Goal: Book appointment/travel/reservation

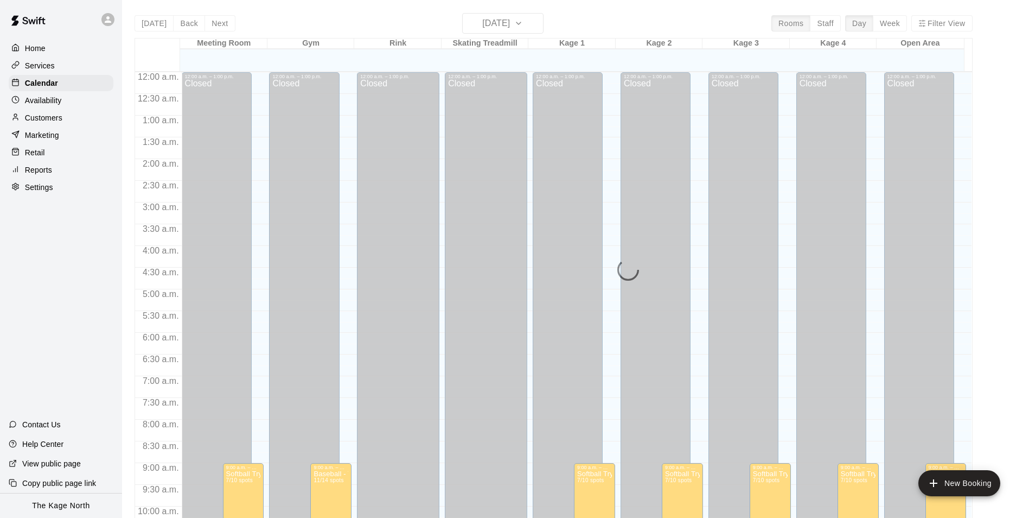
scroll to position [551, 0]
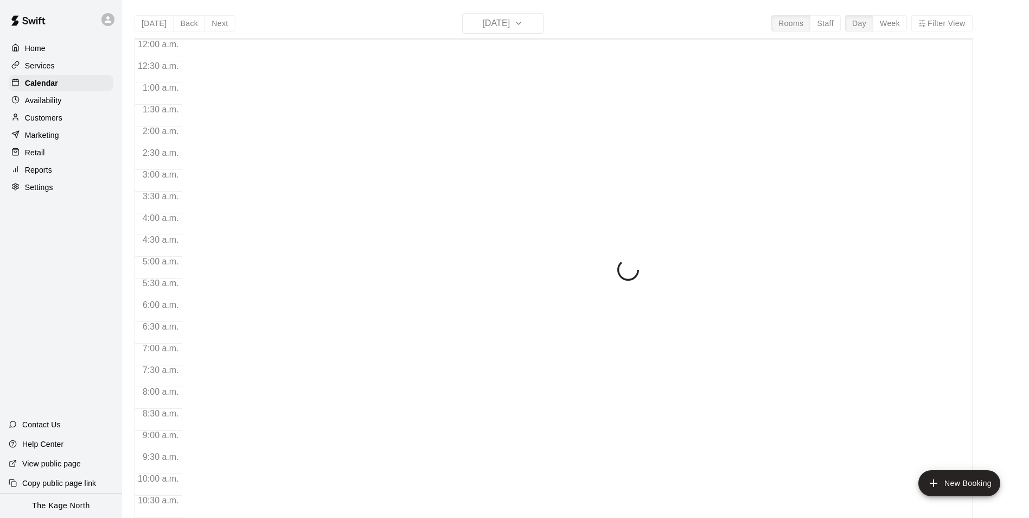
scroll to position [551, 0]
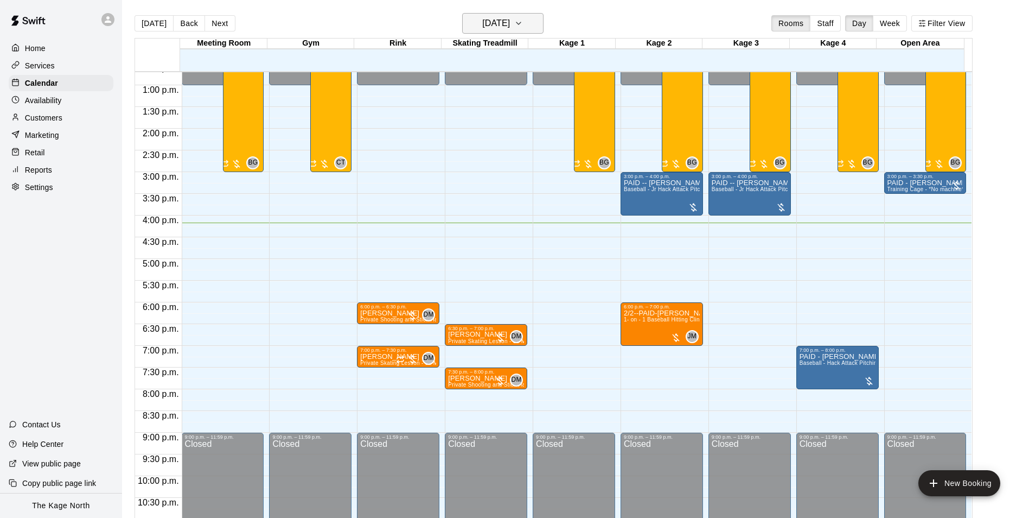
click at [523, 23] on icon "button" at bounding box center [518, 23] width 9 height 13
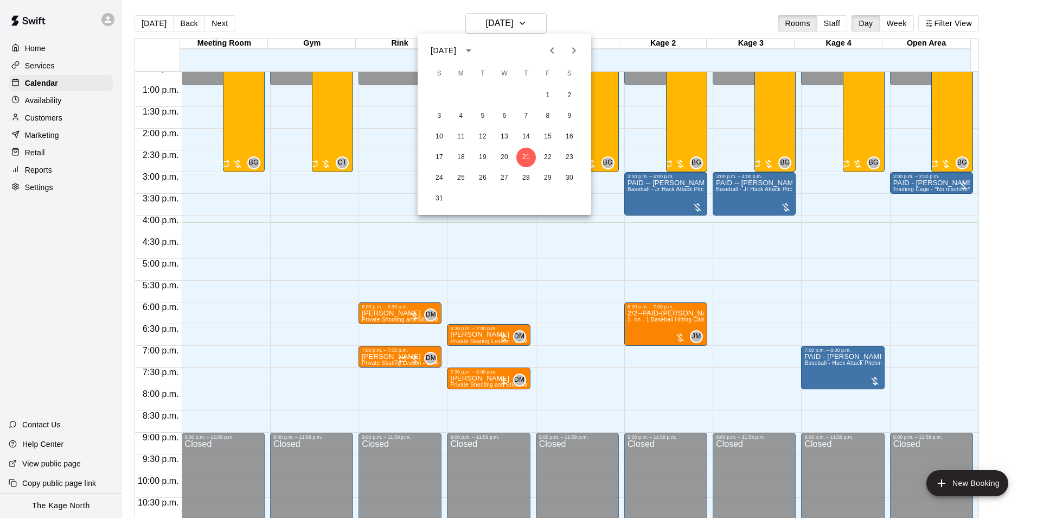
click at [573, 57] on button "Next month" at bounding box center [574, 51] width 22 height 22
click at [459, 114] on button "8" at bounding box center [461, 116] width 20 height 20
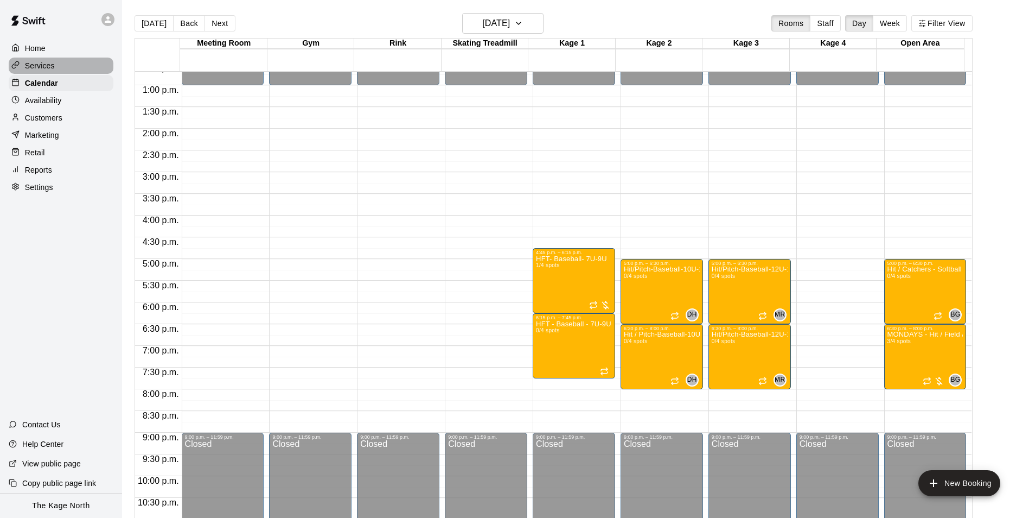
click at [45, 67] on p "Services" at bounding box center [40, 65] width 30 height 11
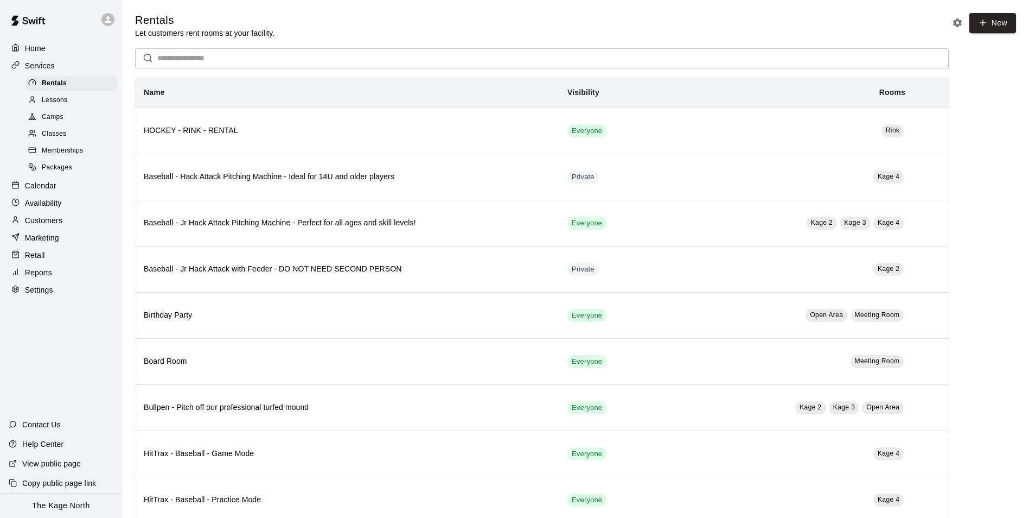
click at [56, 117] on span "Camps" at bounding box center [53, 117] width 22 height 11
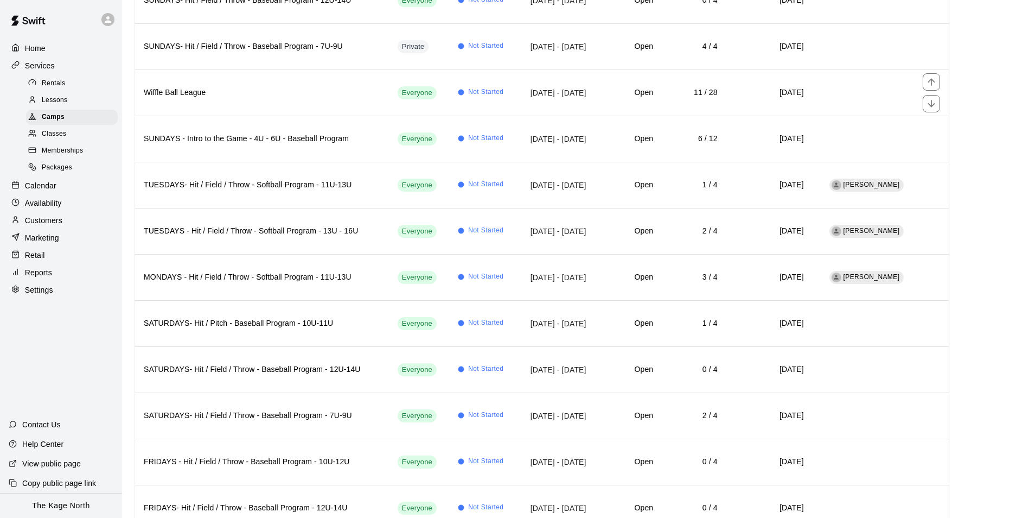
scroll to position [408, 0]
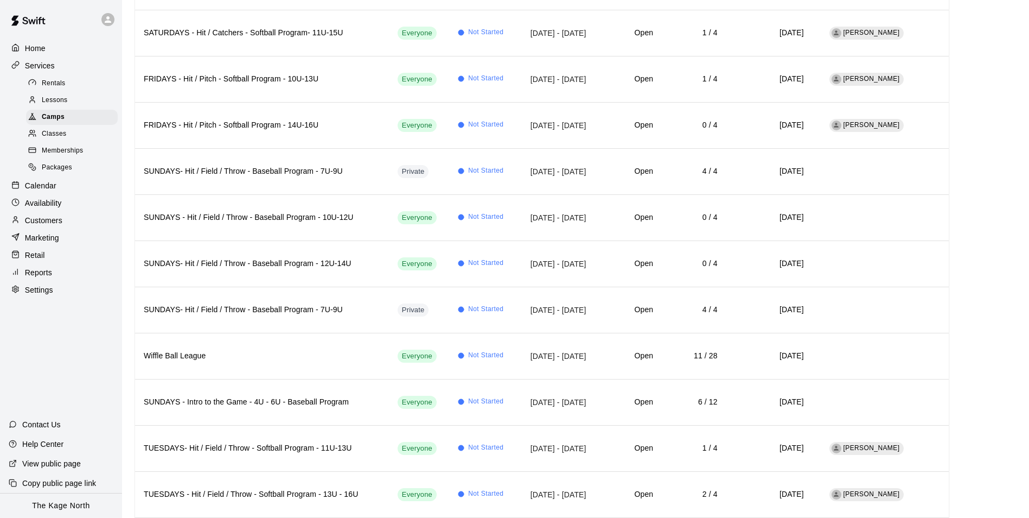
click at [53, 50] on div "Home" at bounding box center [61, 48] width 105 height 16
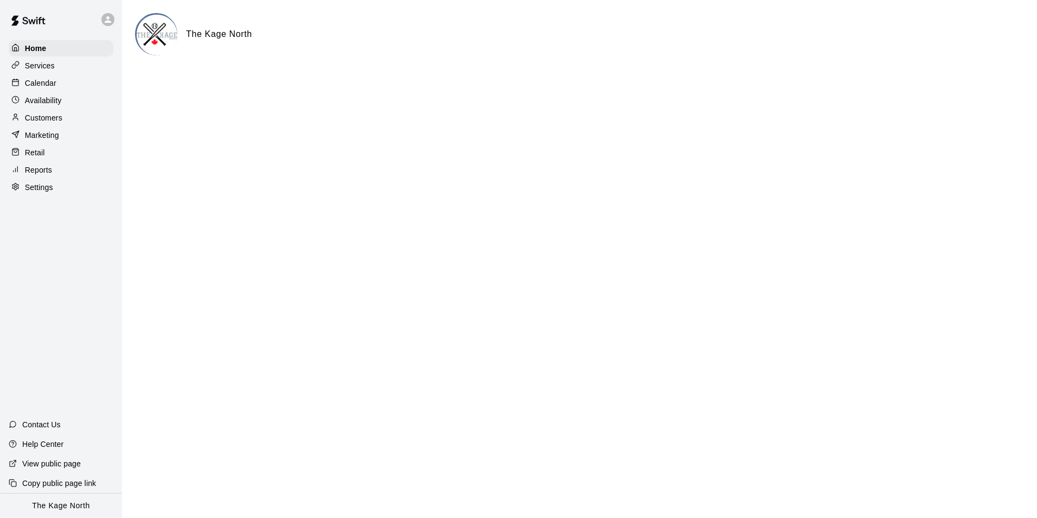
click at [49, 85] on p "Calendar" at bounding box center [40, 83] width 31 height 11
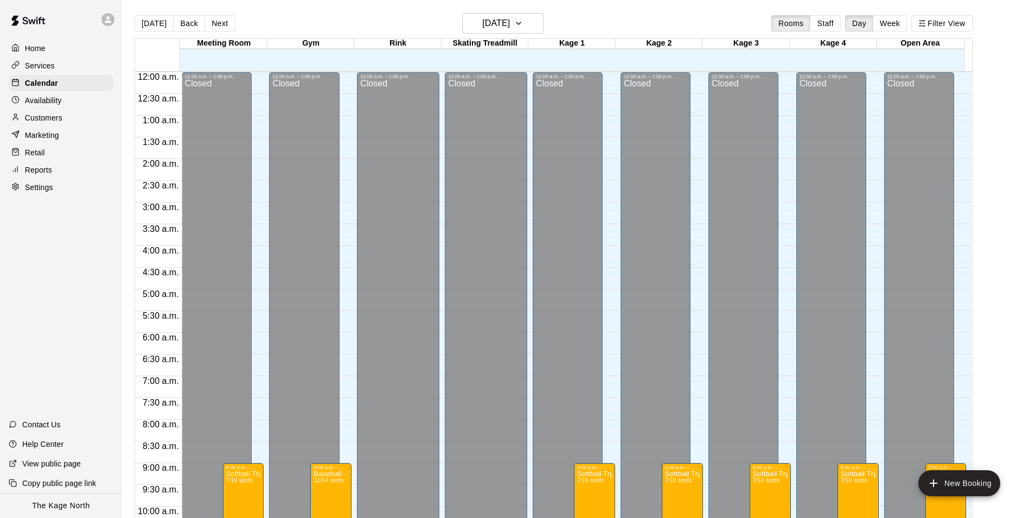
scroll to position [551, 0]
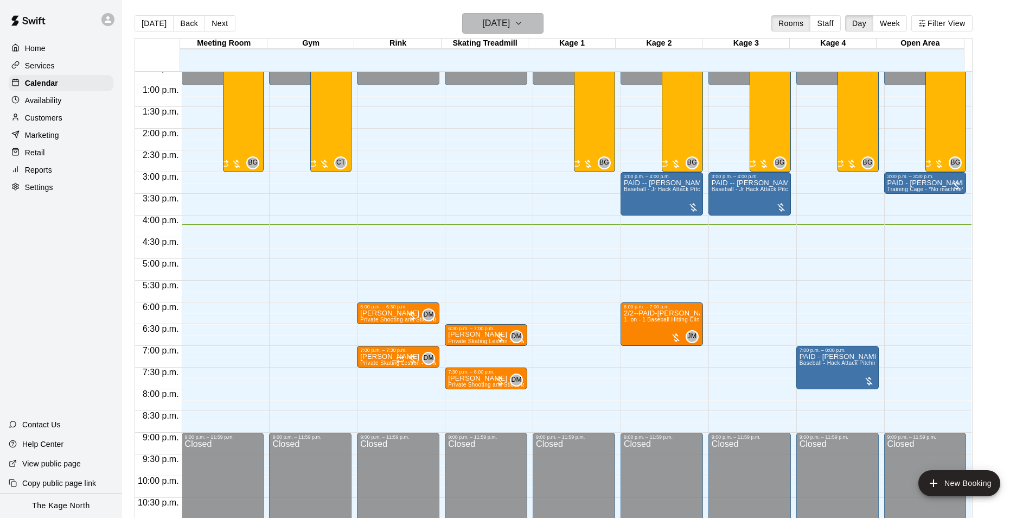
click at [510, 27] on h6 "[DATE]" at bounding box center [496, 23] width 28 height 15
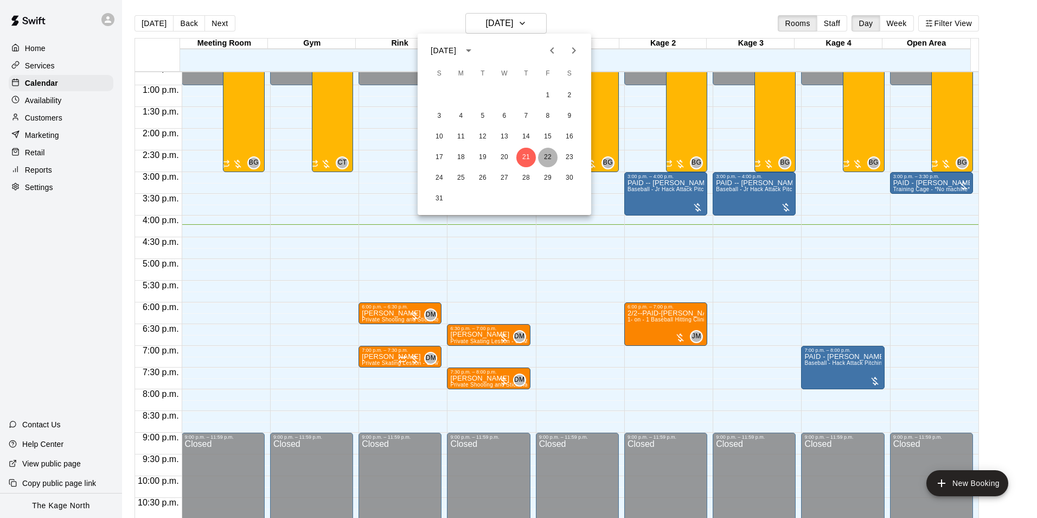
click at [551, 158] on button "22" at bounding box center [548, 158] width 20 height 20
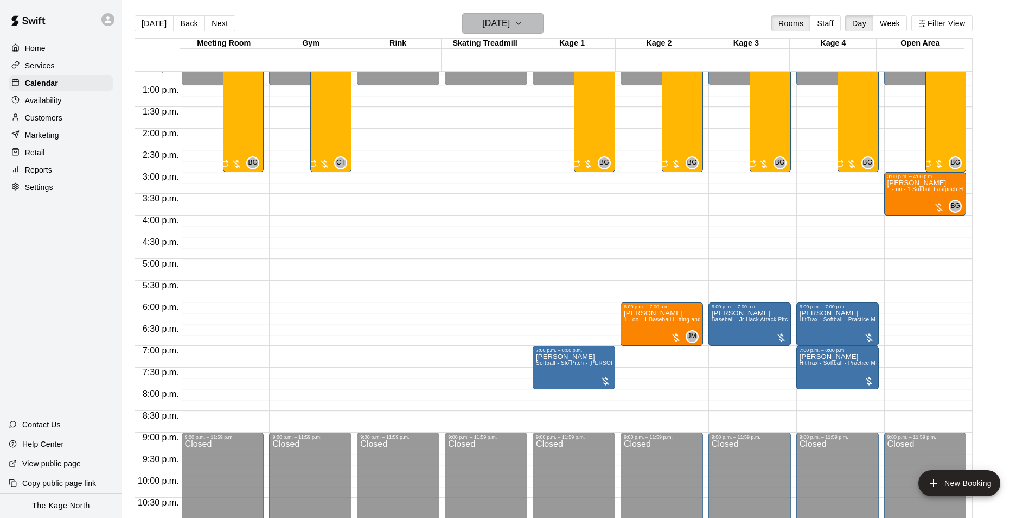
click at [510, 24] on h6 "[DATE]" at bounding box center [496, 23] width 28 height 15
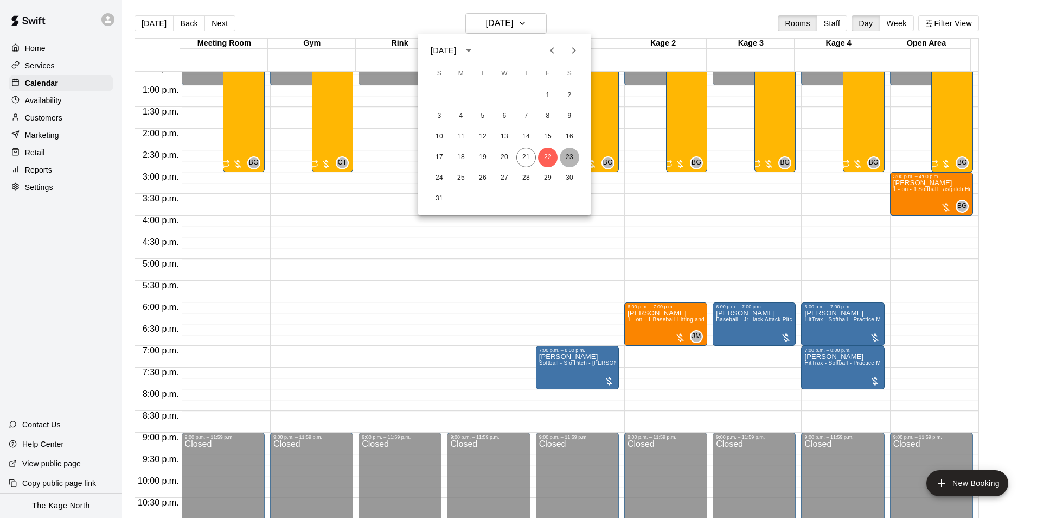
click at [567, 159] on button "23" at bounding box center [570, 158] width 20 height 20
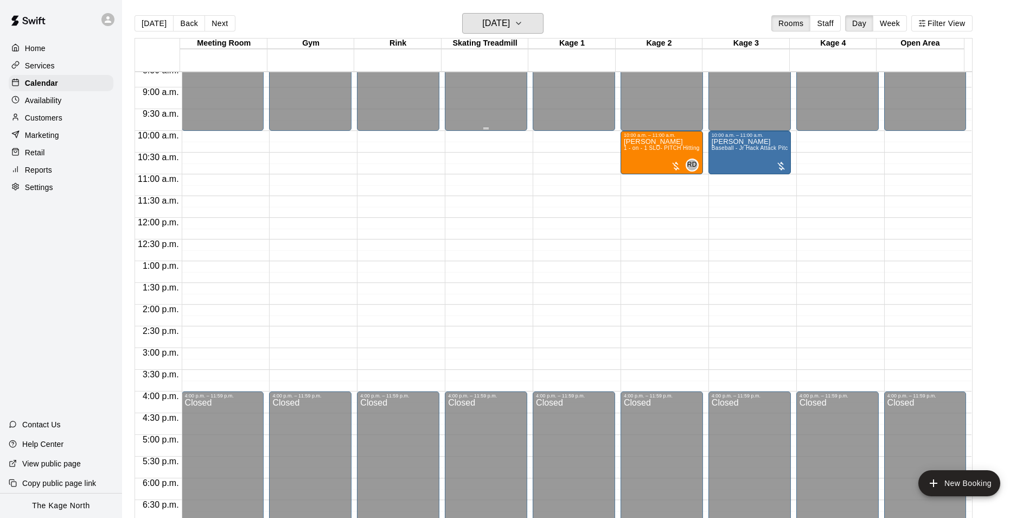
scroll to position [226, 0]
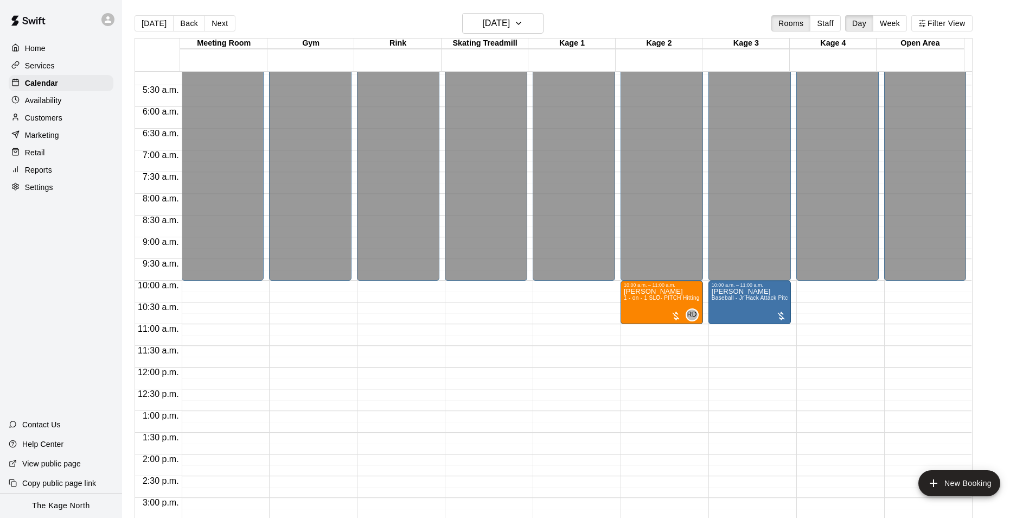
click at [43, 65] on p "Services" at bounding box center [40, 65] width 30 height 11
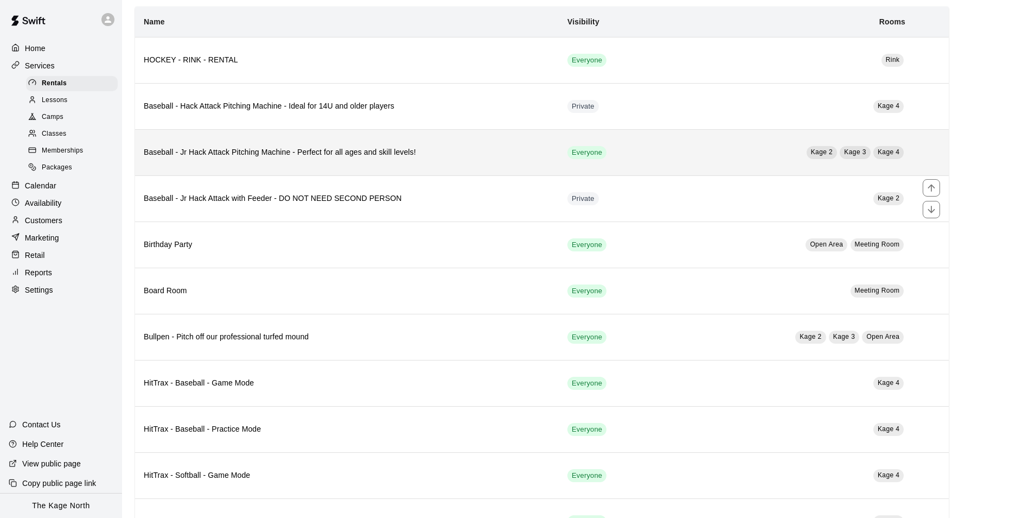
scroll to position [54, 0]
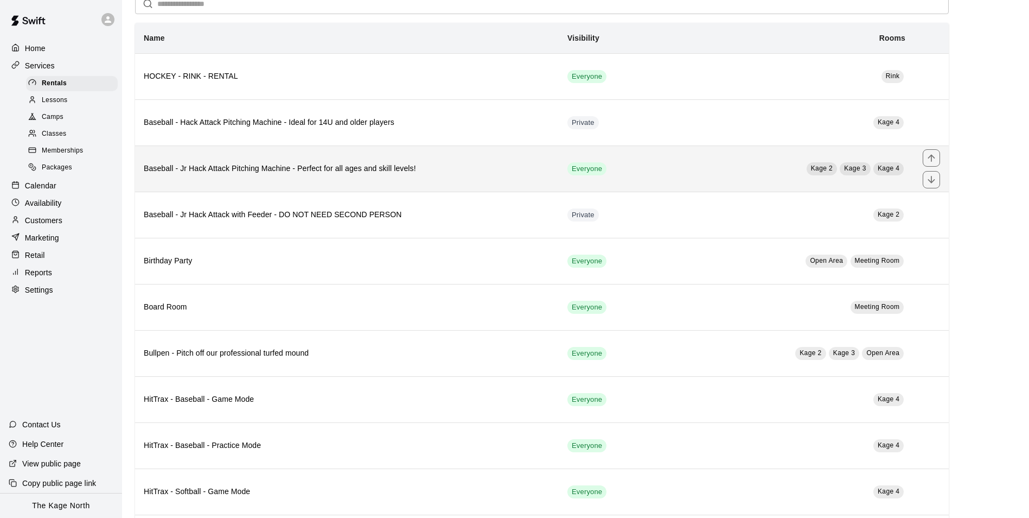
click at [368, 177] on th "Baseball - Jr Hack Attack Pitching Machine - Perfect for all ages and skill lev…" at bounding box center [347, 168] width 424 height 46
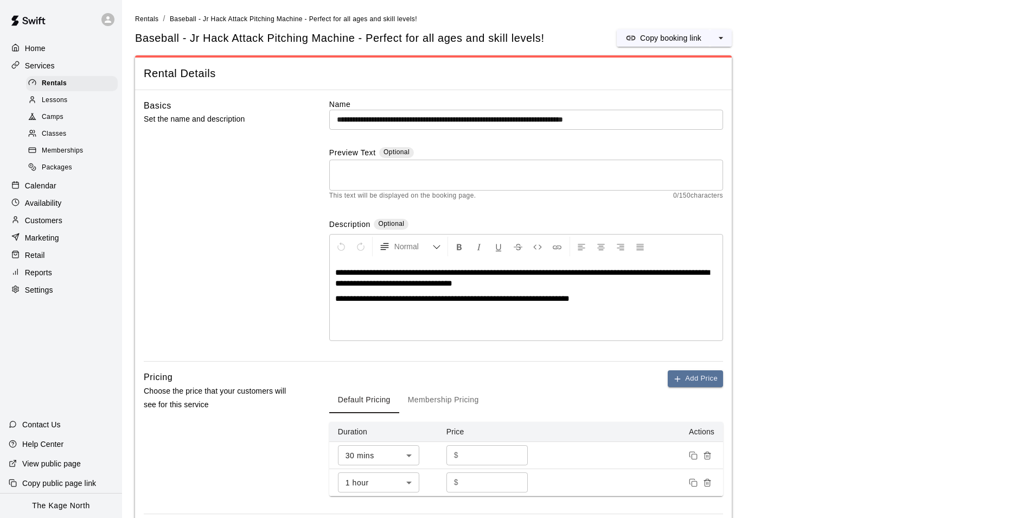
click at [39, 41] on div "Home" at bounding box center [61, 48] width 105 height 16
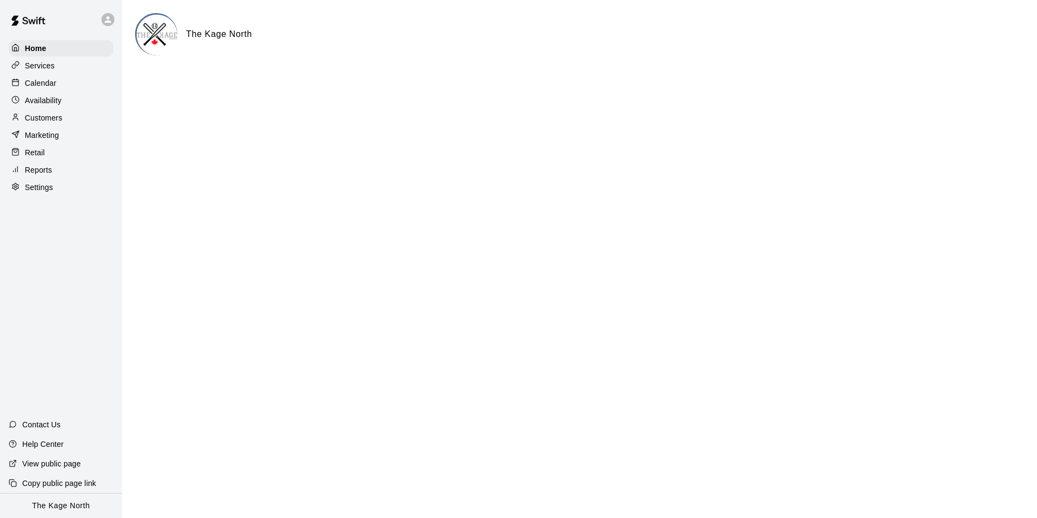
click at [46, 81] on p "Calendar" at bounding box center [40, 83] width 31 height 11
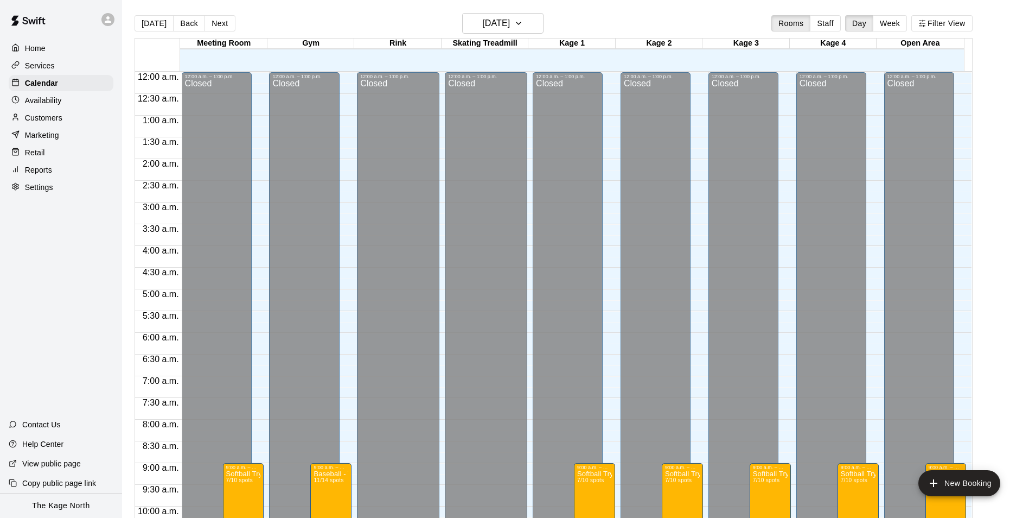
scroll to position [551, 0]
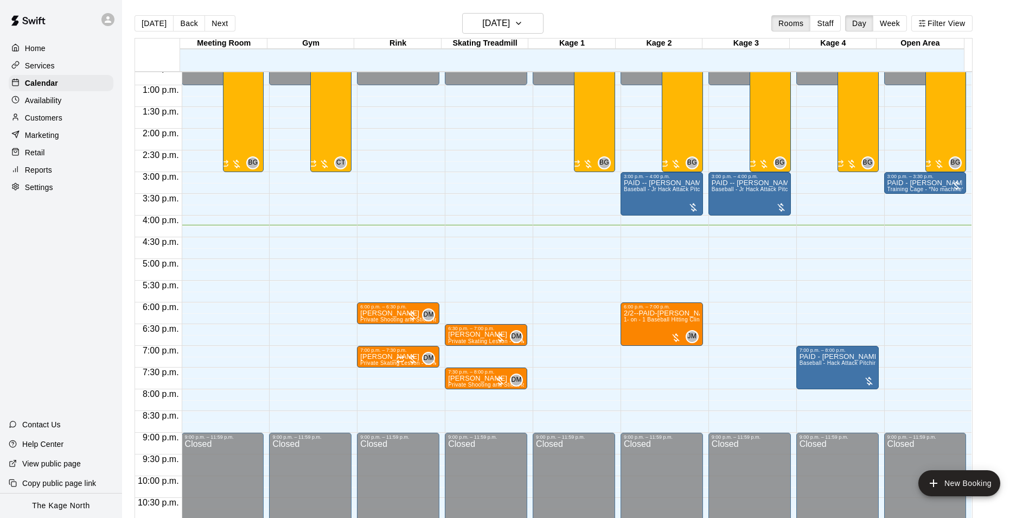
click at [44, 67] on p "Services" at bounding box center [40, 65] width 30 height 11
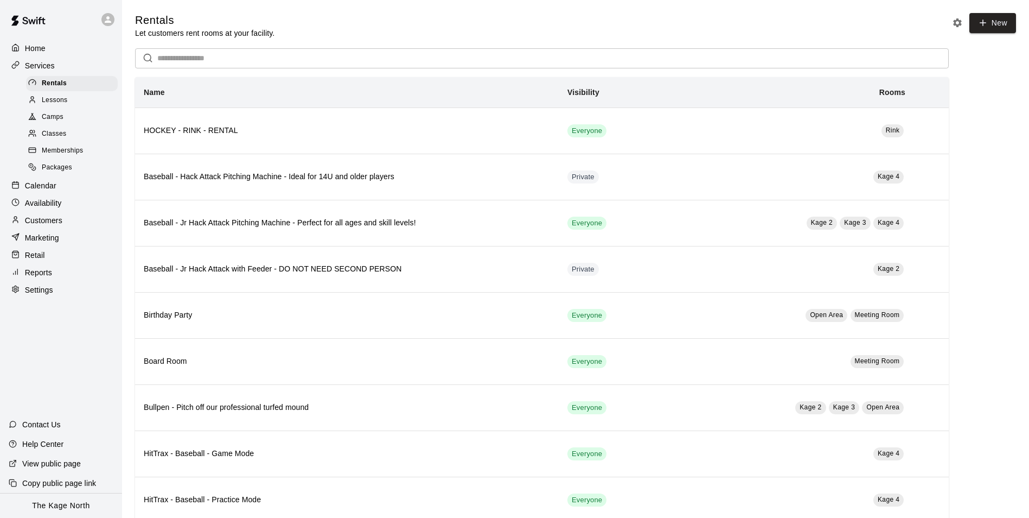
click at [42, 50] on p "Home" at bounding box center [35, 48] width 21 height 11
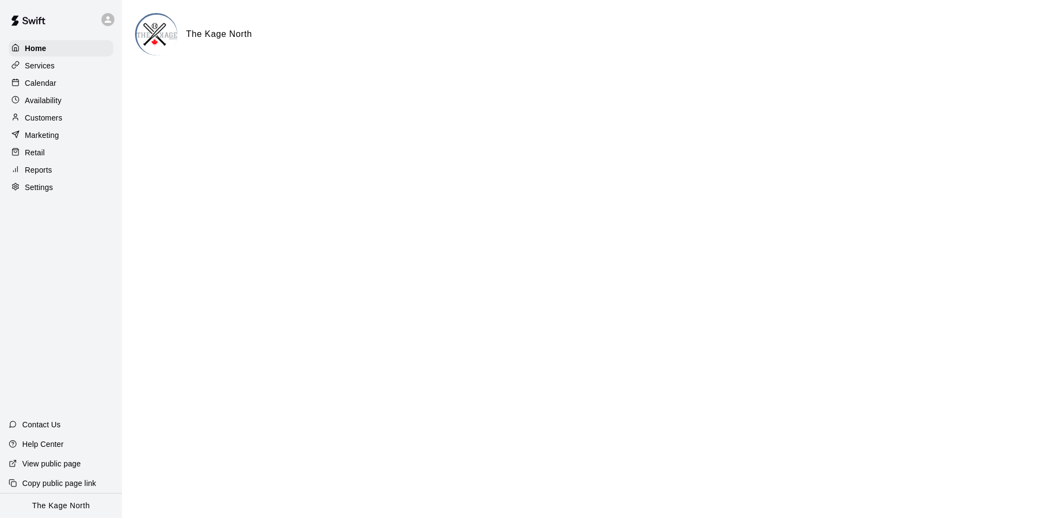
click at [48, 83] on p "Calendar" at bounding box center [40, 83] width 31 height 11
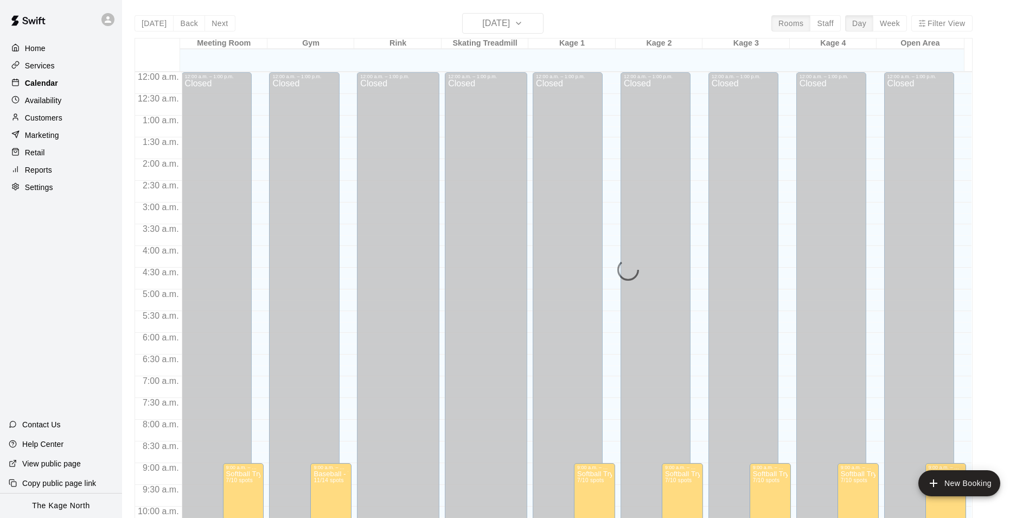
scroll to position [551, 0]
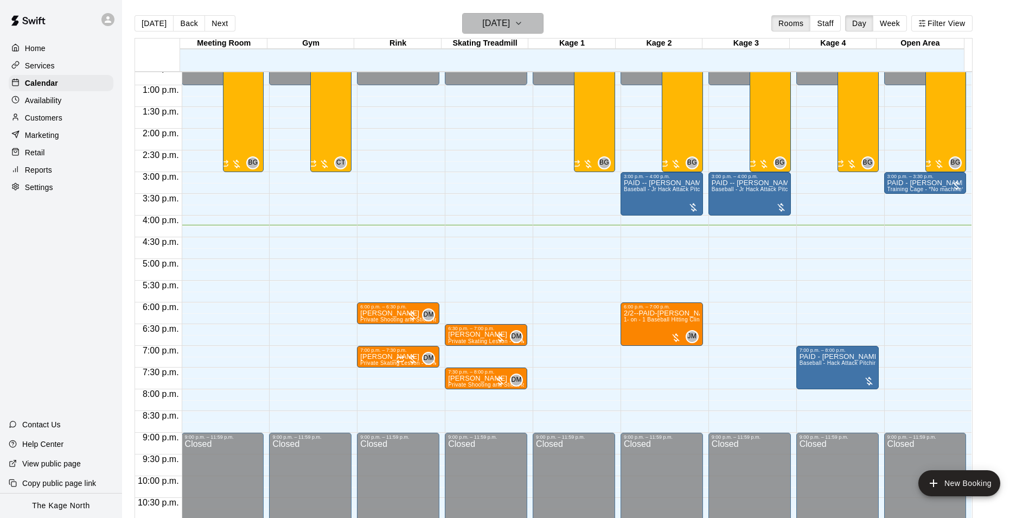
click at [510, 25] on h6 "[DATE]" at bounding box center [496, 23] width 28 height 15
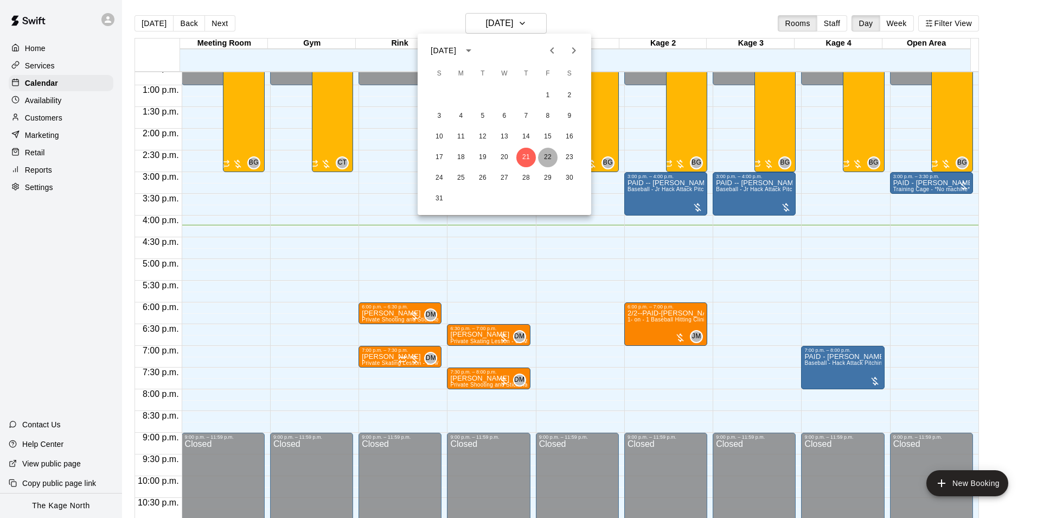
click at [545, 156] on button "22" at bounding box center [548, 158] width 20 height 20
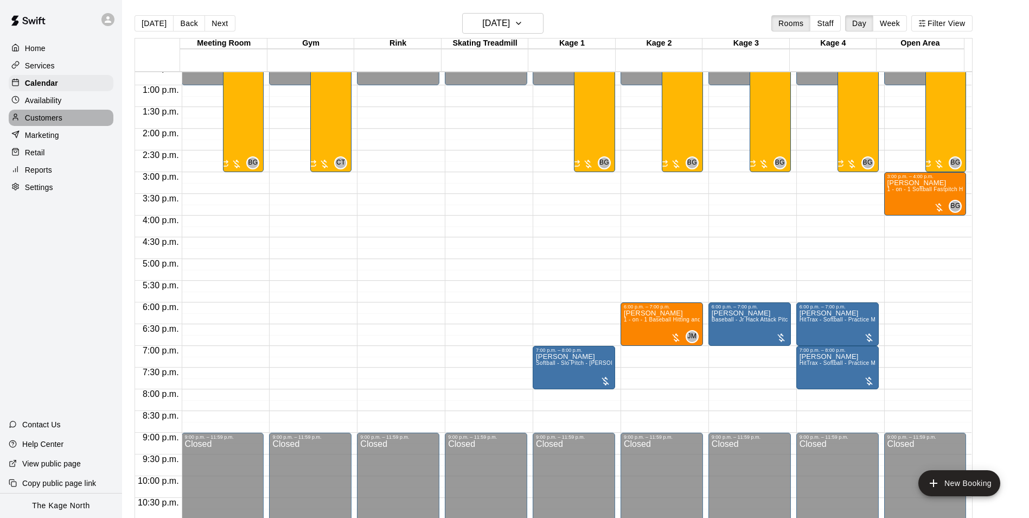
click at [38, 118] on p "Customers" at bounding box center [43, 117] width 37 height 11
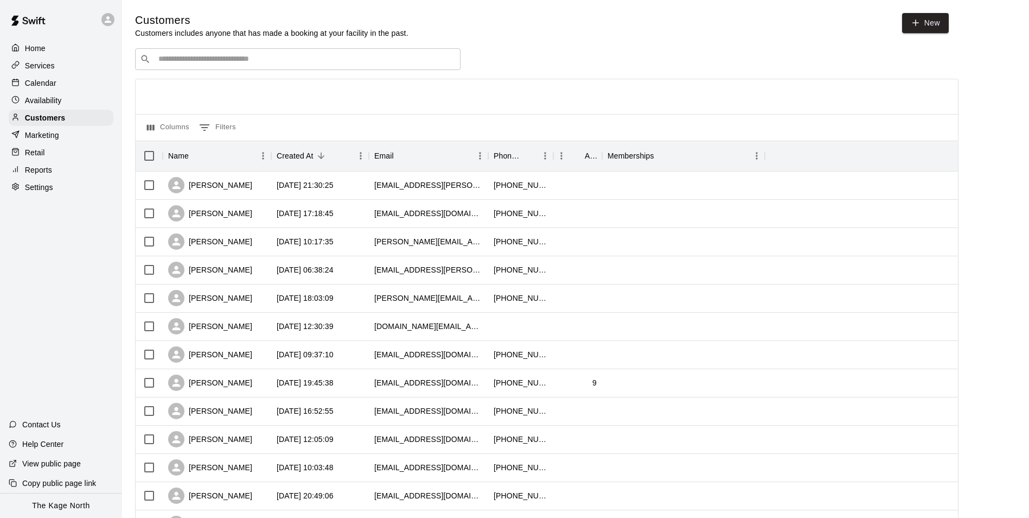
click at [43, 90] on div "Calendar" at bounding box center [61, 83] width 105 height 16
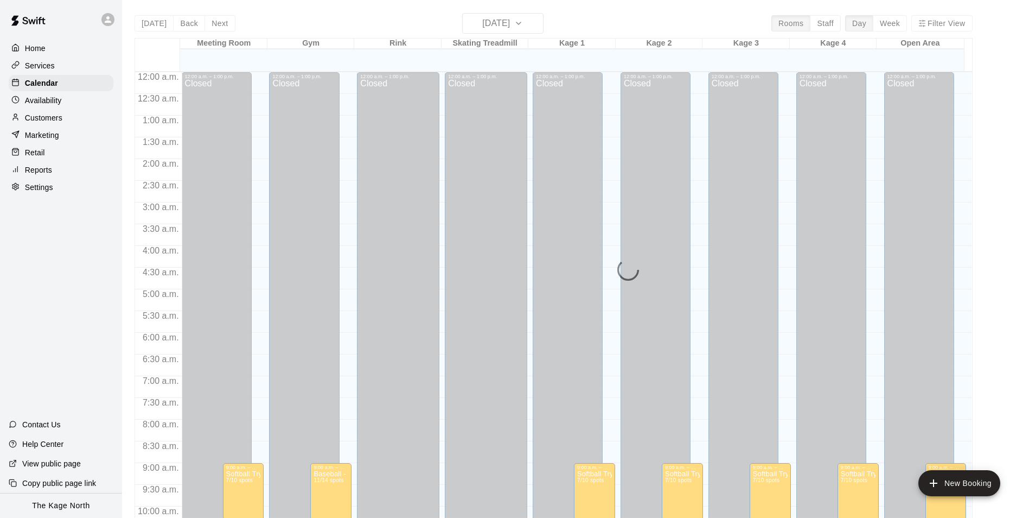
scroll to position [551, 0]
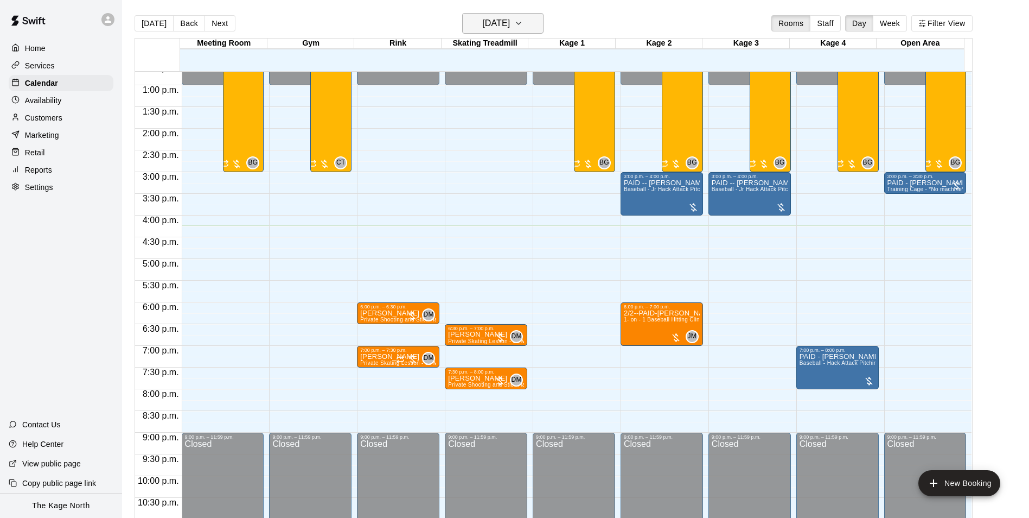
click at [510, 20] on h6 "[DATE]" at bounding box center [496, 23] width 28 height 15
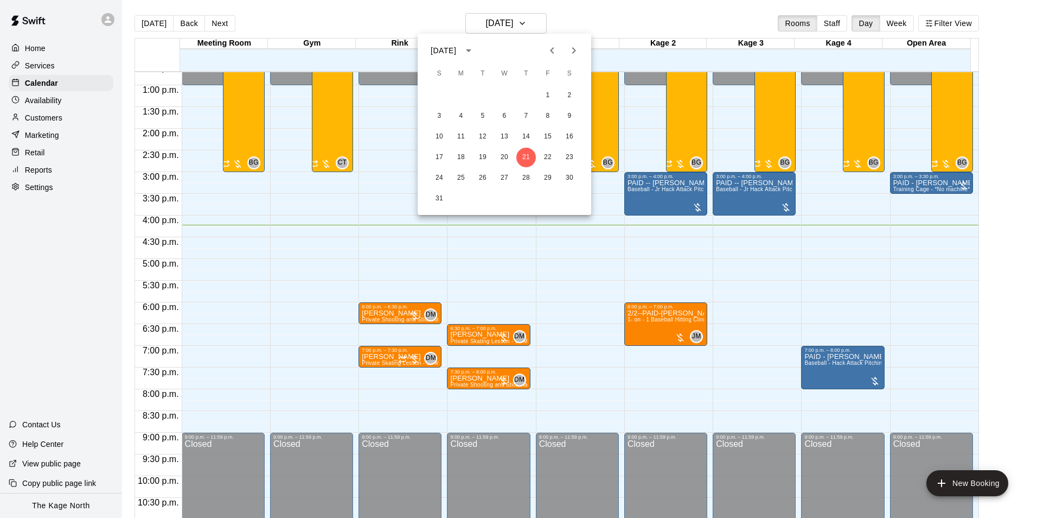
click at [354, 19] on div at bounding box center [518, 259] width 1037 height 518
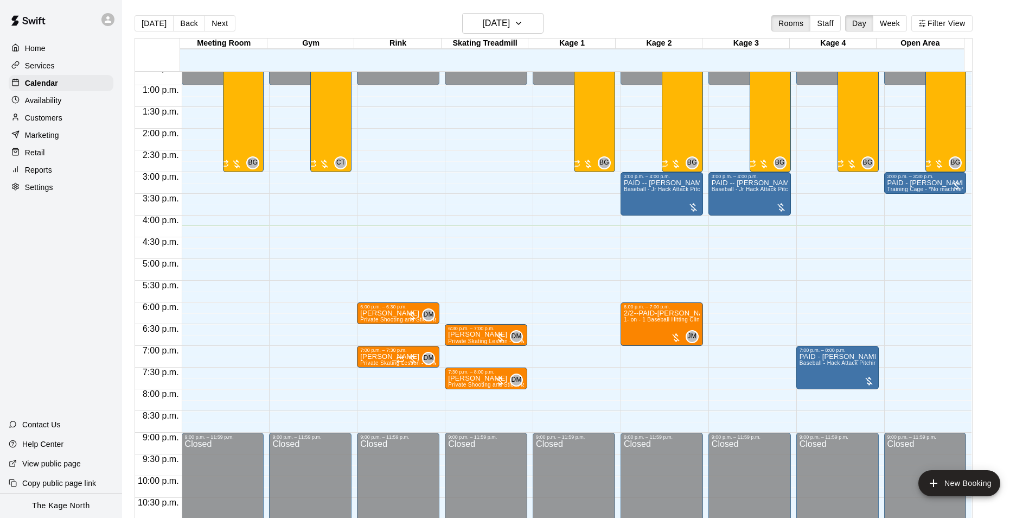
click at [354, 19] on div "[DATE] Back [DATE][DATE] Rooms Staff Day Week Filter View" at bounding box center [554, 25] width 838 height 25
click at [57, 121] on p "Customers" at bounding box center [43, 117] width 37 height 11
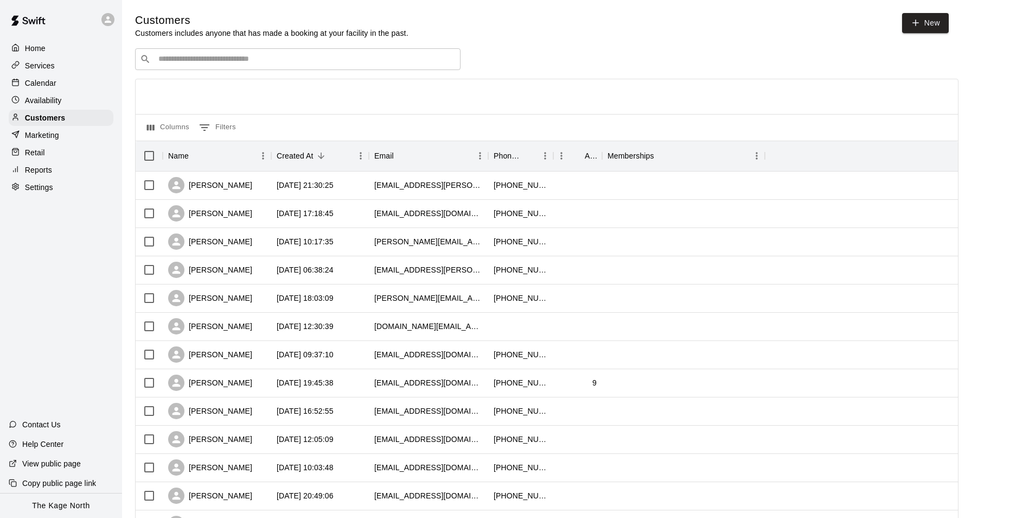
click at [54, 85] on p "Calendar" at bounding box center [40, 83] width 31 height 11
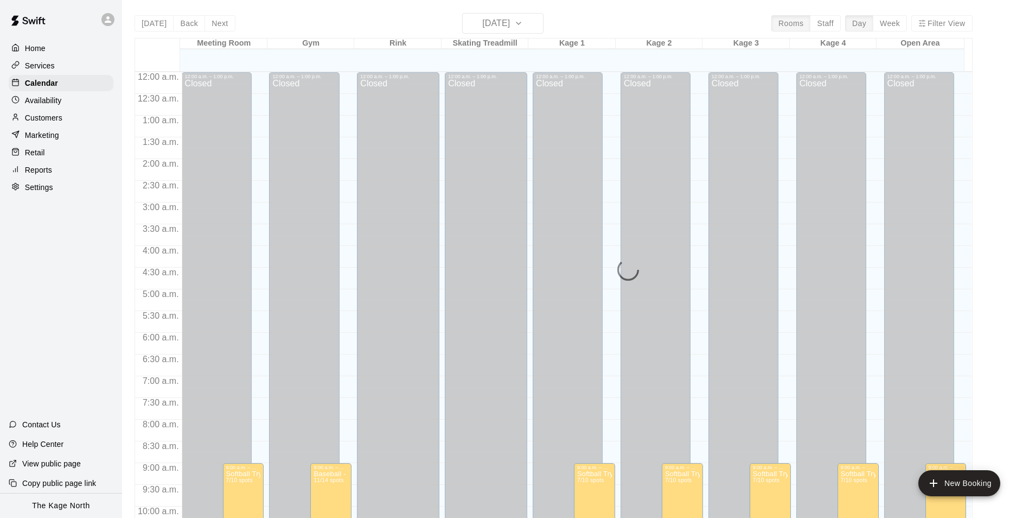
scroll to position [551, 0]
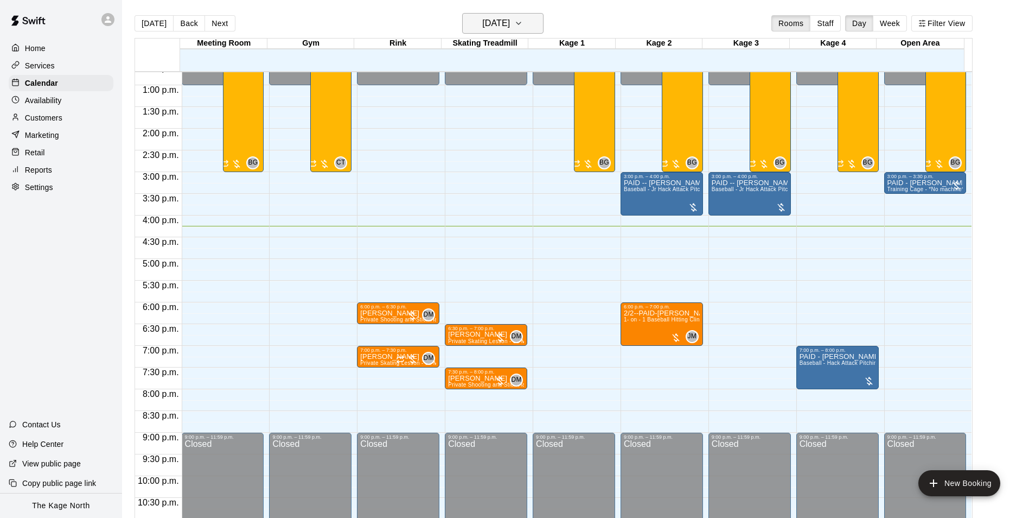
click at [533, 25] on button "[DATE]" at bounding box center [502, 23] width 81 height 21
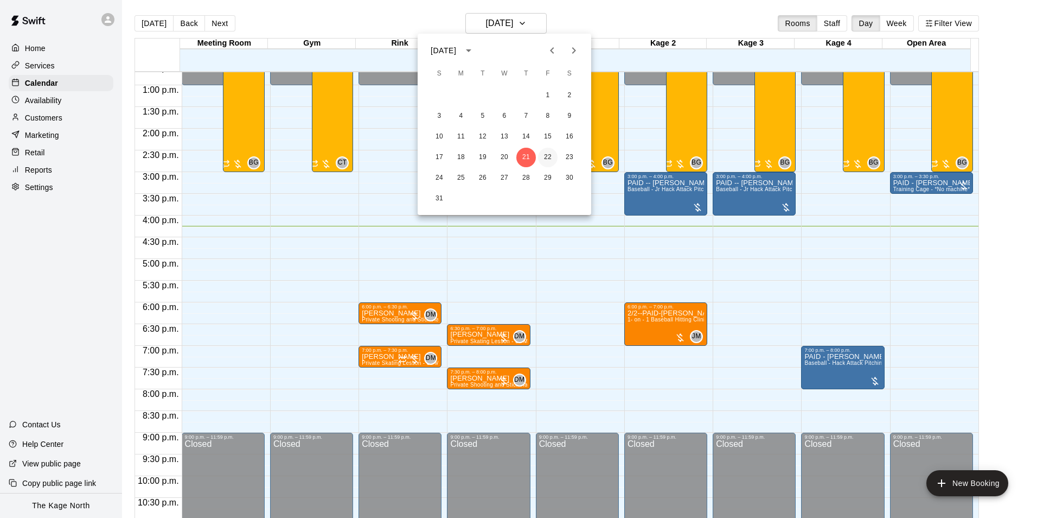
click at [544, 156] on button "22" at bounding box center [548, 158] width 20 height 20
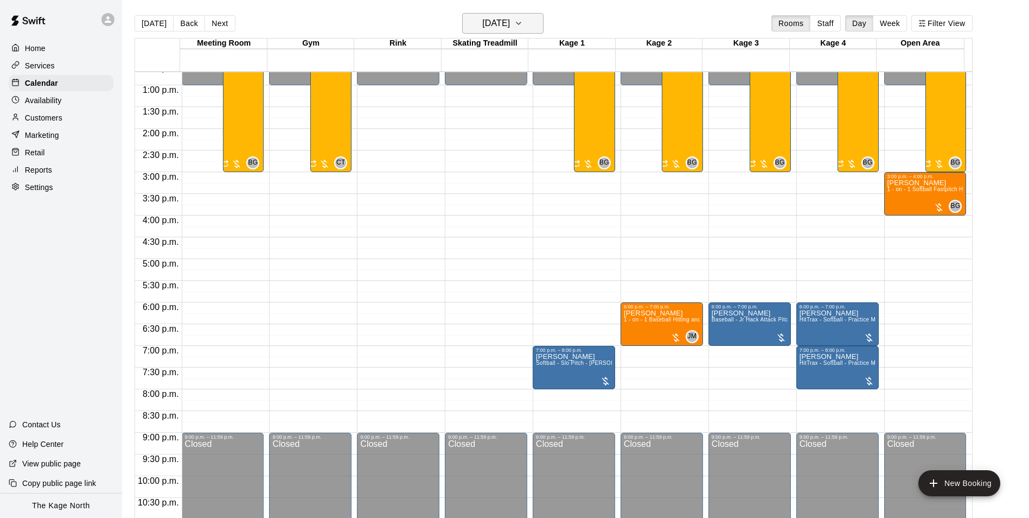
click at [520, 31] on button "[DATE]" at bounding box center [502, 23] width 81 height 21
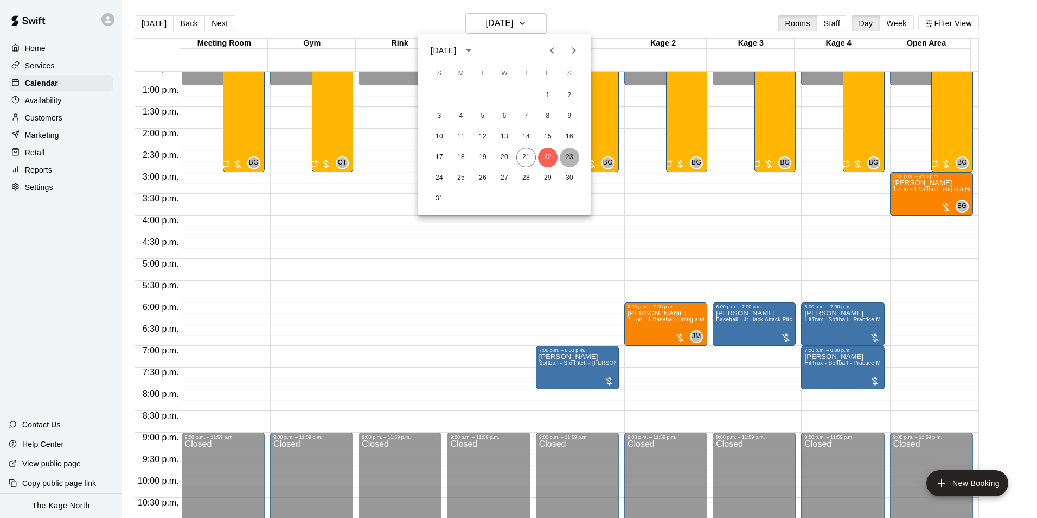
click at [571, 157] on button "23" at bounding box center [570, 158] width 20 height 20
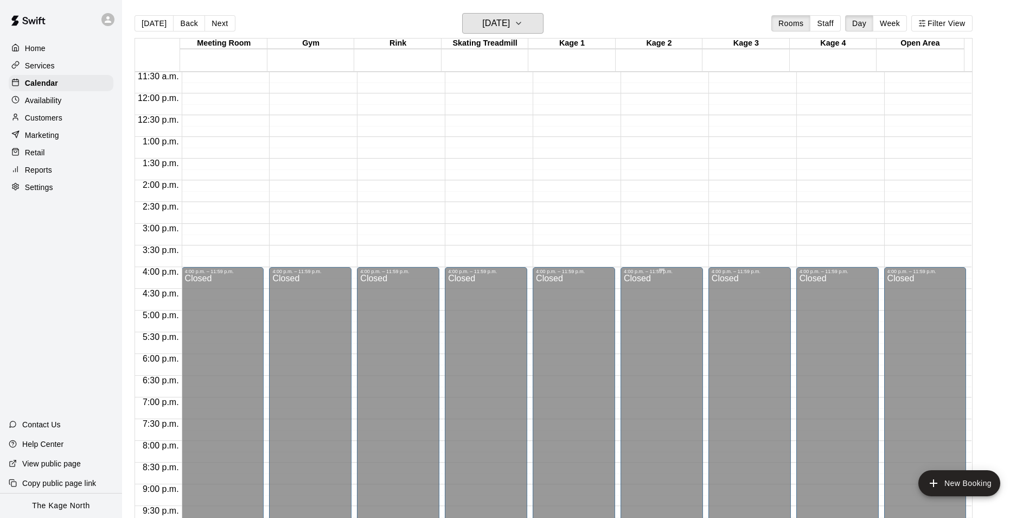
scroll to position [334, 0]
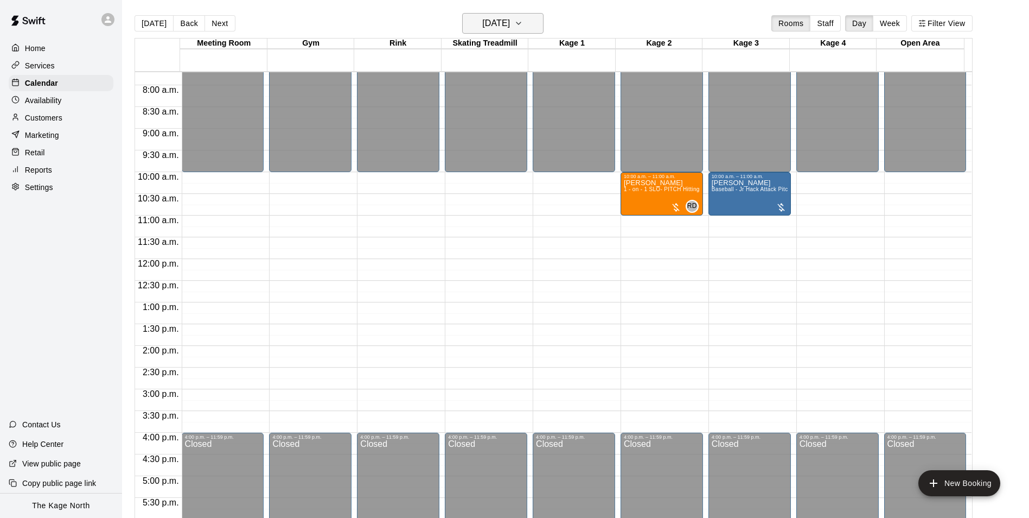
click at [532, 23] on button "[DATE]" at bounding box center [502, 23] width 81 height 21
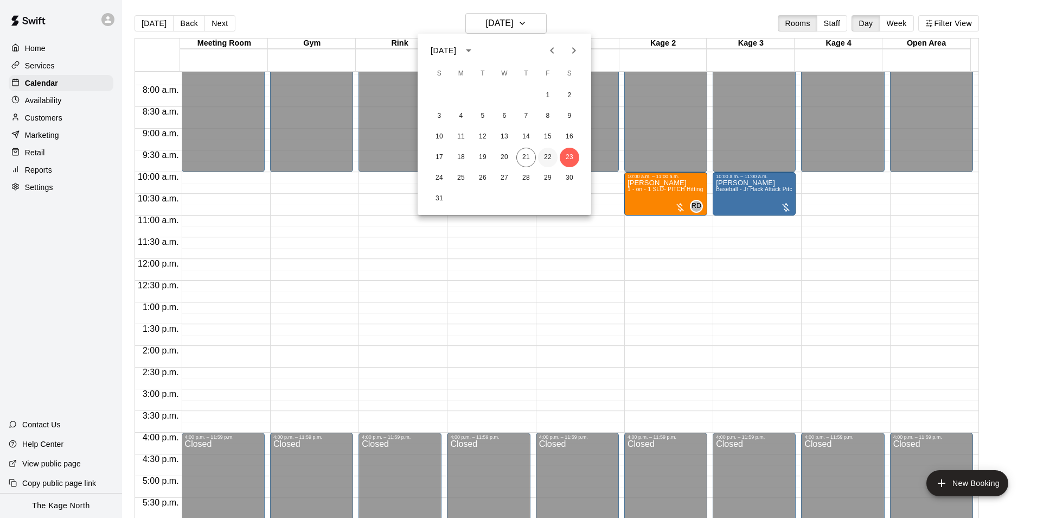
click at [548, 154] on button "22" at bounding box center [548, 158] width 20 height 20
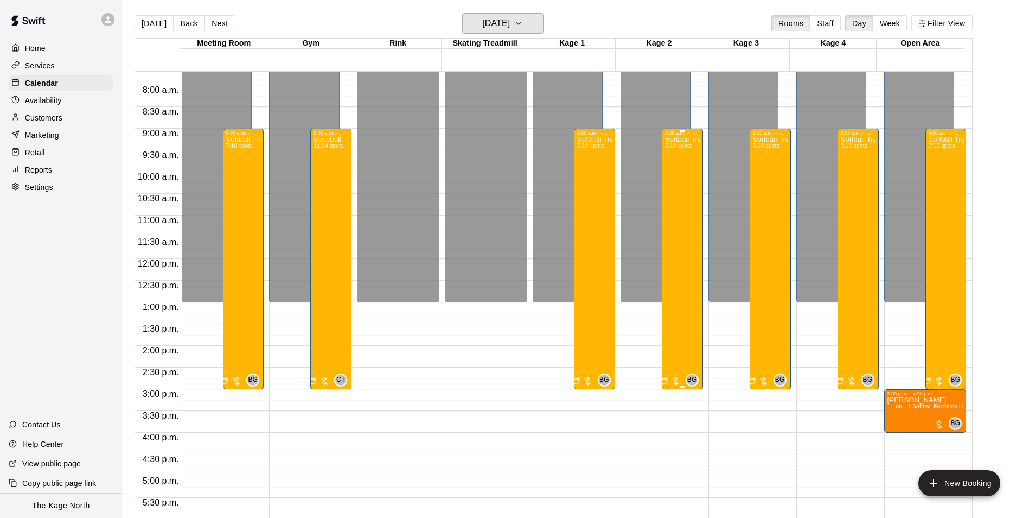
scroll to position [497, 0]
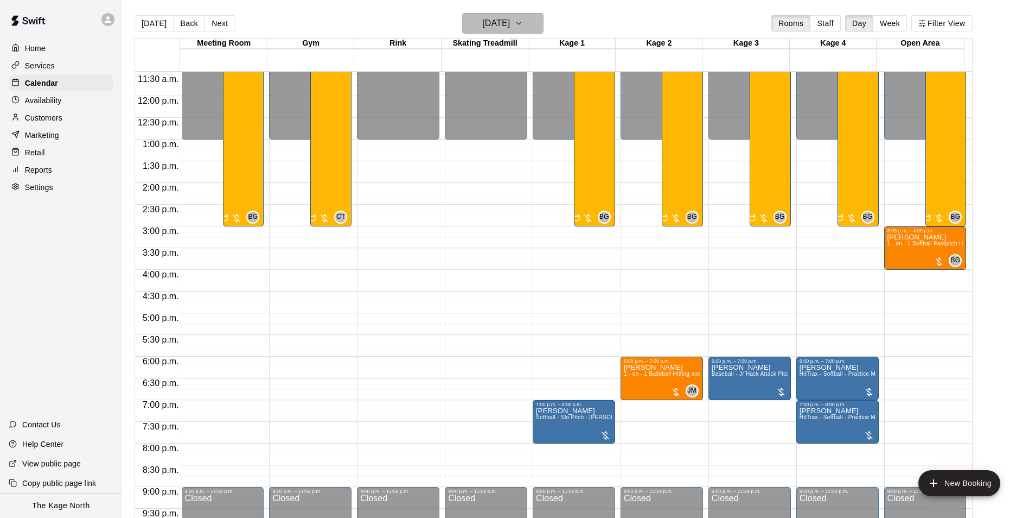
click at [526, 17] on button "[DATE]" at bounding box center [502, 23] width 81 height 21
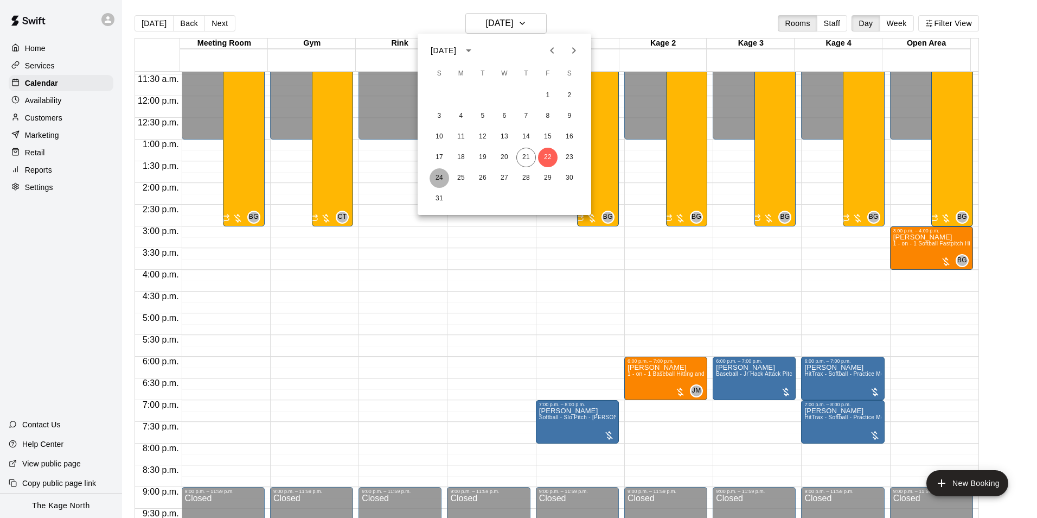
click at [440, 177] on button "24" at bounding box center [440, 178] width 20 height 20
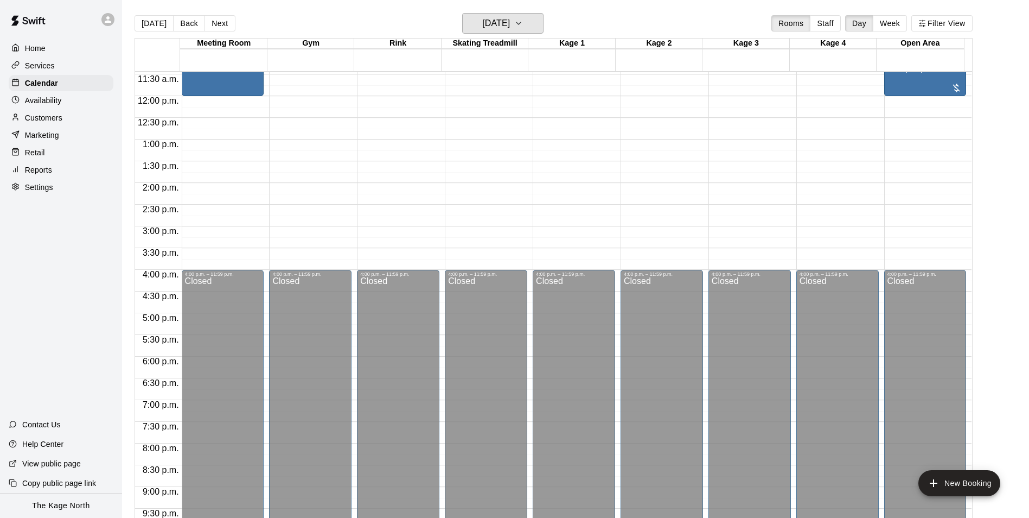
scroll to position [334, 0]
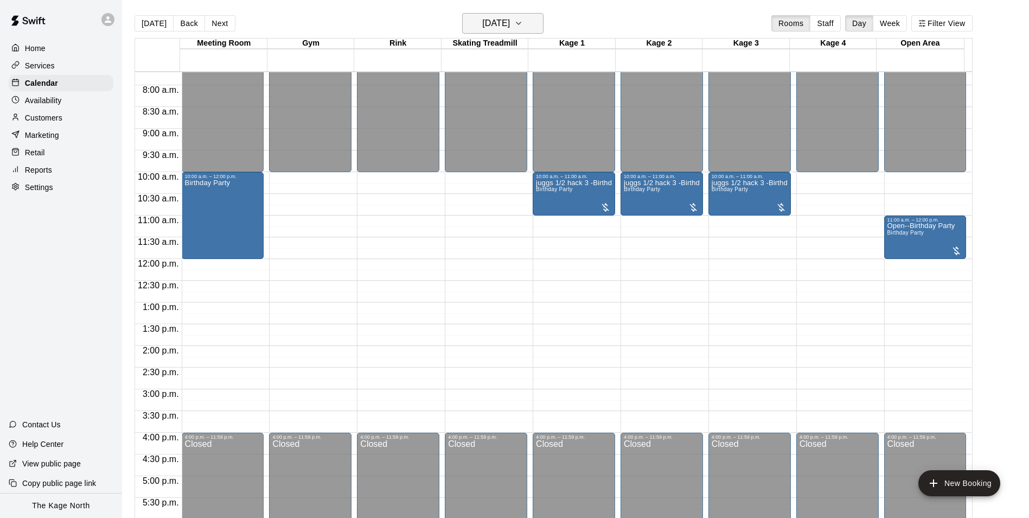
click at [505, 24] on h6 "[DATE]" at bounding box center [496, 23] width 28 height 15
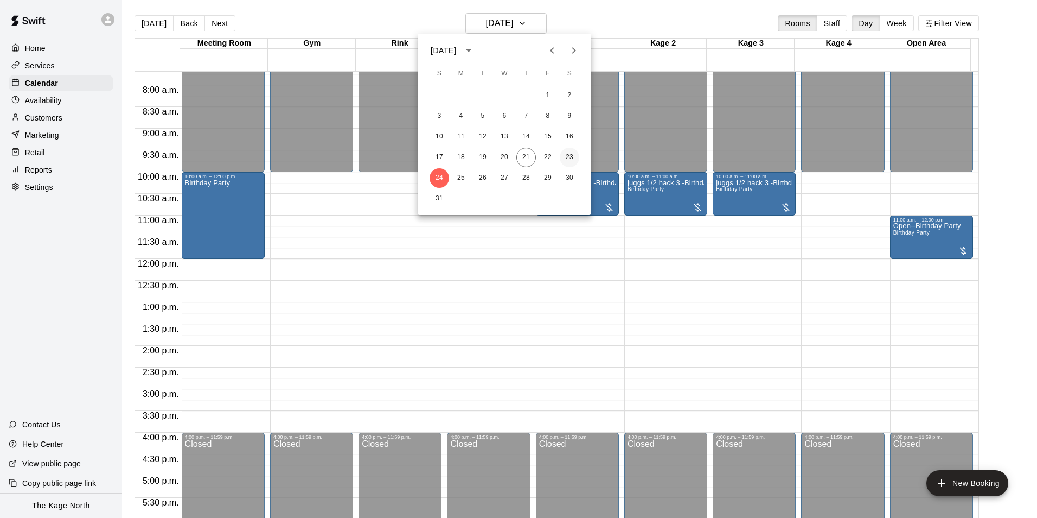
click at [568, 158] on button "23" at bounding box center [570, 158] width 20 height 20
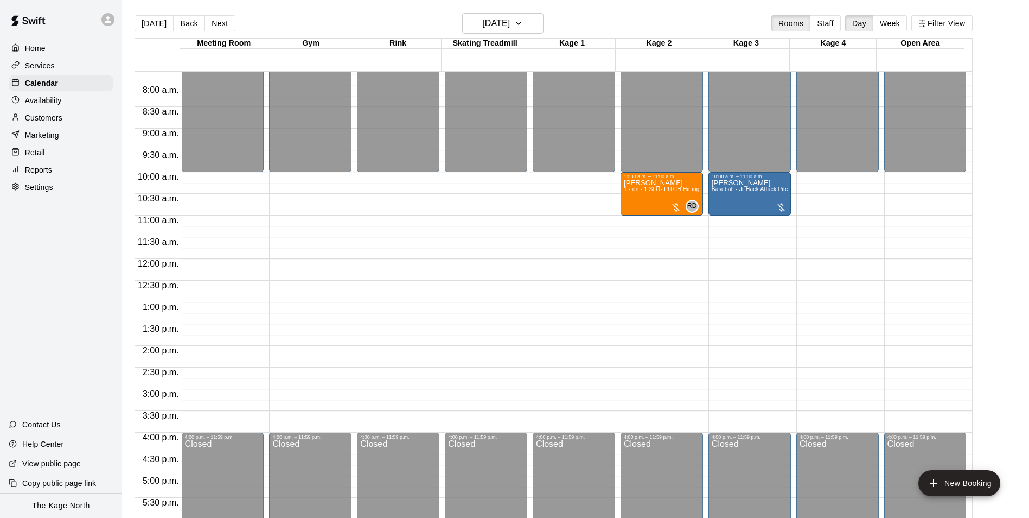
click at [54, 118] on p "Customers" at bounding box center [43, 117] width 37 height 11
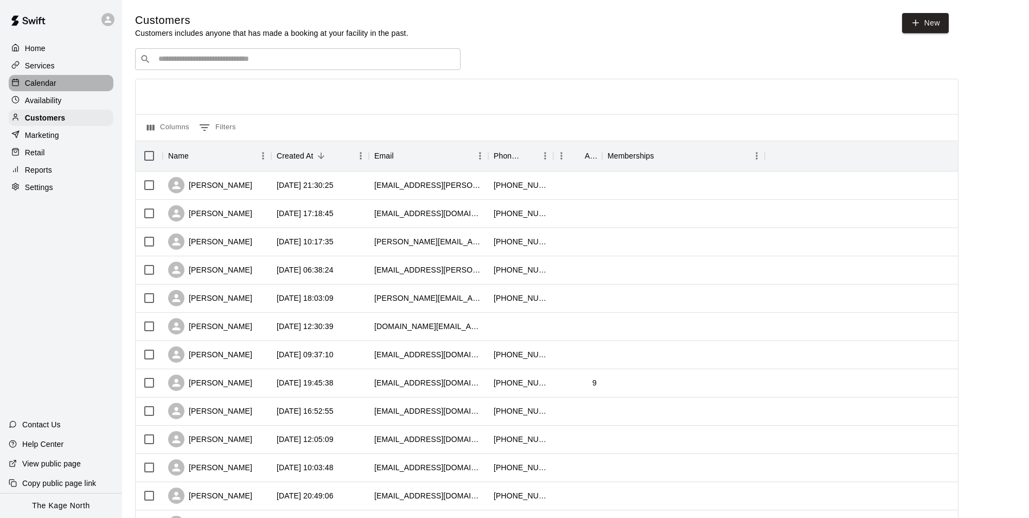
click at [45, 83] on p "Calendar" at bounding box center [40, 83] width 31 height 11
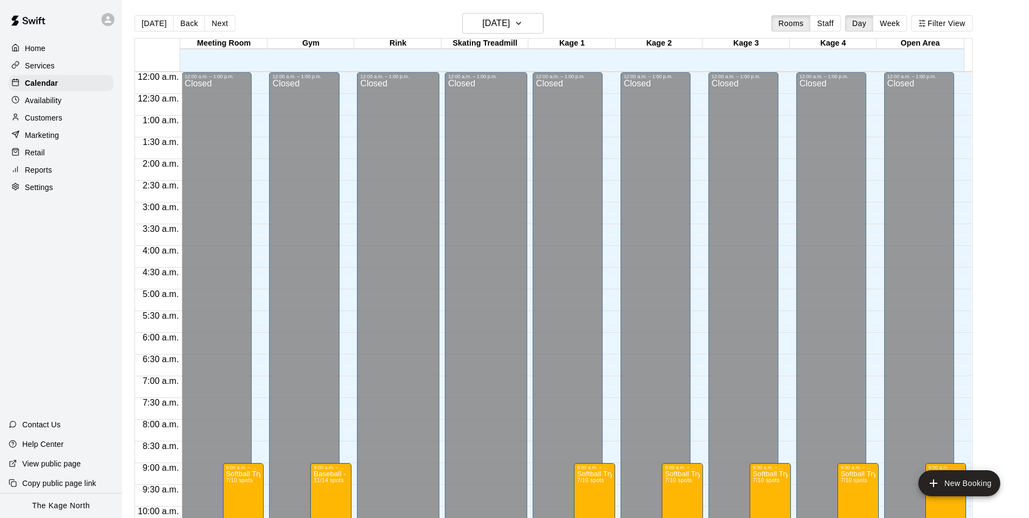
scroll to position [551, 0]
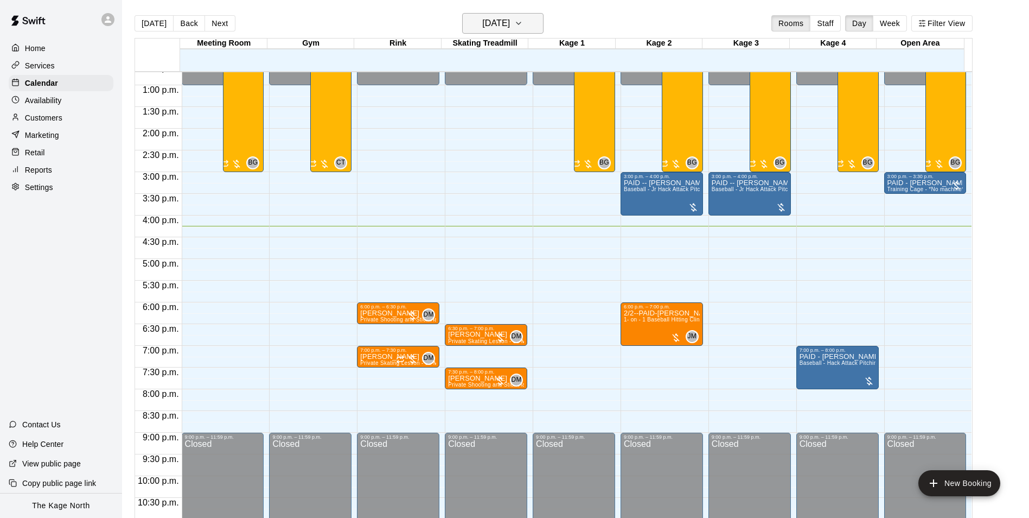
click at [510, 25] on h6 "[DATE]" at bounding box center [496, 23] width 28 height 15
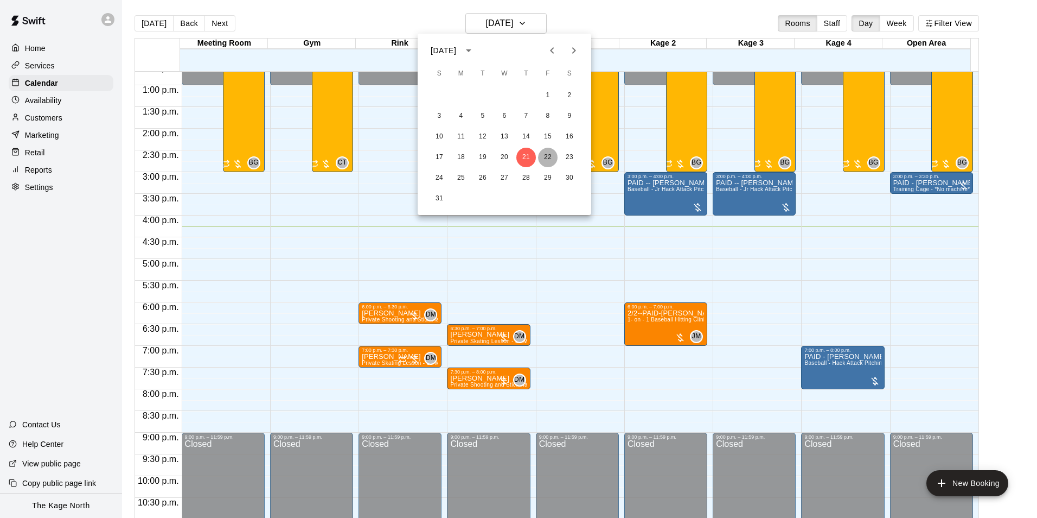
click at [548, 157] on button "22" at bounding box center [548, 158] width 20 height 20
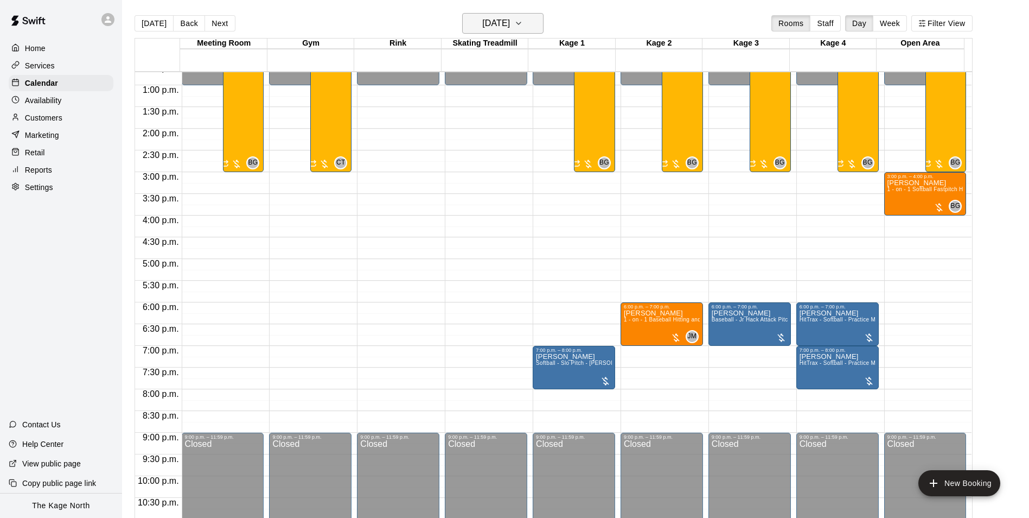
click at [508, 25] on h6 "[DATE]" at bounding box center [496, 23] width 28 height 15
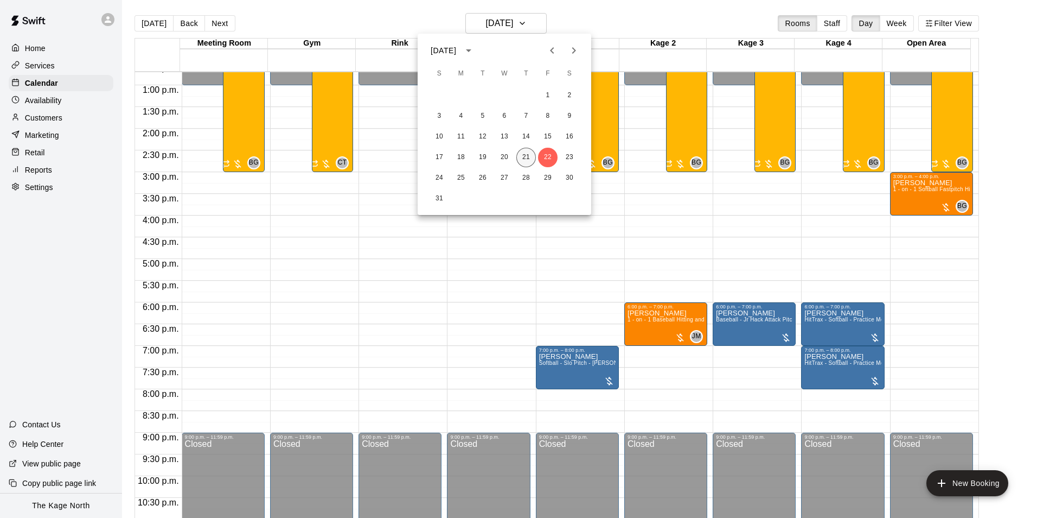
click at [528, 156] on button "21" at bounding box center [526, 158] width 20 height 20
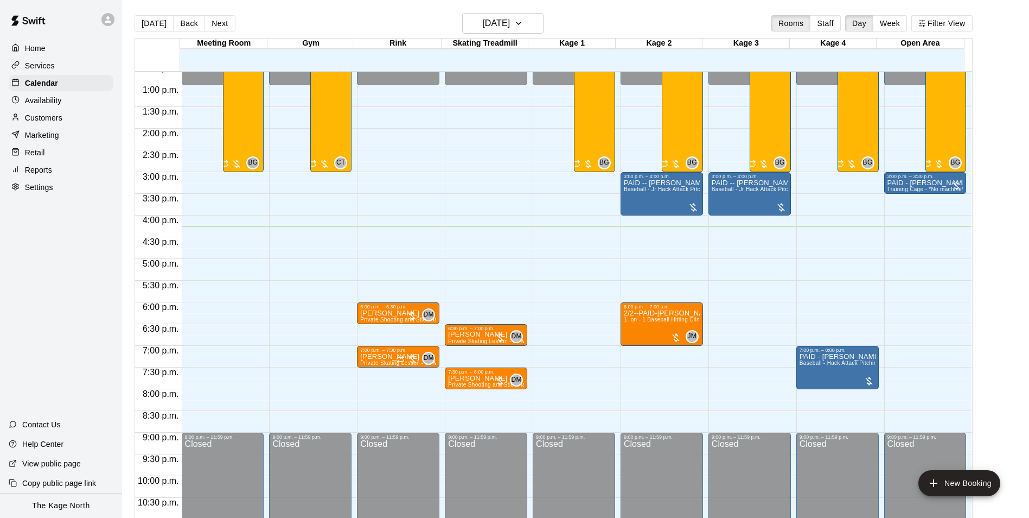
click at [384, 20] on div "[DATE] Back [DATE][DATE] Rooms Staff Day Week Filter View" at bounding box center [554, 25] width 838 height 25
click at [510, 24] on h6 "[DATE]" at bounding box center [496, 23] width 28 height 15
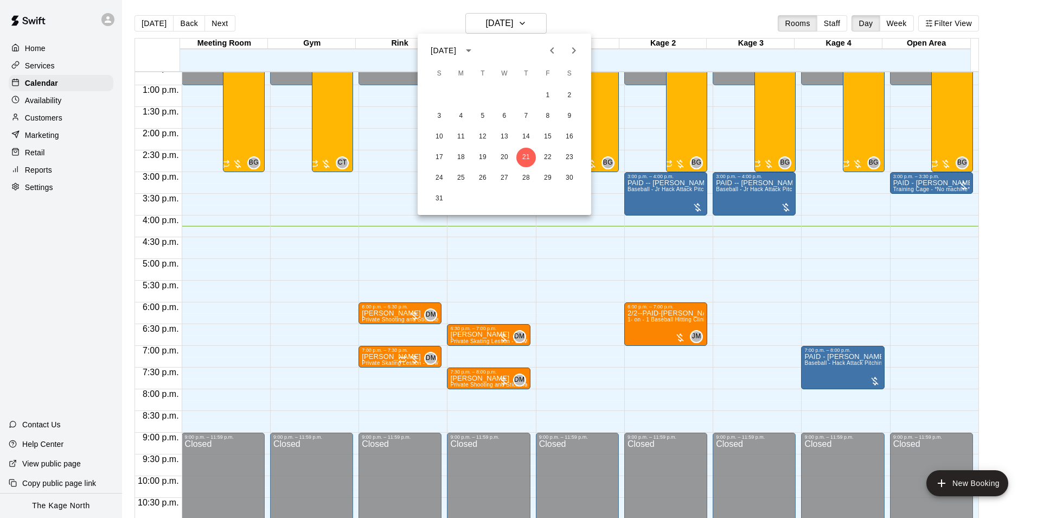
click at [572, 56] on icon "Next month" at bounding box center [573, 50] width 13 height 13
click at [529, 118] on button "11" at bounding box center [526, 116] width 20 height 20
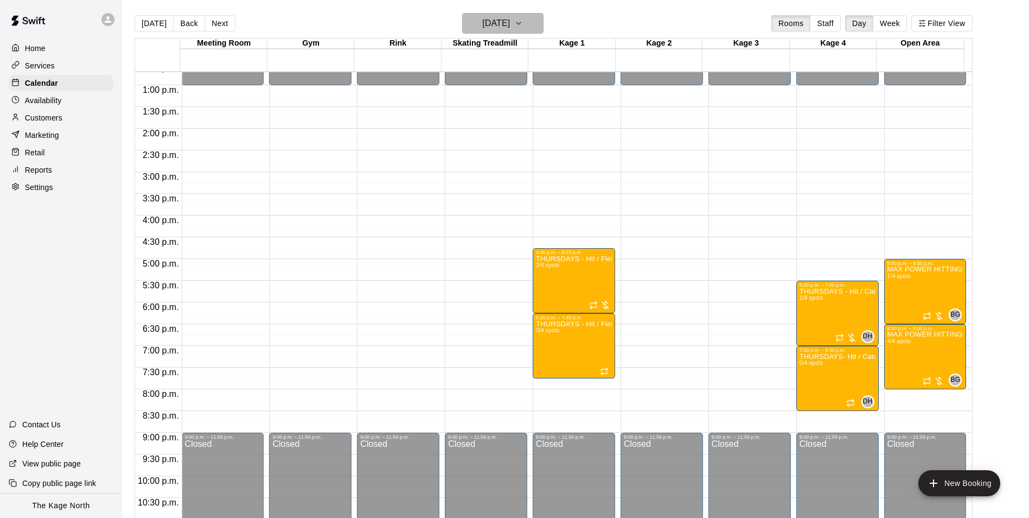
click at [510, 27] on h6 "[DATE]" at bounding box center [496, 23] width 28 height 15
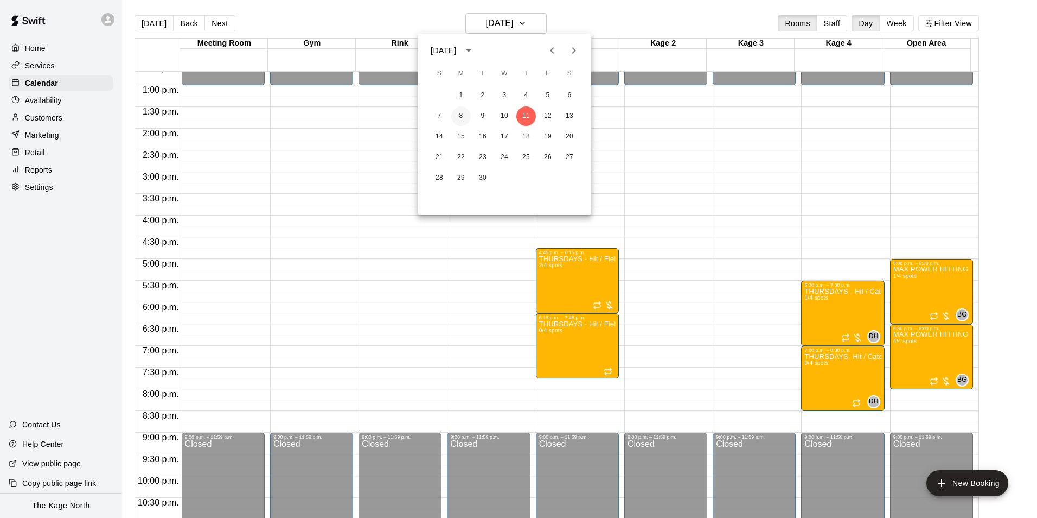
click at [461, 114] on button "8" at bounding box center [461, 116] width 20 height 20
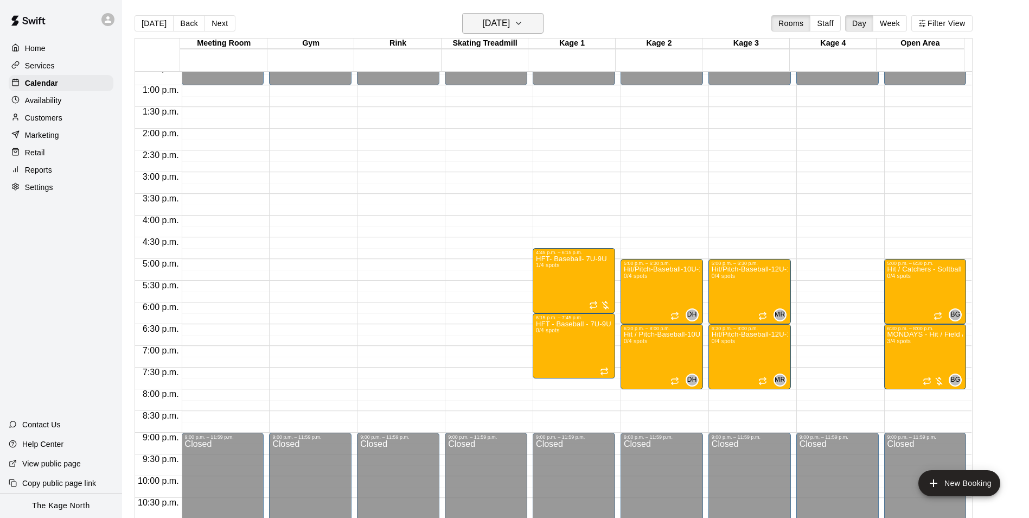
click at [510, 27] on h6 "[DATE]" at bounding box center [496, 23] width 28 height 15
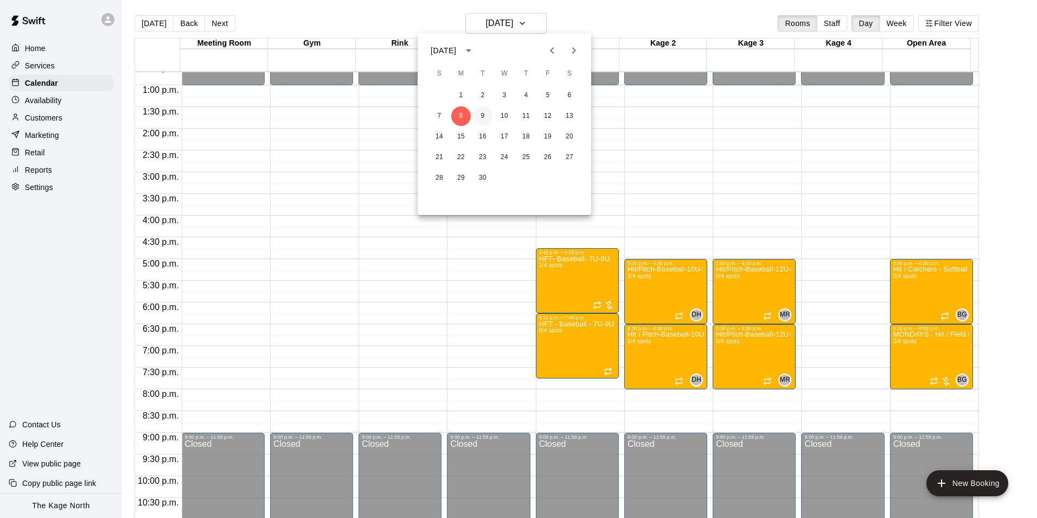
click at [484, 113] on button "9" at bounding box center [483, 116] width 20 height 20
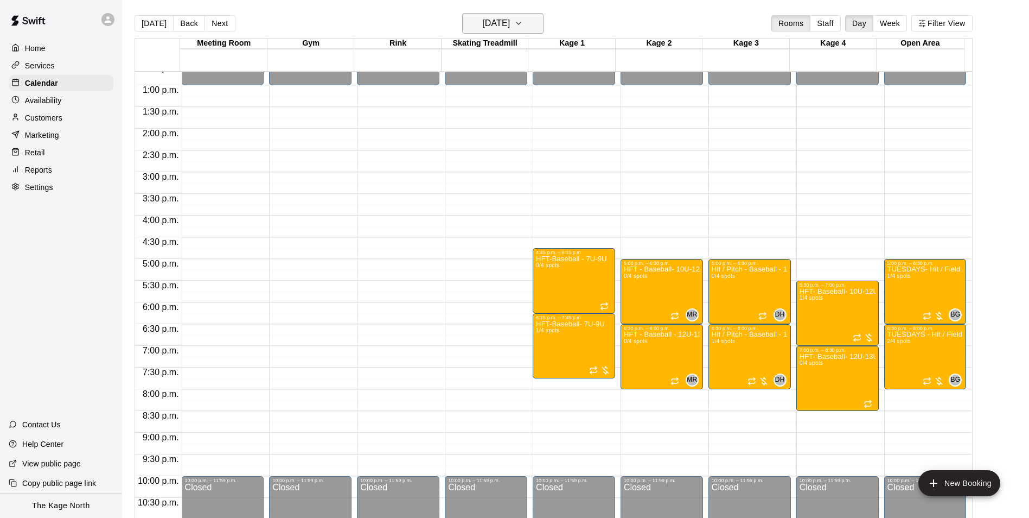
click at [499, 19] on h6 "[DATE]" at bounding box center [496, 23] width 28 height 15
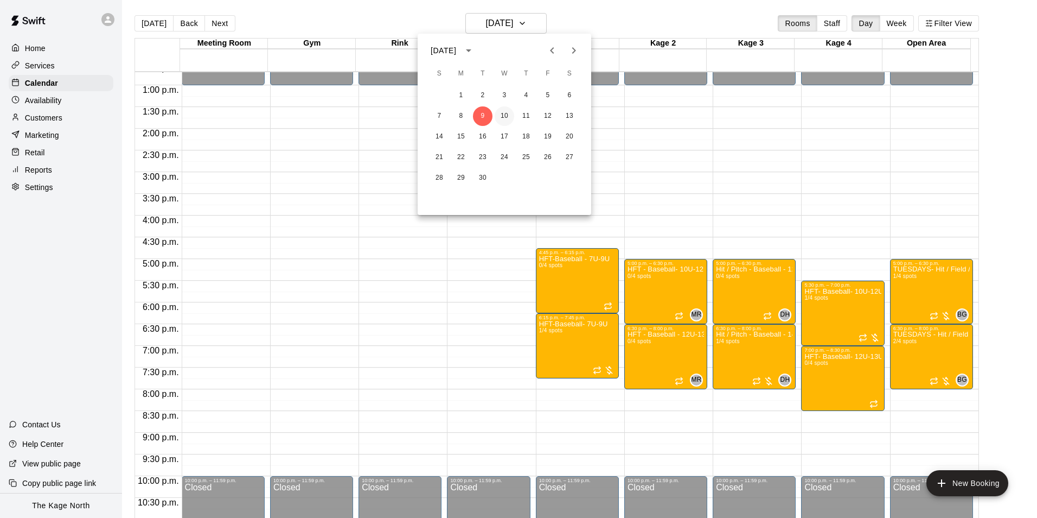
click at [504, 117] on button "10" at bounding box center [505, 116] width 20 height 20
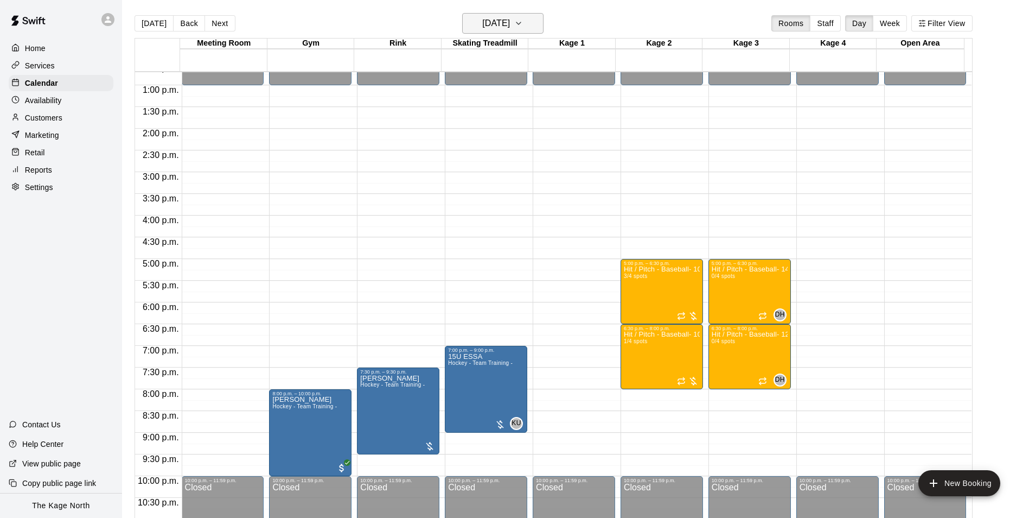
click at [509, 24] on h6 "[DATE]" at bounding box center [496, 23] width 28 height 15
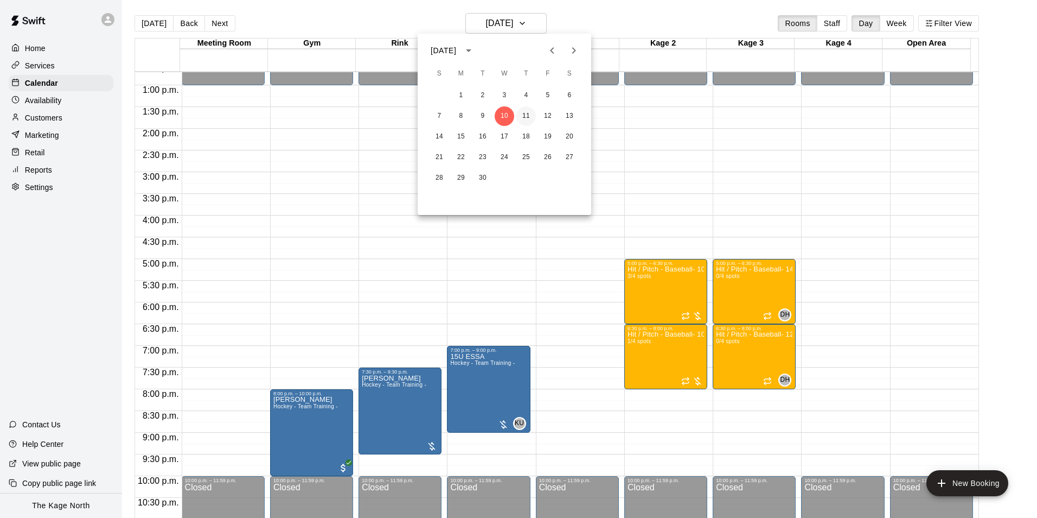
click at [522, 117] on button "11" at bounding box center [526, 116] width 20 height 20
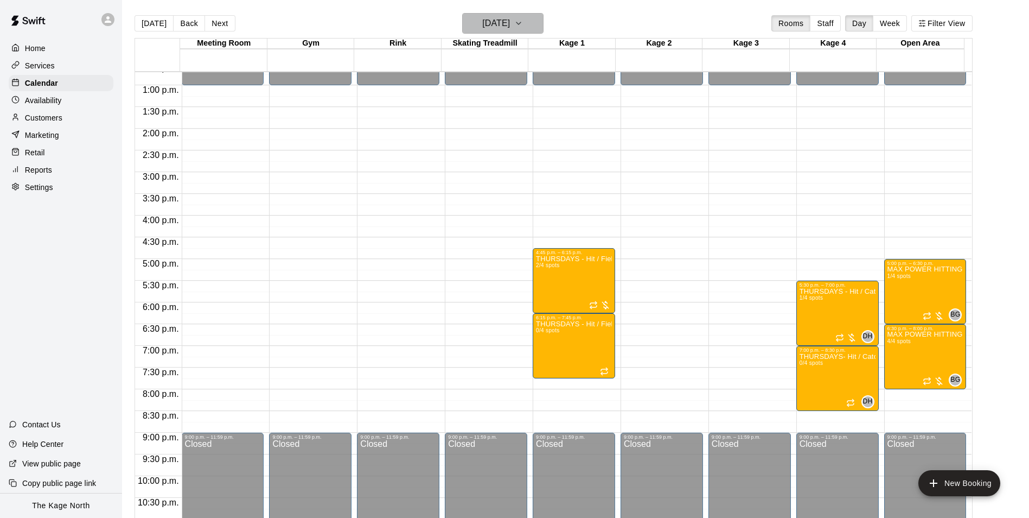
click at [510, 19] on h6 "[DATE]" at bounding box center [496, 23] width 28 height 15
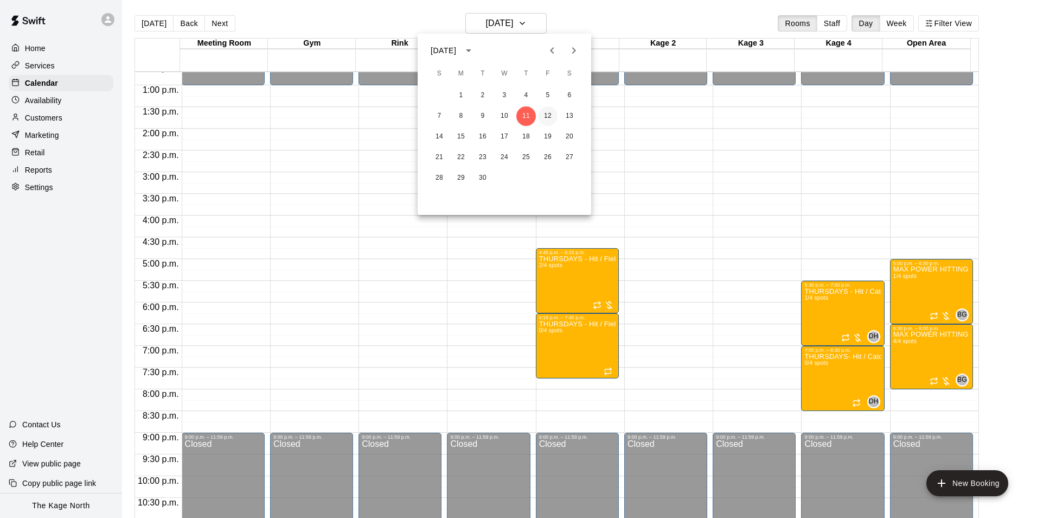
click at [545, 112] on button "12" at bounding box center [548, 116] width 20 height 20
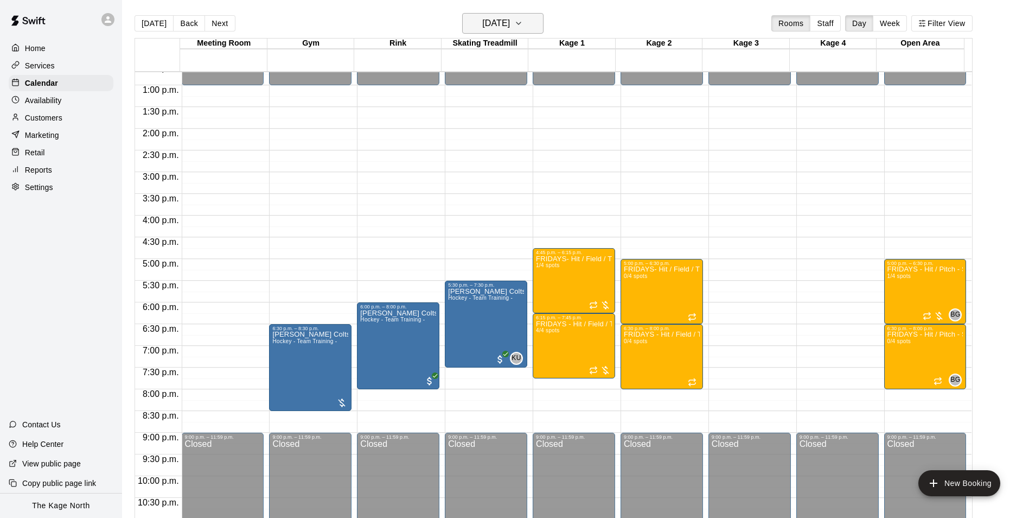
click at [510, 22] on h6 "[DATE]" at bounding box center [496, 23] width 28 height 15
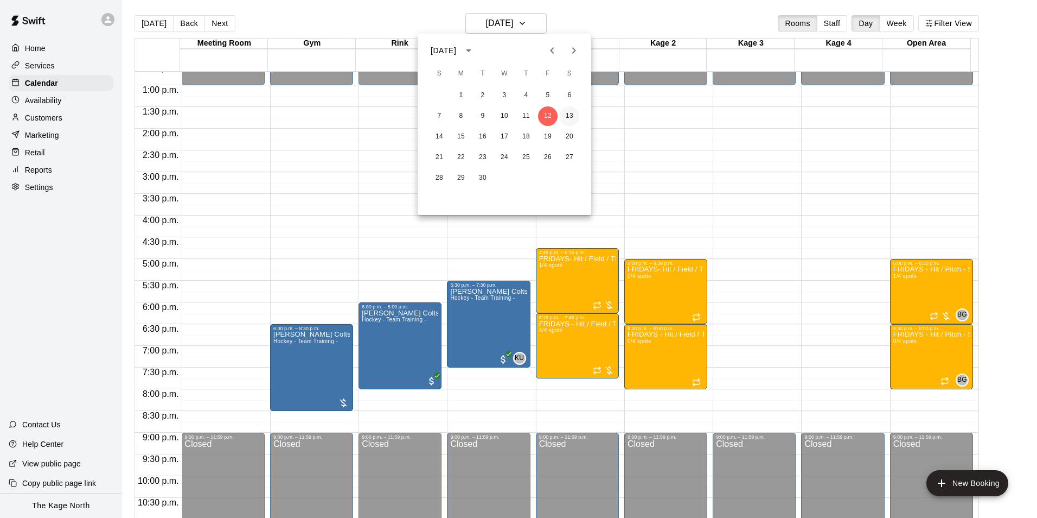
click at [563, 115] on button "13" at bounding box center [570, 116] width 20 height 20
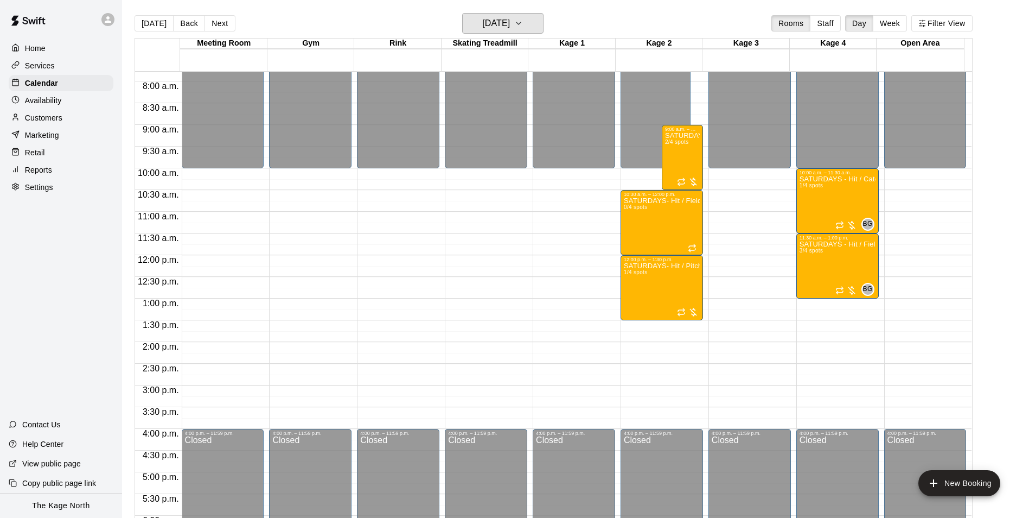
scroll to position [334, 0]
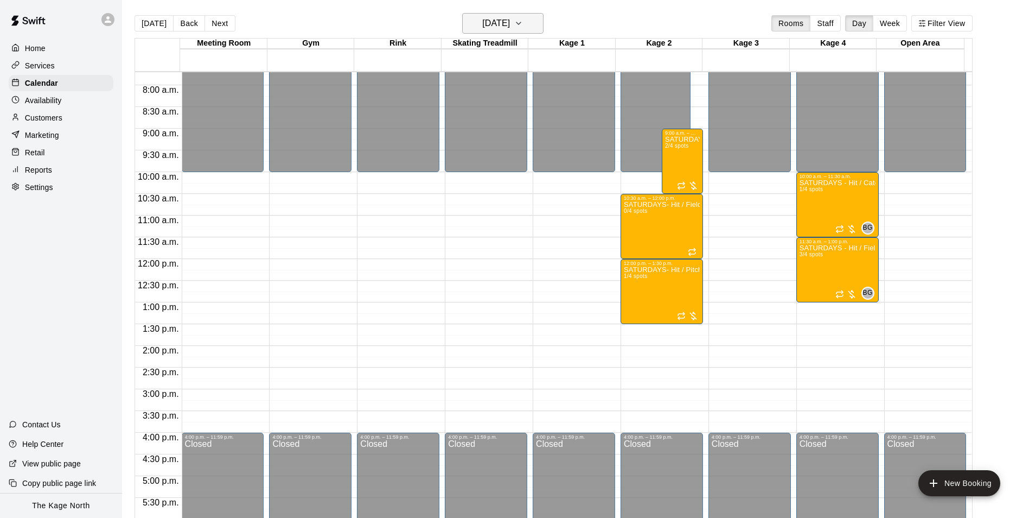
click at [510, 27] on h6 "[DATE]" at bounding box center [496, 23] width 28 height 15
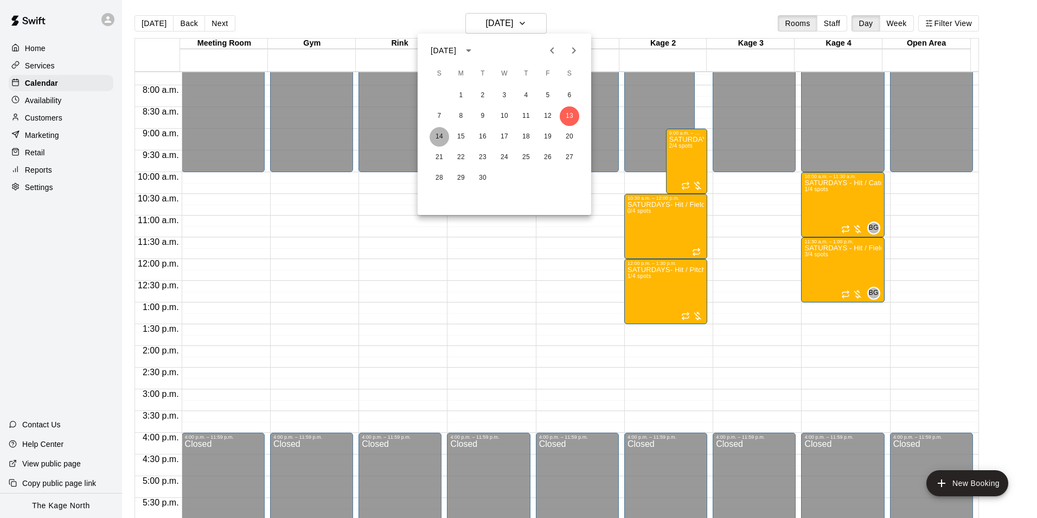
click at [437, 136] on button "14" at bounding box center [440, 137] width 20 height 20
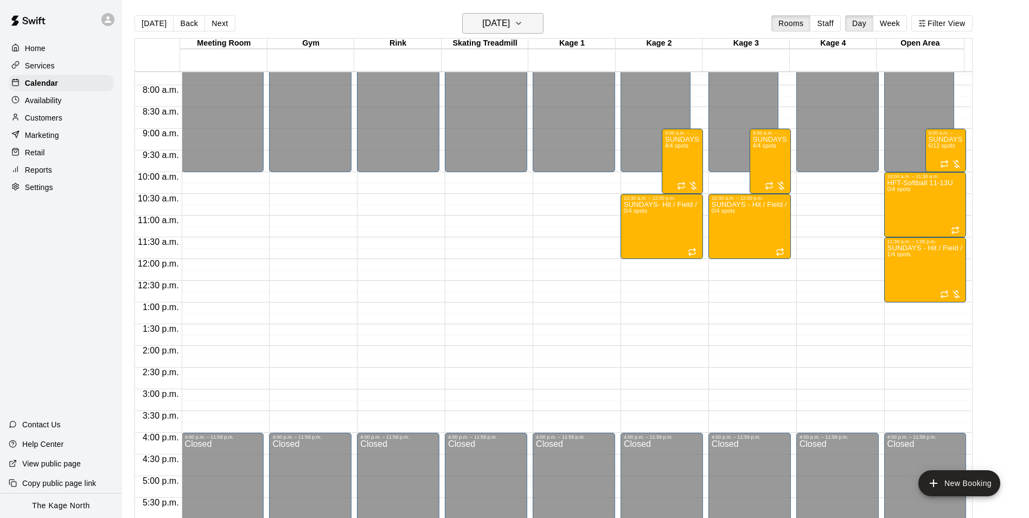
click at [510, 28] on h6 "[DATE]" at bounding box center [496, 23] width 28 height 15
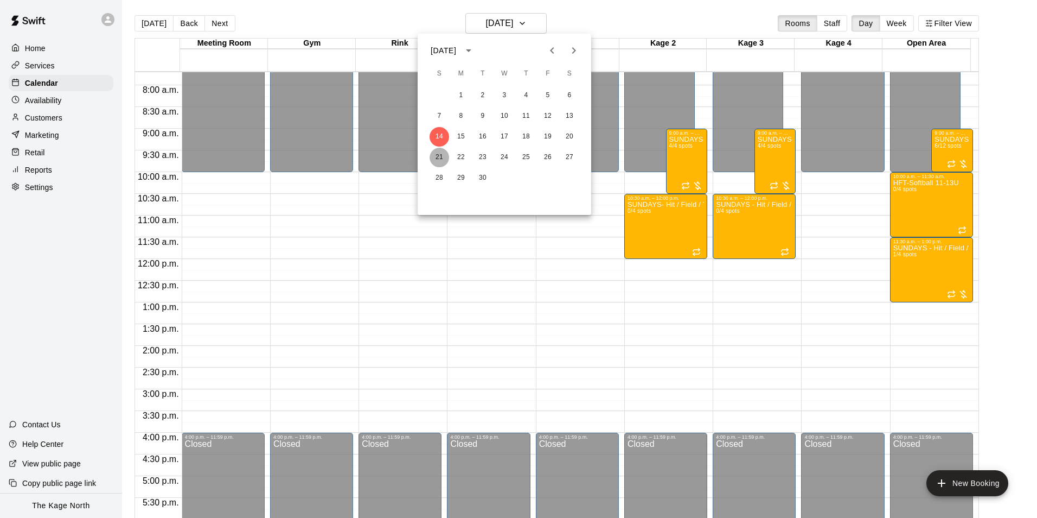
click at [437, 156] on button "21" at bounding box center [440, 158] width 20 height 20
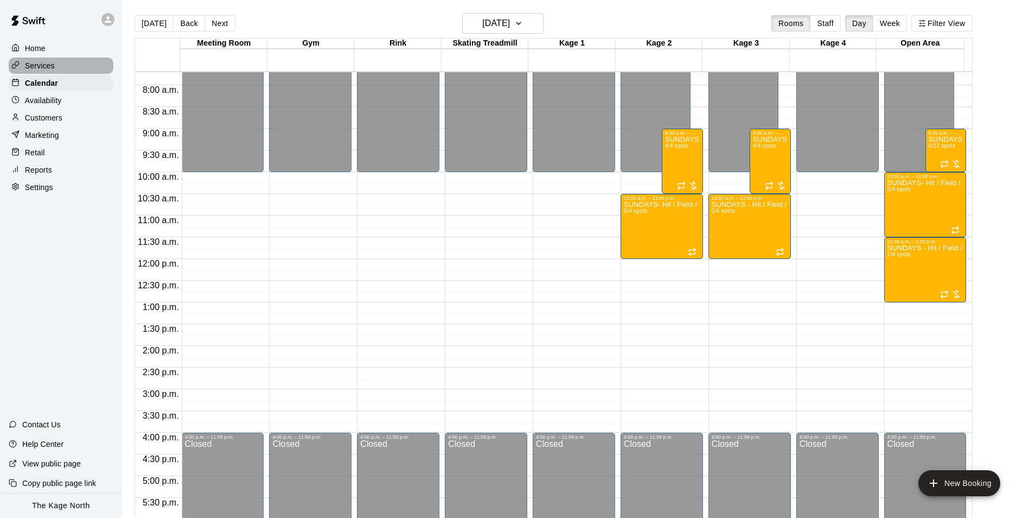
click at [50, 66] on p "Services" at bounding box center [40, 65] width 30 height 11
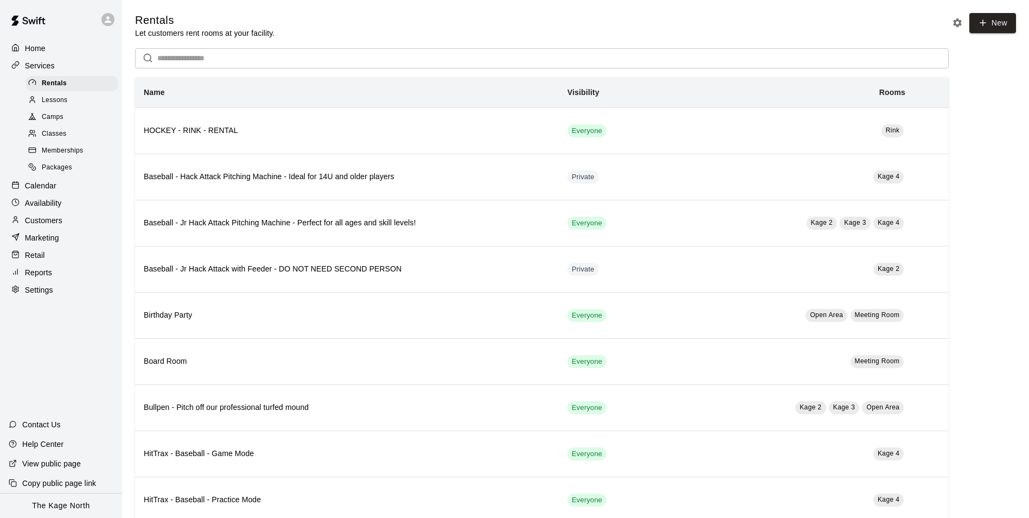
click at [37, 51] on p "Home" at bounding box center [35, 48] width 21 height 11
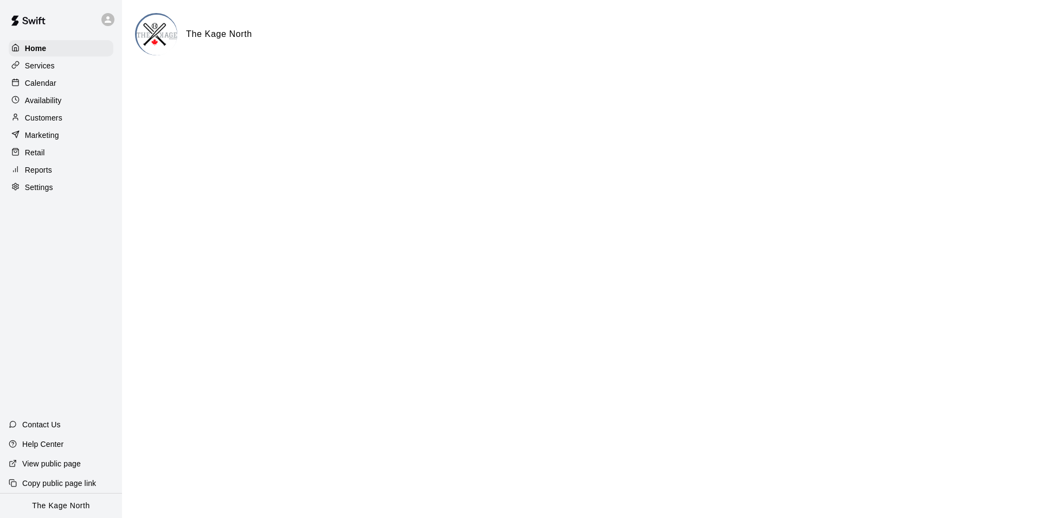
click at [42, 82] on p "Calendar" at bounding box center [40, 83] width 31 height 11
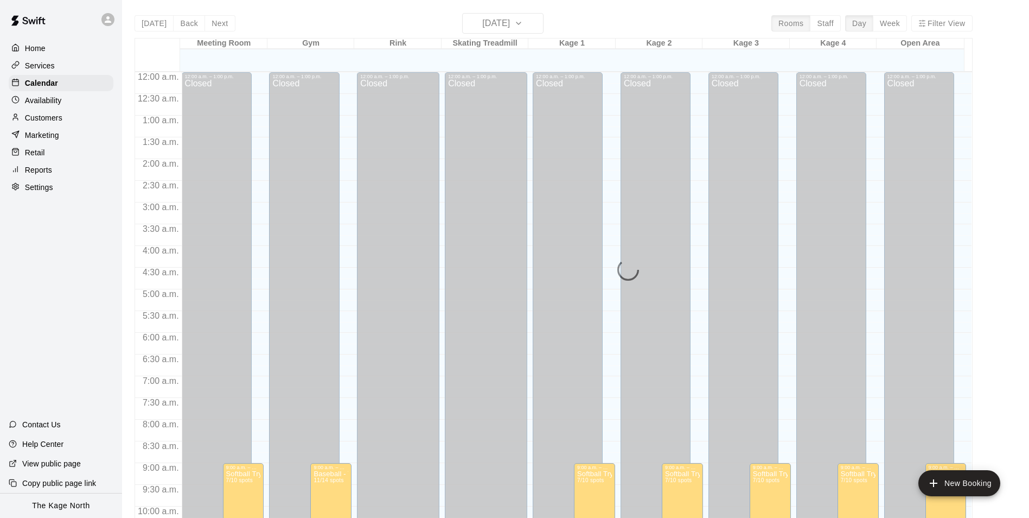
scroll to position [551, 0]
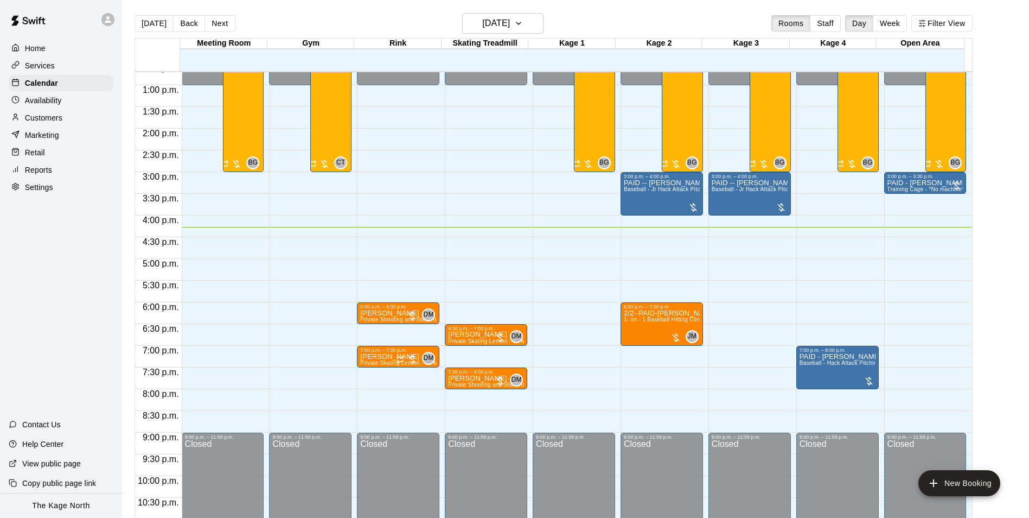
click at [51, 70] on p "Services" at bounding box center [40, 65] width 30 height 11
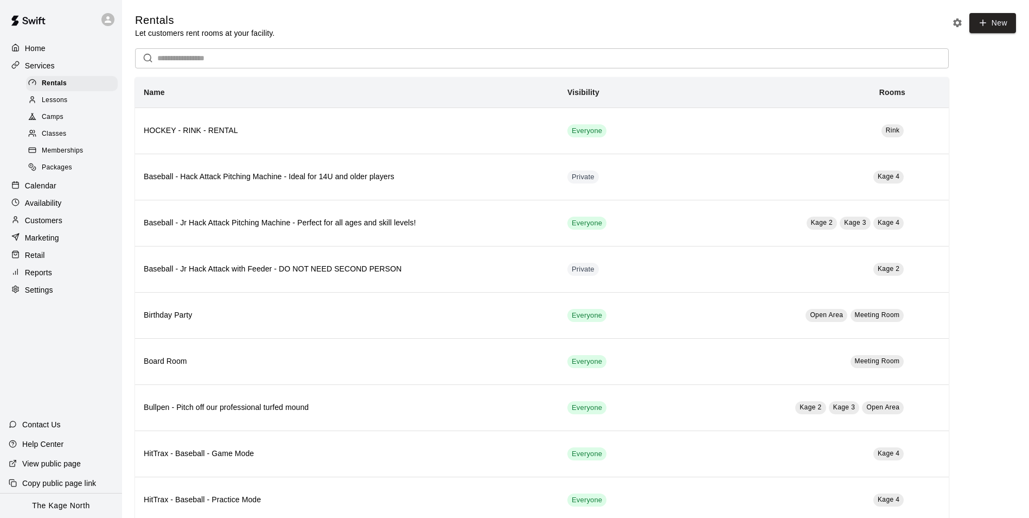
click at [53, 118] on span "Camps" at bounding box center [53, 117] width 22 height 11
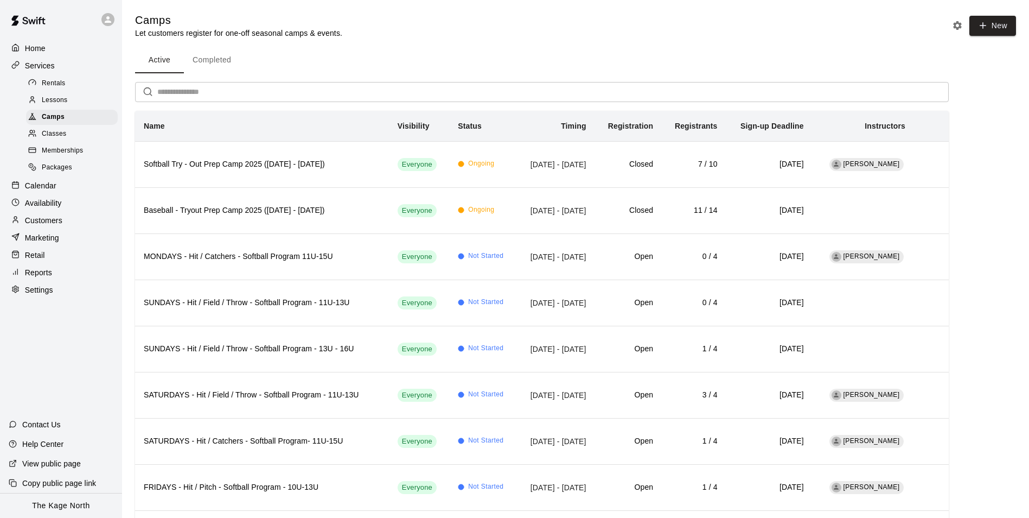
click at [43, 189] on p "Calendar" at bounding box center [40, 185] width 31 height 11
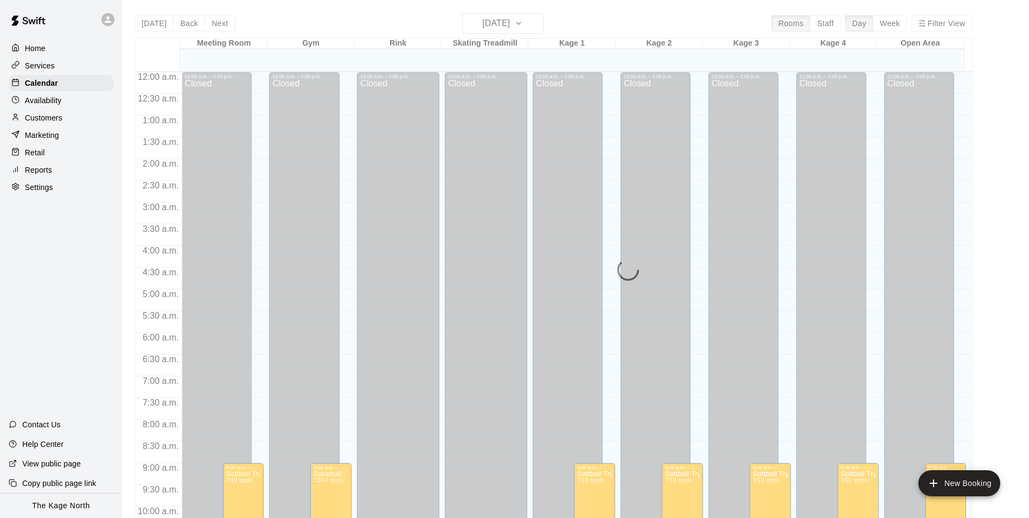
scroll to position [551, 0]
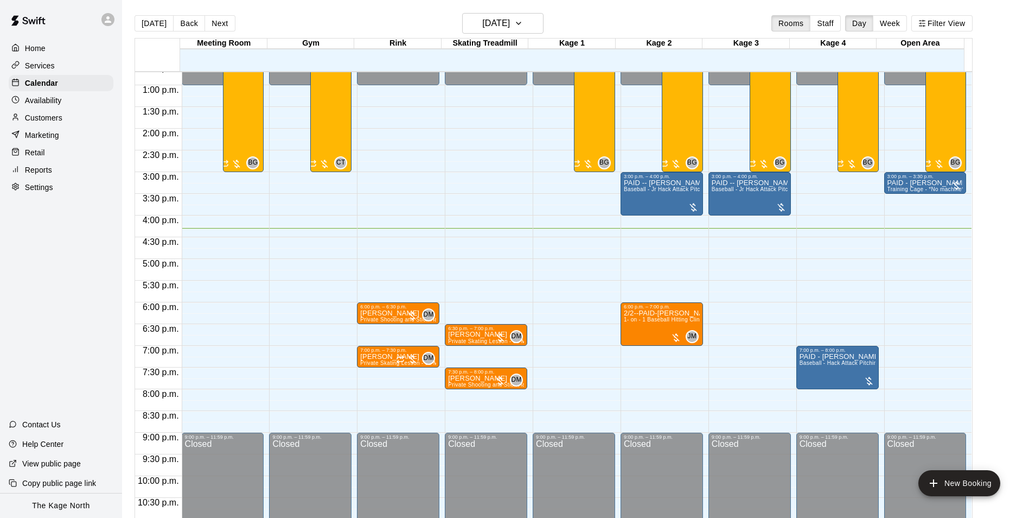
click at [53, 123] on p "Customers" at bounding box center [43, 117] width 37 height 11
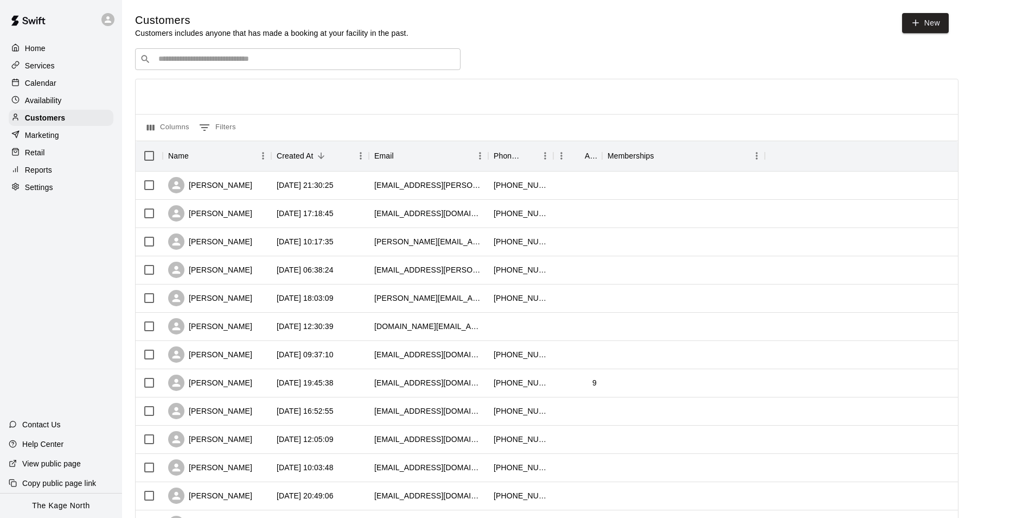
click at [36, 83] on p "Calendar" at bounding box center [40, 83] width 31 height 11
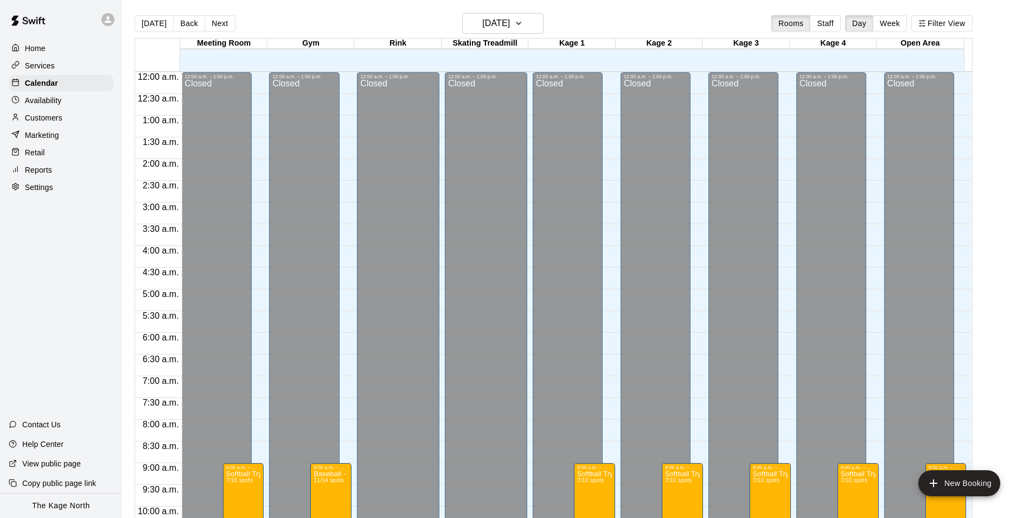
scroll to position [551, 0]
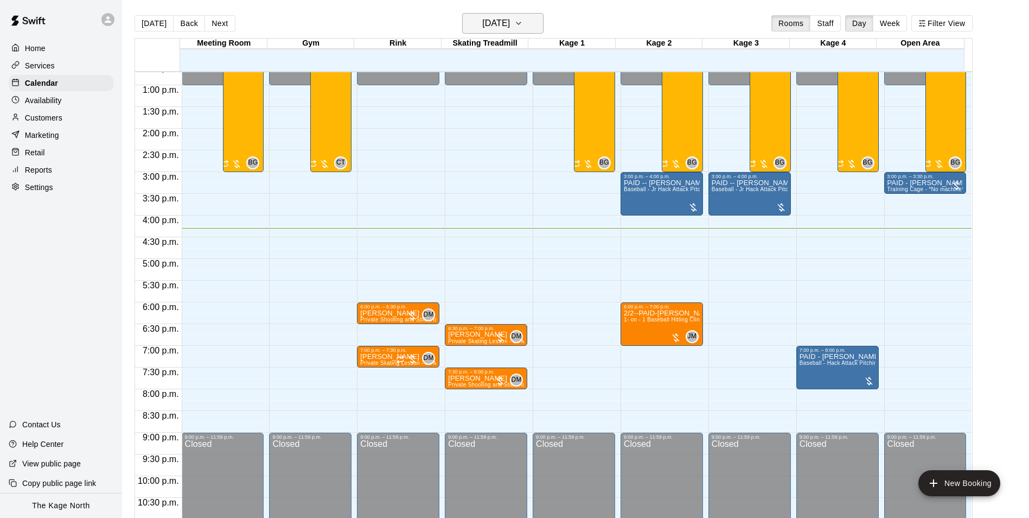
click at [510, 18] on h6 "[DATE]" at bounding box center [496, 23] width 28 height 15
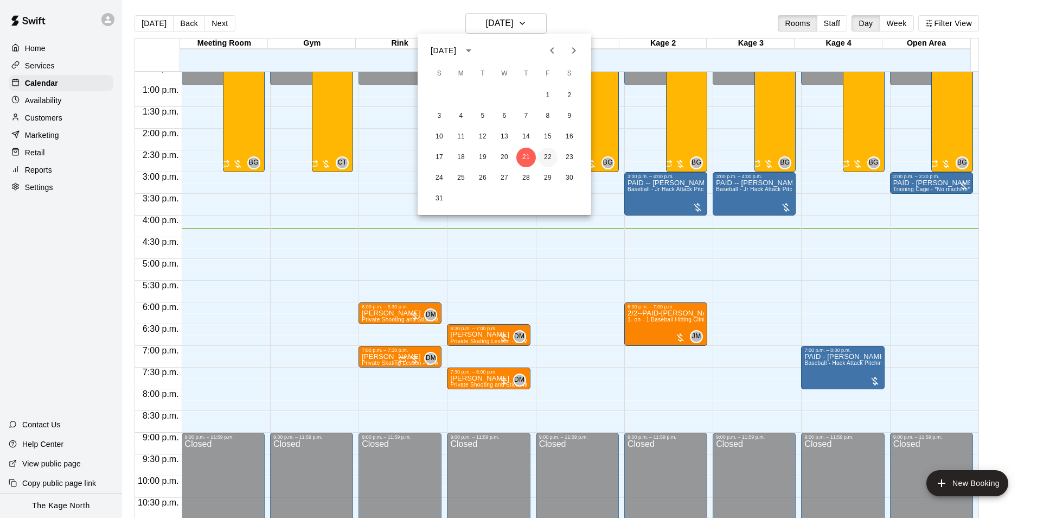
click at [545, 157] on button "22" at bounding box center [548, 158] width 20 height 20
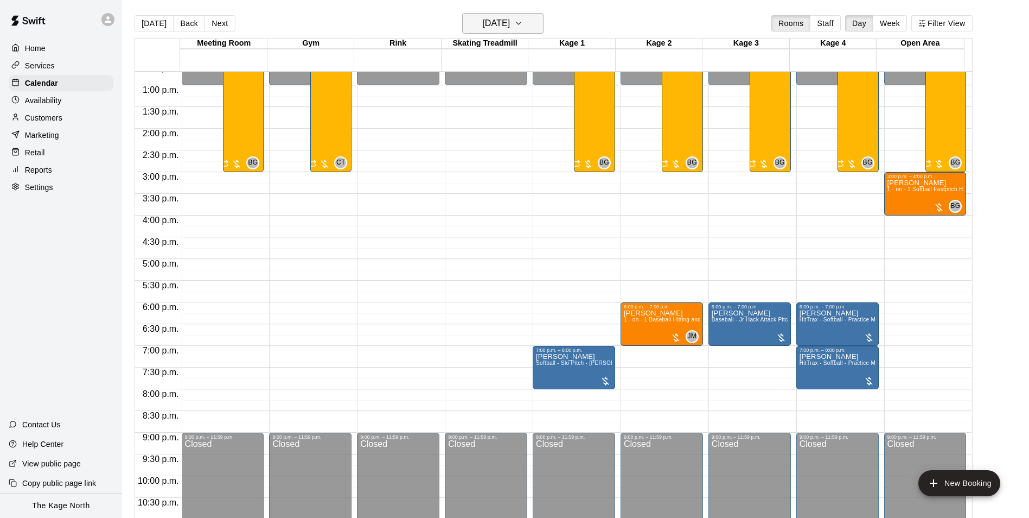
click at [510, 17] on h6 "[DATE]" at bounding box center [496, 23] width 28 height 15
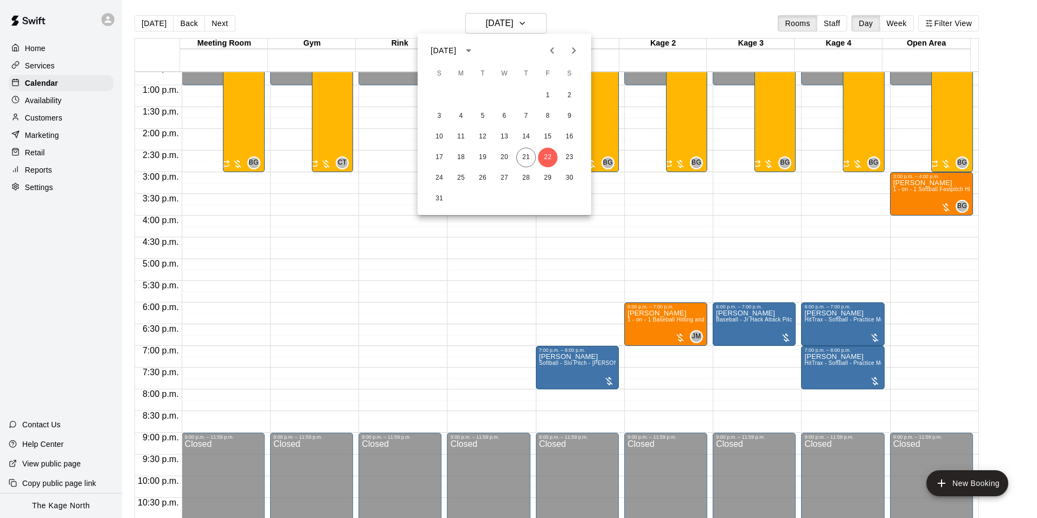
click at [586, 15] on div at bounding box center [518, 259] width 1037 height 518
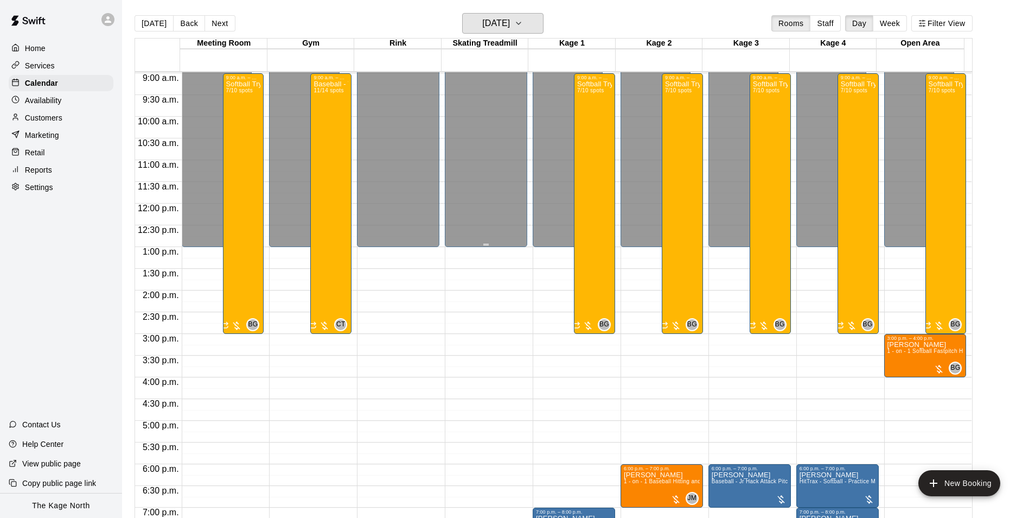
scroll to position [388, 0]
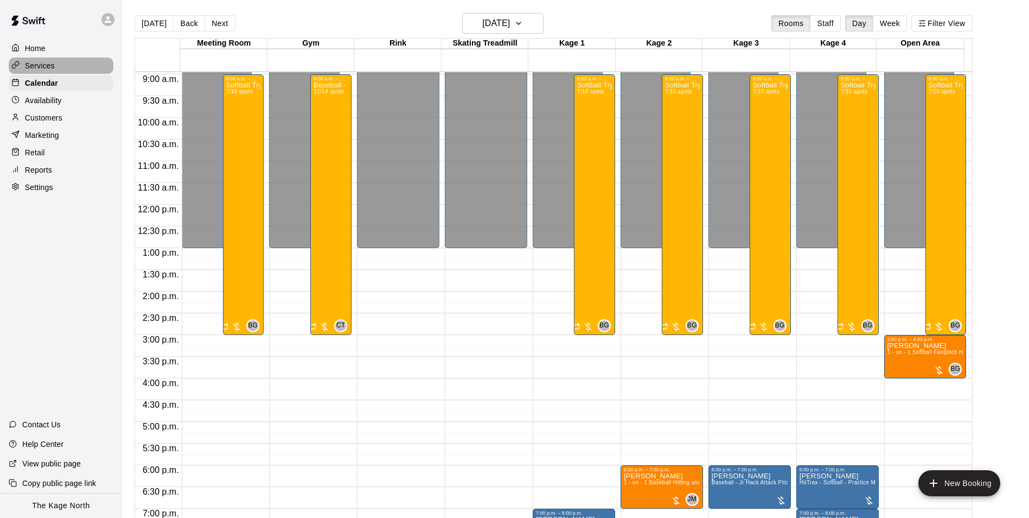
click at [35, 61] on p "Services" at bounding box center [40, 65] width 30 height 11
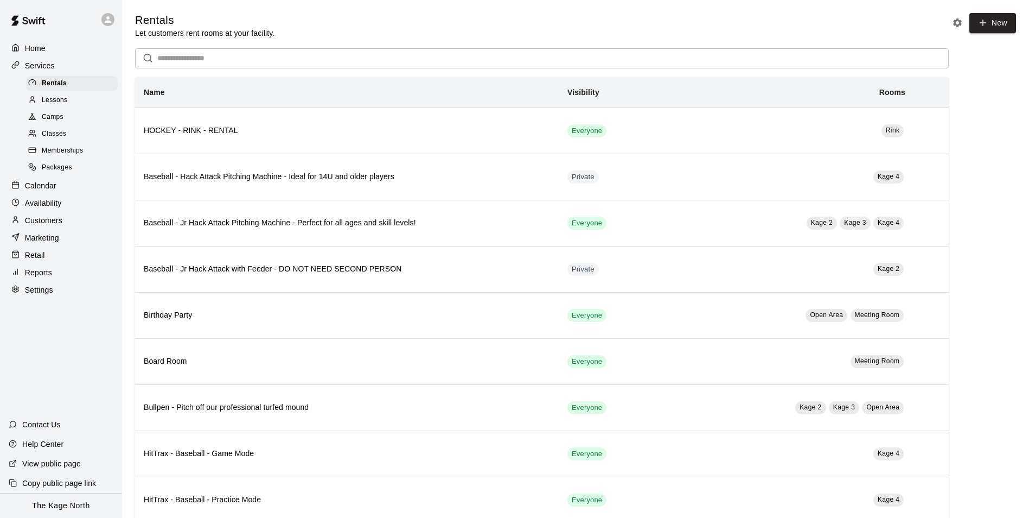
click at [52, 118] on span "Camps" at bounding box center [53, 117] width 22 height 11
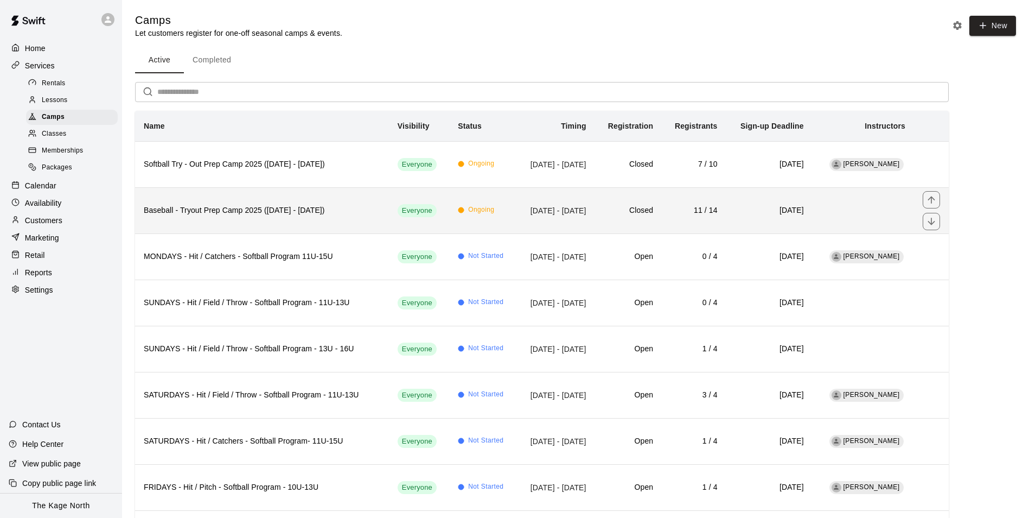
click at [292, 205] on h6 "Baseball - Tryout Prep Camp 2025 ([DATE] - [DATE])" at bounding box center [262, 211] width 237 height 12
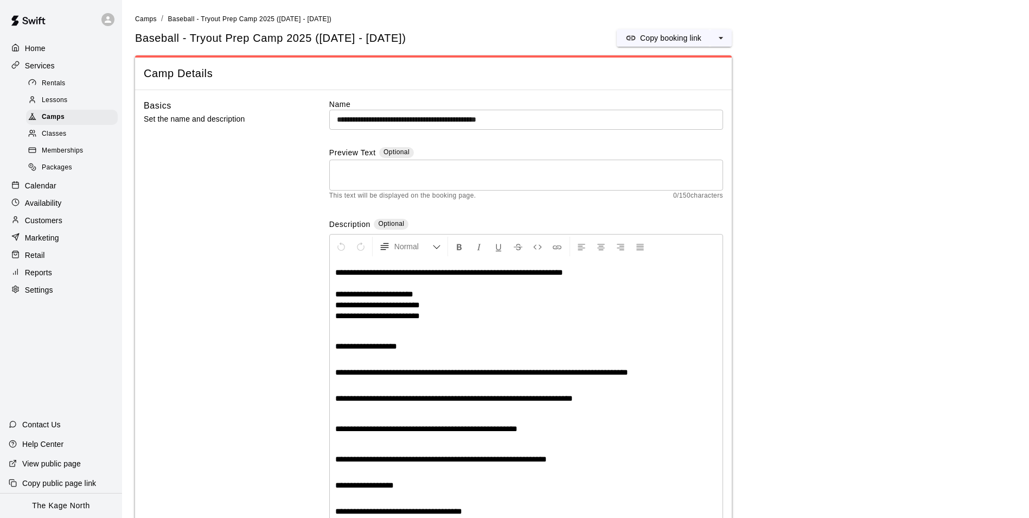
click at [41, 47] on p "Home" at bounding box center [35, 48] width 21 height 11
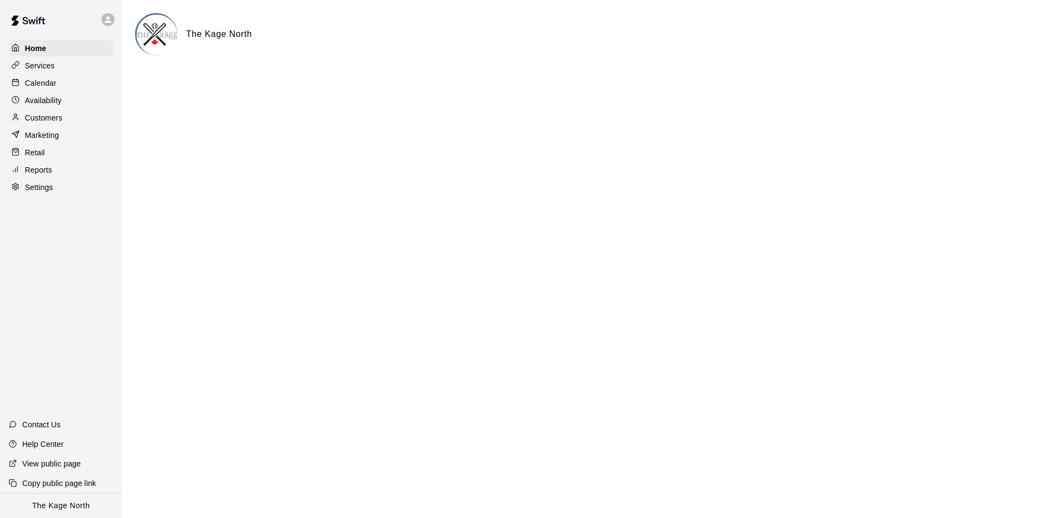
click at [46, 82] on p "Calendar" at bounding box center [40, 83] width 31 height 11
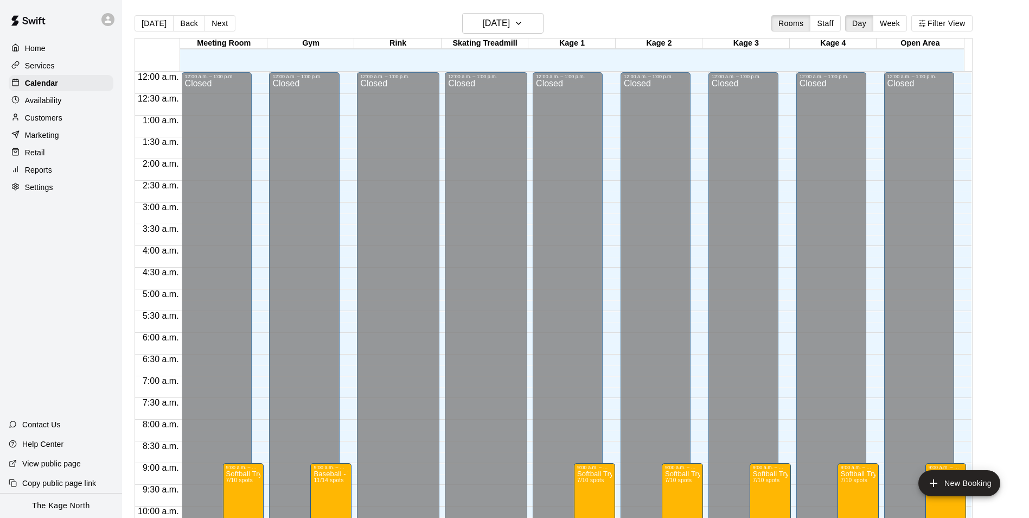
scroll to position [551, 0]
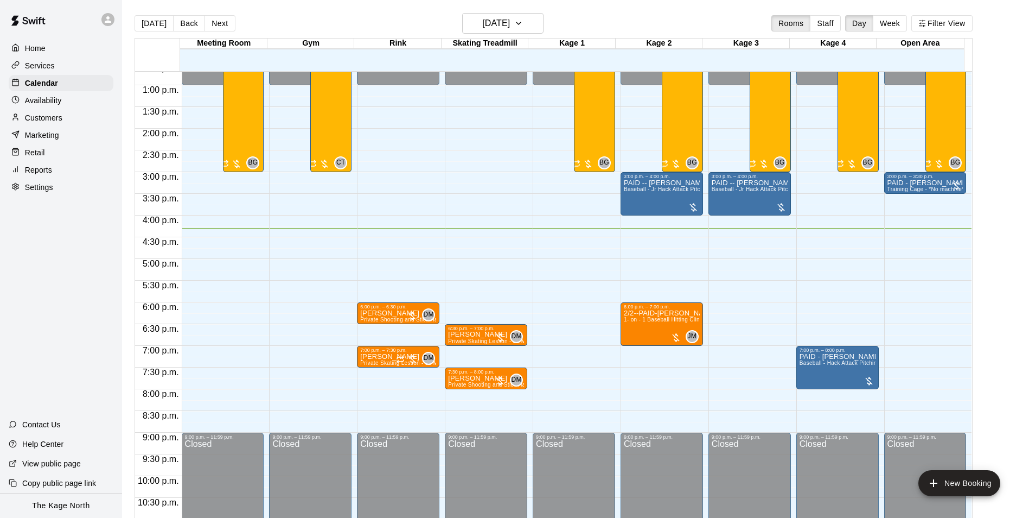
click at [55, 71] on div "Services" at bounding box center [61, 66] width 105 height 16
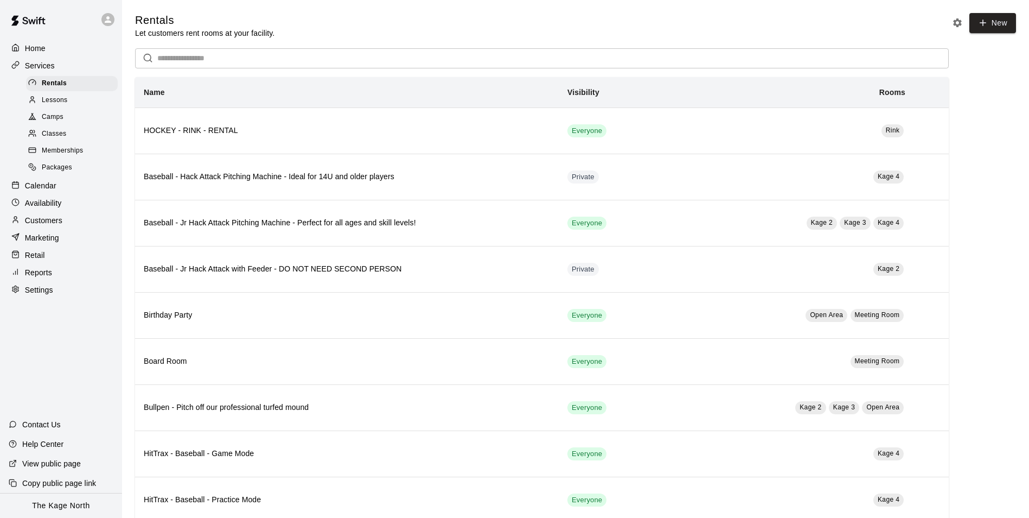
click at [40, 48] on p "Home" at bounding box center [35, 48] width 21 height 11
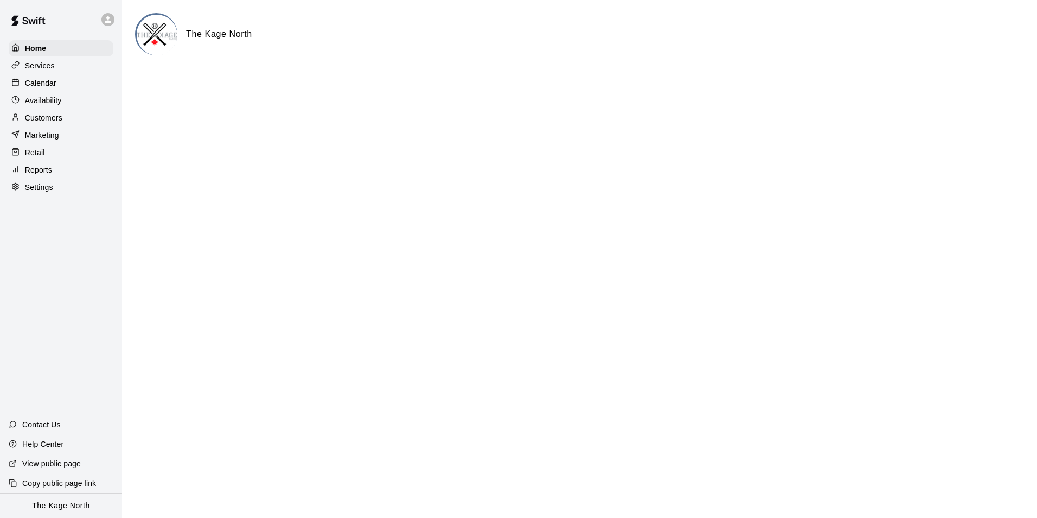
click at [52, 118] on p "Customers" at bounding box center [43, 117] width 37 height 11
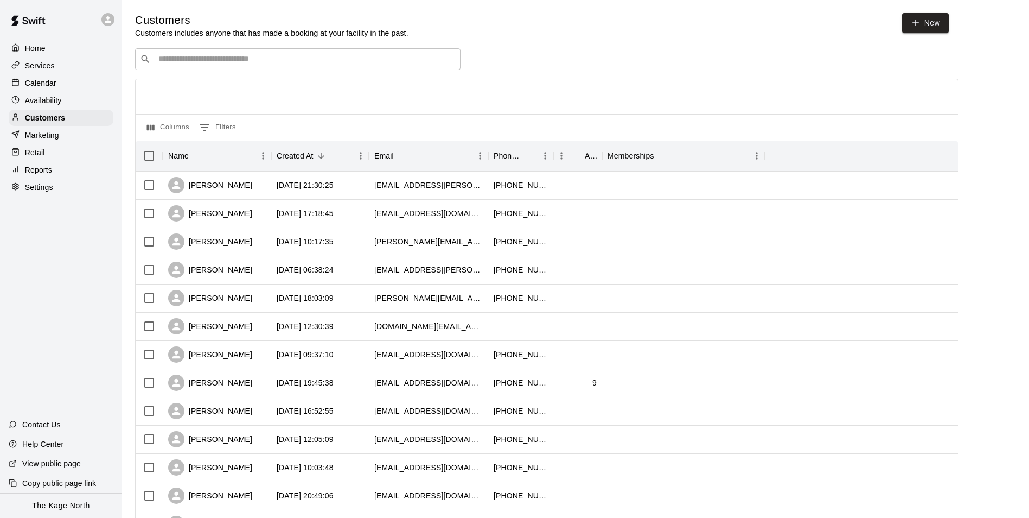
click at [234, 64] on input "Search customers by name or email" at bounding box center [305, 59] width 301 height 11
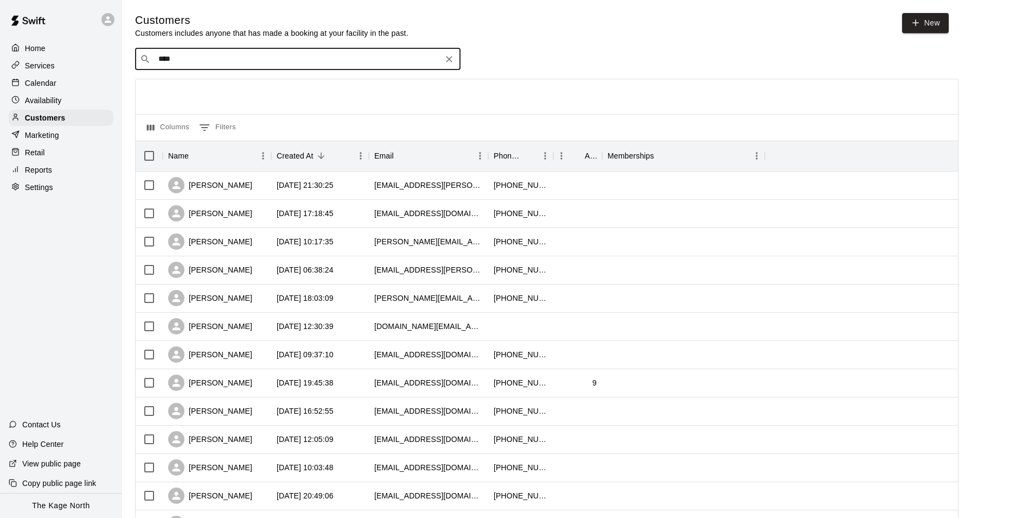
type input "*****"
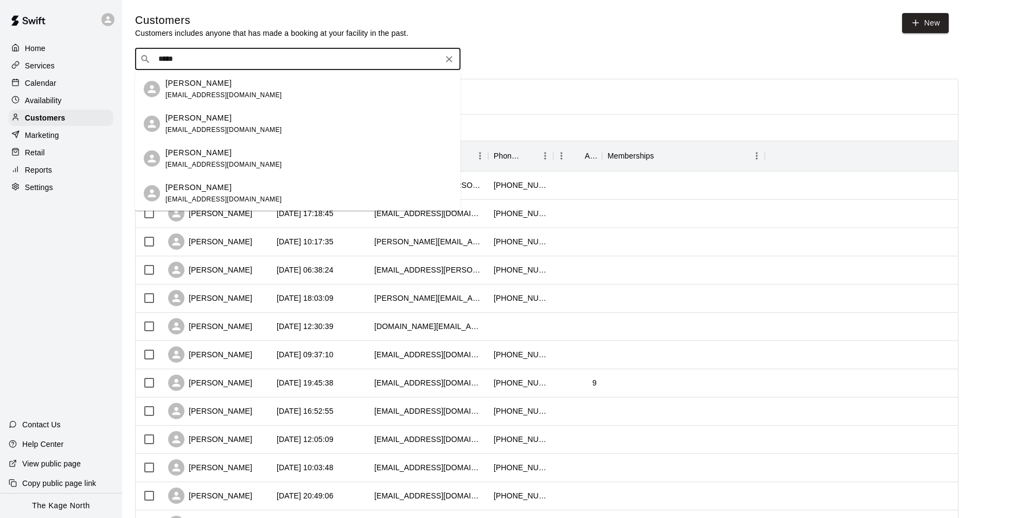
click at [221, 84] on div "[PERSON_NAME]" at bounding box center [223, 83] width 117 height 11
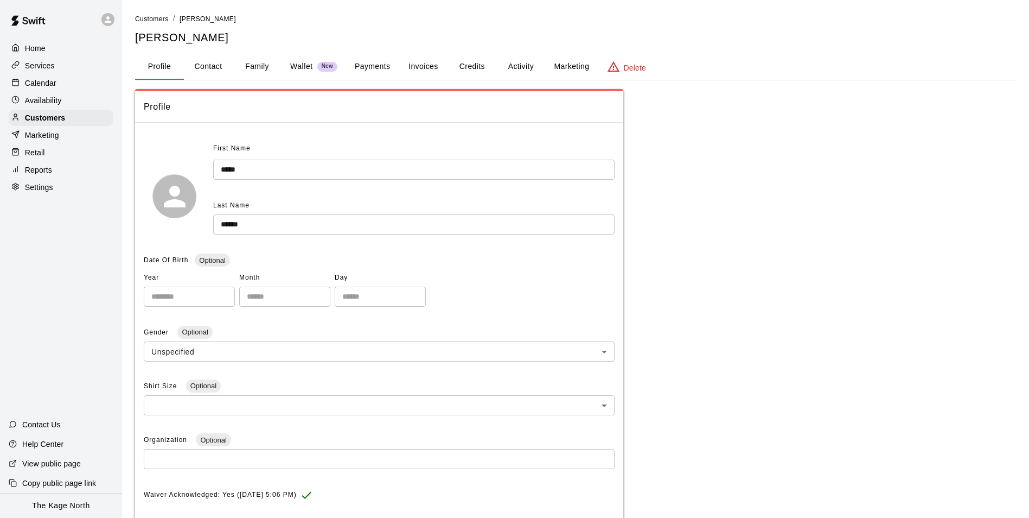
click at [206, 63] on button "Contact" at bounding box center [208, 67] width 49 height 26
select select "**"
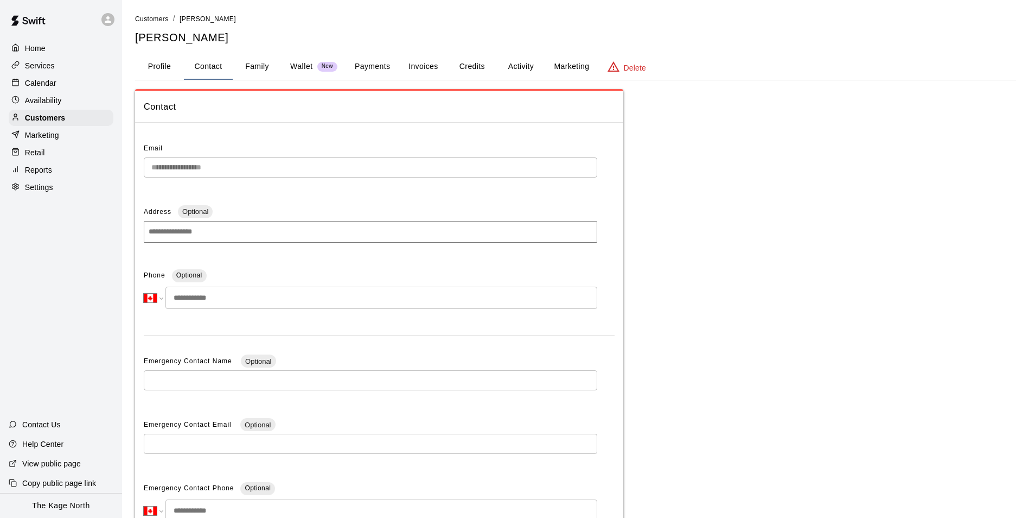
click at [135, 163] on div "**********" at bounding box center [575, 305] width 898 height 585
click at [46, 85] on p "Calendar" at bounding box center [40, 83] width 31 height 11
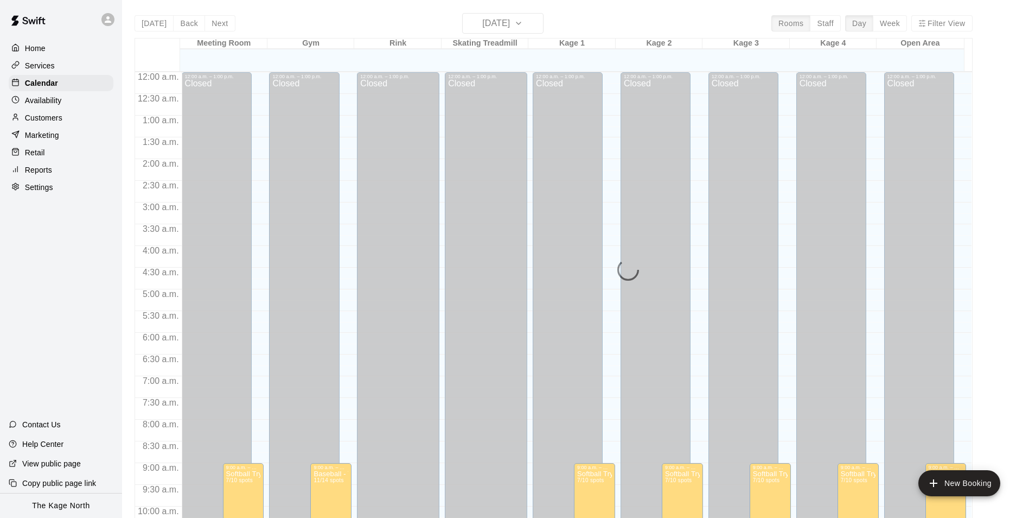
scroll to position [551, 0]
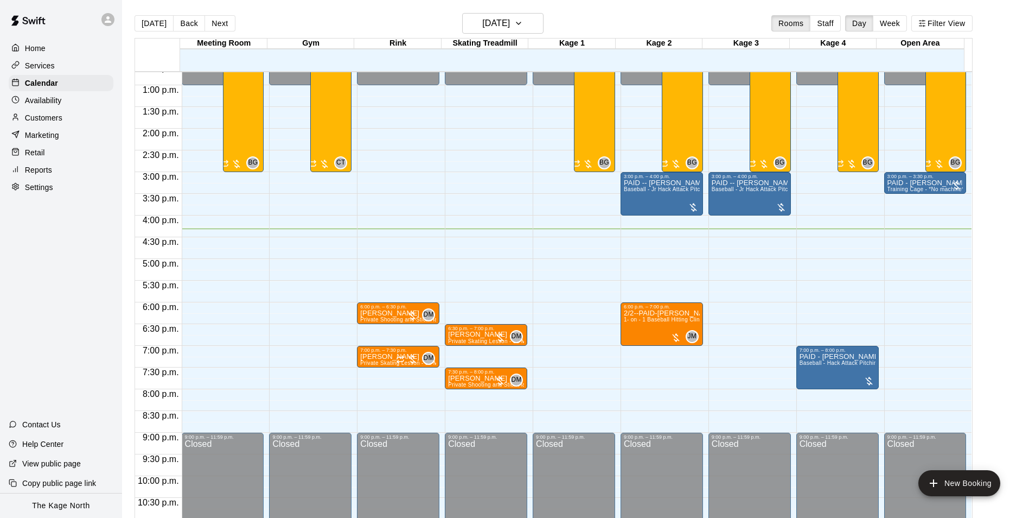
click at [44, 119] on p "Customers" at bounding box center [43, 117] width 37 height 11
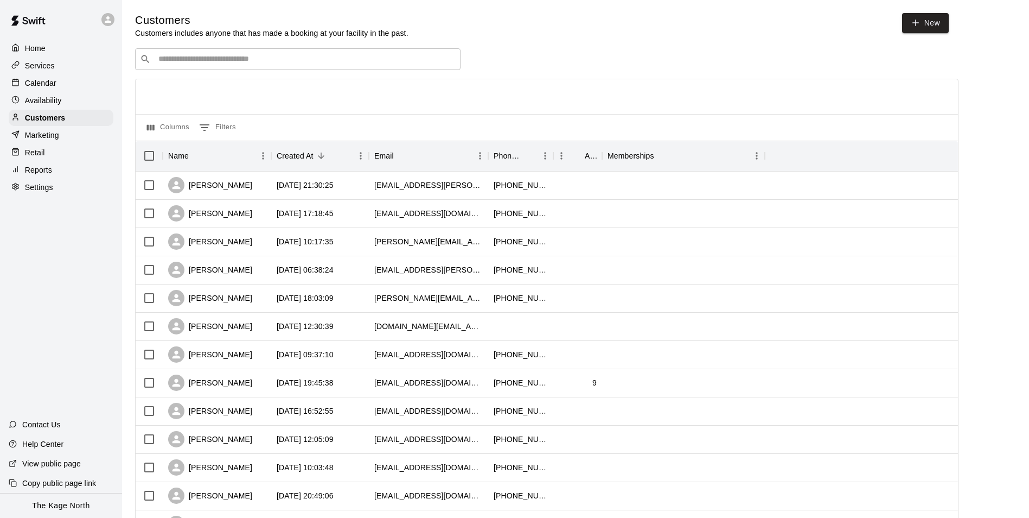
click at [51, 84] on p "Calendar" at bounding box center [40, 83] width 31 height 11
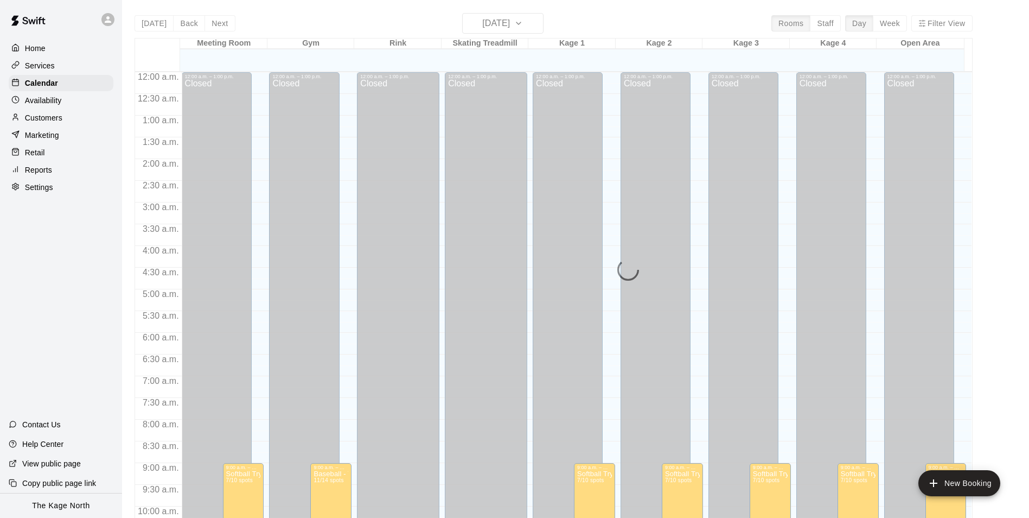
scroll to position [551, 0]
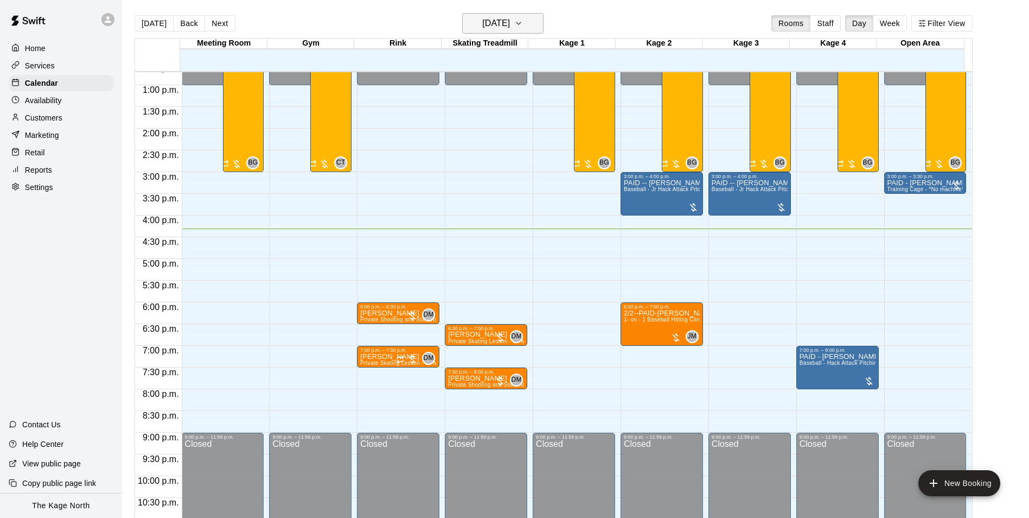
click at [510, 22] on h6 "[DATE]" at bounding box center [496, 23] width 28 height 15
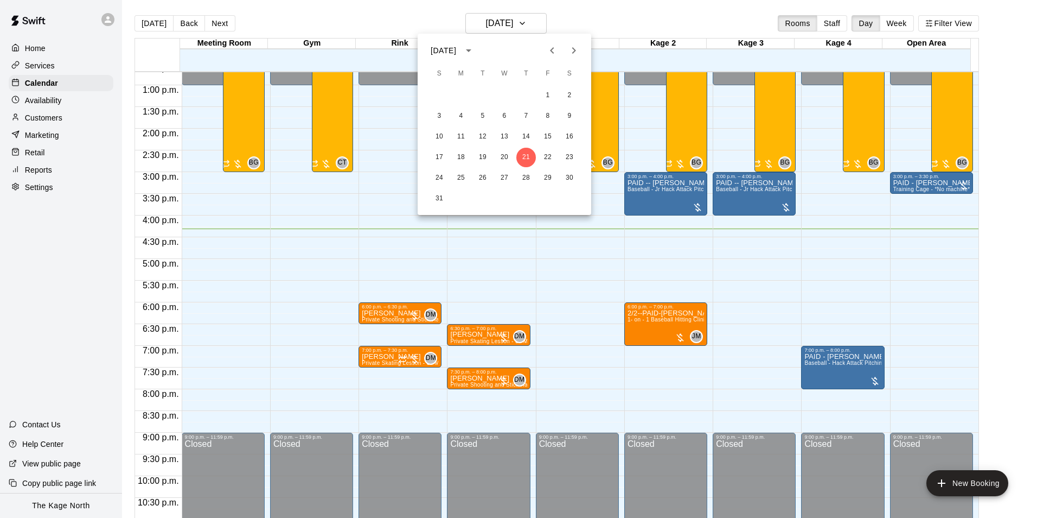
click at [572, 51] on icon "Next month" at bounding box center [573, 50] width 13 height 13
click at [463, 119] on button "8" at bounding box center [461, 116] width 20 height 20
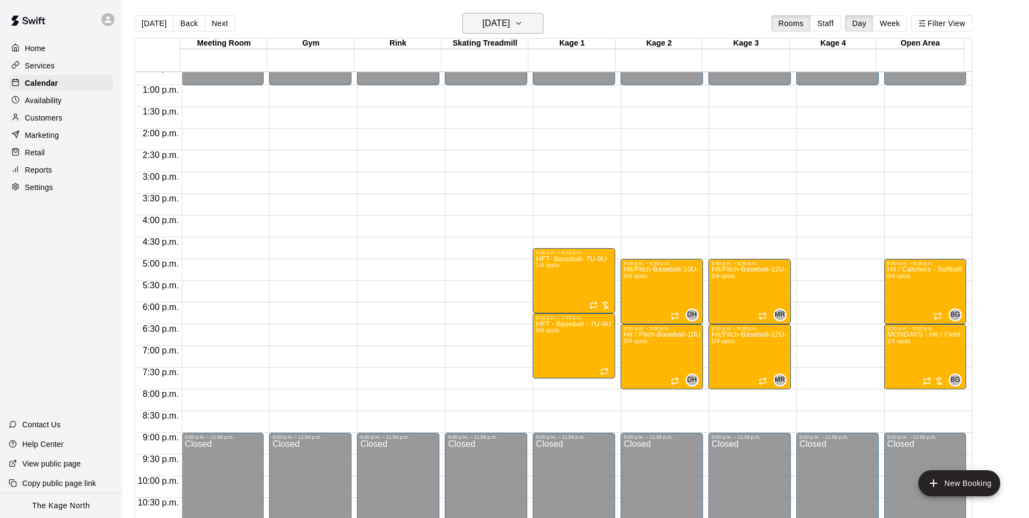
click at [510, 23] on h6 "[DATE]" at bounding box center [496, 23] width 28 height 15
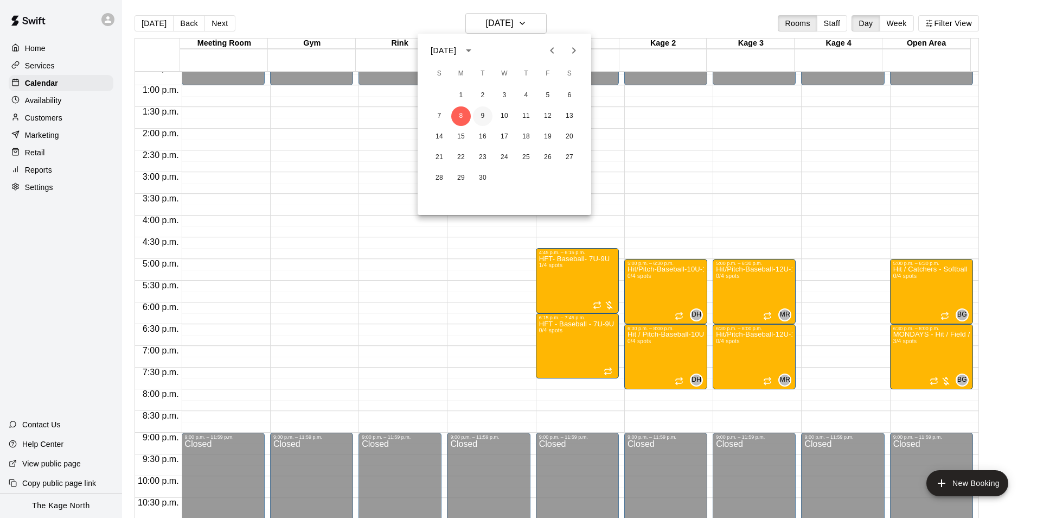
click at [481, 118] on button "9" at bounding box center [483, 116] width 20 height 20
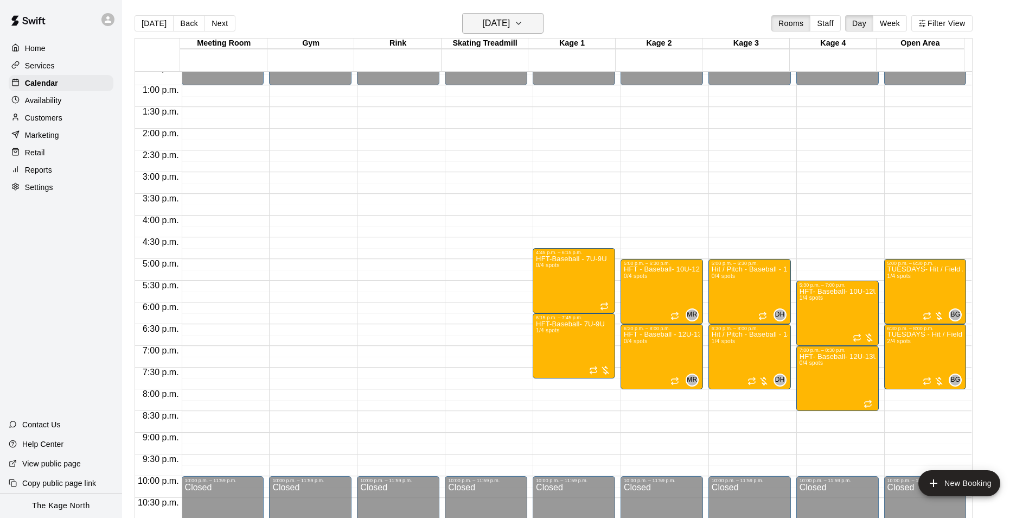
click at [531, 19] on button "[DATE]" at bounding box center [502, 23] width 81 height 21
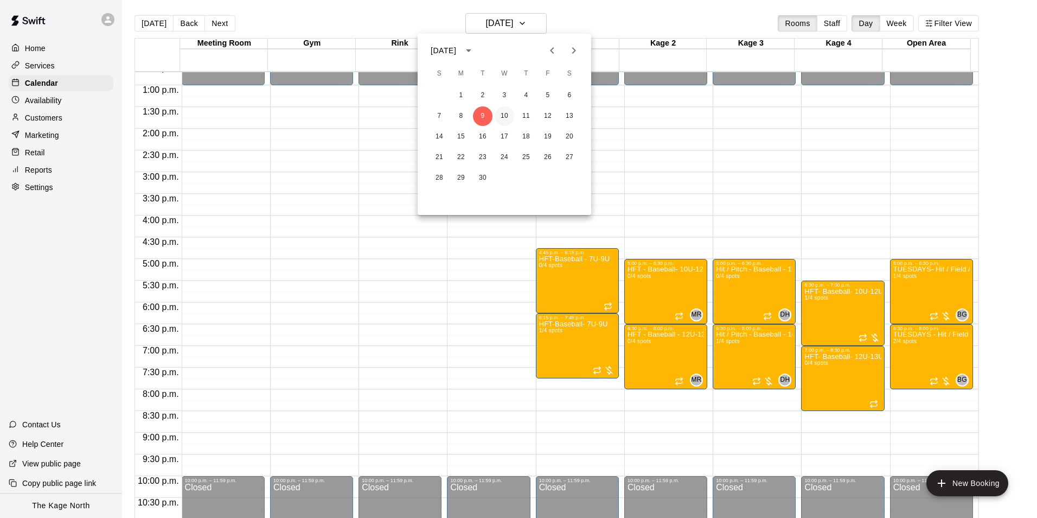
click at [502, 111] on button "10" at bounding box center [505, 116] width 20 height 20
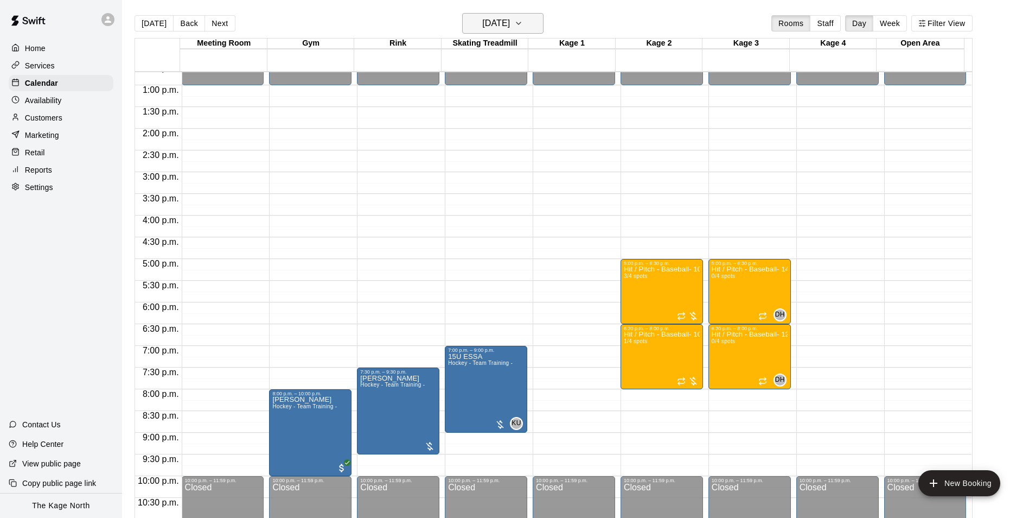
click at [510, 22] on h6 "[DATE]" at bounding box center [496, 23] width 28 height 15
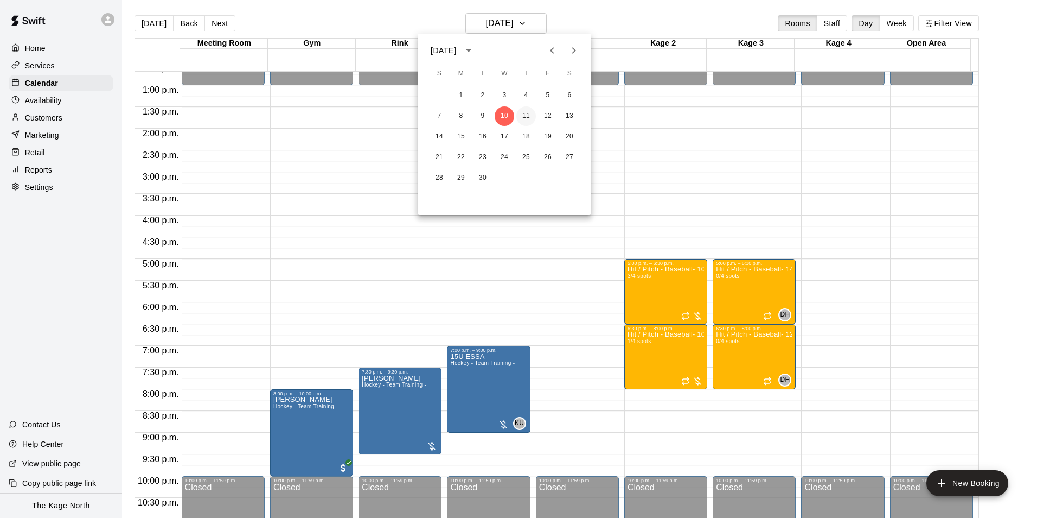
click at [525, 114] on button "11" at bounding box center [526, 116] width 20 height 20
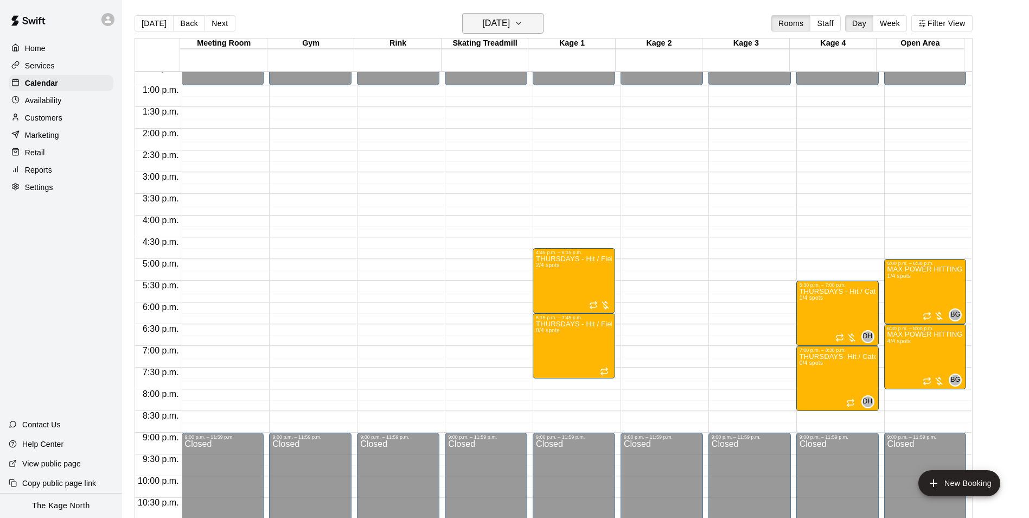
click at [510, 17] on h6 "[DATE]" at bounding box center [496, 23] width 28 height 15
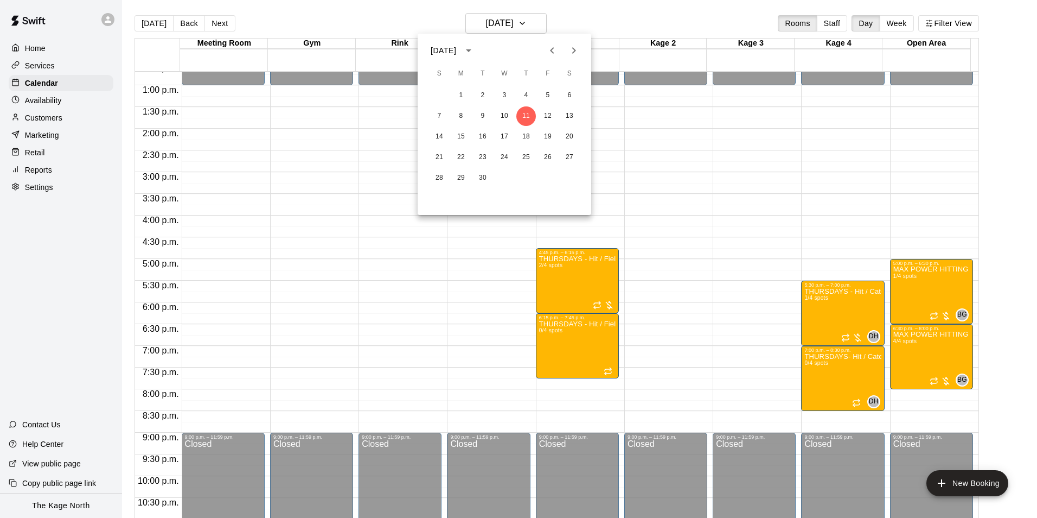
drag, startPoint x: 365, startPoint y: 15, endPoint x: 350, endPoint y: 18, distance: 15.5
click at [364, 14] on div at bounding box center [518, 259] width 1037 height 518
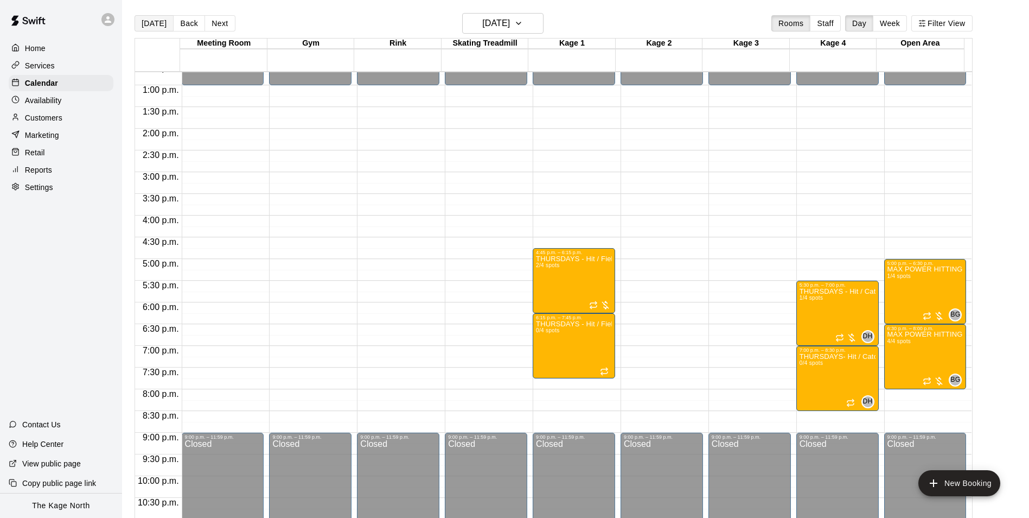
click at [154, 25] on button "[DATE]" at bounding box center [154, 23] width 39 height 16
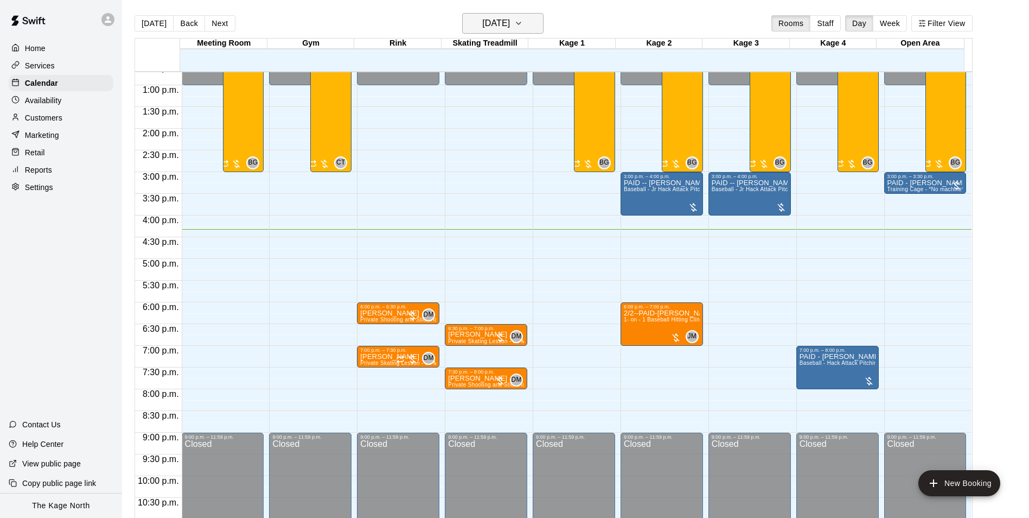
click at [510, 25] on h6 "[DATE]" at bounding box center [496, 23] width 28 height 15
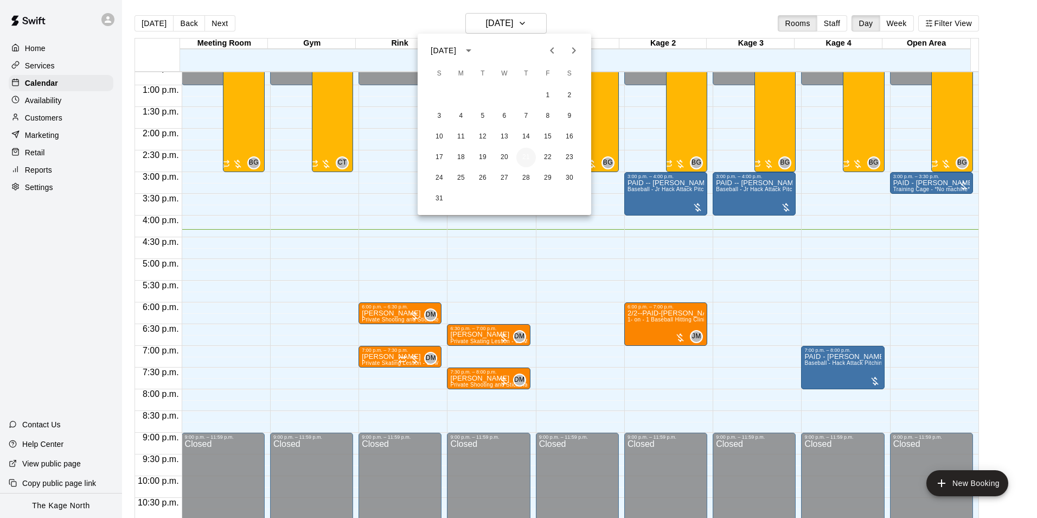
click at [527, 157] on button "21" at bounding box center [526, 158] width 20 height 20
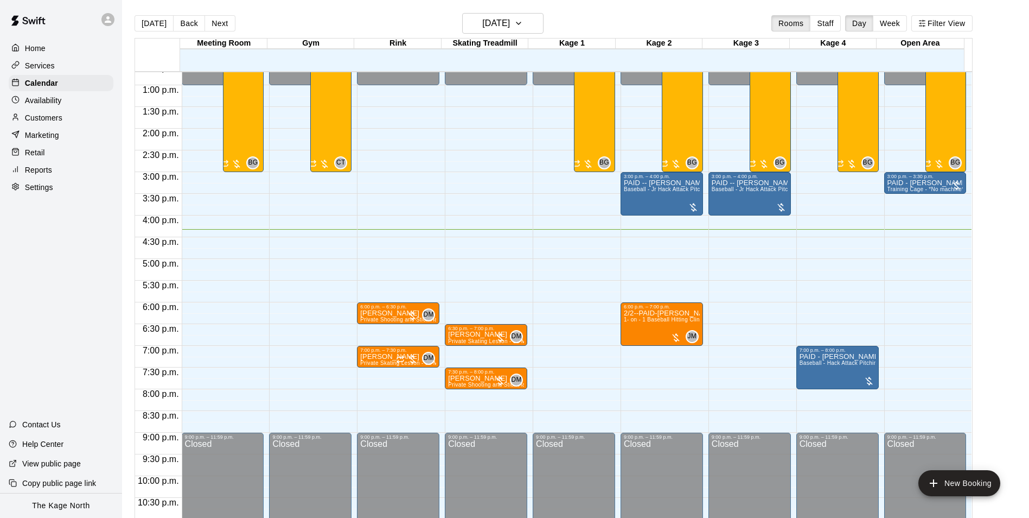
click at [62, 115] on p "Customers" at bounding box center [43, 117] width 37 height 11
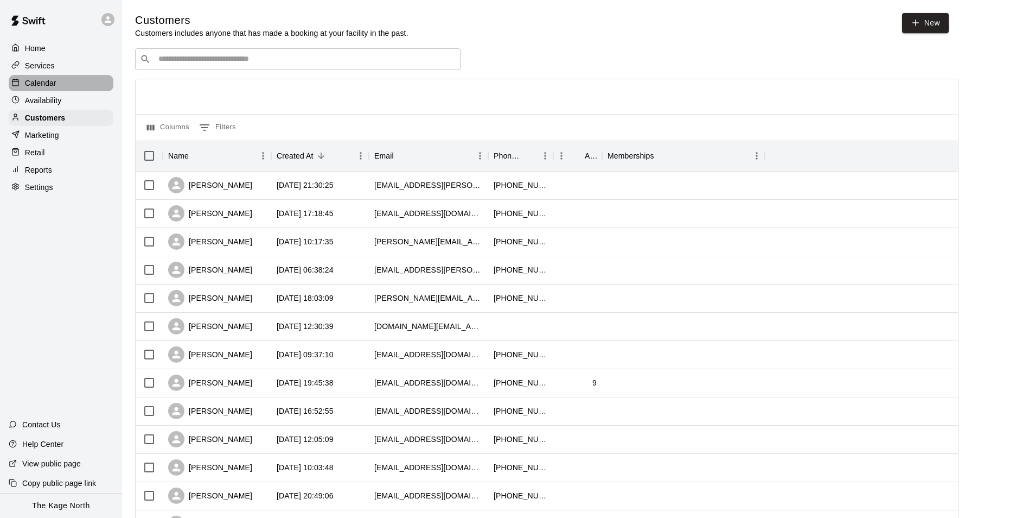
click at [46, 80] on p "Calendar" at bounding box center [40, 83] width 31 height 11
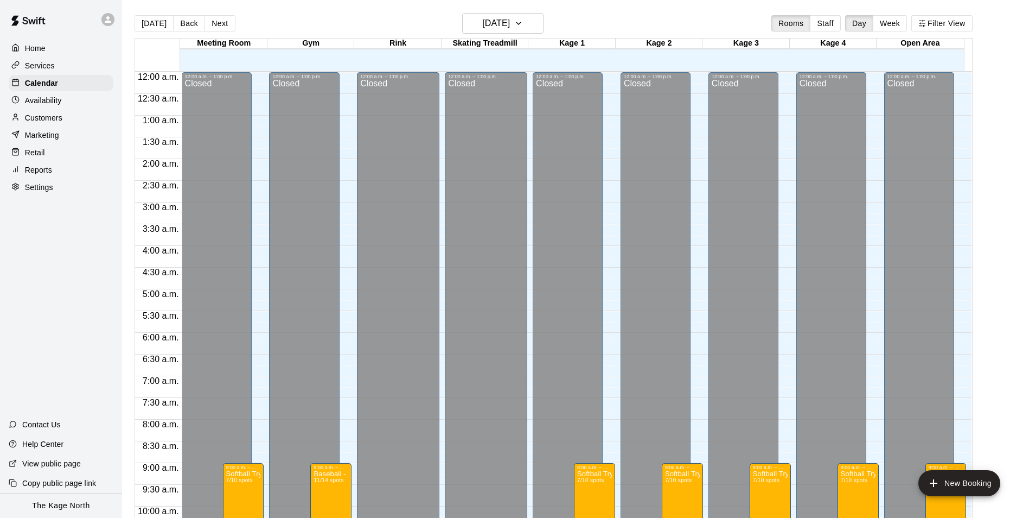
scroll to position [551, 0]
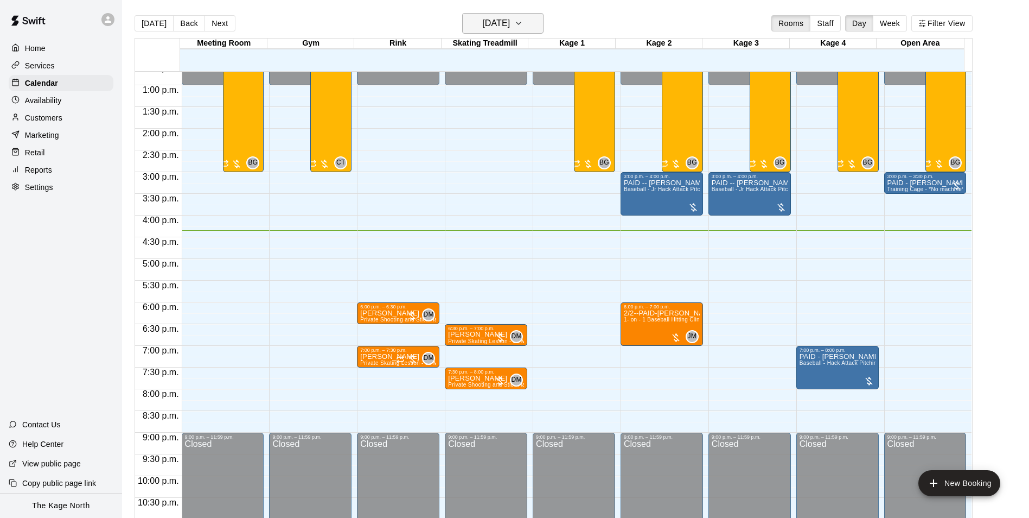
click at [532, 25] on button "[DATE]" at bounding box center [502, 23] width 81 height 21
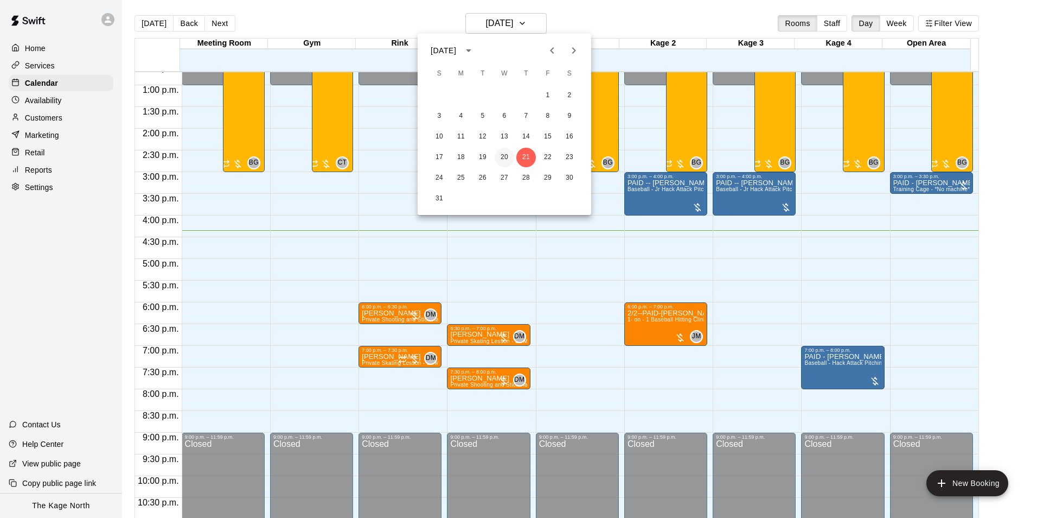
click at [506, 155] on button "20" at bounding box center [505, 158] width 20 height 20
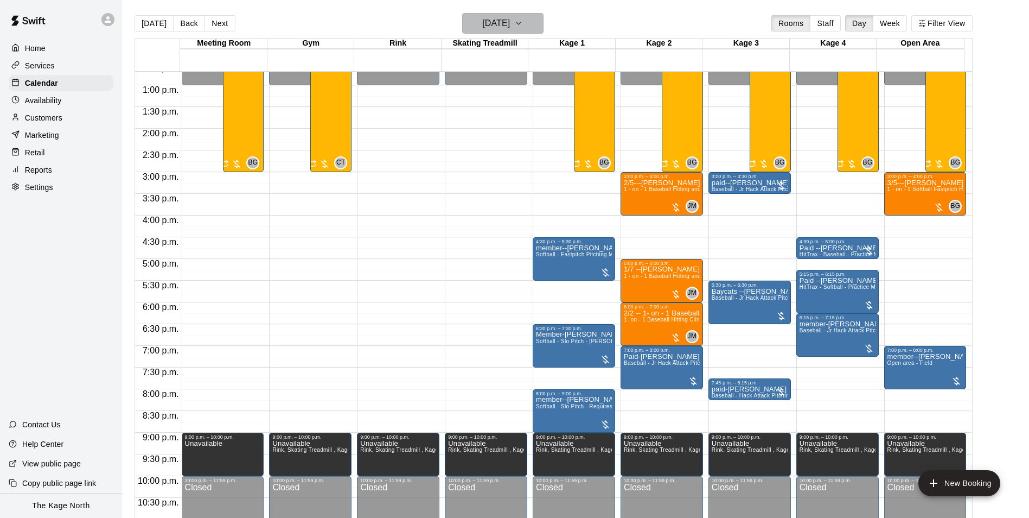
click at [510, 27] on h6 "[DATE]" at bounding box center [496, 23] width 28 height 15
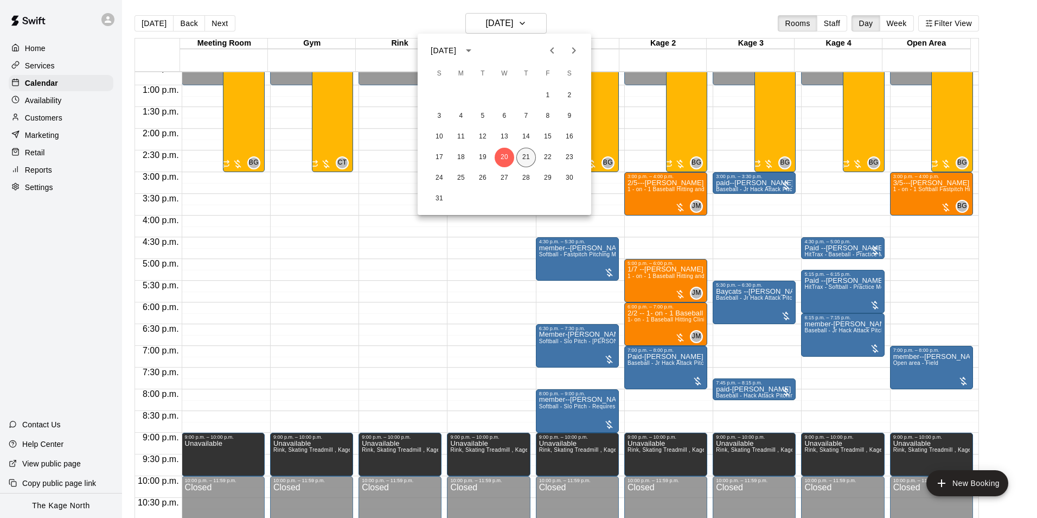
click at [524, 155] on button "21" at bounding box center [526, 158] width 20 height 20
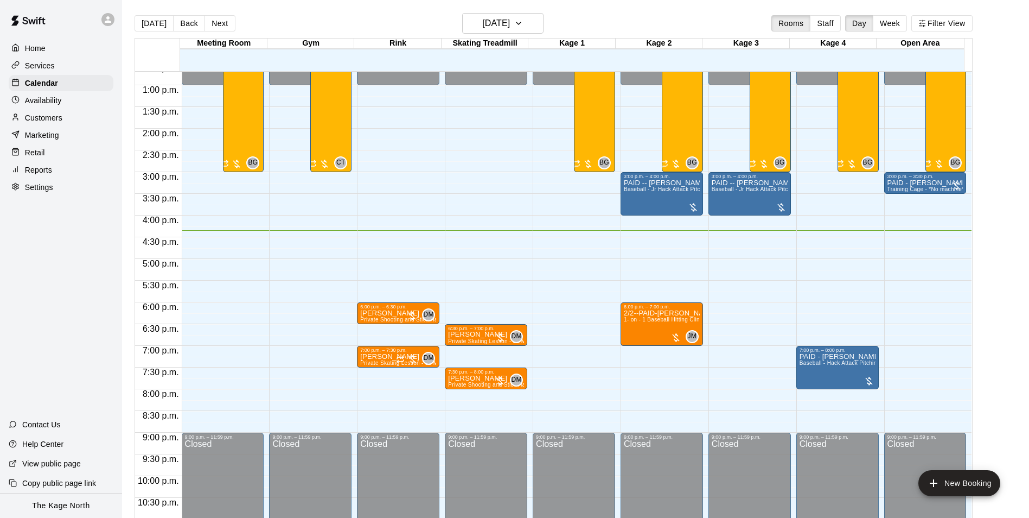
click at [390, 19] on div "[DATE] Back [DATE][DATE] Rooms Staff Day Week Filter View" at bounding box center [554, 25] width 838 height 25
click at [376, 16] on div "[DATE] Back [DATE][DATE] Rooms Staff Day Week Filter View" at bounding box center [554, 25] width 838 height 25
click at [44, 84] on p "Calendar" at bounding box center [41, 83] width 33 height 11
click at [510, 25] on h6 "[DATE]" at bounding box center [496, 23] width 28 height 15
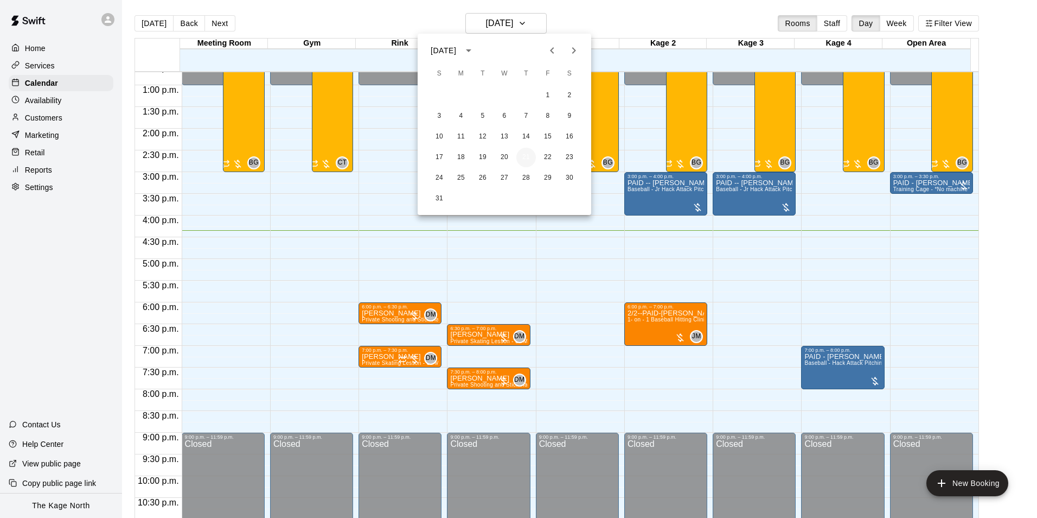
click at [523, 156] on button "21" at bounding box center [526, 158] width 20 height 20
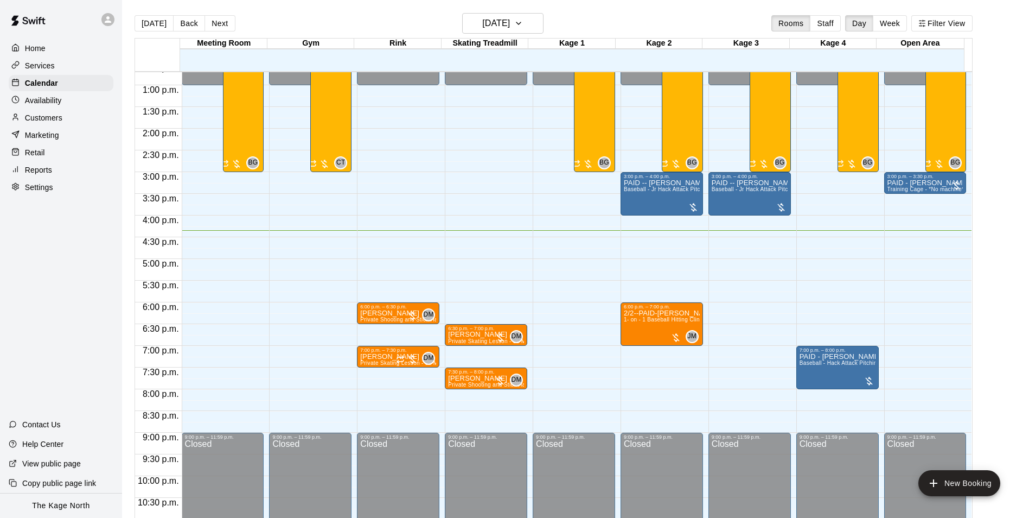
click at [583, 28] on div "[DATE] Back [DATE][DATE] Rooms Staff Day Week Filter View" at bounding box center [554, 25] width 838 height 25
click at [60, 120] on p "Customers" at bounding box center [43, 117] width 37 height 11
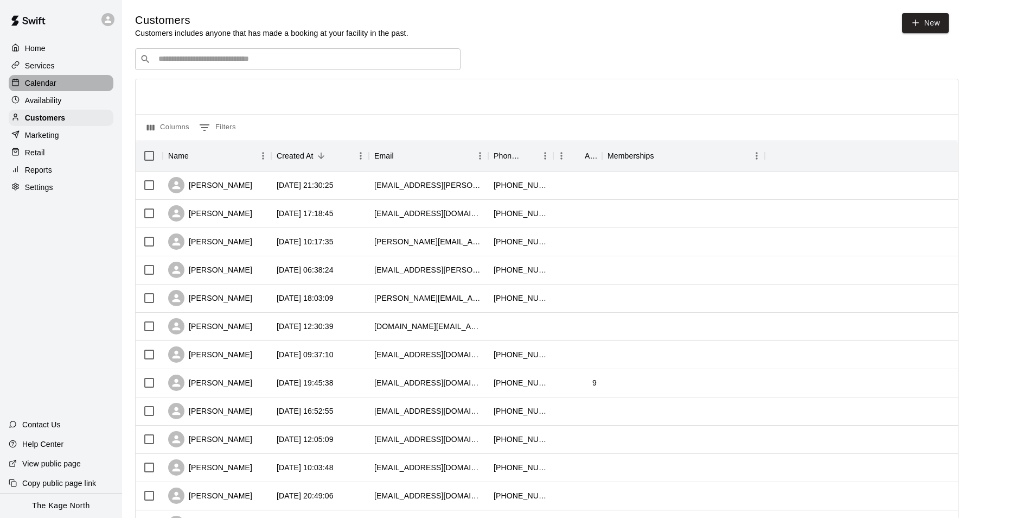
click at [49, 78] on div "Calendar" at bounding box center [61, 83] width 105 height 16
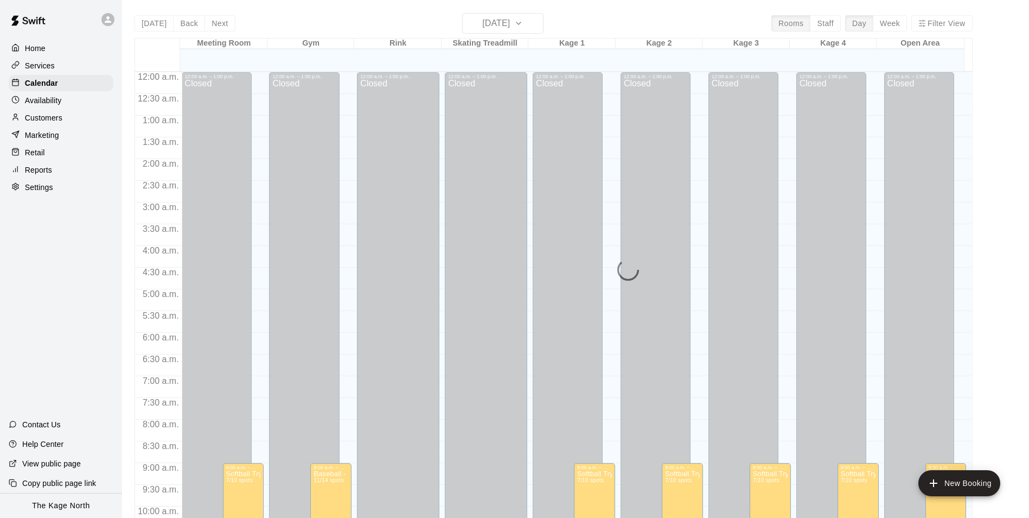
scroll to position [551, 0]
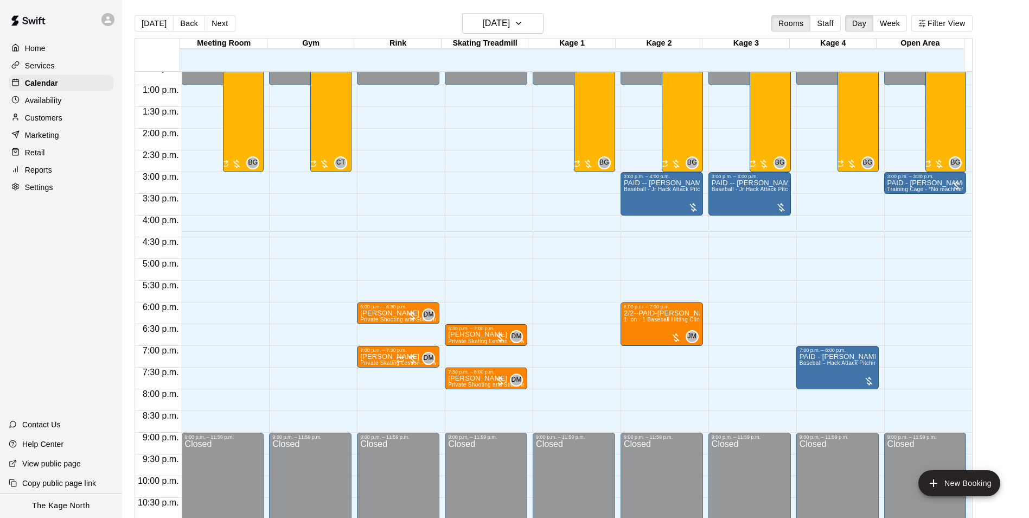
click at [40, 121] on p "Customers" at bounding box center [43, 117] width 37 height 11
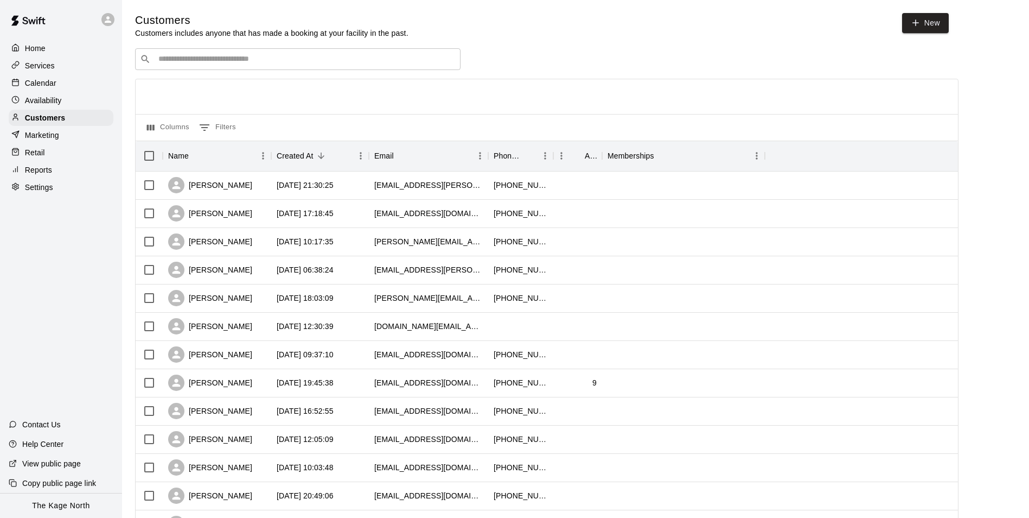
click at [49, 83] on p "Calendar" at bounding box center [40, 83] width 31 height 11
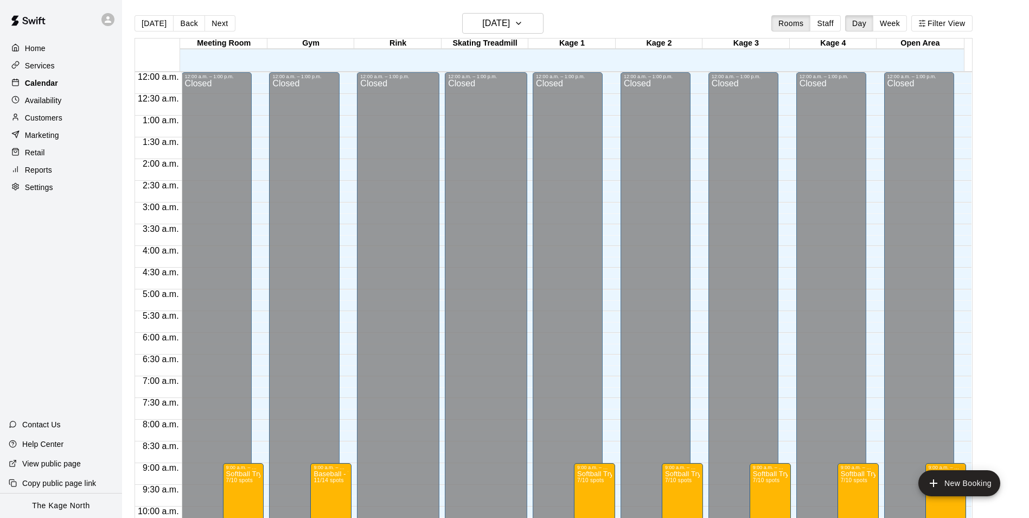
scroll to position [551, 0]
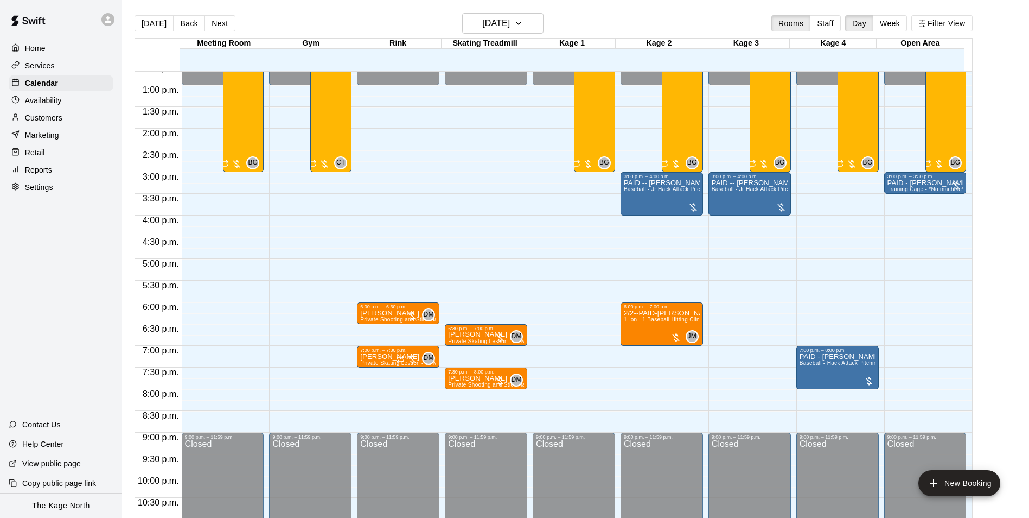
click at [54, 120] on p "Customers" at bounding box center [43, 117] width 37 height 11
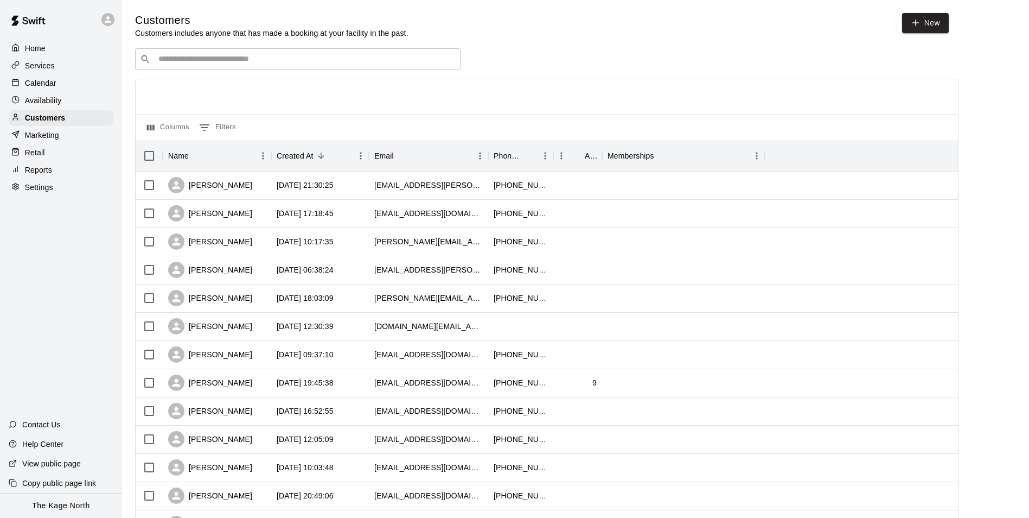
click at [46, 63] on p "Services" at bounding box center [40, 65] width 30 height 11
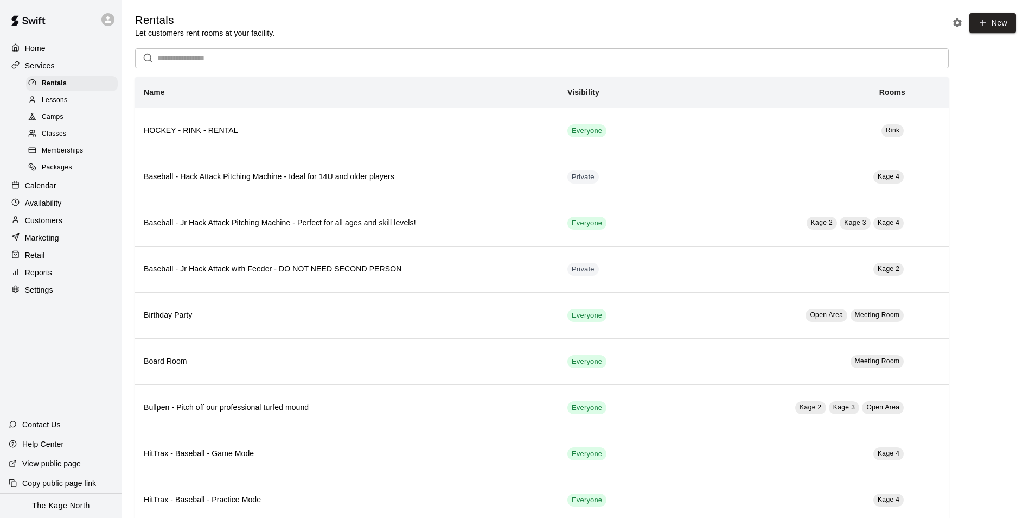
click at [66, 120] on div "Camps" at bounding box center [72, 117] width 92 height 15
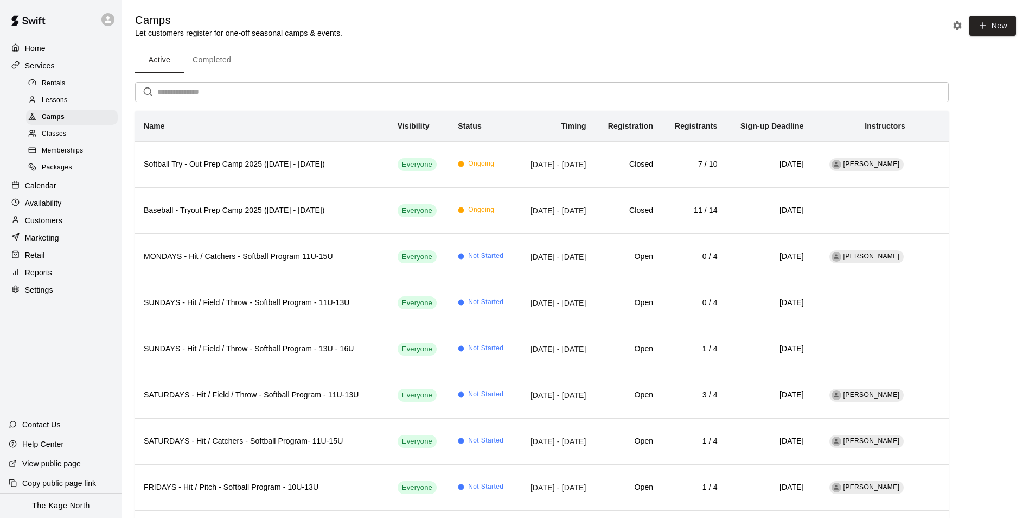
click at [44, 50] on p "Home" at bounding box center [35, 48] width 21 height 11
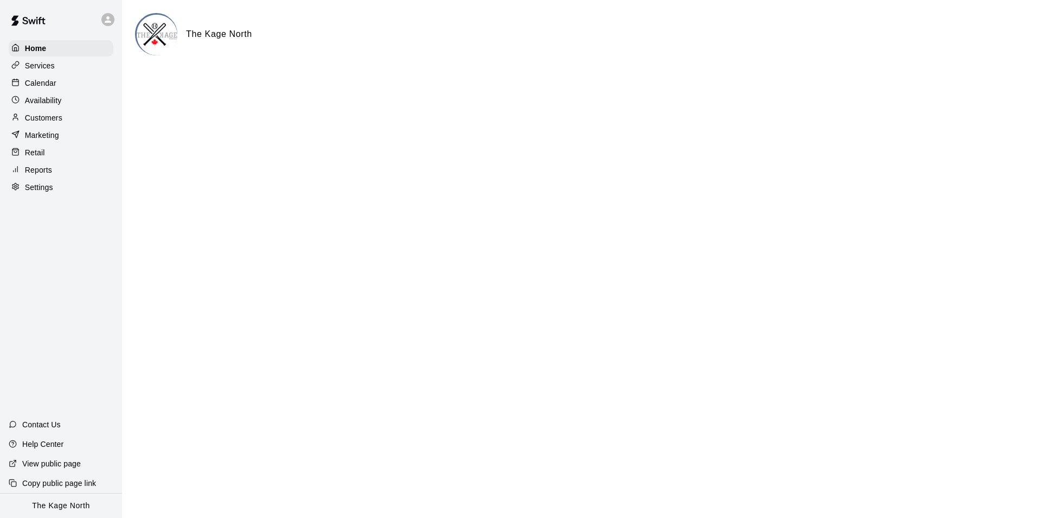
click at [35, 79] on p "Calendar" at bounding box center [40, 83] width 31 height 11
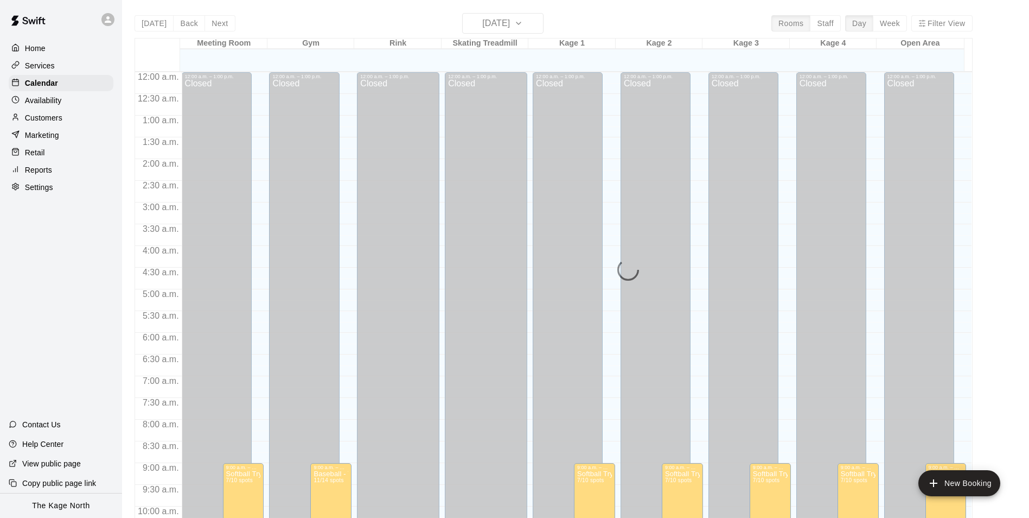
scroll to position [551, 0]
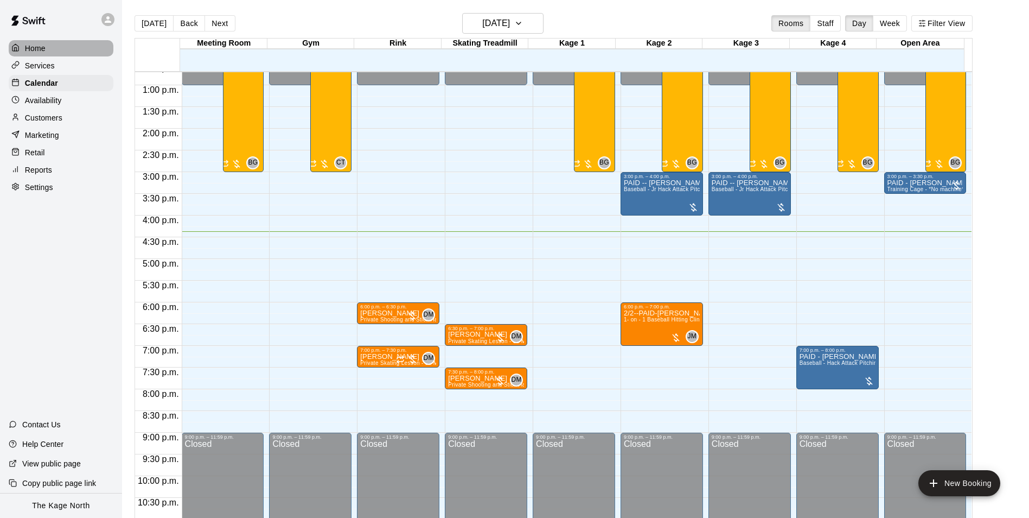
click at [36, 48] on p "Home" at bounding box center [35, 48] width 21 height 11
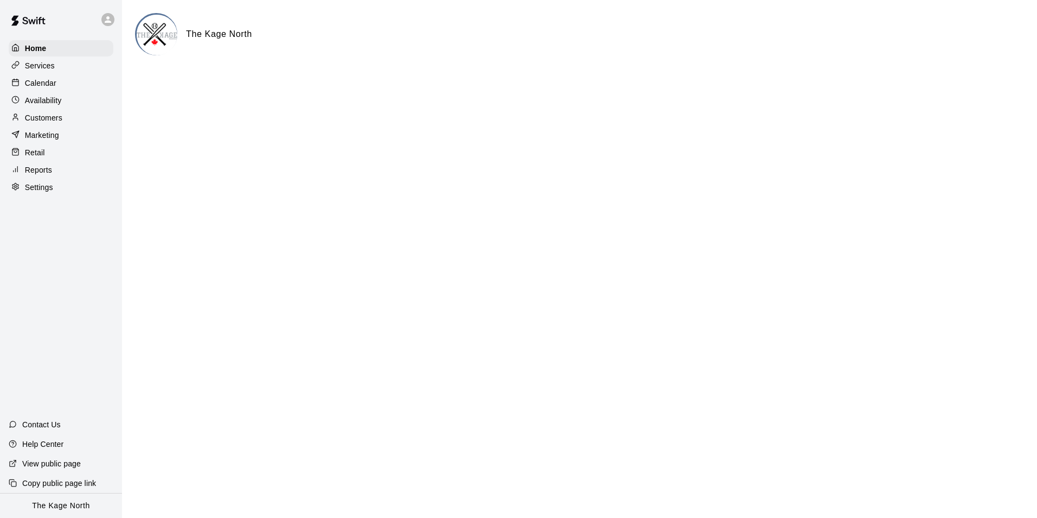
click at [108, 17] on icon at bounding box center [108, 19] width 7 height 7
click at [48, 84] on div at bounding box center [518, 259] width 1037 height 518
click at [55, 122] on p "Customers" at bounding box center [43, 117] width 37 height 11
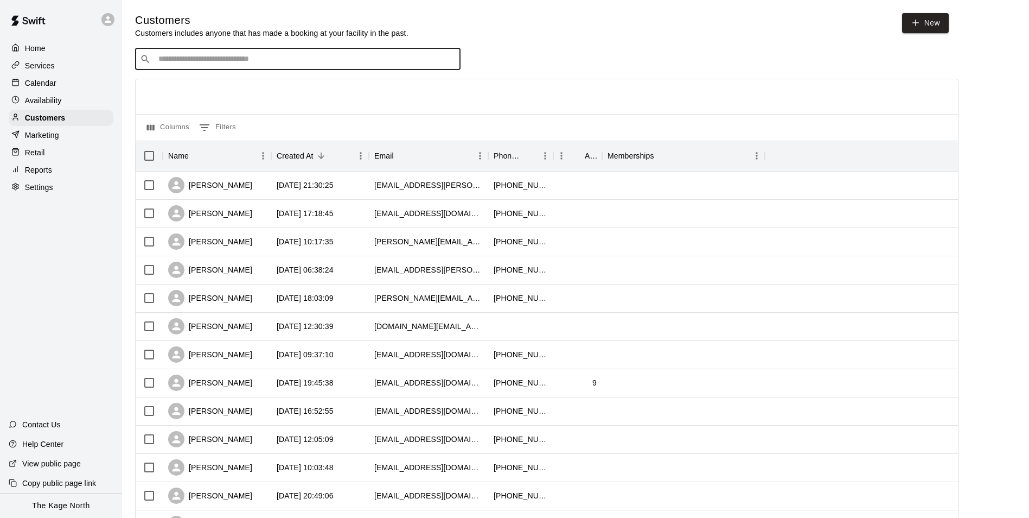
click at [201, 58] on input "Search customers by name or email" at bounding box center [305, 59] width 301 height 11
click at [50, 83] on p "Calendar" at bounding box center [40, 83] width 31 height 11
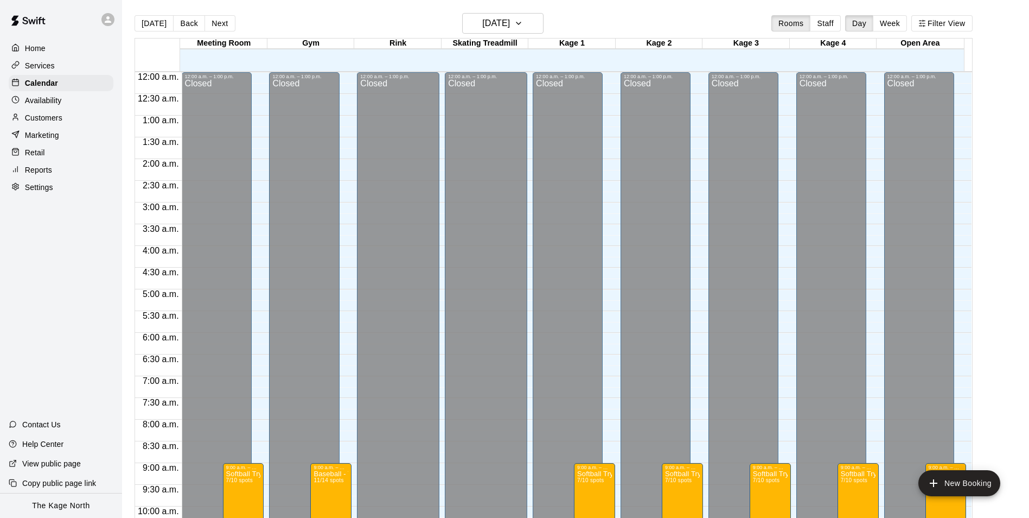
scroll to position [551, 0]
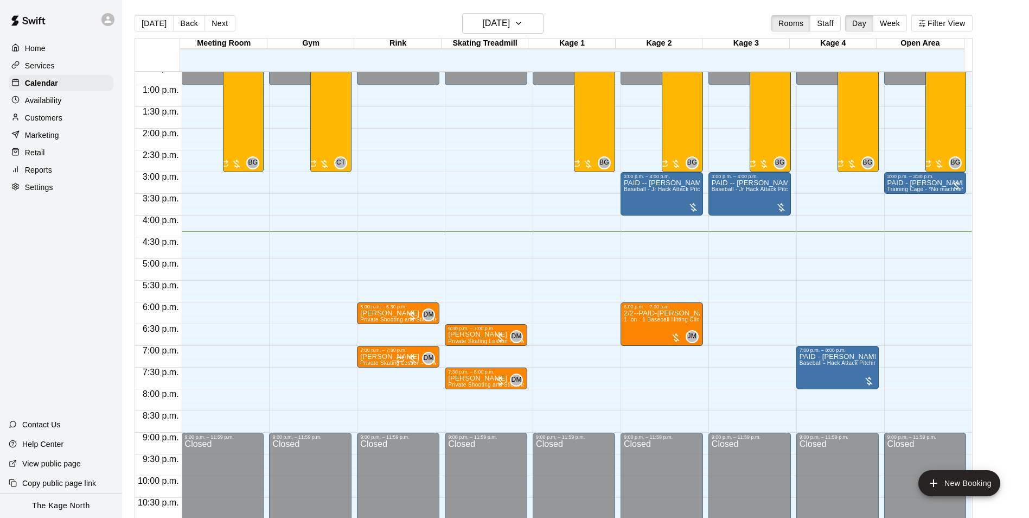
click at [103, 19] on icon at bounding box center [108, 20] width 10 height 10
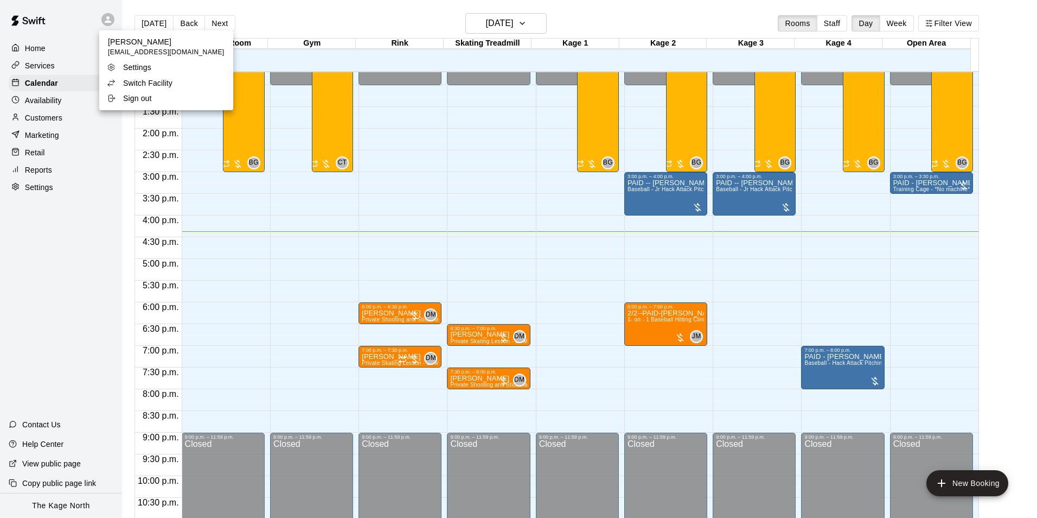
click at [44, 84] on div at bounding box center [518, 259] width 1037 height 518
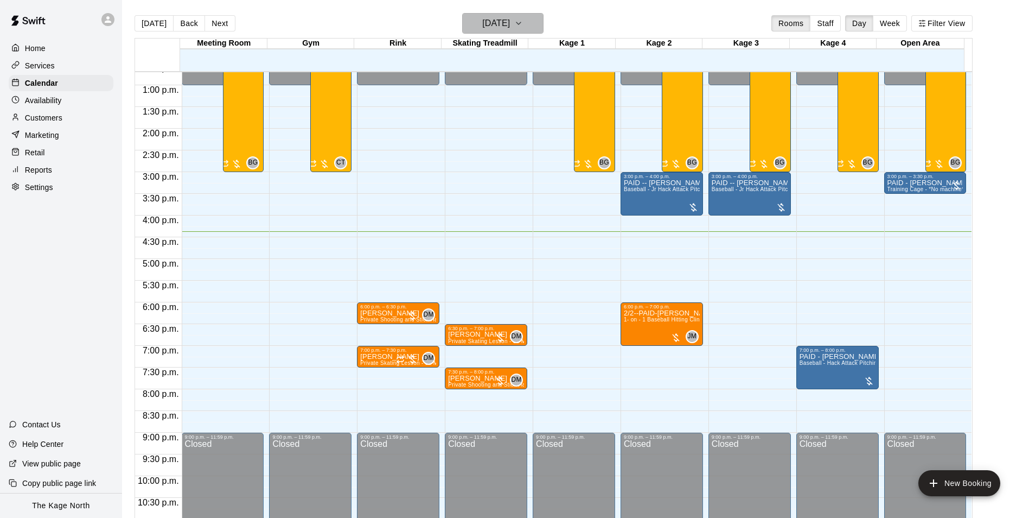
click at [496, 24] on h6 "[DATE]" at bounding box center [496, 23] width 28 height 15
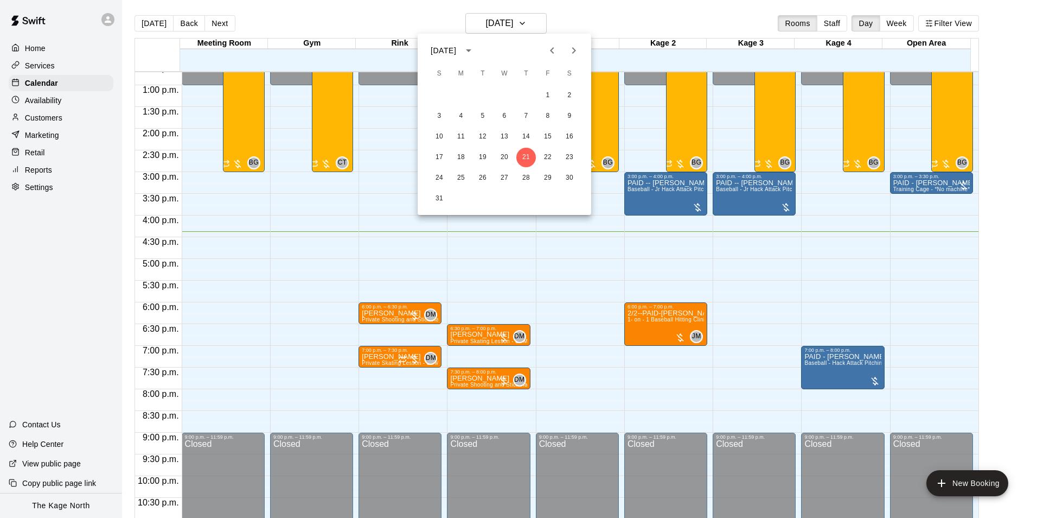
click at [570, 49] on icon "Next month" at bounding box center [573, 50] width 13 height 13
click at [529, 116] on button "11" at bounding box center [526, 116] width 20 height 20
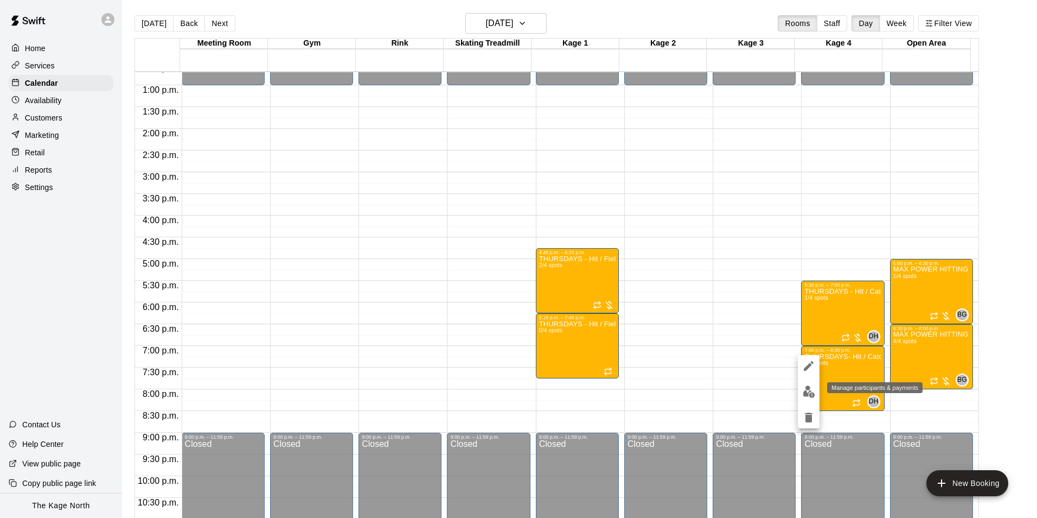
click at [810, 391] on img "edit" at bounding box center [809, 391] width 12 height 12
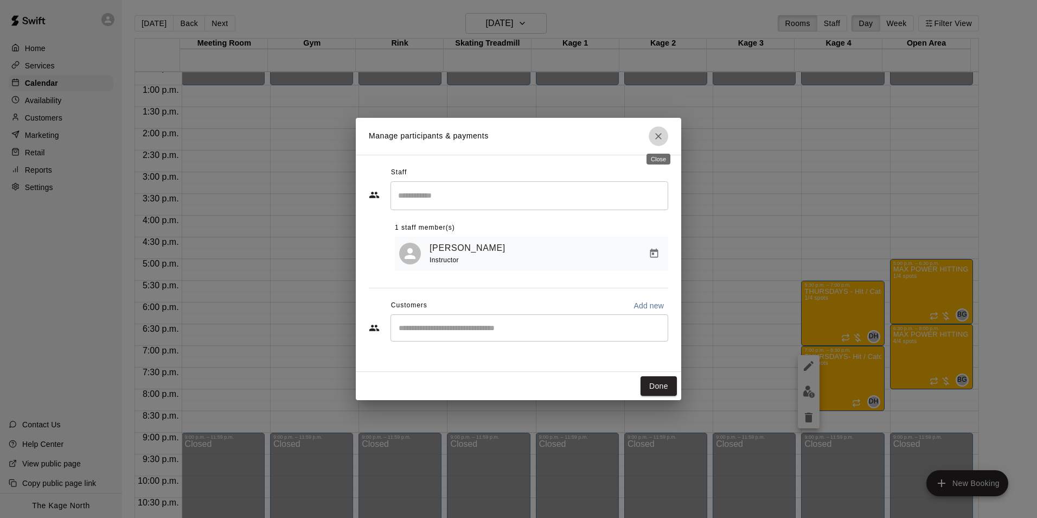
click at [653, 134] on icon "Close" at bounding box center [658, 136] width 11 height 11
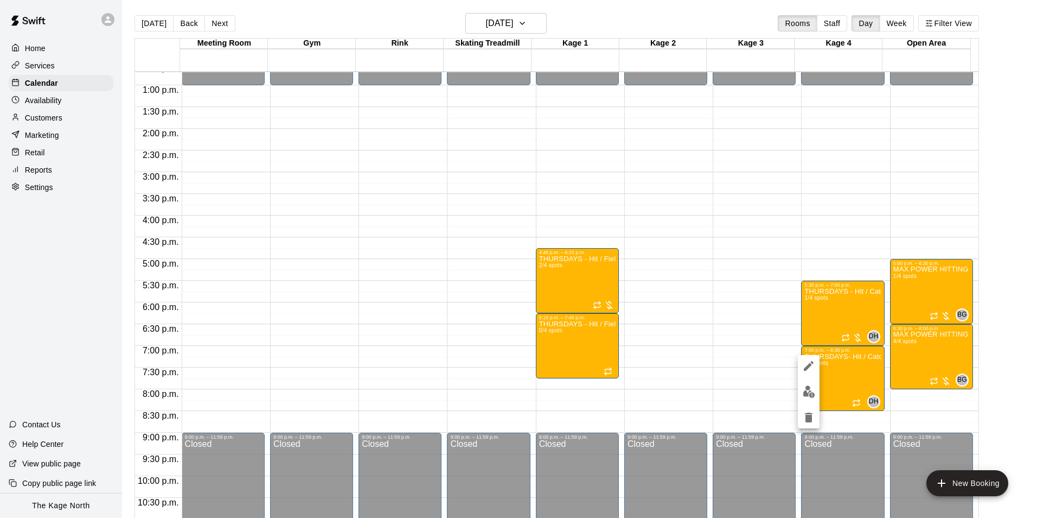
click at [807, 394] on img "edit" at bounding box center [809, 391] width 12 height 12
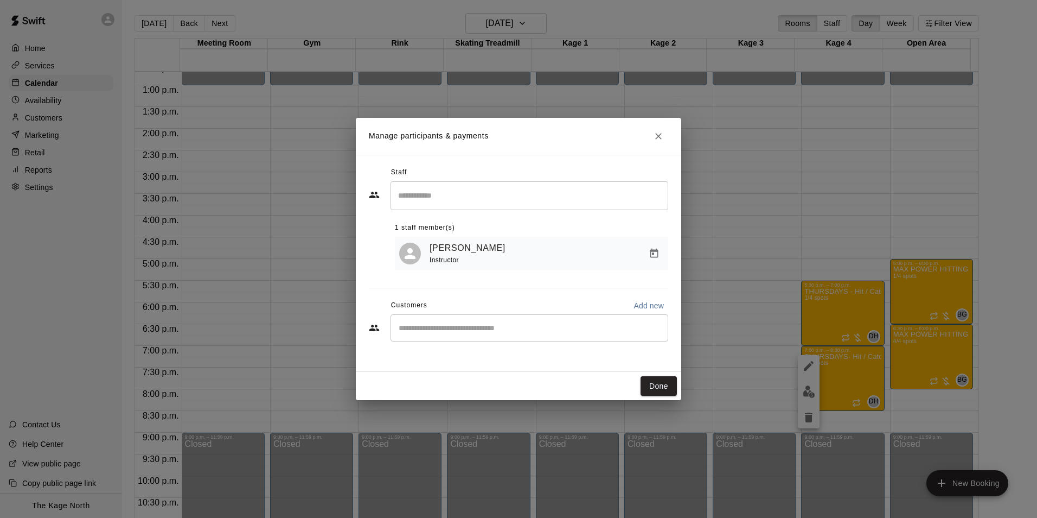
click at [643, 308] on p "Add new" at bounding box center [649, 305] width 30 height 11
select select "**"
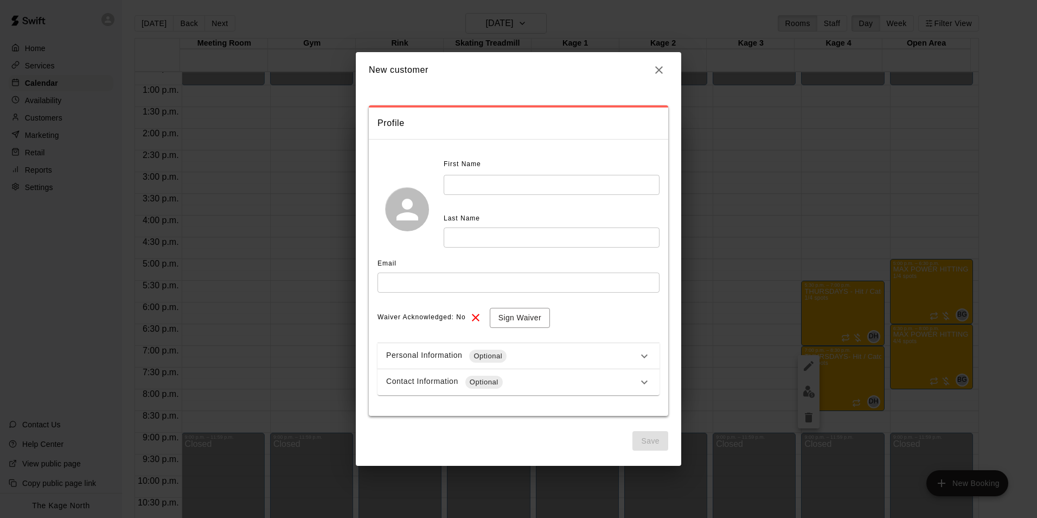
click at [477, 181] on input "text" at bounding box center [552, 185] width 216 height 20
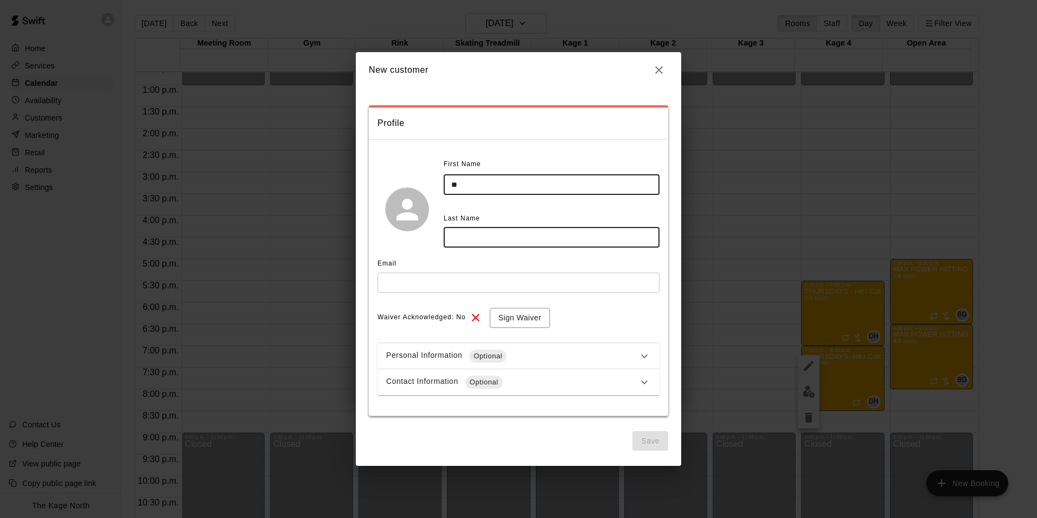
type input "**"
click at [665, 72] on icon "button" at bounding box center [659, 69] width 13 height 13
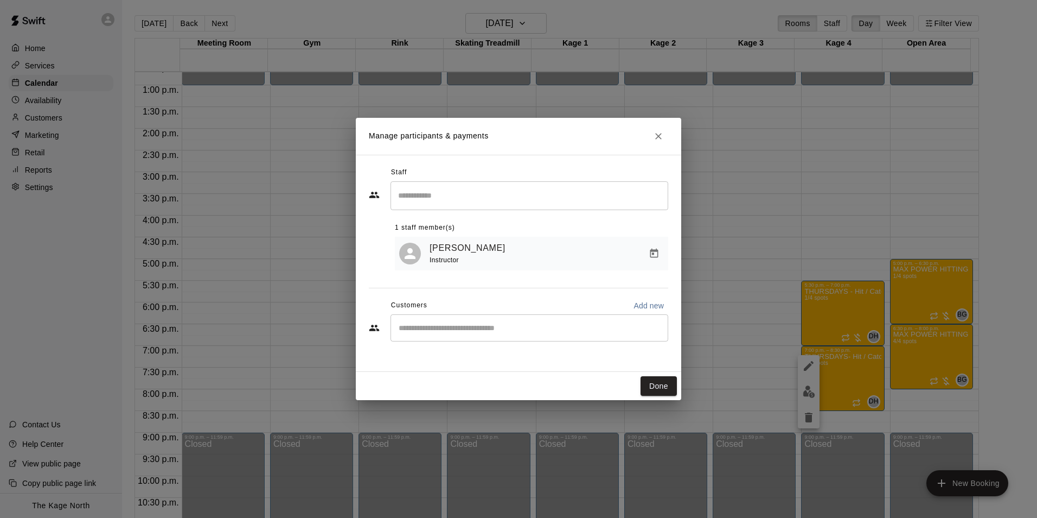
drag, startPoint x: 659, startPoint y: 134, endPoint x: 618, endPoint y: 133, distance: 40.1
click at [659, 134] on icon "Close" at bounding box center [658, 136] width 11 height 11
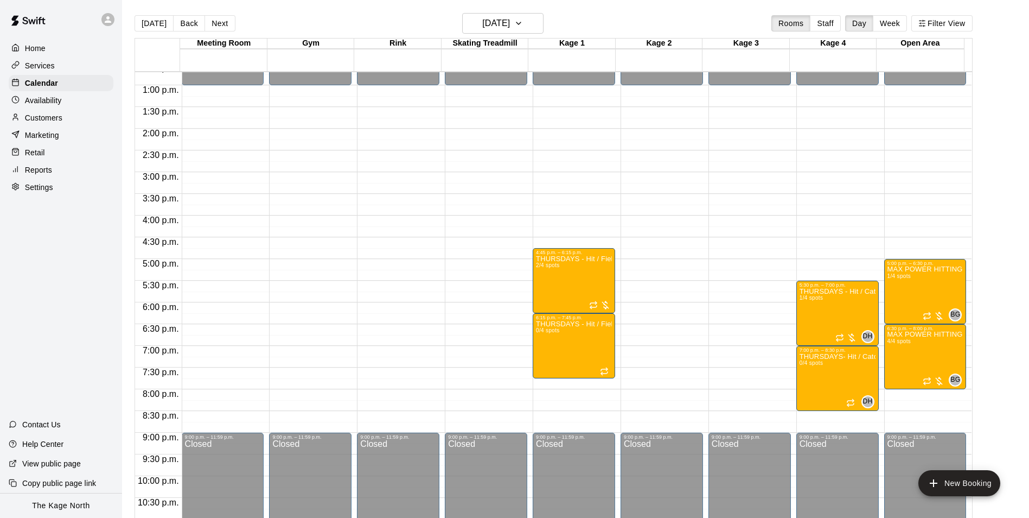
click at [52, 119] on p "Customers" at bounding box center [43, 117] width 37 height 11
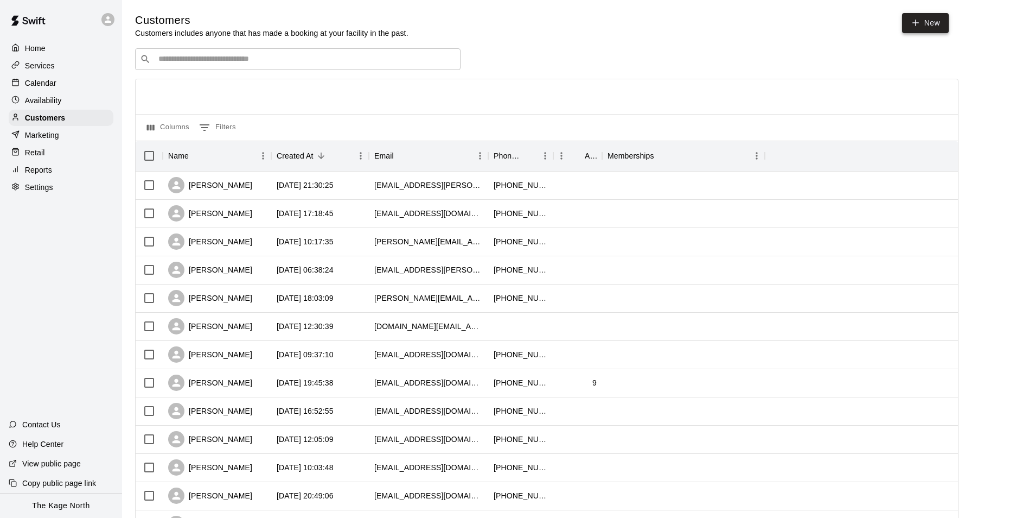
click at [919, 24] on icon at bounding box center [916, 23] width 10 height 10
select select "**"
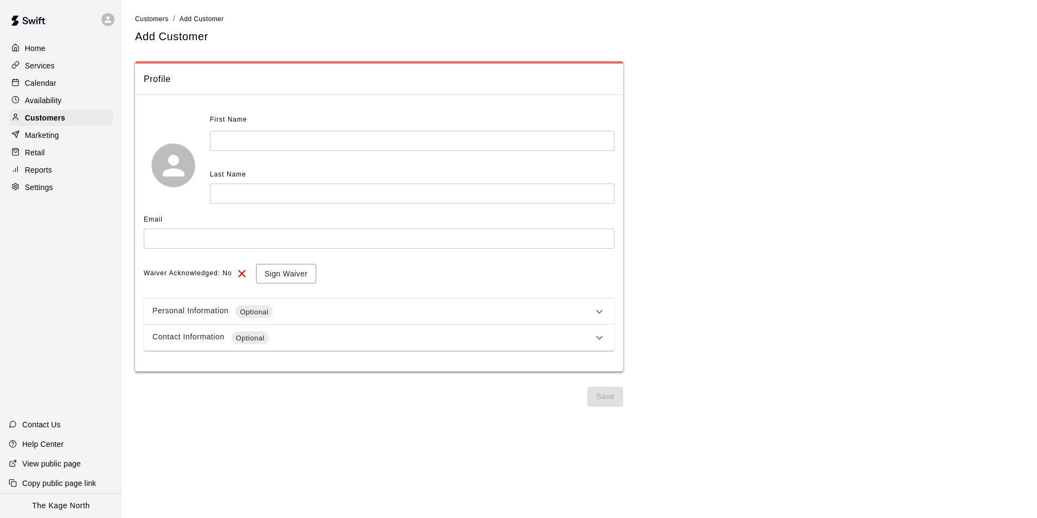
click at [246, 136] on input "text" at bounding box center [412, 141] width 405 height 20
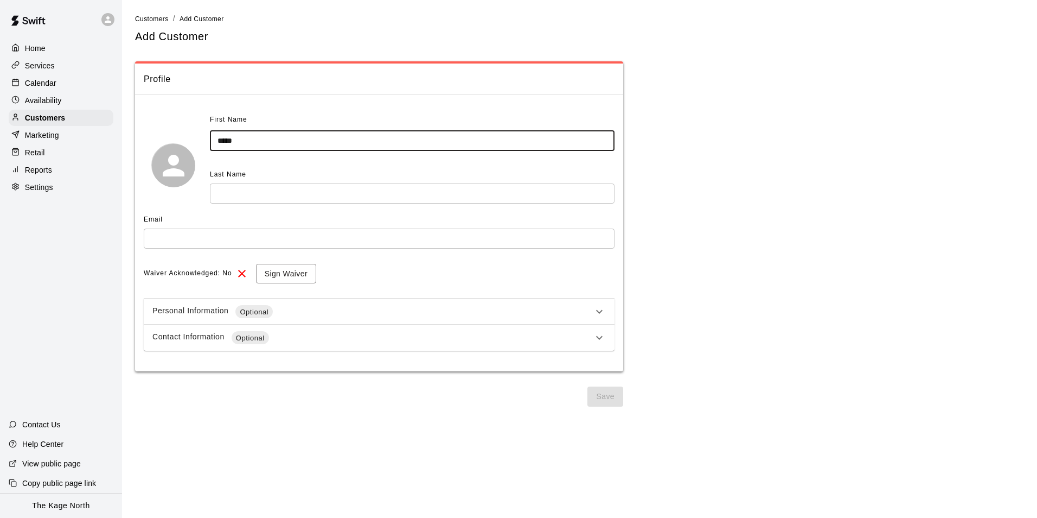
type input "*****"
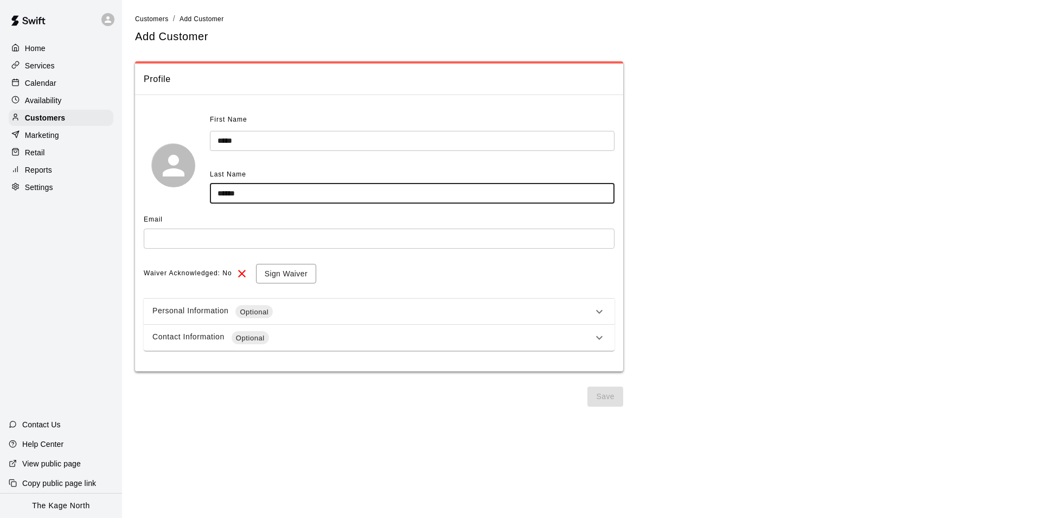
type input "******"
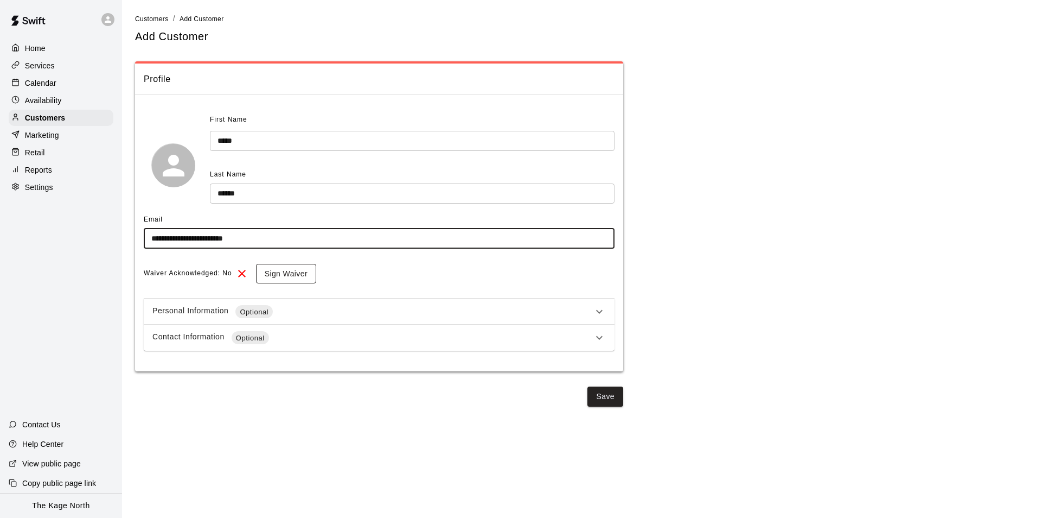
type input "**********"
click at [297, 272] on button "Sign Waiver" at bounding box center [286, 274] width 60 height 20
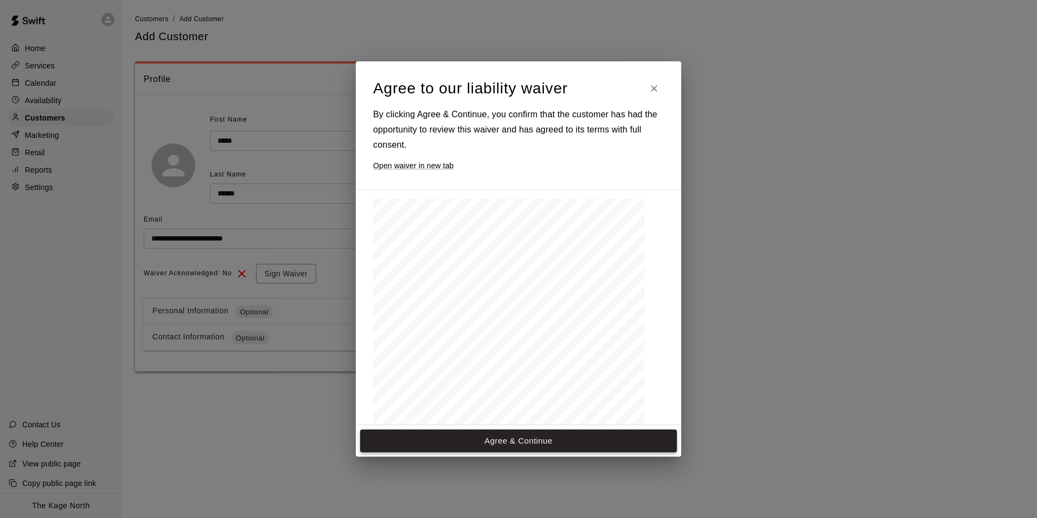
click at [531, 436] on button "Agree & Continue" at bounding box center [518, 440] width 317 height 23
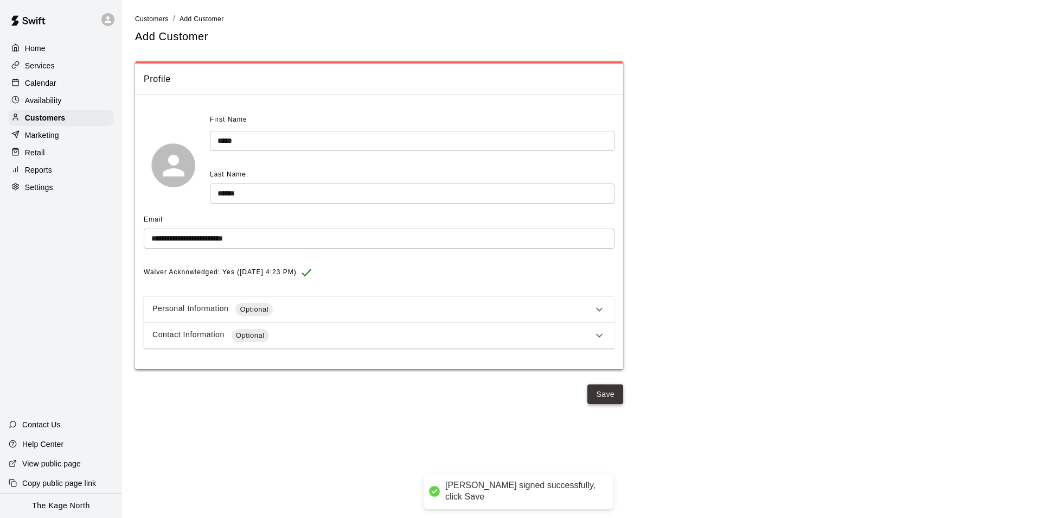
click at [610, 399] on button "Save" at bounding box center [605, 394] width 36 height 20
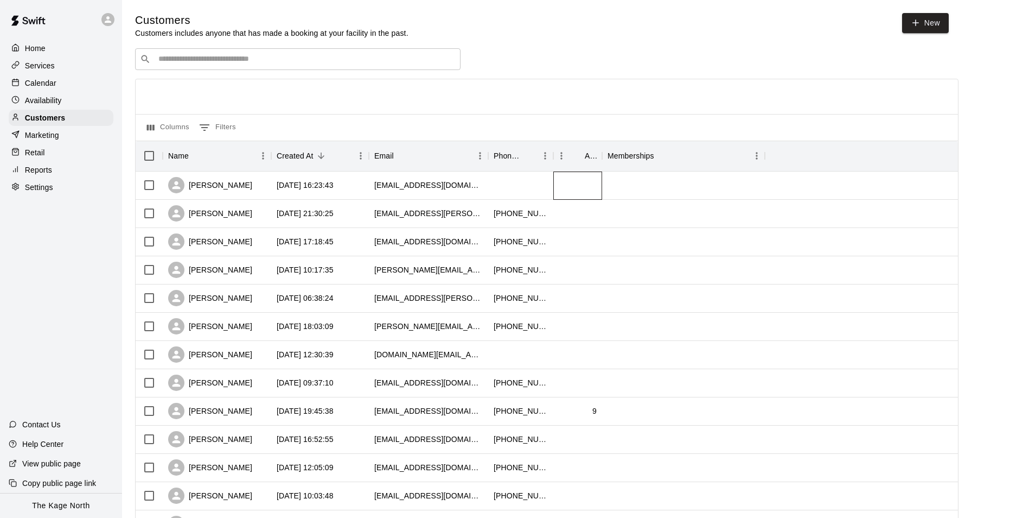
click at [564, 190] on div at bounding box center [577, 185] width 49 height 28
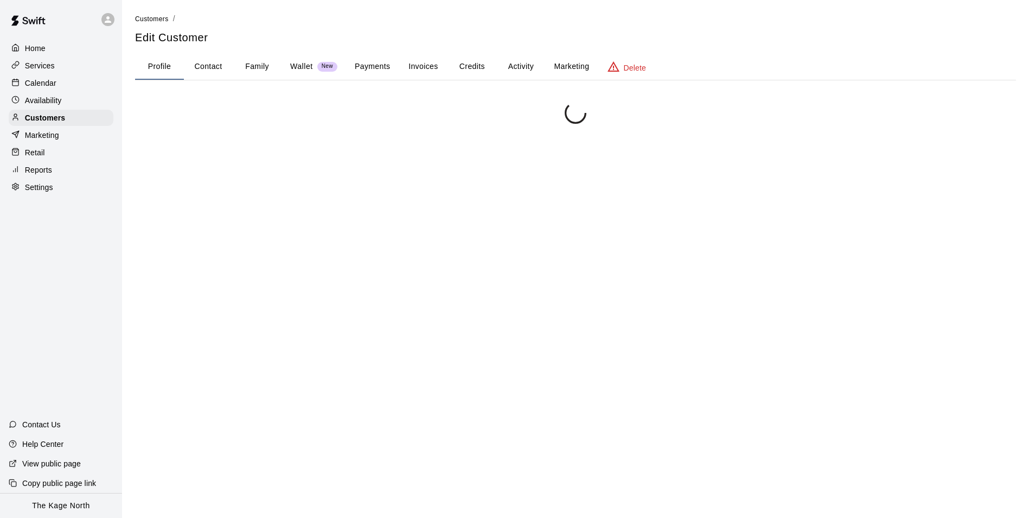
click at [564, 190] on div at bounding box center [575, 361] width 881 height 518
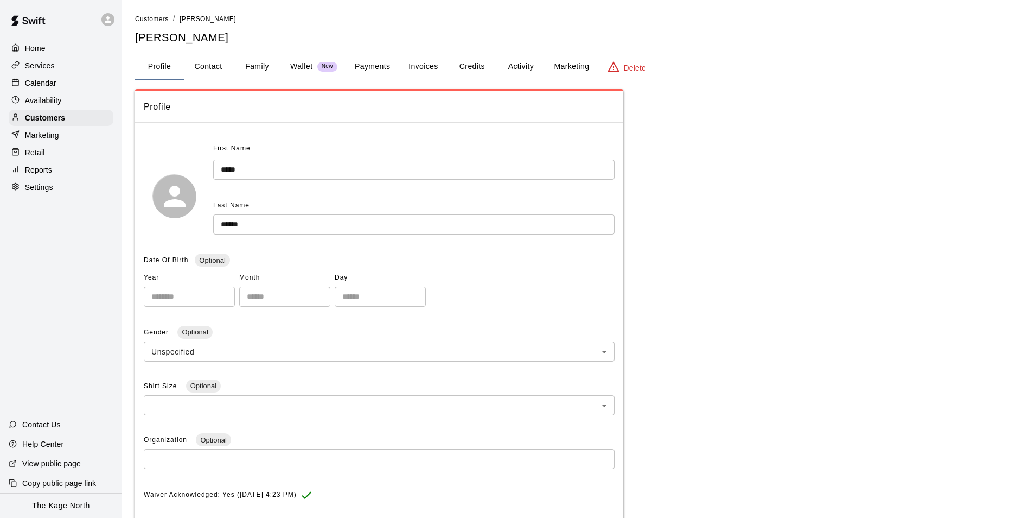
click at [245, 66] on button "Family" at bounding box center [257, 67] width 49 height 26
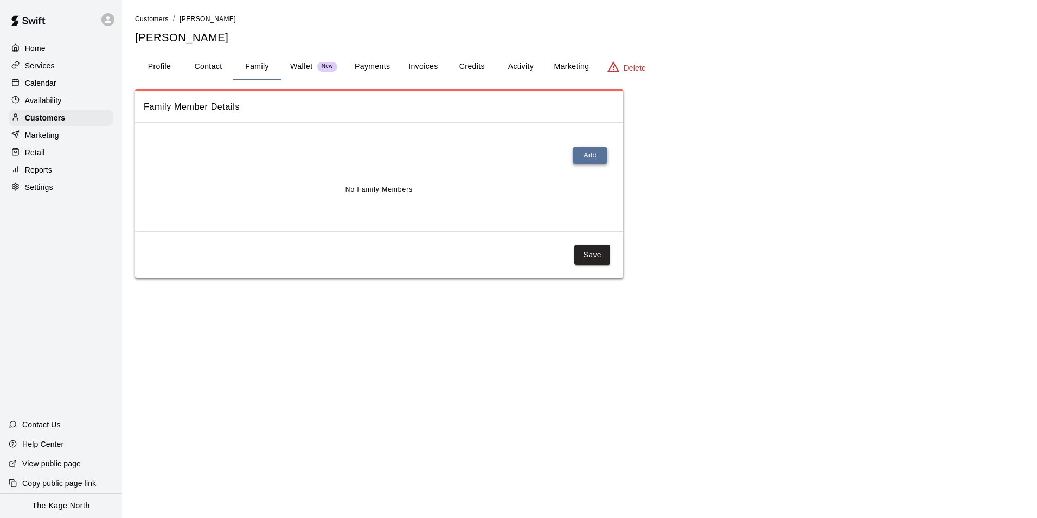
click at [591, 162] on button "Add" at bounding box center [590, 155] width 35 height 17
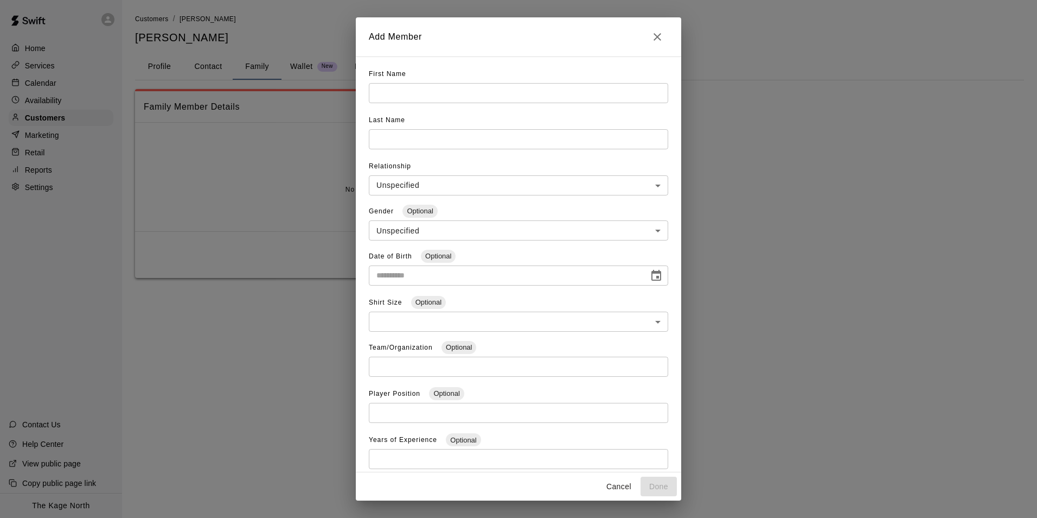
click at [412, 91] on input "text" at bounding box center [518, 93] width 299 height 20
type input "******"
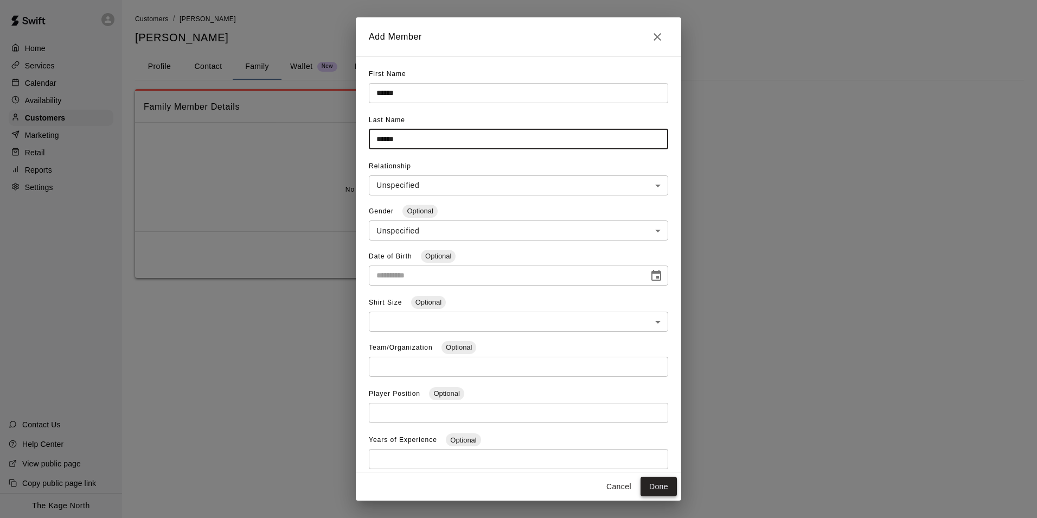
type input "******"
click at [659, 490] on button "Done" at bounding box center [659, 486] width 36 height 20
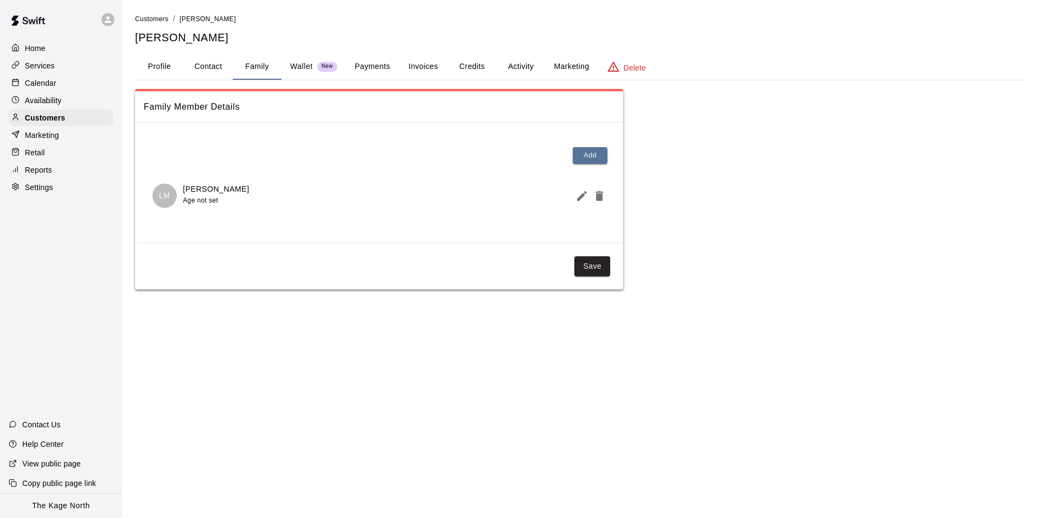
click at [203, 67] on button "Contact" at bounding box center [208, 67] width 49 height 26
select select "**"
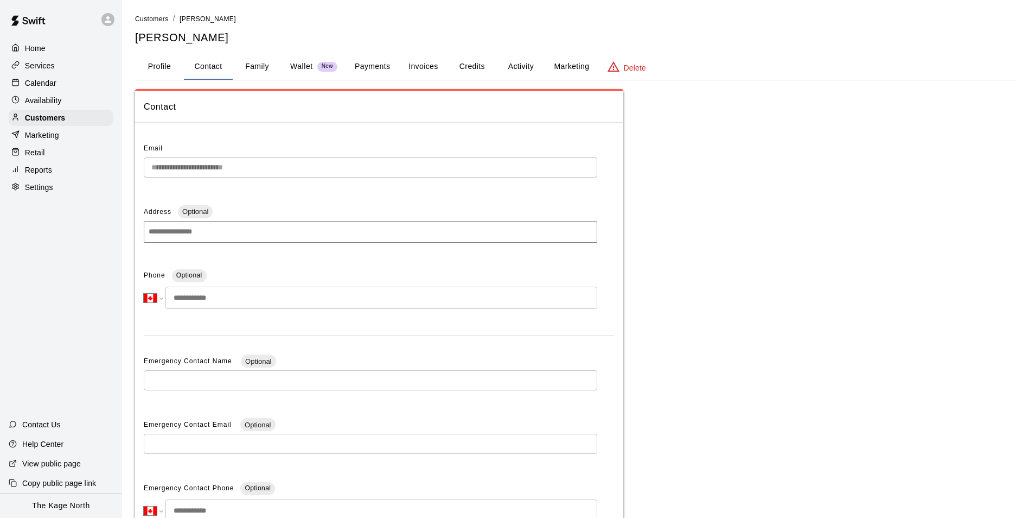
click at [189, 295] on input "tel" at bounding box center [381, 297] width 432 height 22
type input "**********"
click at [733, 288] on div "**********" at bounding box center [575, 346] width 881 height 515
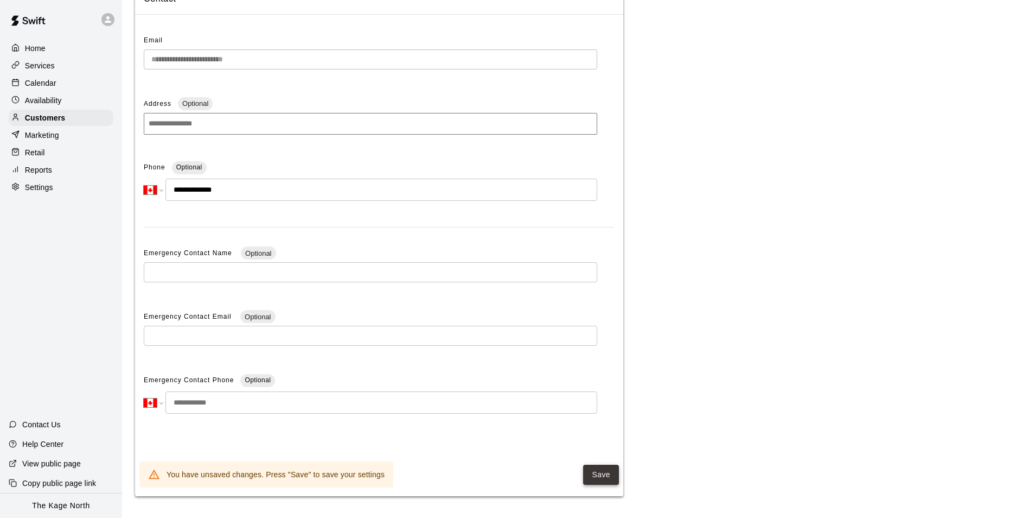
click at [605, 476] on button "Save" at bounding box center [601, 474] width 36 height 20
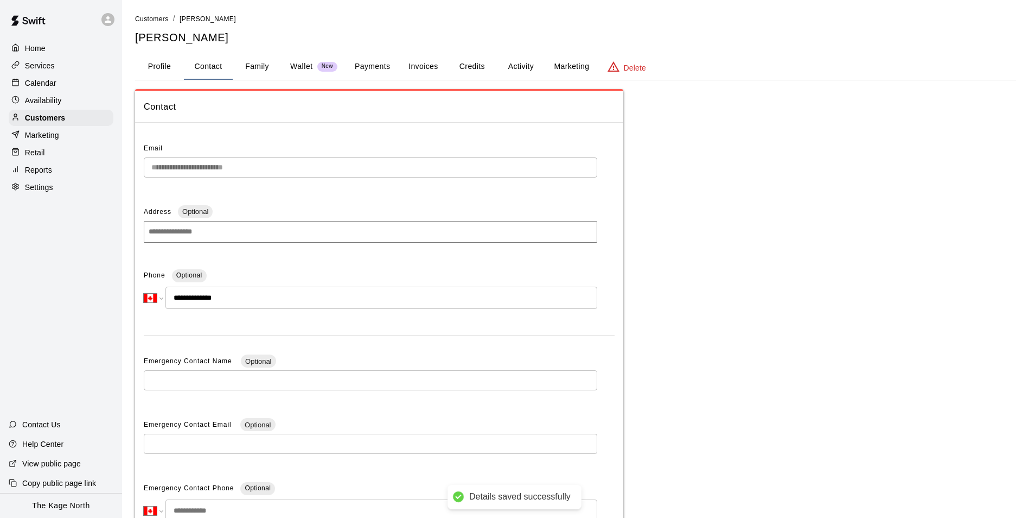
click at [53, 82] on p "Calendar" at bounding box center [40, 83] width 31 height 11
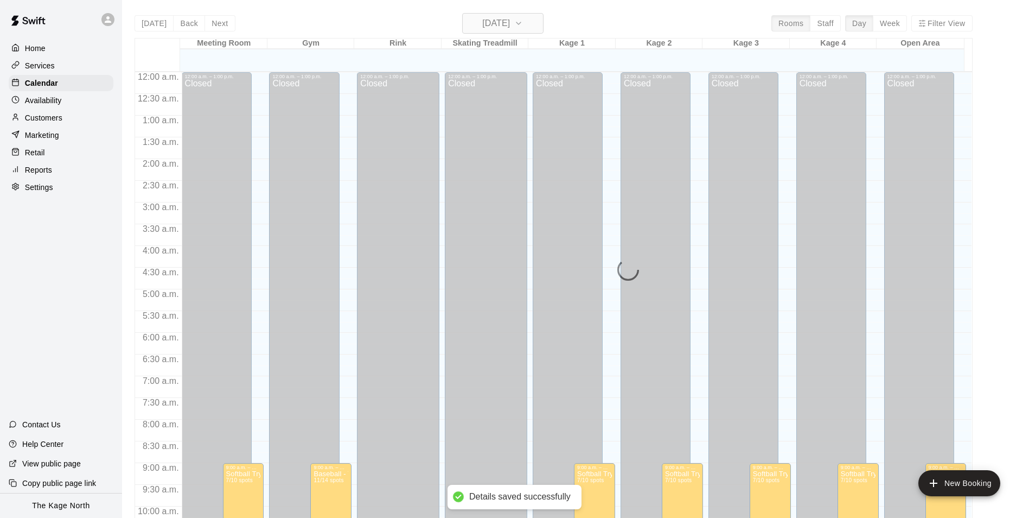
scroll to position [551, 0]
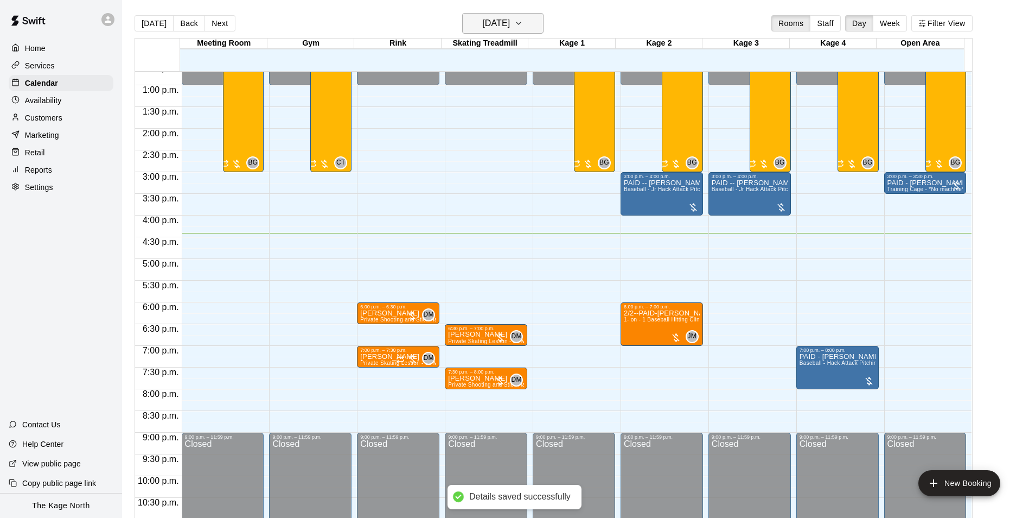
click at [510, 24] on h6 "[DATE]" at bounding box center [496, 23] width 28 height 15
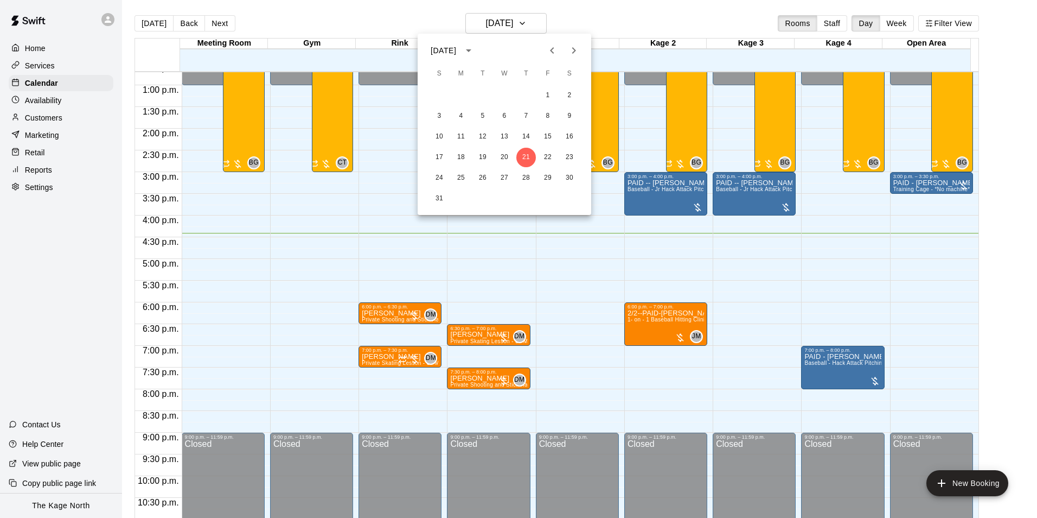
click at [573, 46] on icon "Next month" at bounding box center [573, 50] width 13 height 13
click at [524, 112] on button "11" at bounding box center [526, 116] width 20 height 20
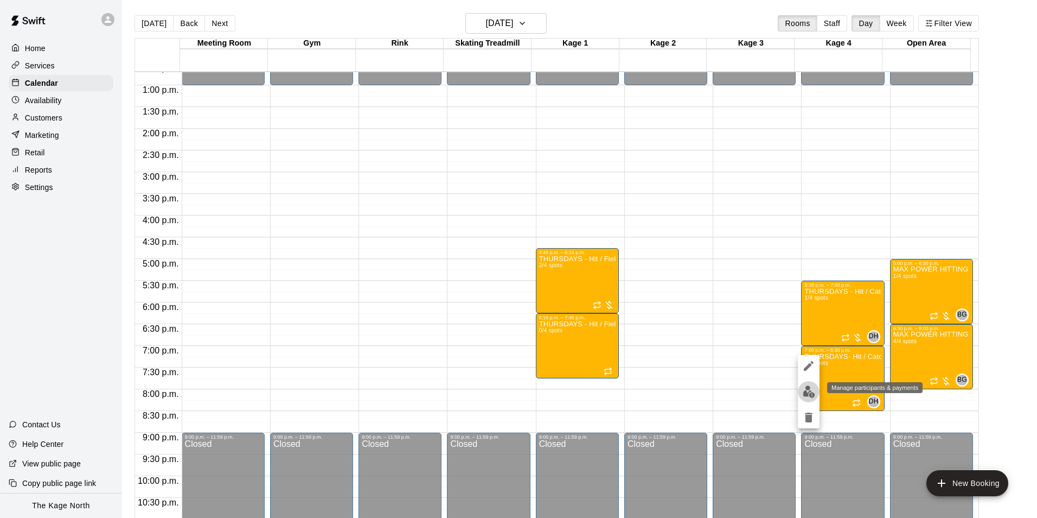
click at [812, 392] on img "edit" at bounding box center [809, 391] width 12 height 12
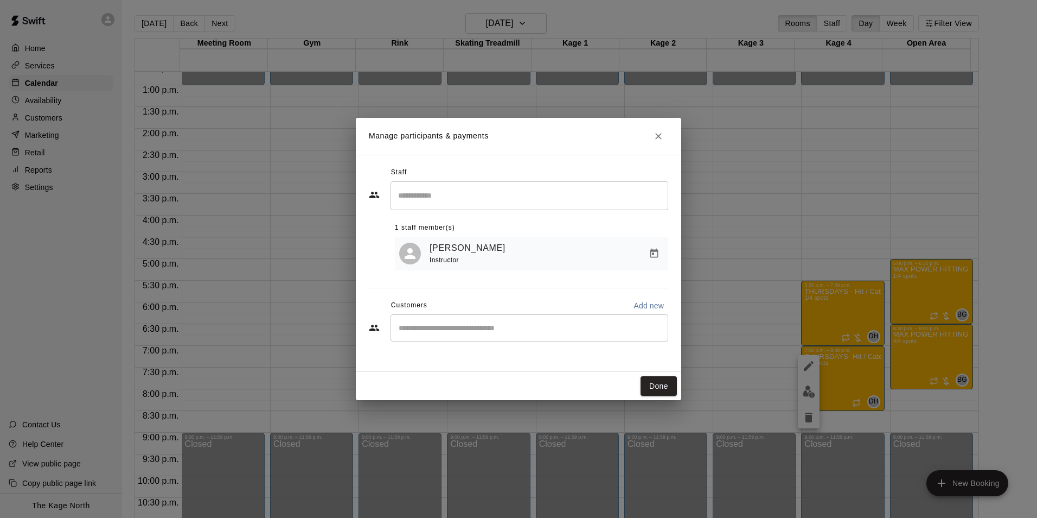
click at [446, 324] on input "Start typing to search customers..." at bounding box center [529, 327] width 268 height 11
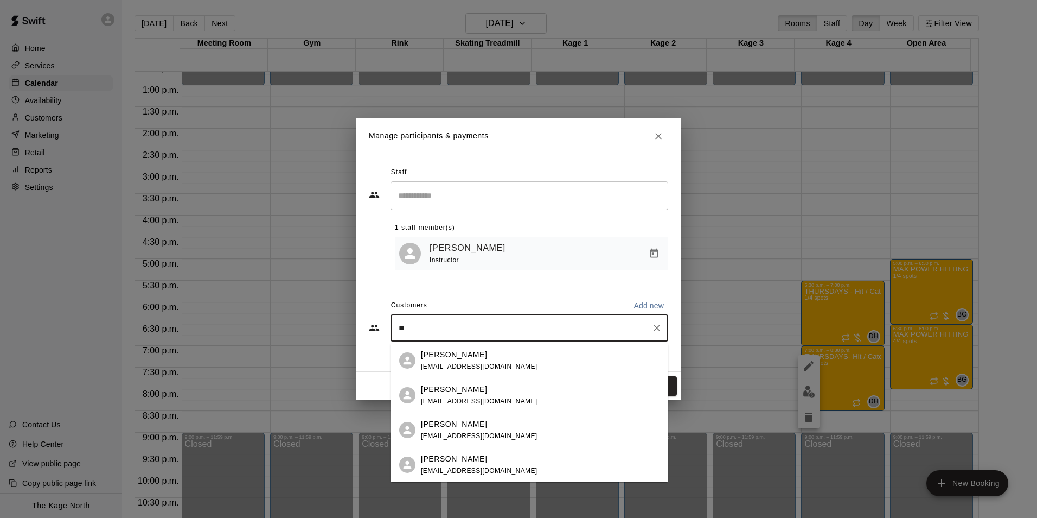
type input "*"
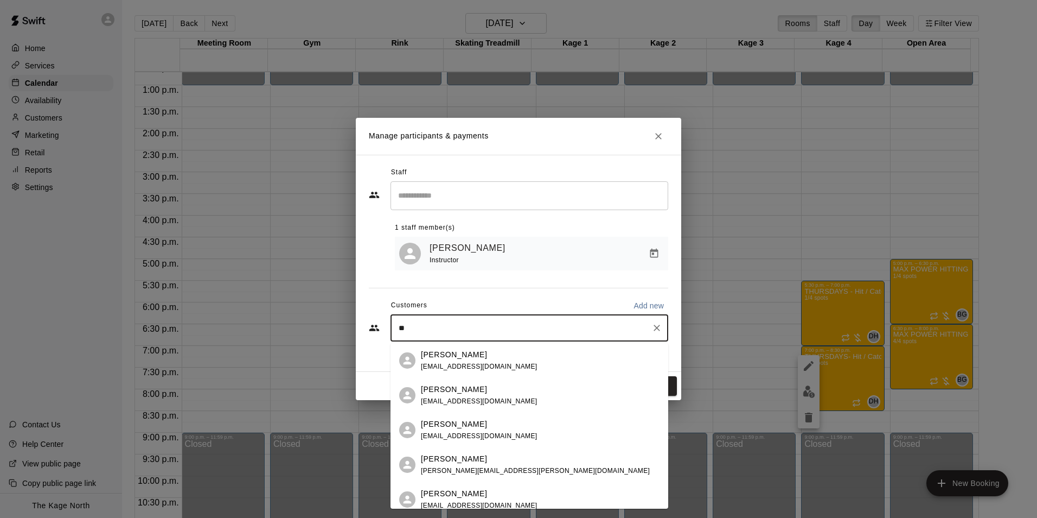
type input "*"
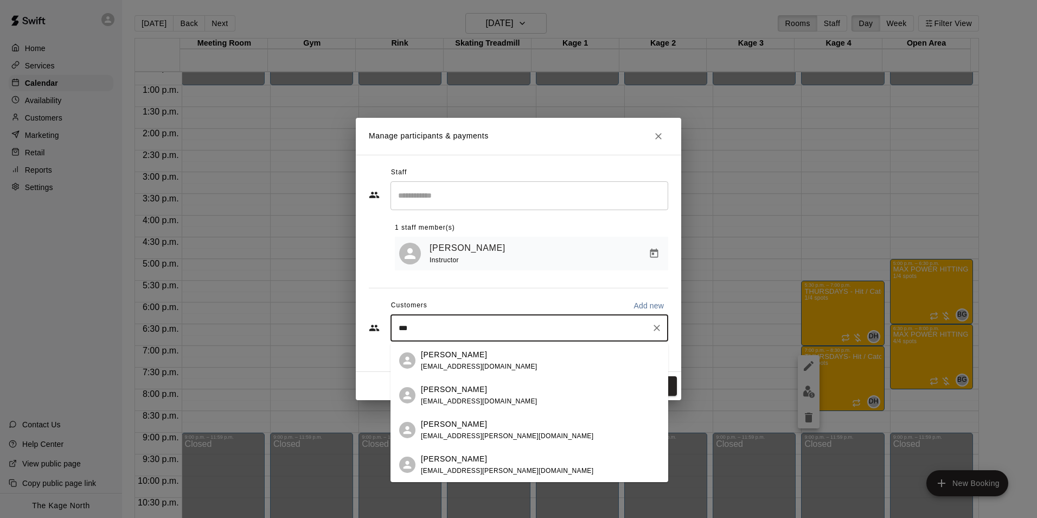
type input "****"
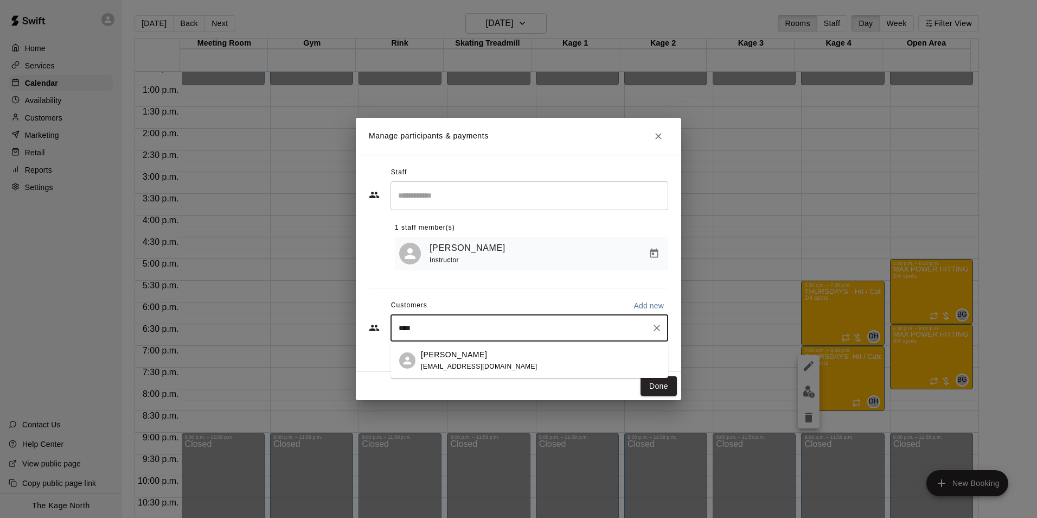
click at [480, 362] on div "[PERSON_NAME] [EMAIL_ADDRESS][DOMAIN_NAME]" at bounding box center [479, 360] width 117 height 23
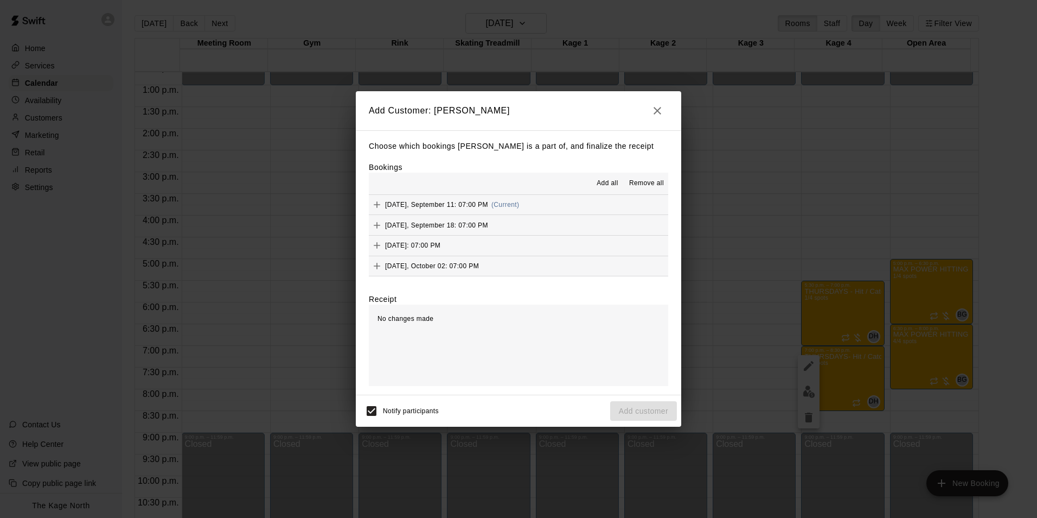
click at [608, 181] on span "Add all" at bounding box center [608, 183] width 22 height 11
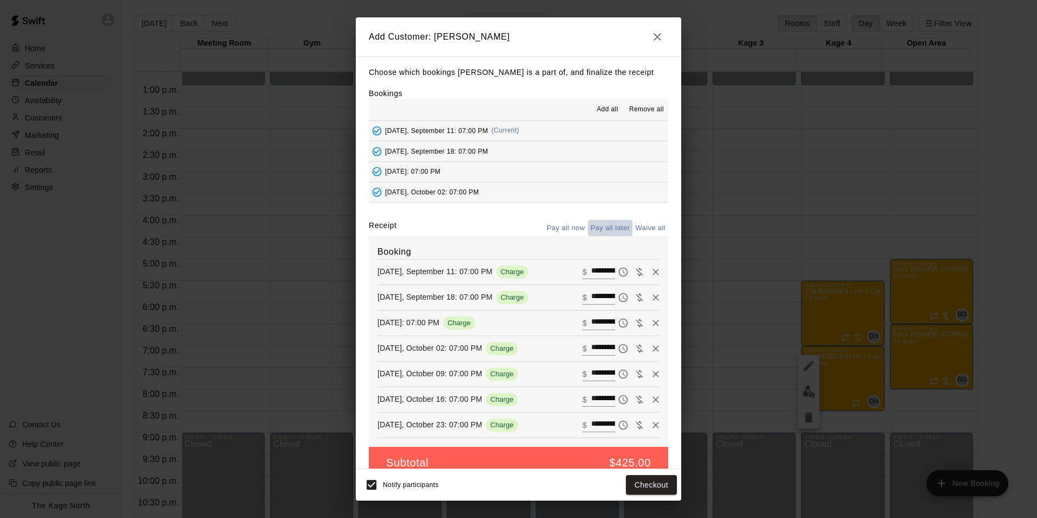
click at [602, 226] on button "Pay all later" at bounding box center [610, 228] width 45 height 17
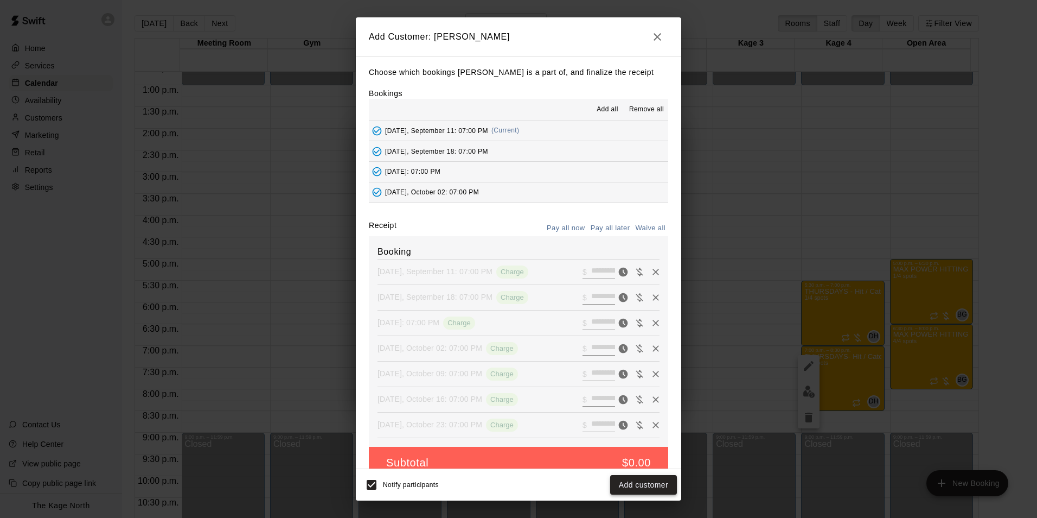
click at [650, 483] on button "Add customer" at bounding box center [643, 485] width 67 height 20
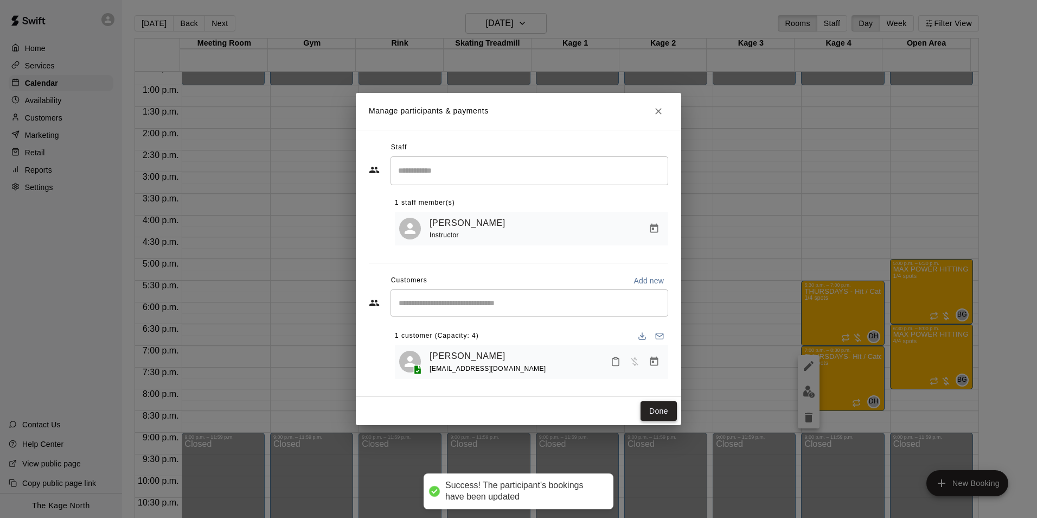
click at [652, 411] on button "Done" at bounding box center [659, 411] width 36 height 20
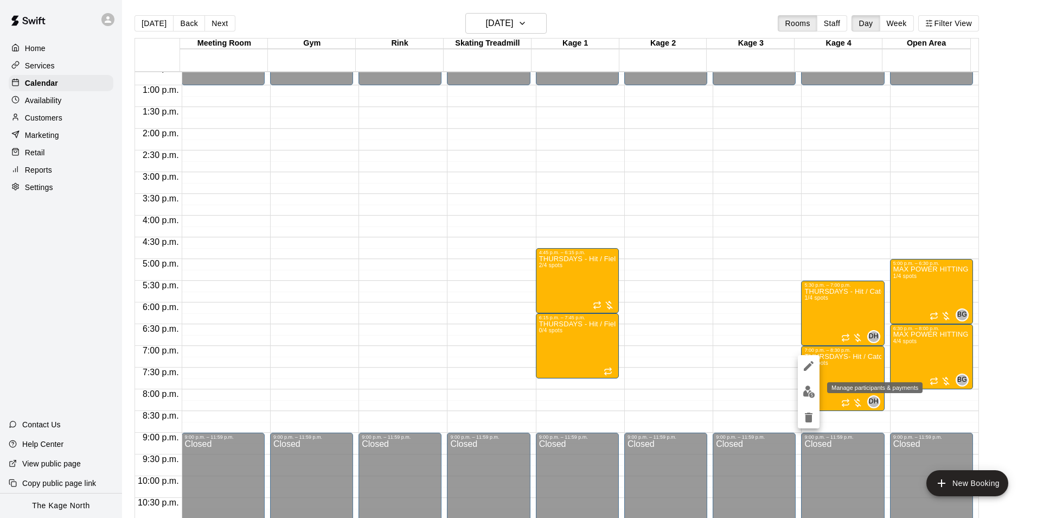
click at [811, 395] on img "edit" at bounding box center [809, 391] width 12 height 12
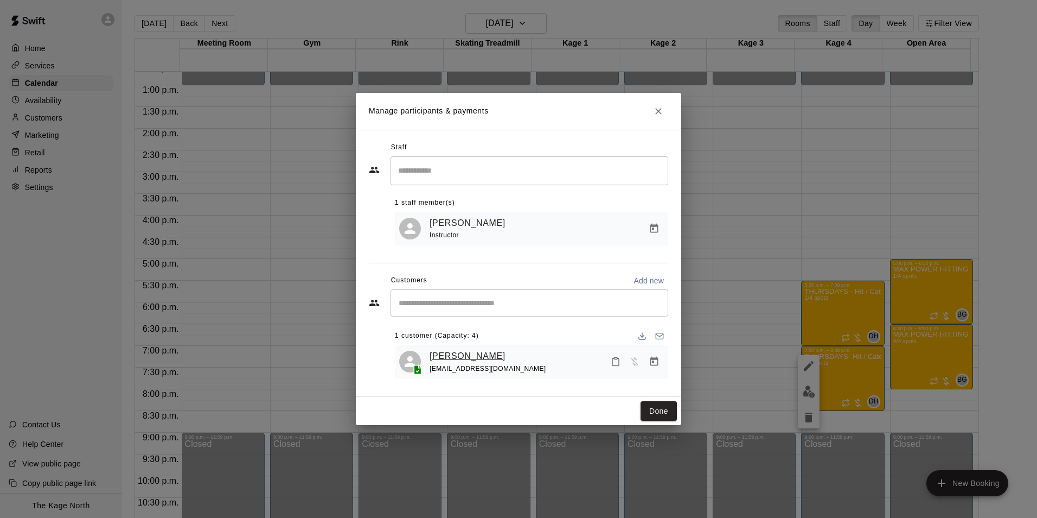
click at [460, 351] on link "[PERSON_NAME]" at bounding box center [468, 356] width 76 height 14
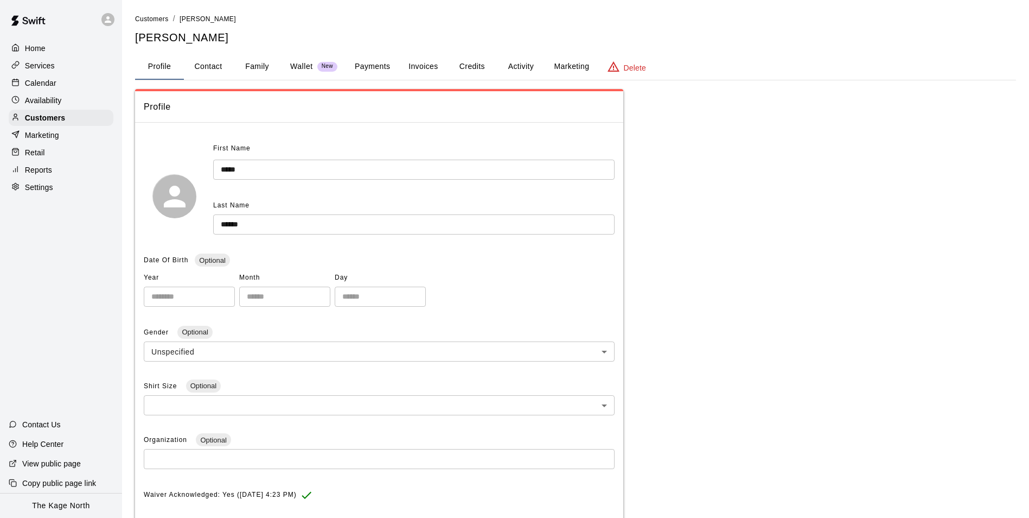
click at [181, 53] on div "**********" at bounding box center [575, 357] width 881 height 688
click at [208, 62] on button "Contact" at bounding box center [208, 67] width 49 height 26
select select "**"
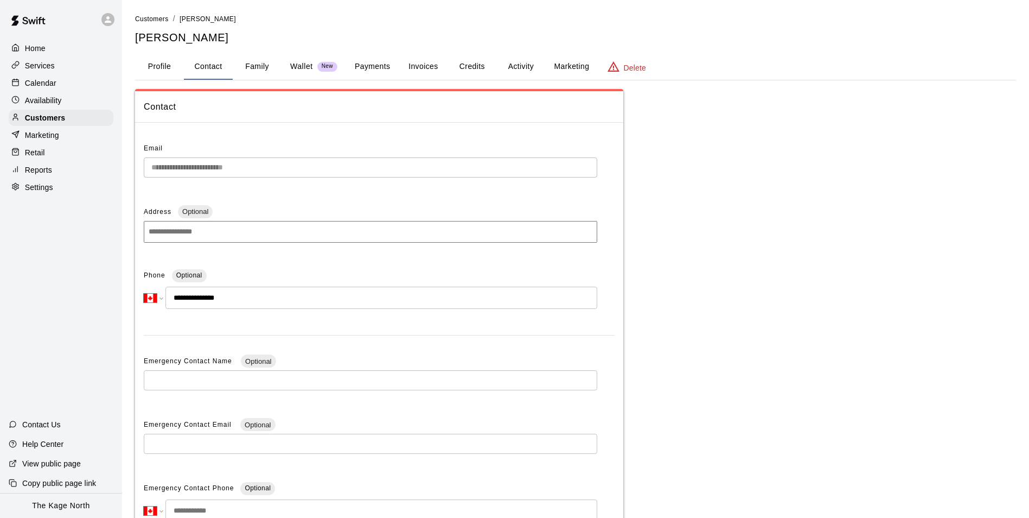
click at [124, 156] on main "**********" at bounding box center [575, 309] width 907 height 619
drag, startPoint x: 40, startPoint y: 85, endPoint x: 90, endPoint y: 85, distance: 49.9
click at [40, 85] on p "Calendar" at bounding box center [40, 83] width 31 height 11
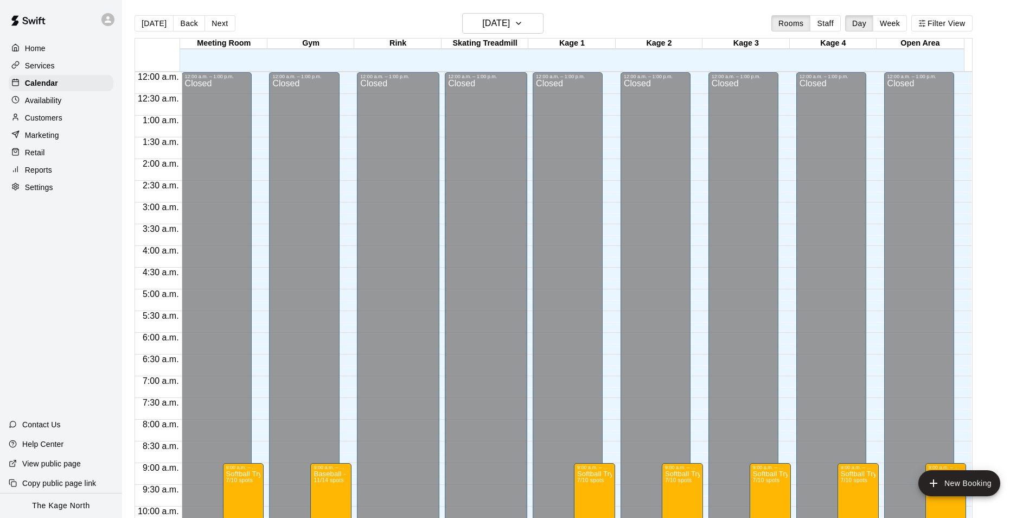
scroll to position [551, 0]
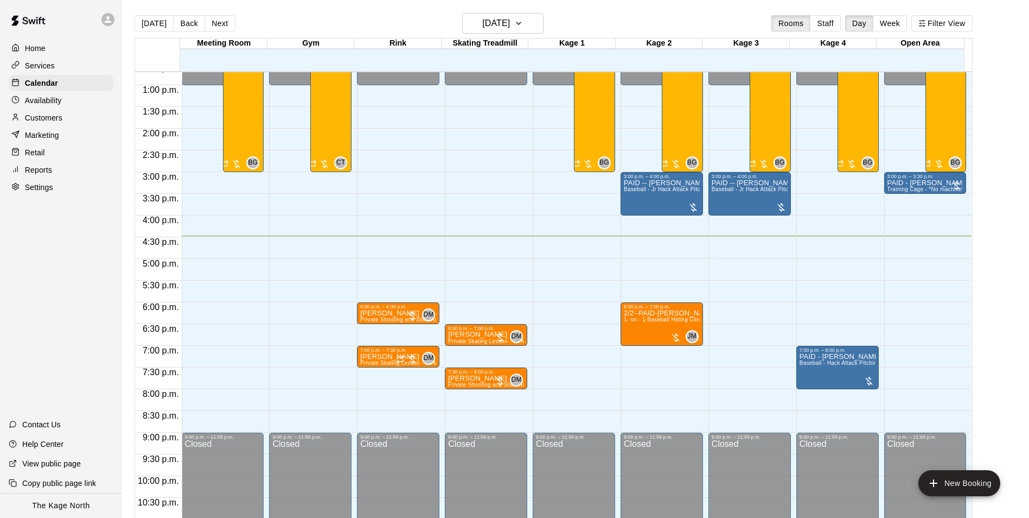
click at [45, 119] on p "Customers" at bounding box center [43, 117] width 37 height 11
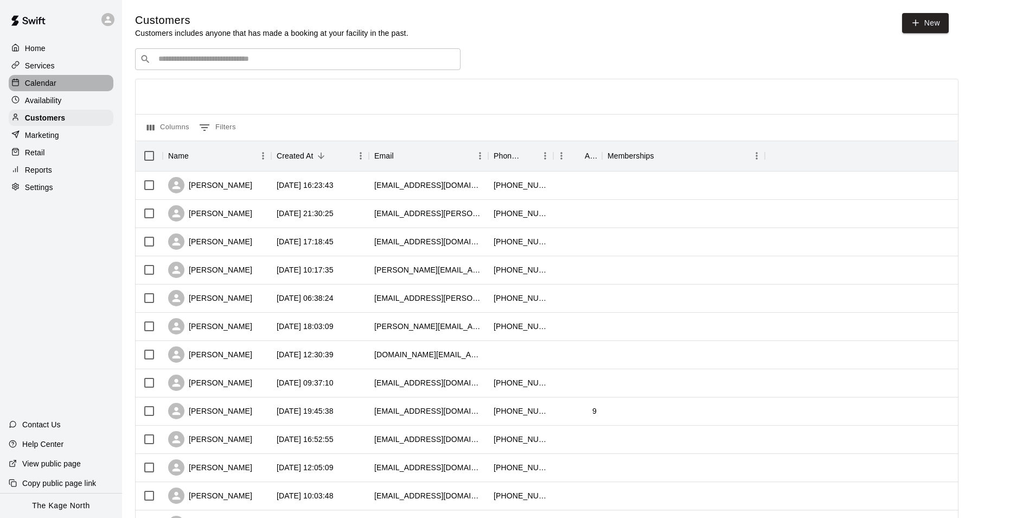
click at [54, 81] on p "Calendar" at bounding box center [40, 83] width 31 height 11
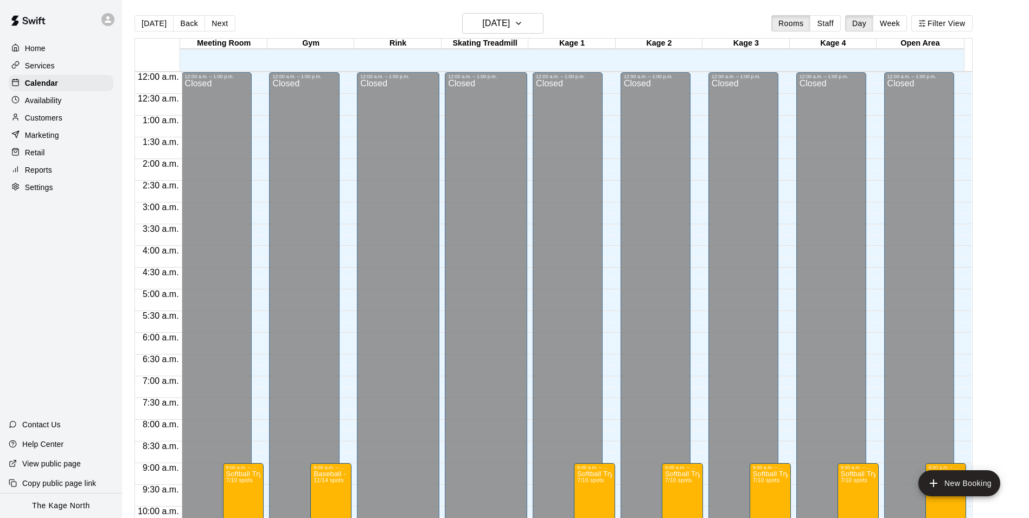
scroll to position [551, 0]
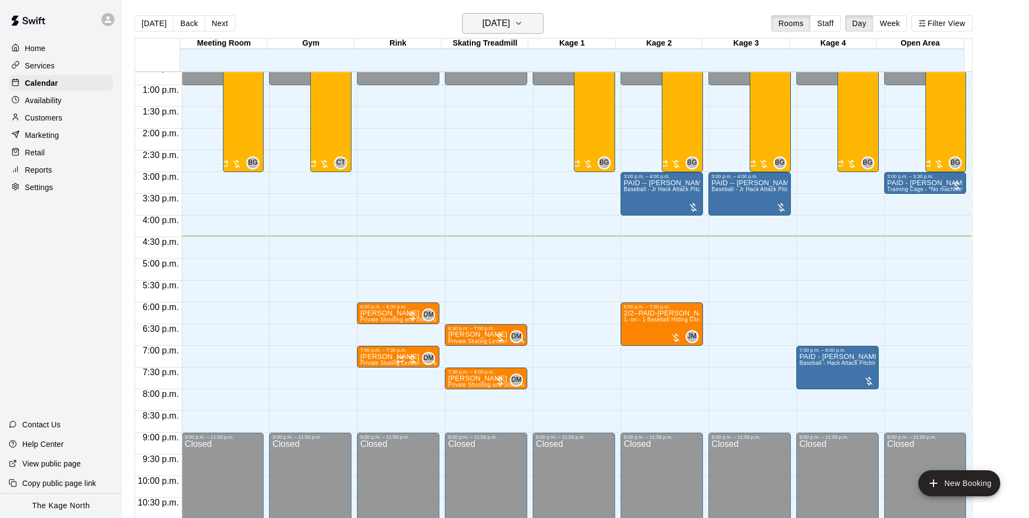
click at [510, 25] on h6 "[DATE]" at bounding box center [496, 23] width 28 height 15
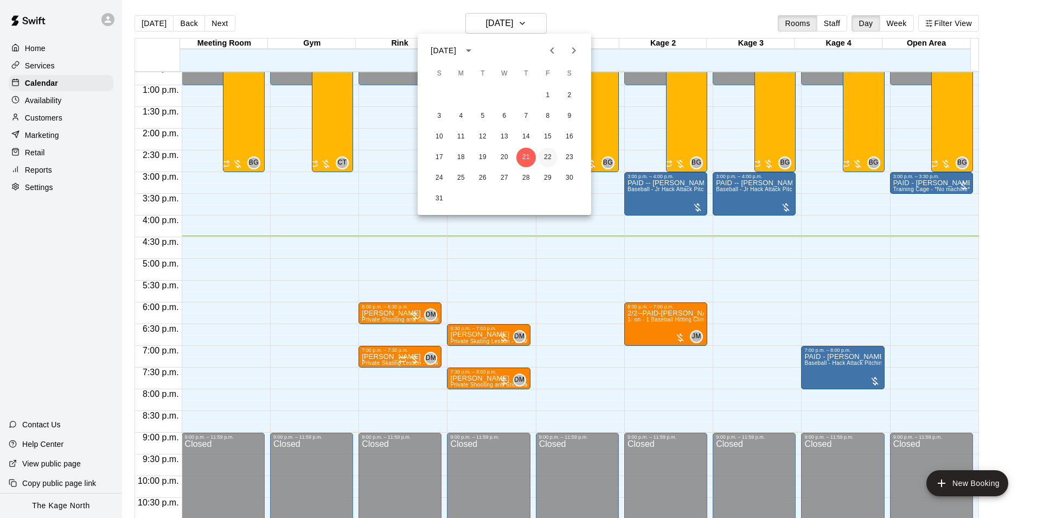
click at [550, 153] on button "22" at bounding box center [548, 158] width 20 height 20
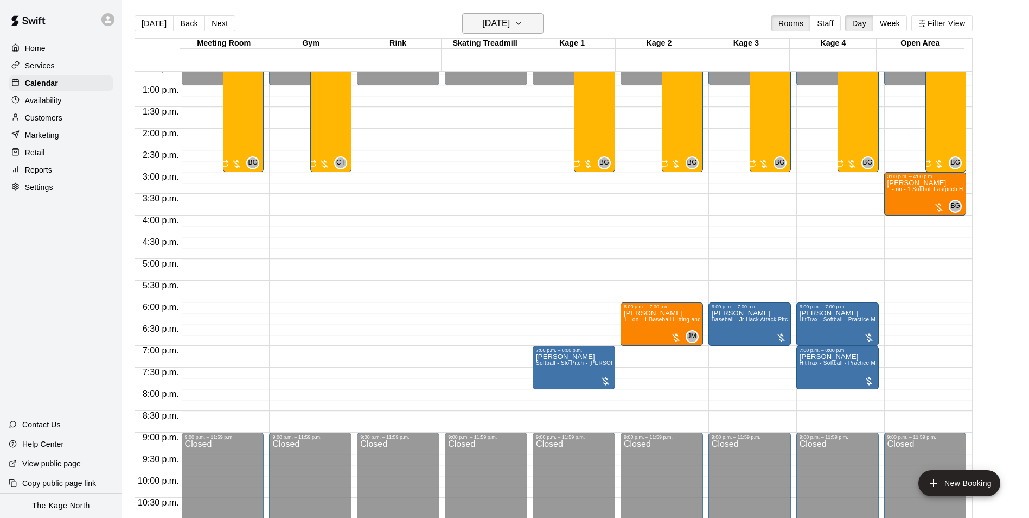
click at [510, 20] on h6 "[DATE]" at bounding box center [496, 23] width 28 height 15
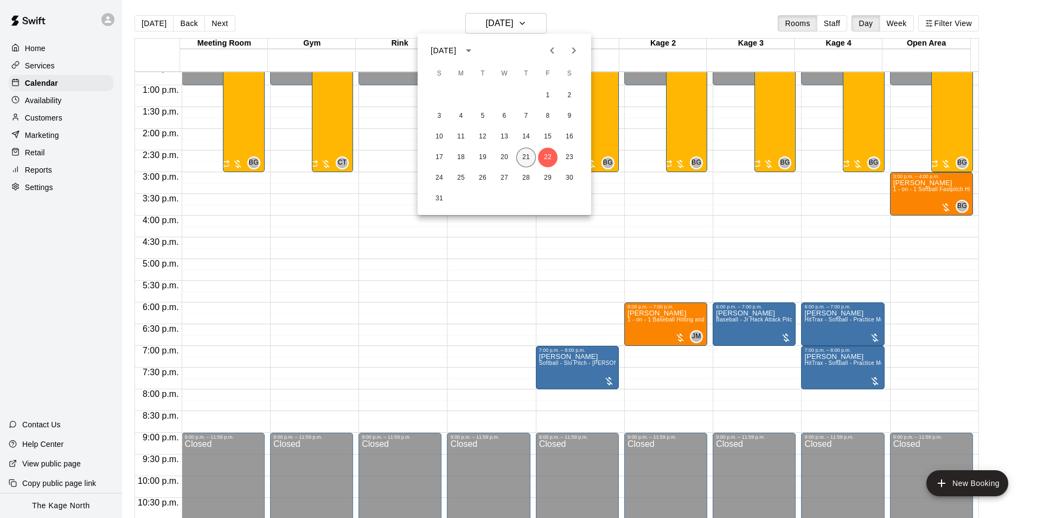
click at [526, 155] on button "21" at bounding box center [526, 158] width 20 height 20
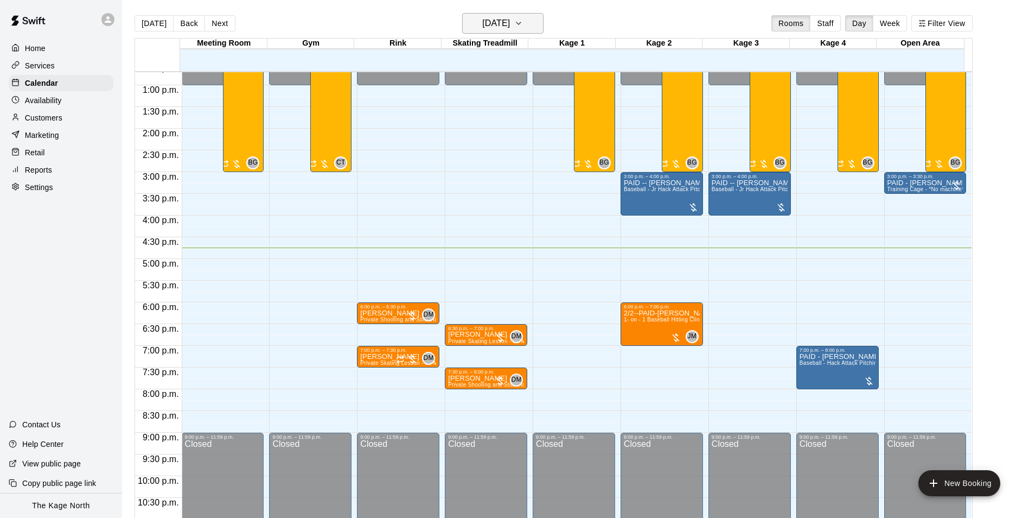
click at [510, 23] on h6 "[DATE]" at bounding box center [496, 23] width 28 height 15
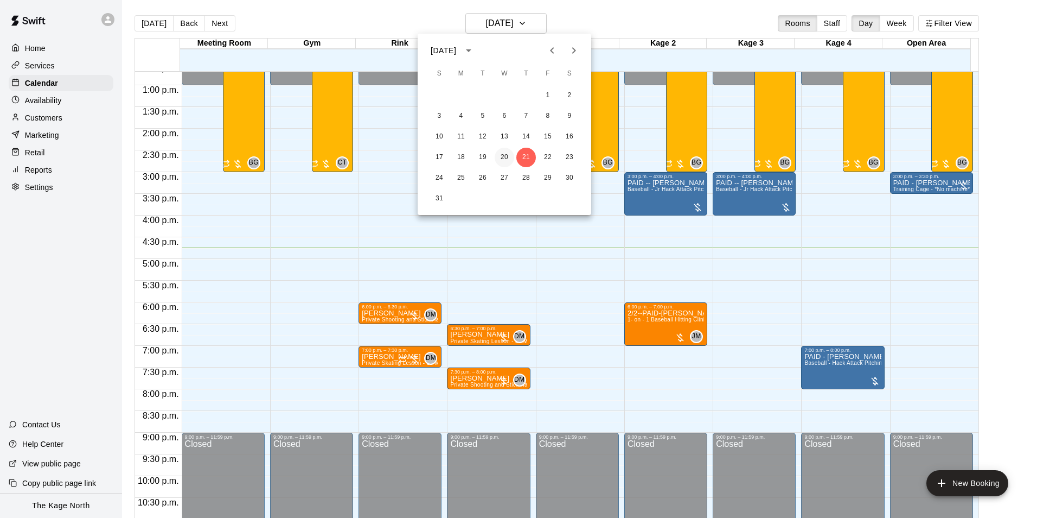
click at [499, 157] on button "20" at bounding box center [505, 158] width 20 height 20
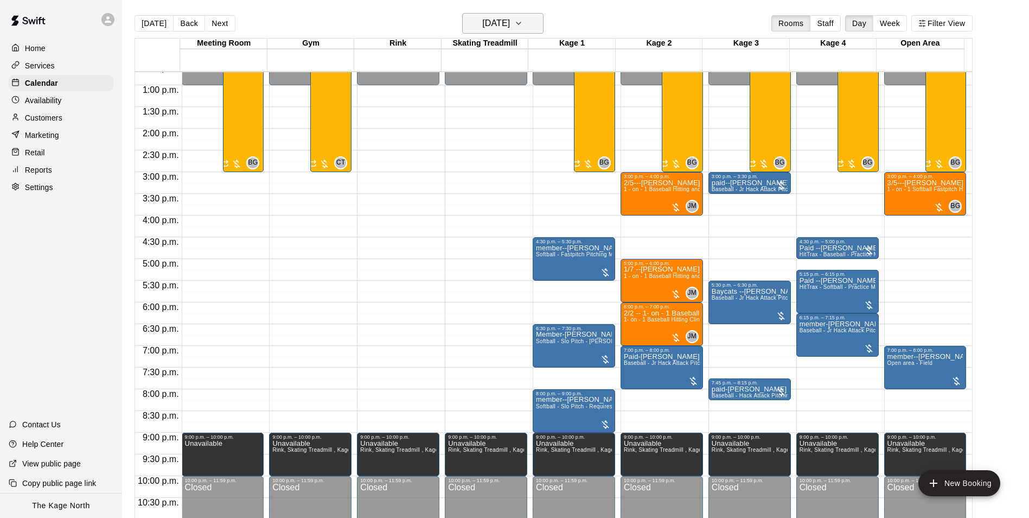
click at [510, 25] on h6 "[DATE]" at bounding box center [496, 23] width 28 height 15
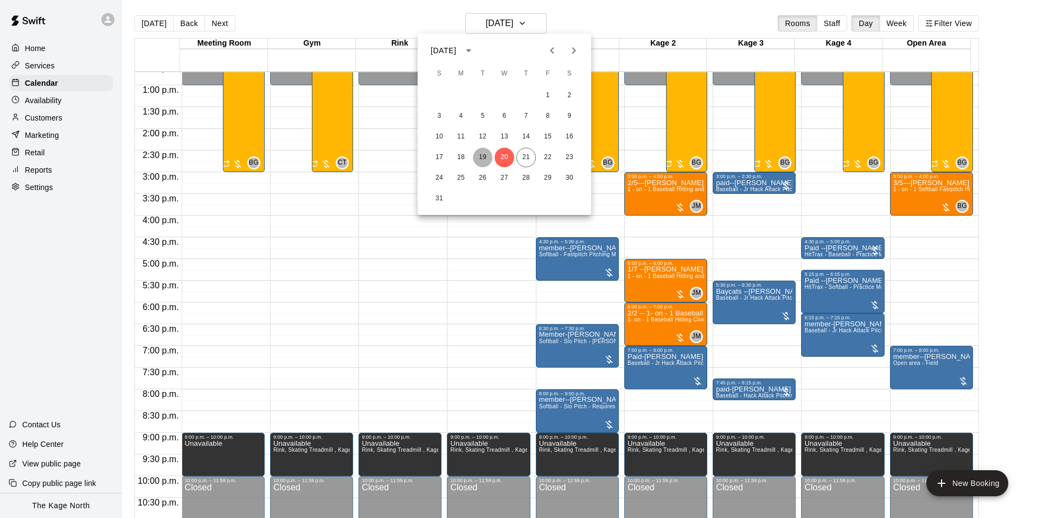
click at [482, 155] on button "19" at bounding box center [483, 158] width 20 height 20
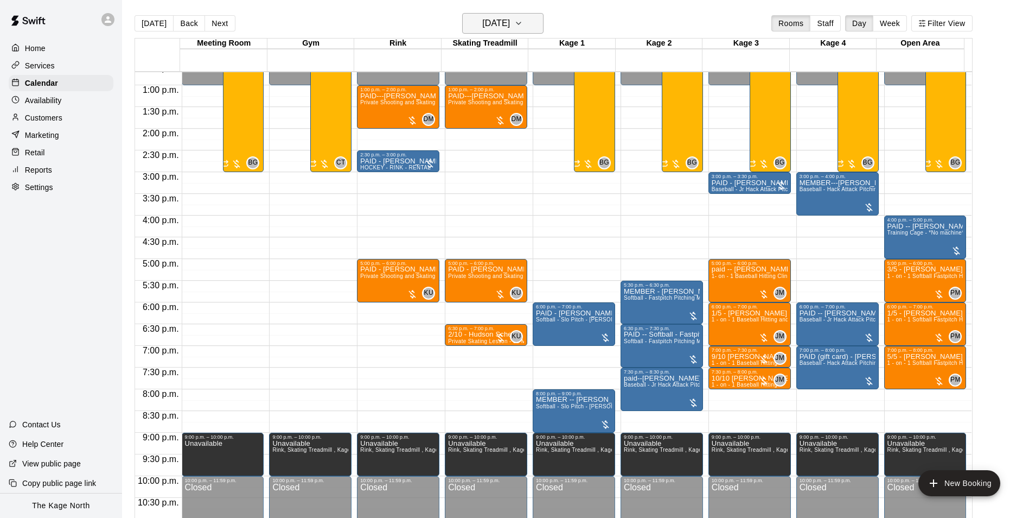
click at [510, 25] on h6 "[DATE]" at bounding box center [496, 23] width 28 height 15
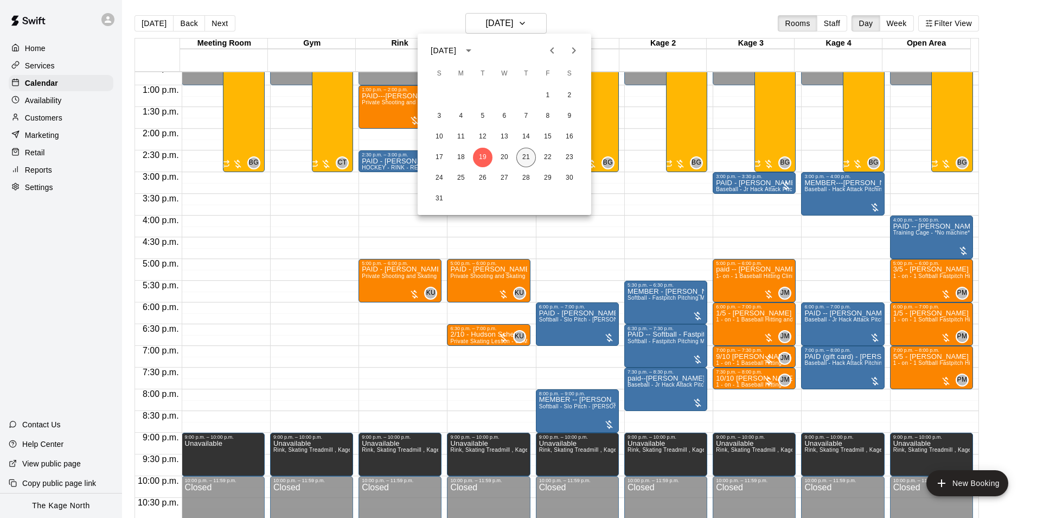
click at [528, 154] on button "21" at bounding box center [526, 158] width 20 height 20
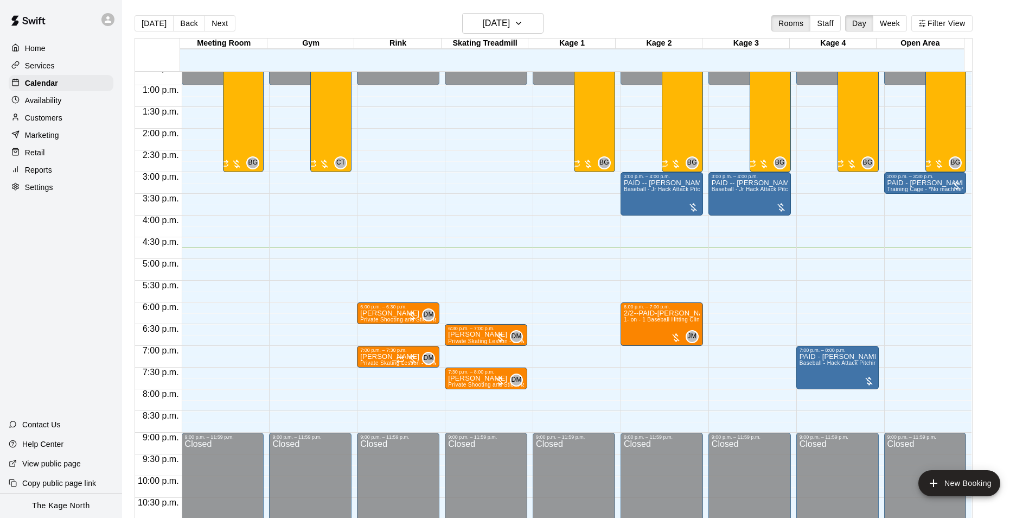
click at [55, 123] on p "Customers" at bounding box center [43, 117] width 37 height 11
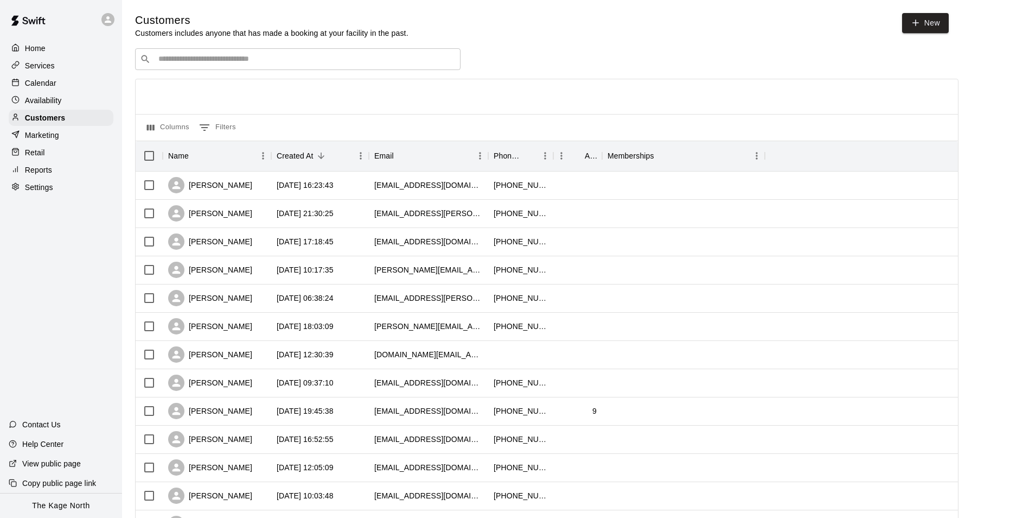
click at [39, 84] on p "Calendar" at bounding box center [40, 83] width 31 height 11
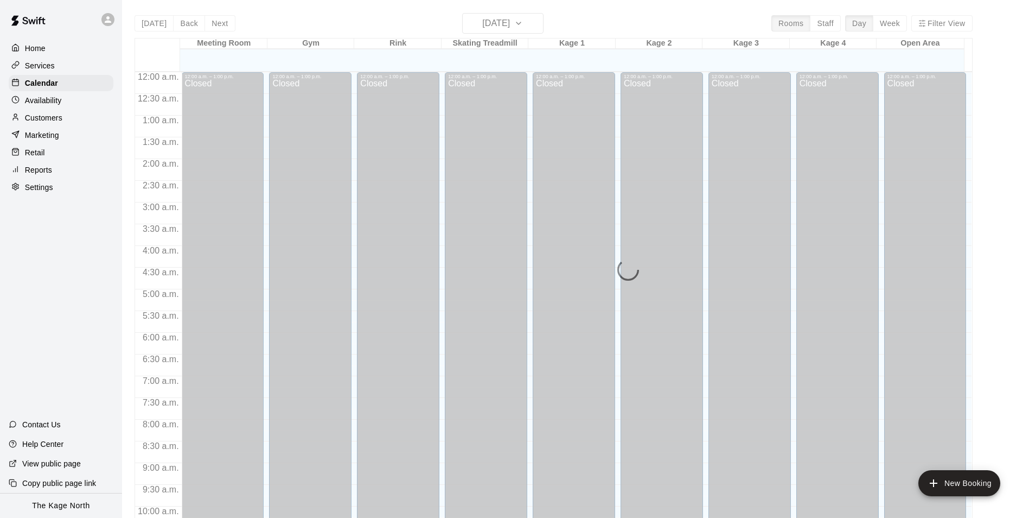
scroll to position [551, 0]
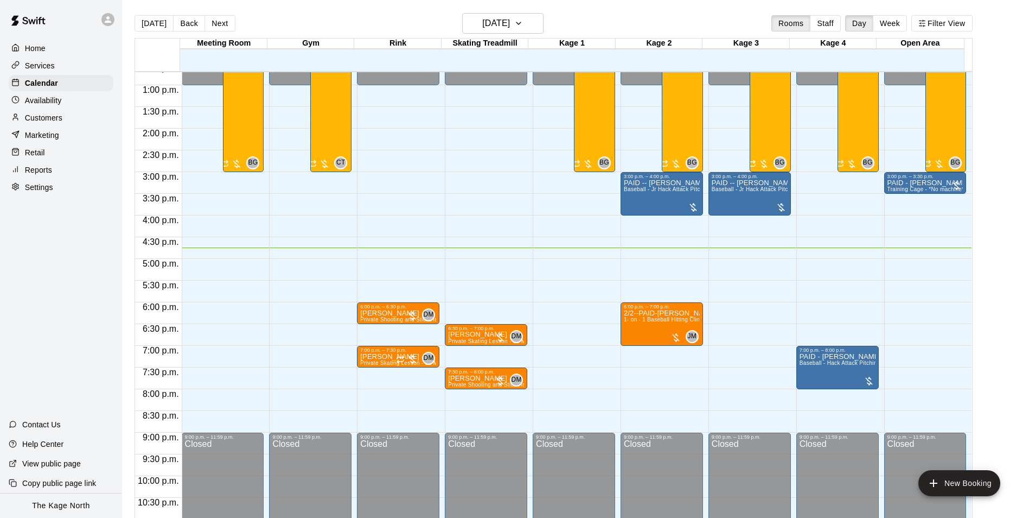
click at [50, 121] on p "Customers" at bounding box center [43, 117] width 37 height 11
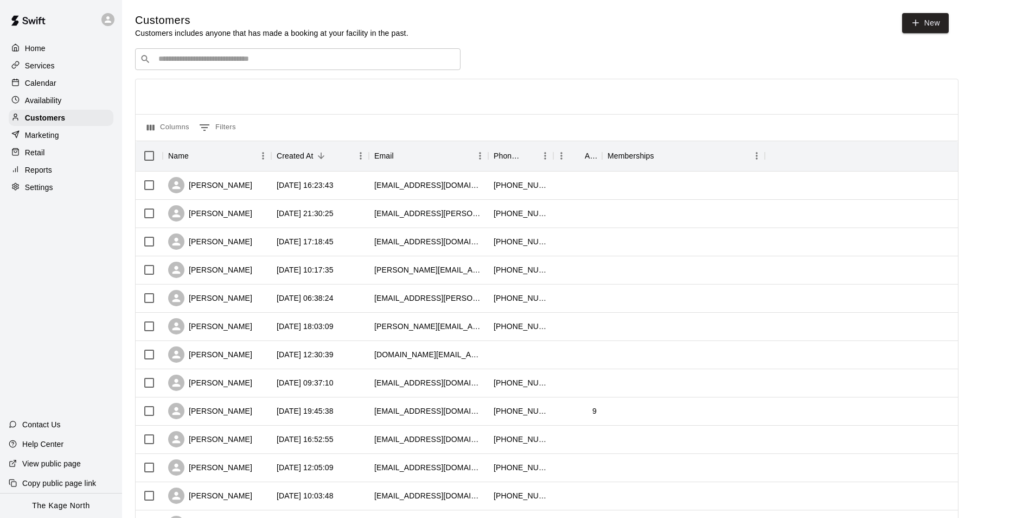
click at [56, 80] on div "Calendar" at bounding box center [61, 83] width 105 height 16
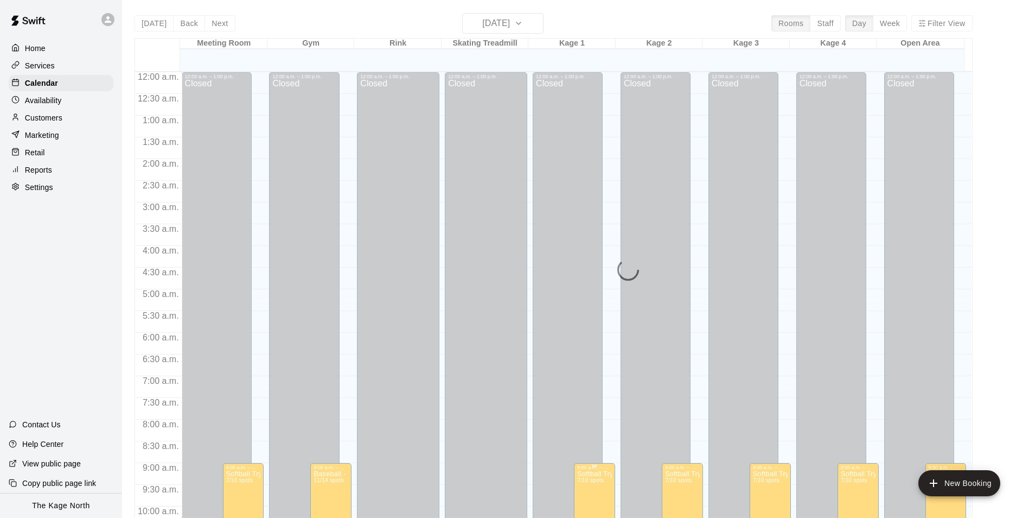
scroll to position [551, 0]
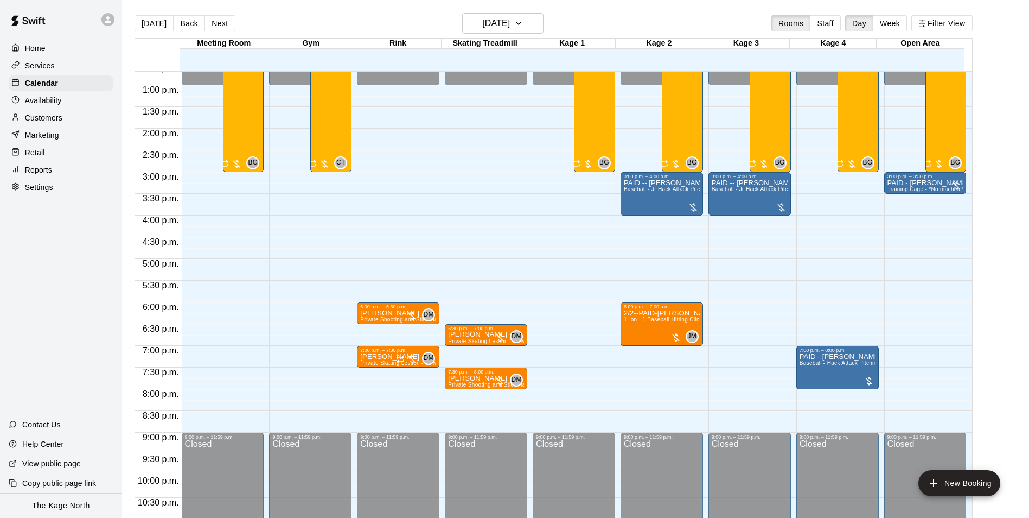
click at [51, 121] on p "Customers" at bounding box center [43, 117] width 37 height 11
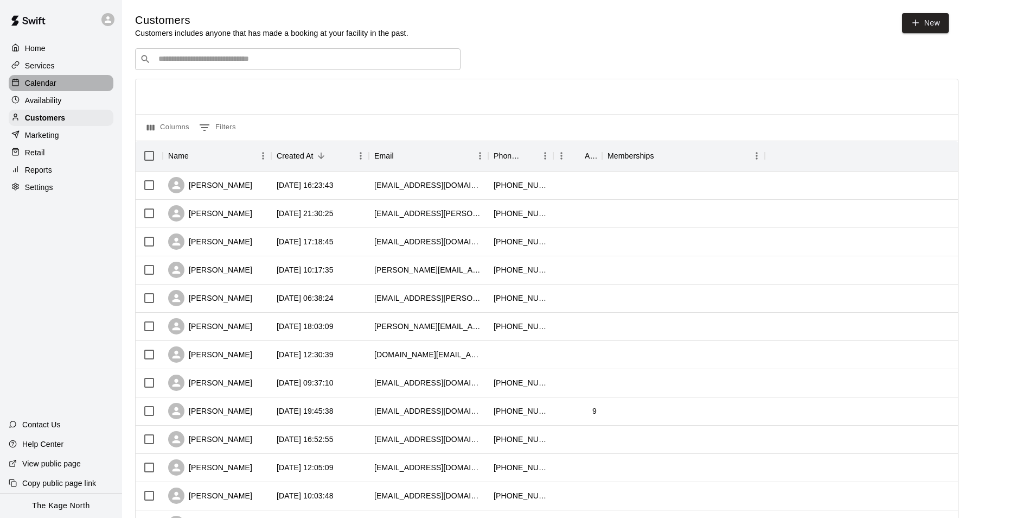
click at [39, 86] on p "Calendar" at bounding box center [40, 83] width 31 height 11
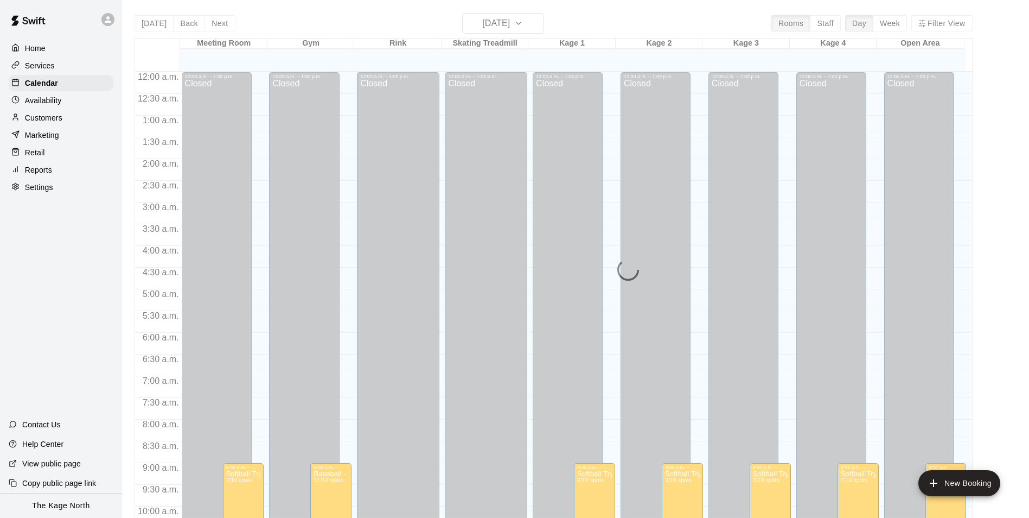
scroll to position [551, 0]
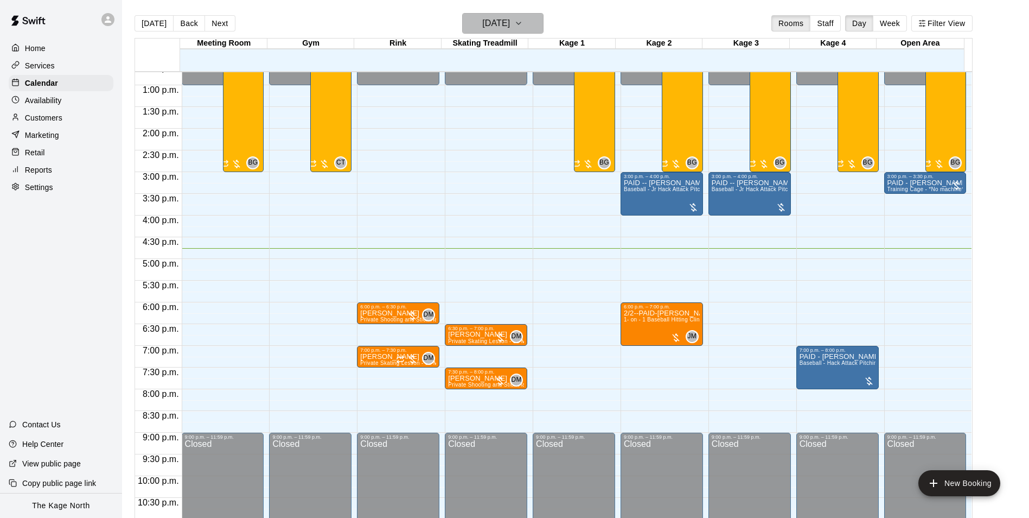
click at [509, 25] on h6 "[DATE]" at bounding box center [496, 23] width 28 height 15
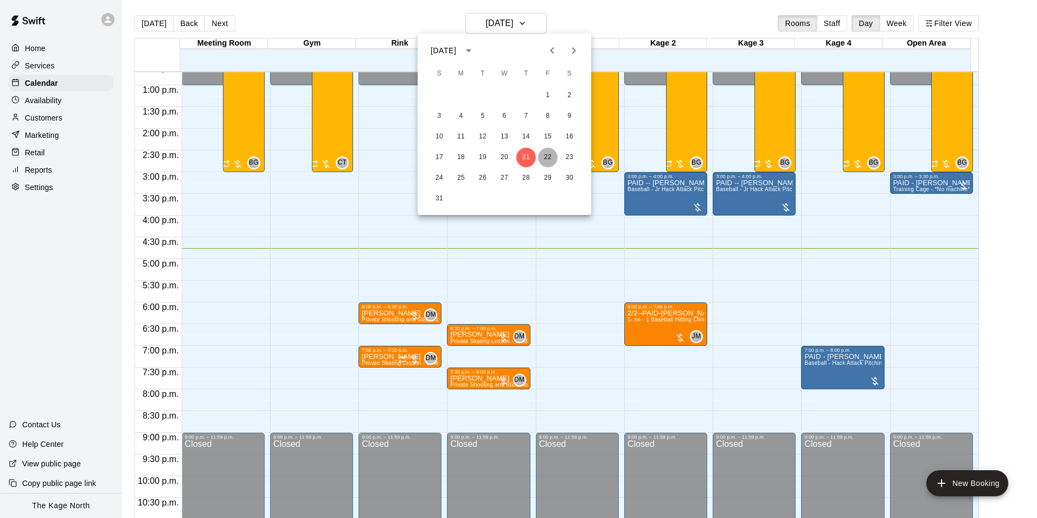
click at [541, 156] on button "22" at bounding box center [548, 158] width 20 height 20
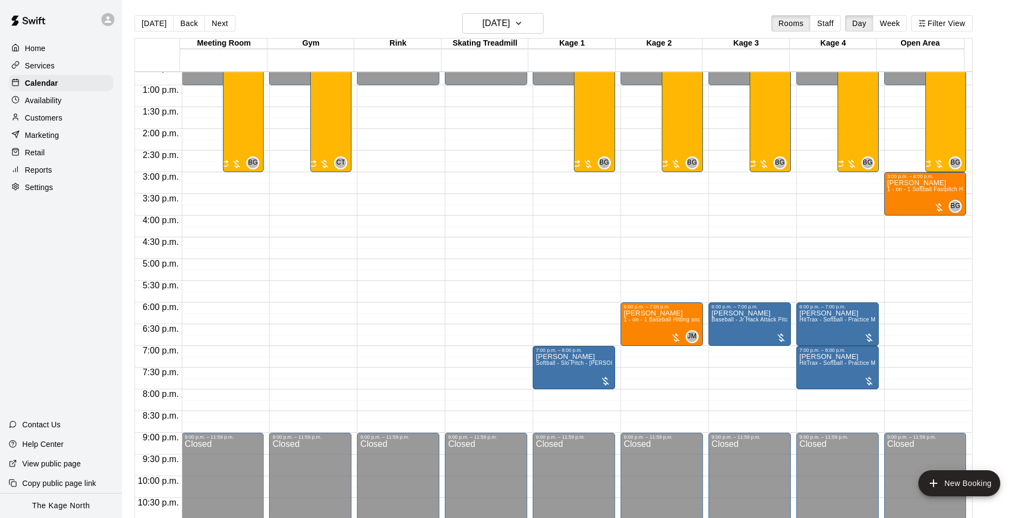
click at [59, 118] on p "Customers" at bounding box center [43, 117] width 37 height 11
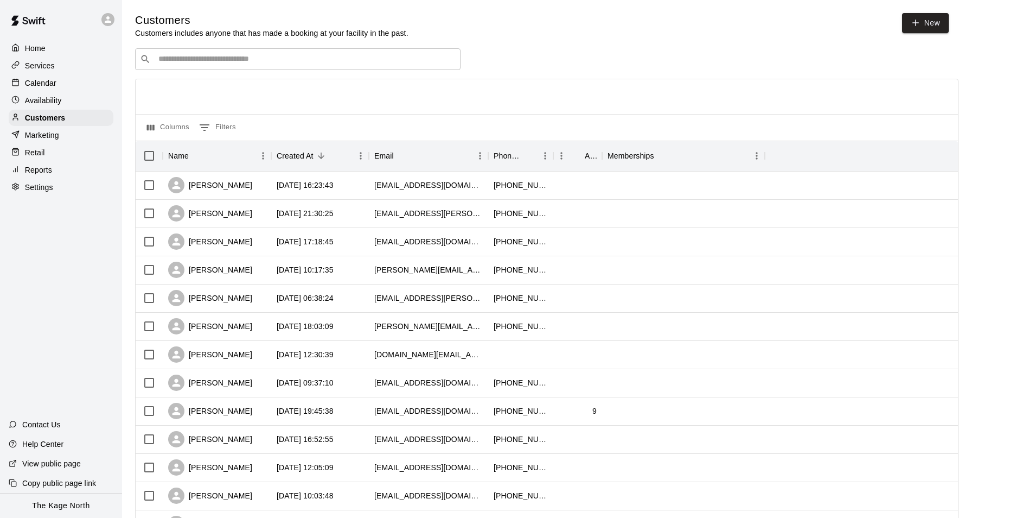
click at [43, 88] on p "Calendar" at bounding box center [40, 83] width 31 height 11
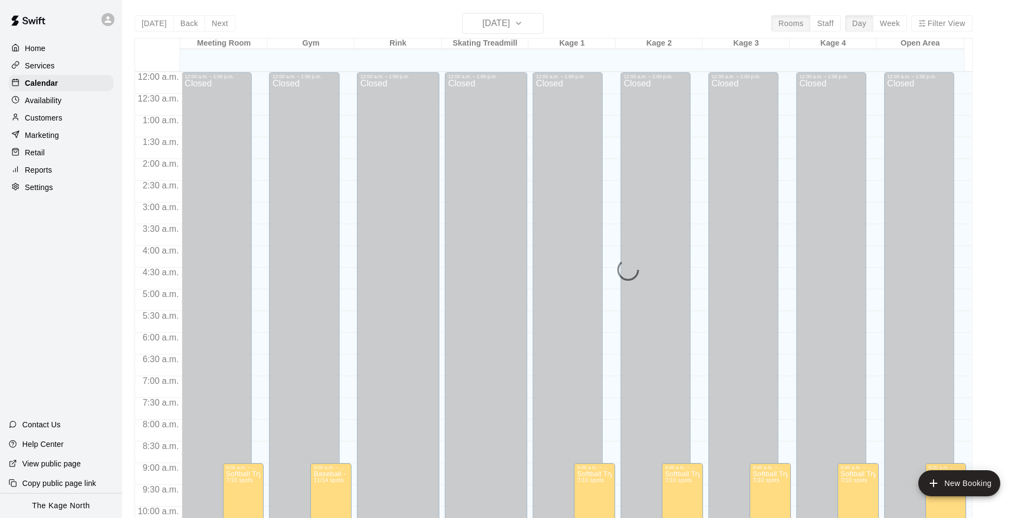
scroll to position [551, 0]
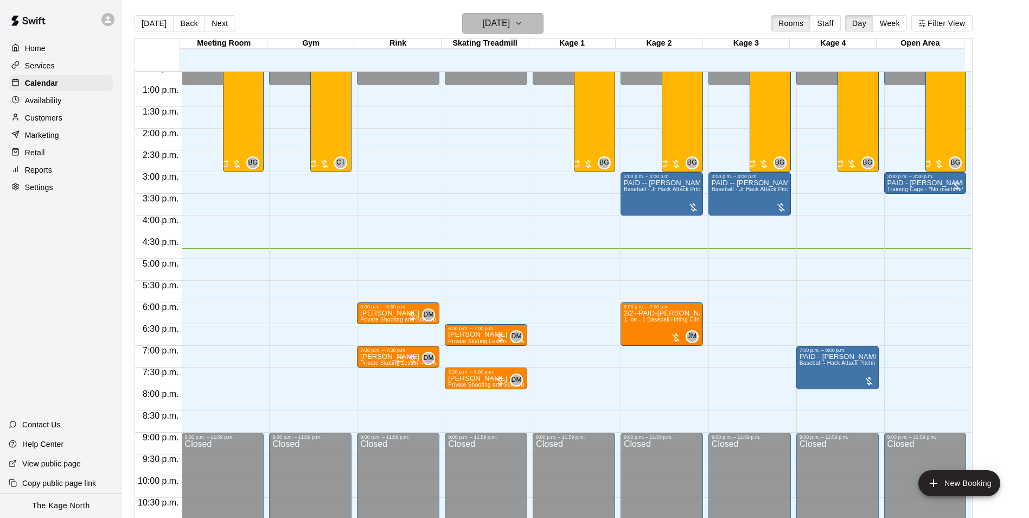
click at [532, 19] on button "[DATE]" at bounding box center [502, 23] width 81 height 21
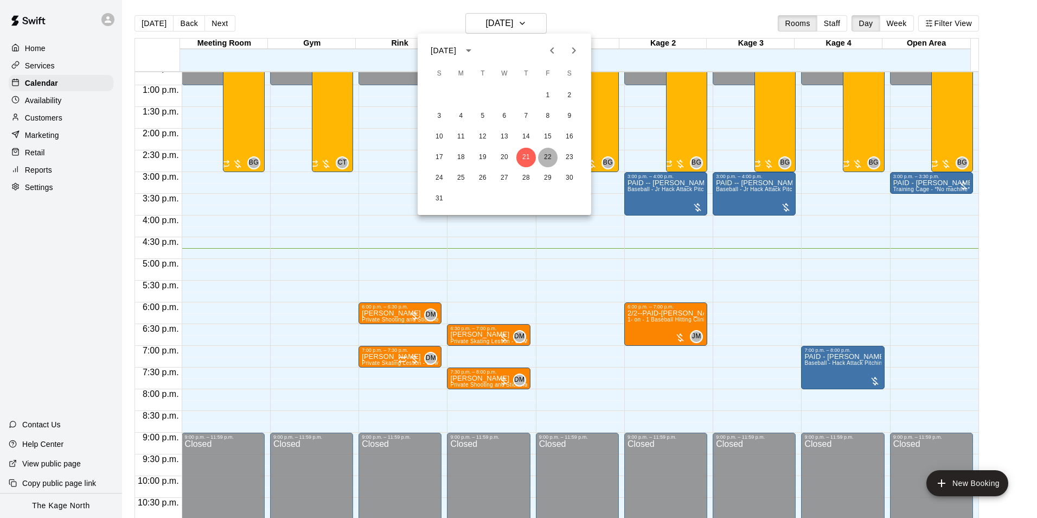
click at [546, 156] on button "22" at bounding box center [548, 158] width 20 height 20
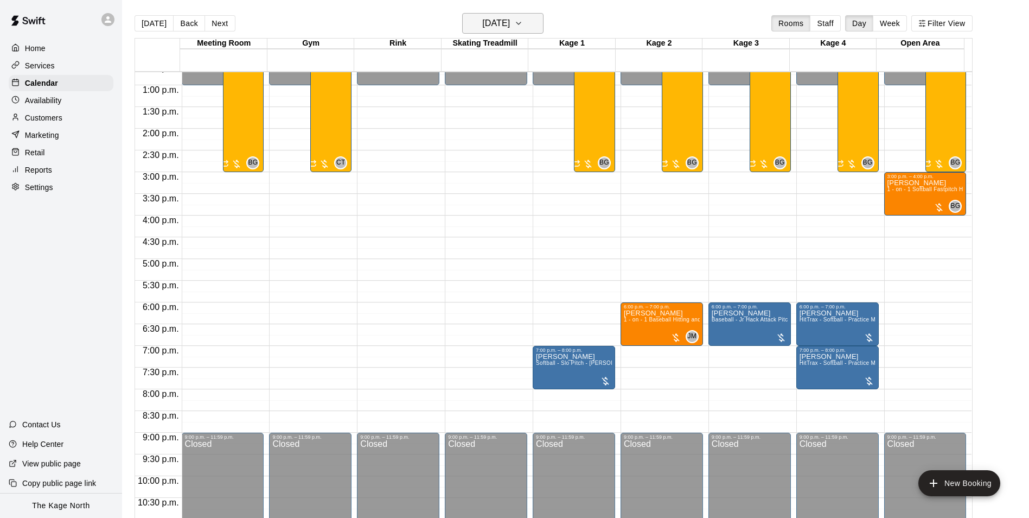
click at [510, 25] on h6 "[DATE]" at bounding box center [496, 23] width 28 height 15
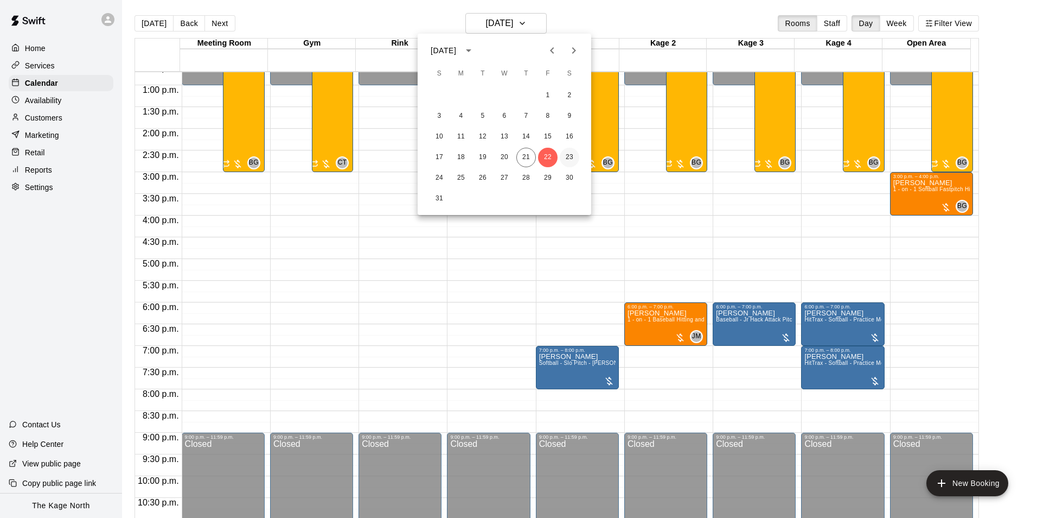
click at [567, 154] on button "23" at bounding box center [570, 158] width 20 height 20
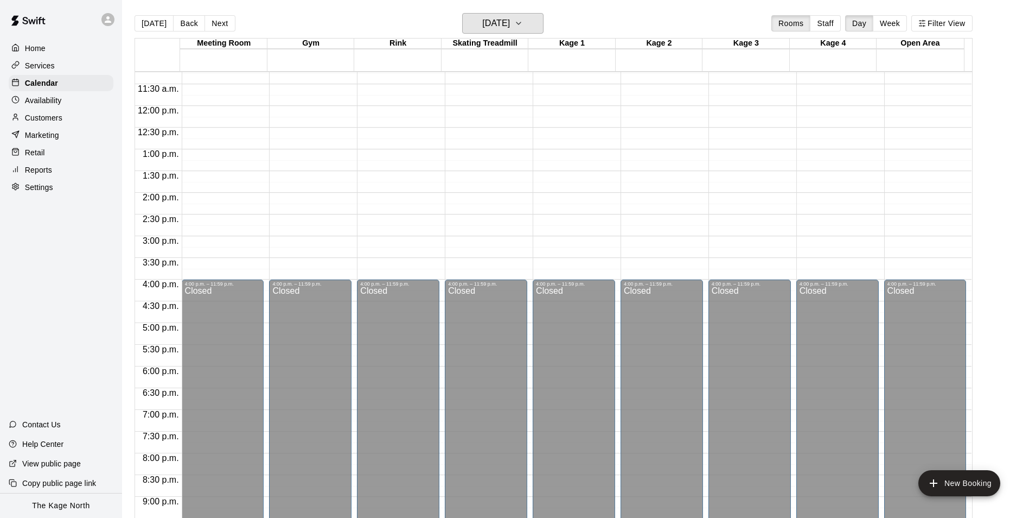
scroll to position [388, 0]
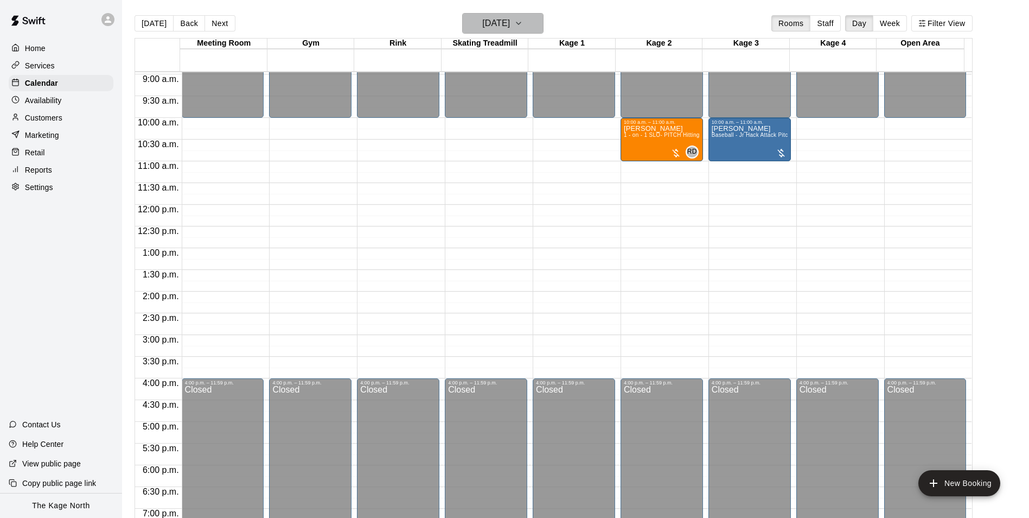
click at [510, 22] on h6 "[DATE]" at bounding box center [496, 23] width 28 height 15
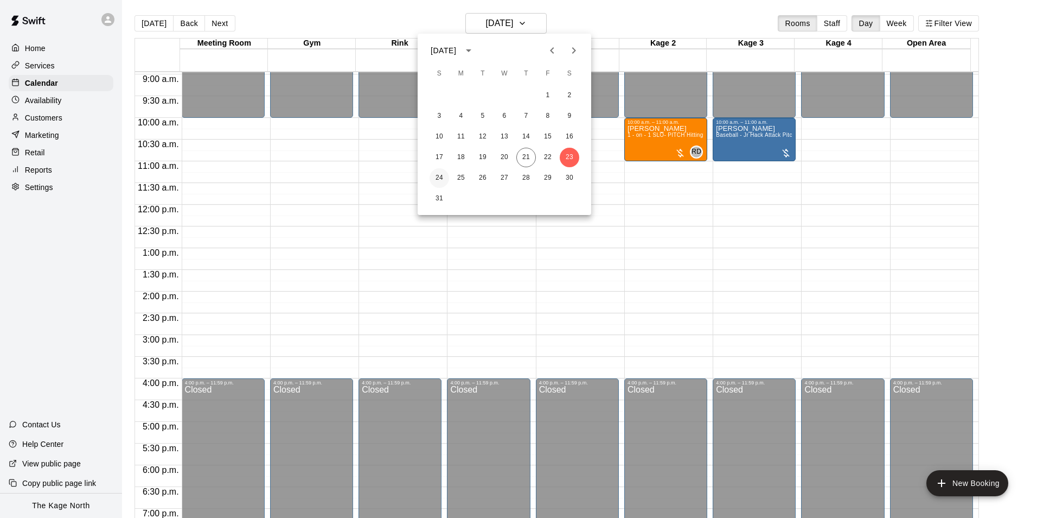
click at [440, 177] on button "24" at bounding box center [440, 178] width 20 height 20
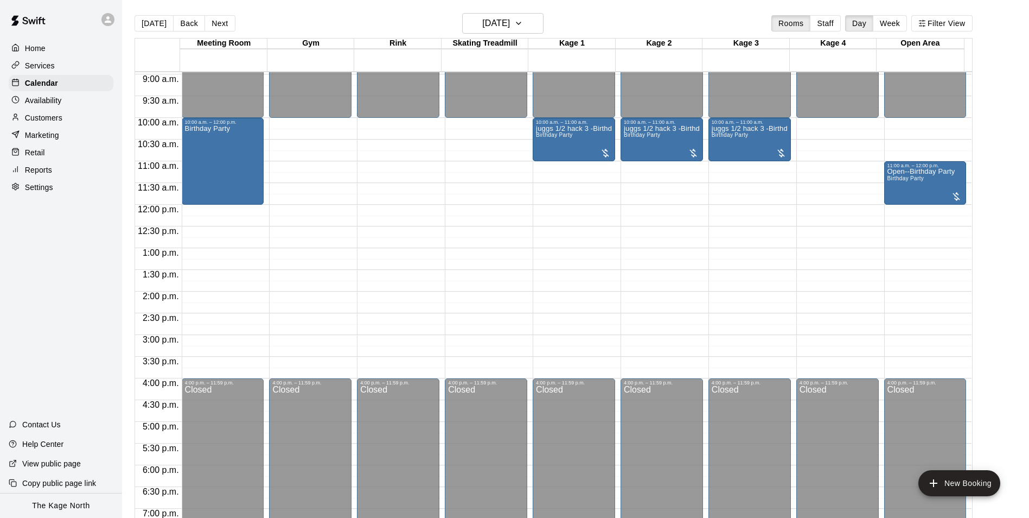
click at [56, 66] on div "Services" at bounding box center [61, 66] width 105 height 16
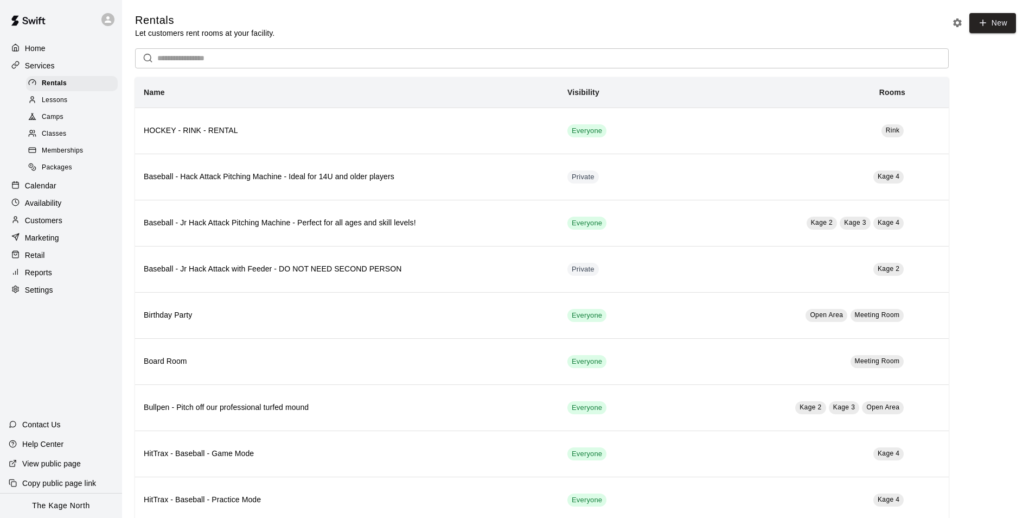
click at [44, 41] on div "Home" at bounding box center [61, 48] width 105 height 16
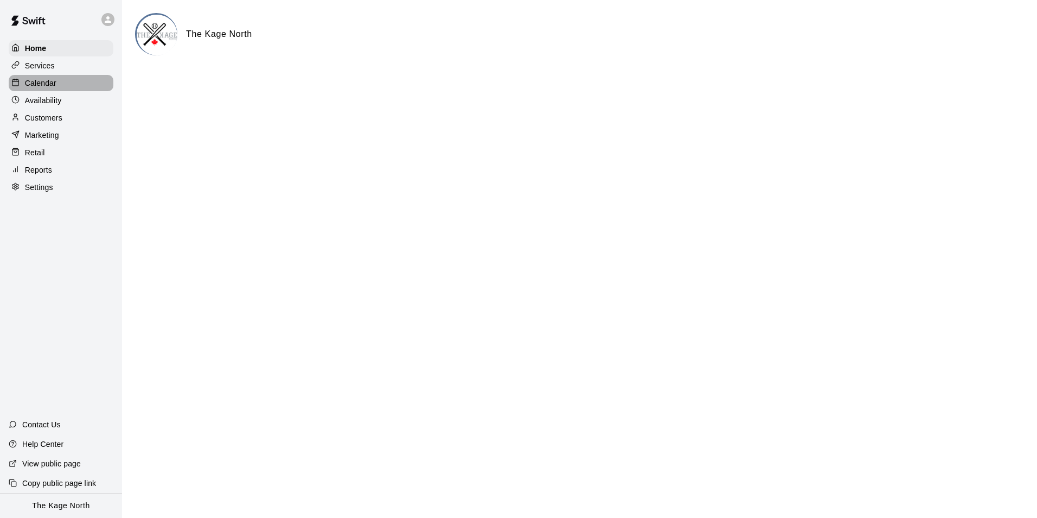
click at [43, 81] on p "Calendar" at bounding box center [40, 83] width 31 height 11
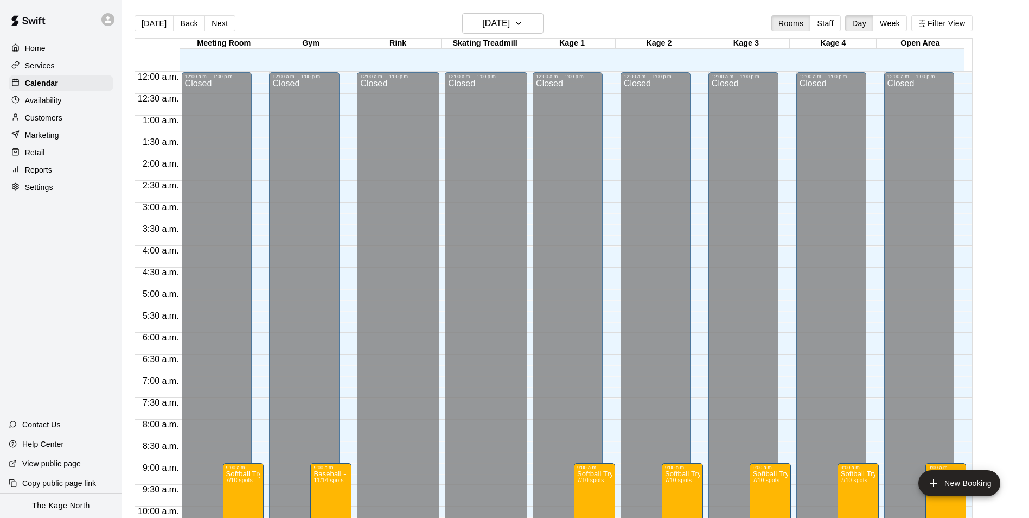
scroll to position [551, 0]
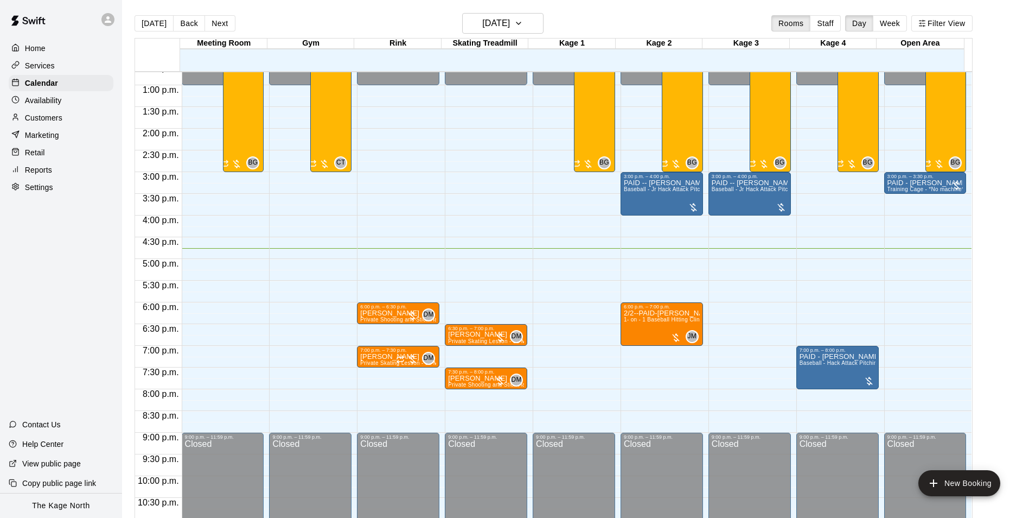
click at [47, 122] on p "Customers" at bounding box center [43, 117] width 37 height 11
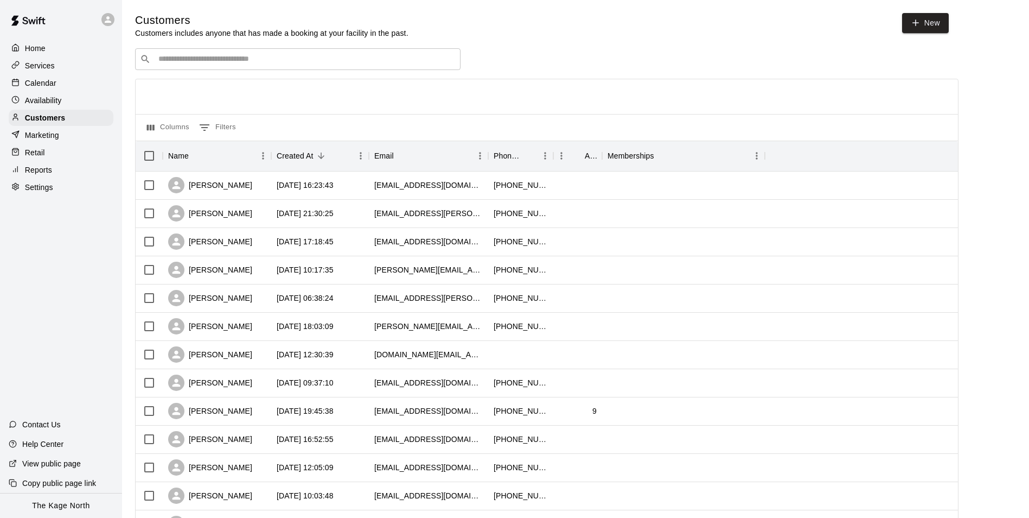
click at [46, 82] on p "Calendar" at bounding box center [40, 83] width 31 height 11
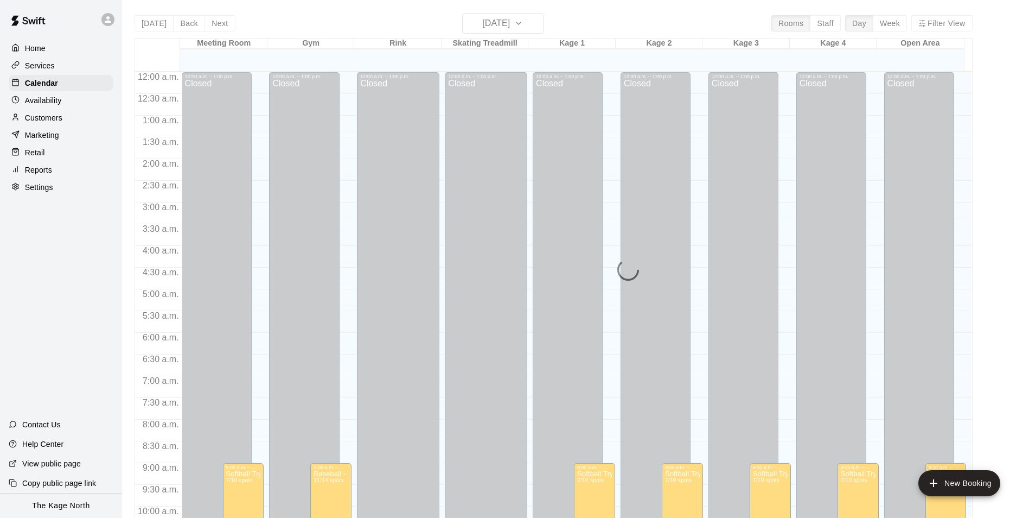
scroll to position [551, 0]
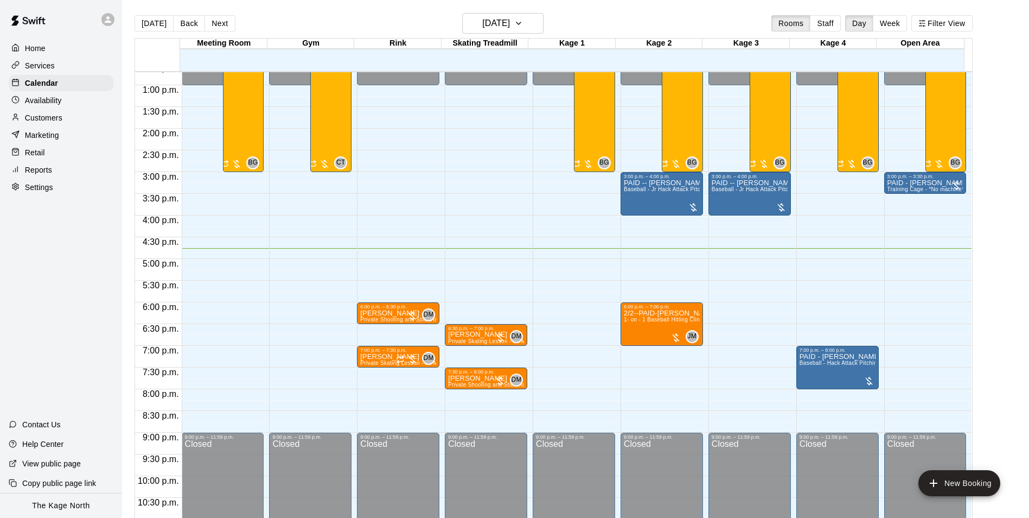
click at [39, 51] on p "Home" at bounding box center [35, 48] width 21 height 11
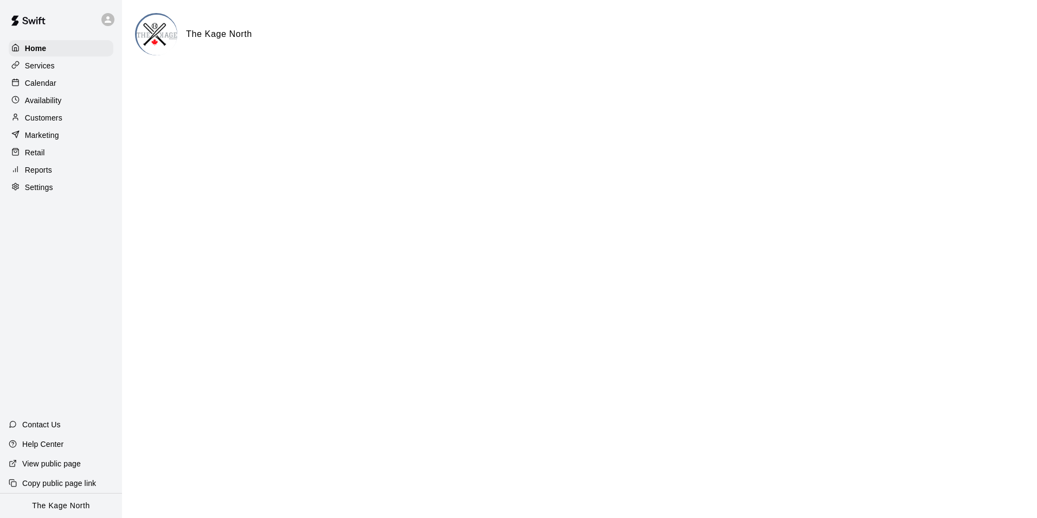
click at [43, 87] on p "Calendar" at bounding box center [40, 83] width 31 height 11
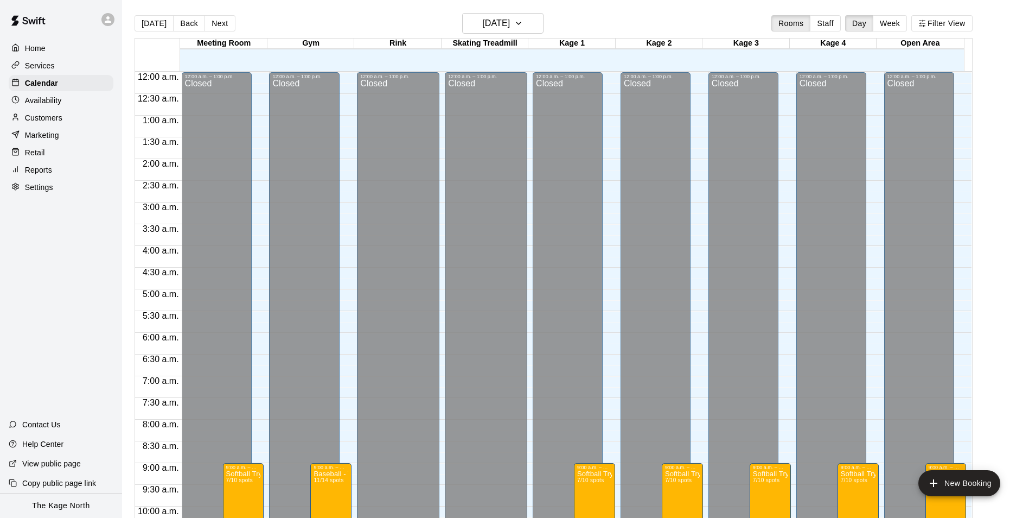
scroll to position [551, 0]
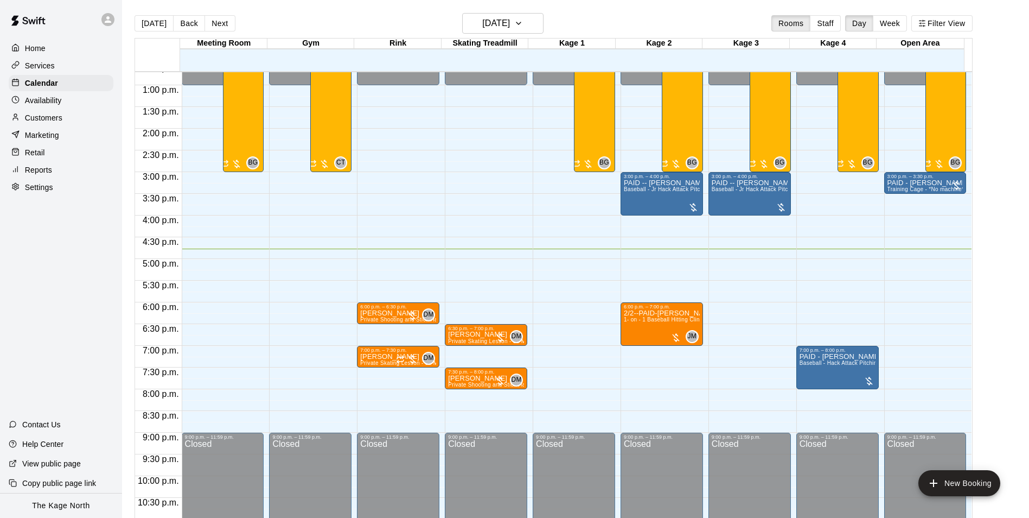
click at [316, 19] on div "[DATE] Back [DATE][DATE] Rooms Staff Day Week Filter View" at bounding box center [554, 25] width 838 height 25
click at [534, 25] on button "[DATE]" at bounding box center [502, 23] width 81 height 21
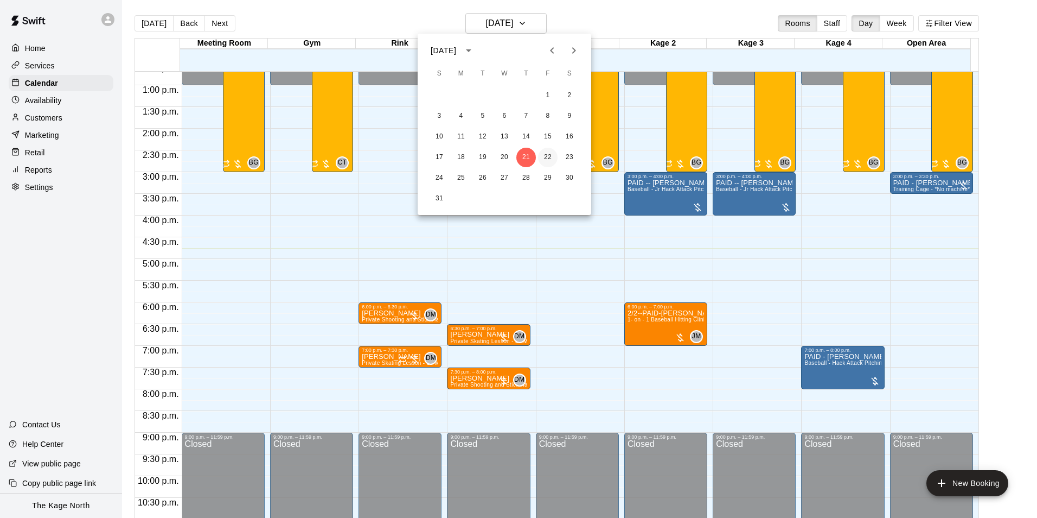
click at [548, 157] on button "22" at bounding box center [548, 158] width 20 height 20
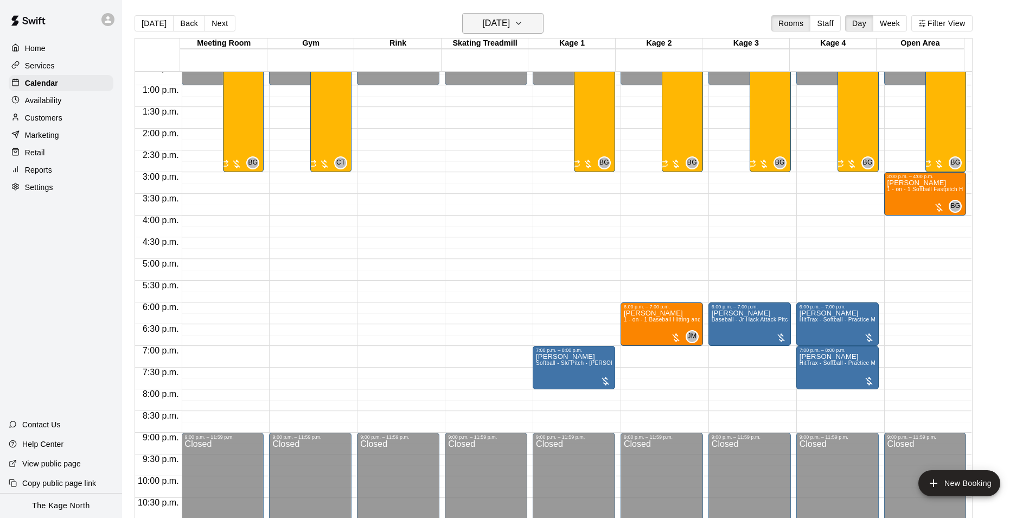
click at [510, 30] on h6 "[DATE]" at bounding box center [496, 23] width 28 height 15
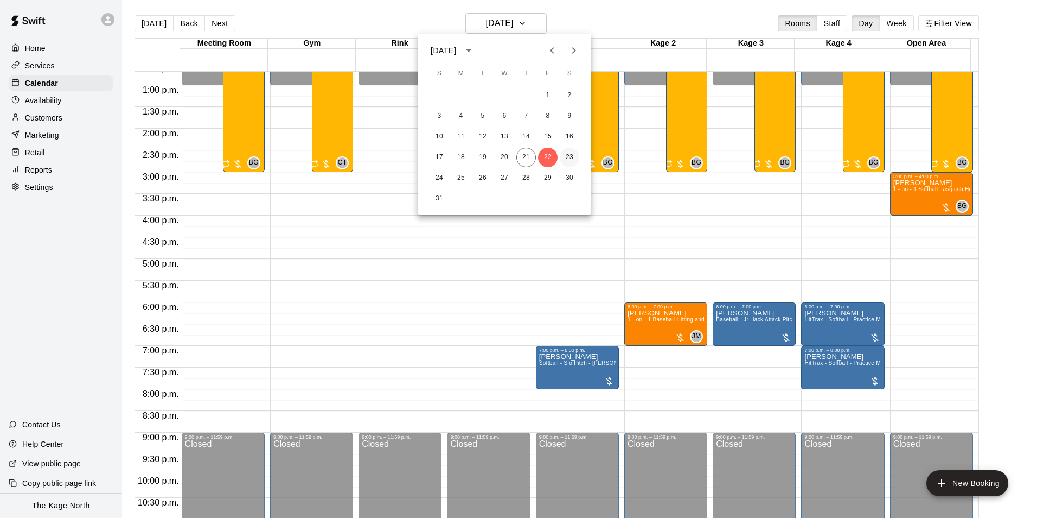
click at [568, 154] on button "23" at bounding box center [570, 158] width 20 height 20
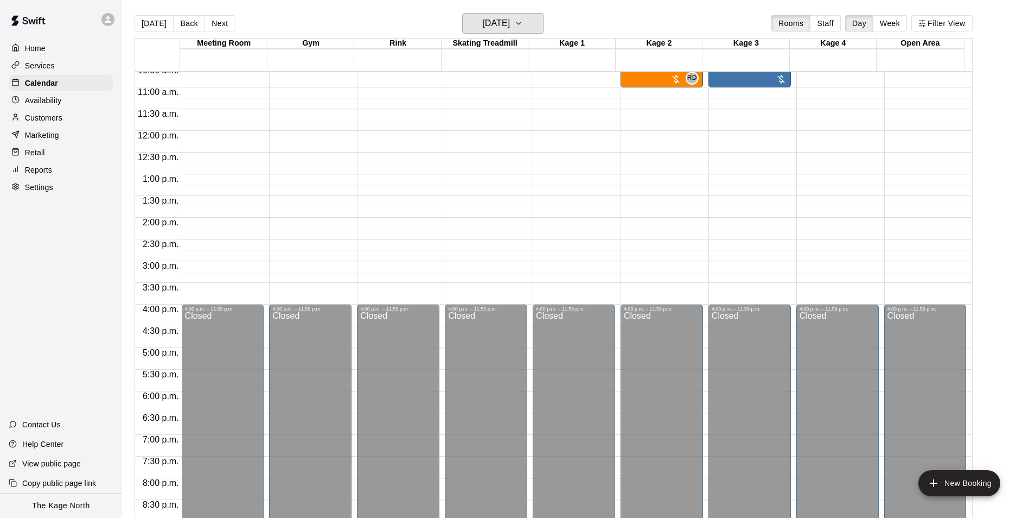
scroll to position [280, 0]
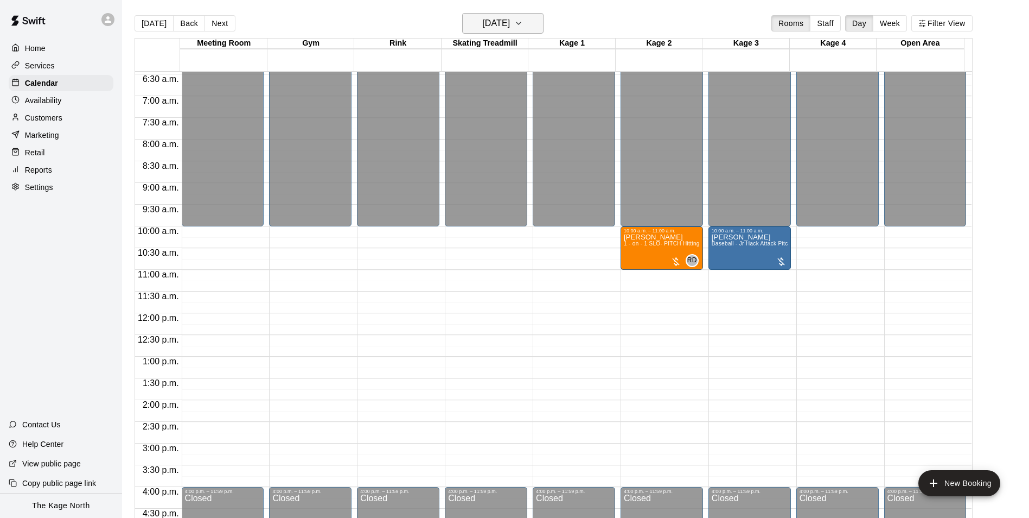
click at [510, 19] on h6 "[DATE]" at bounding box center [496, 23] width 28 height 15
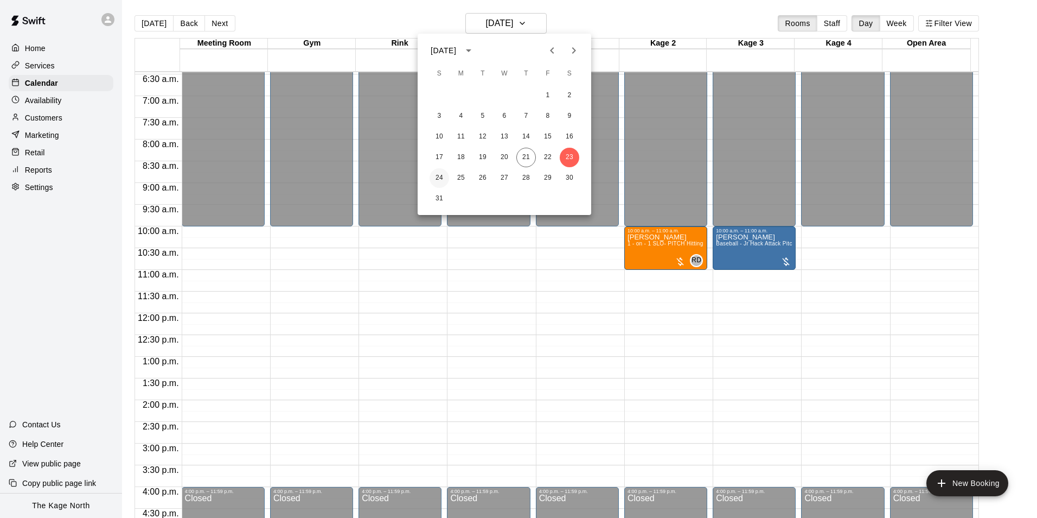
click at [437, 175] on button "24" at bounding box center [440, 178] width 20 height 20
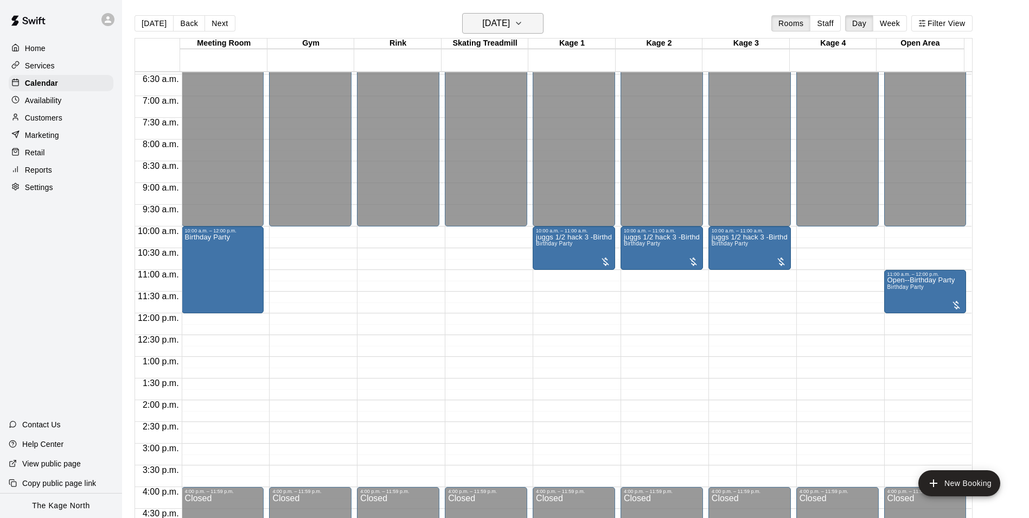
click at [510, 21] on h6 "[DATE]" at bounding box center [496, 23] width 28 height 15
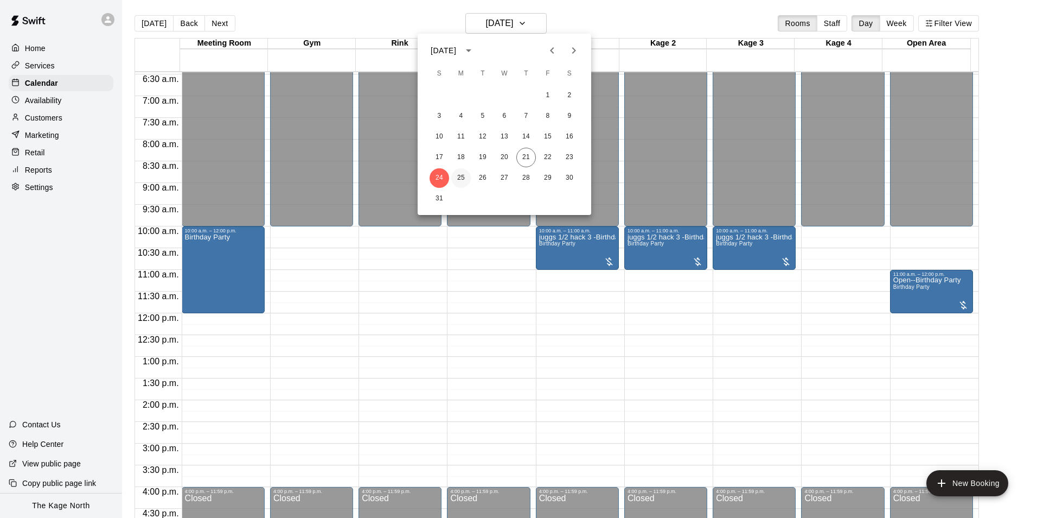
click at [460, 176] on button "25" at bounding box center [461, 178] width 20 height 20
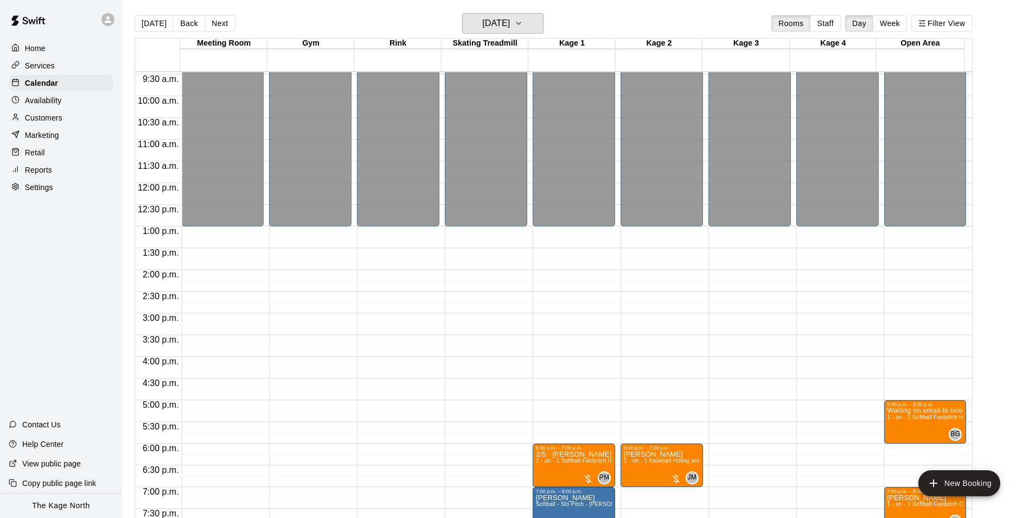
scroll to position [551, 0]
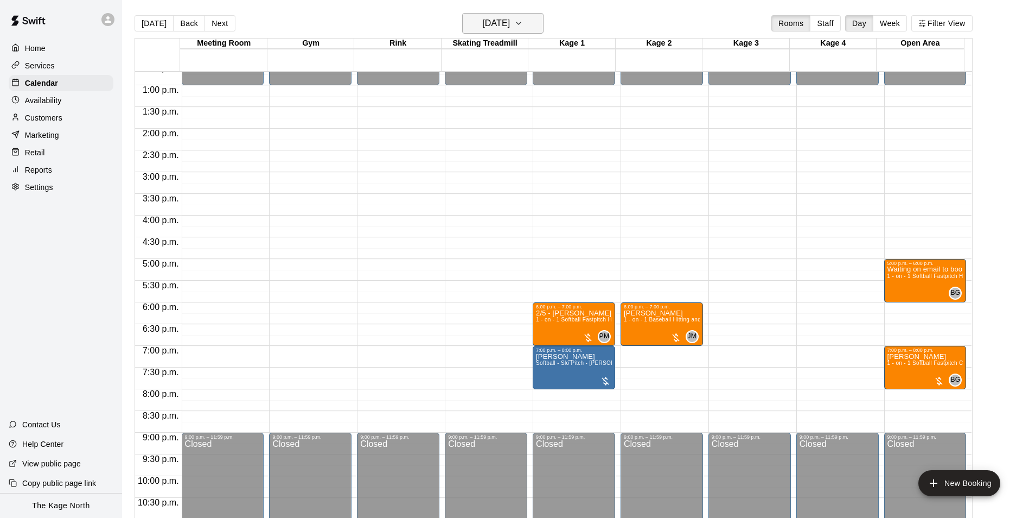
click at [510, 21] on h6 "[DATE]" at bounding box center [496, 23] width 28 height 15
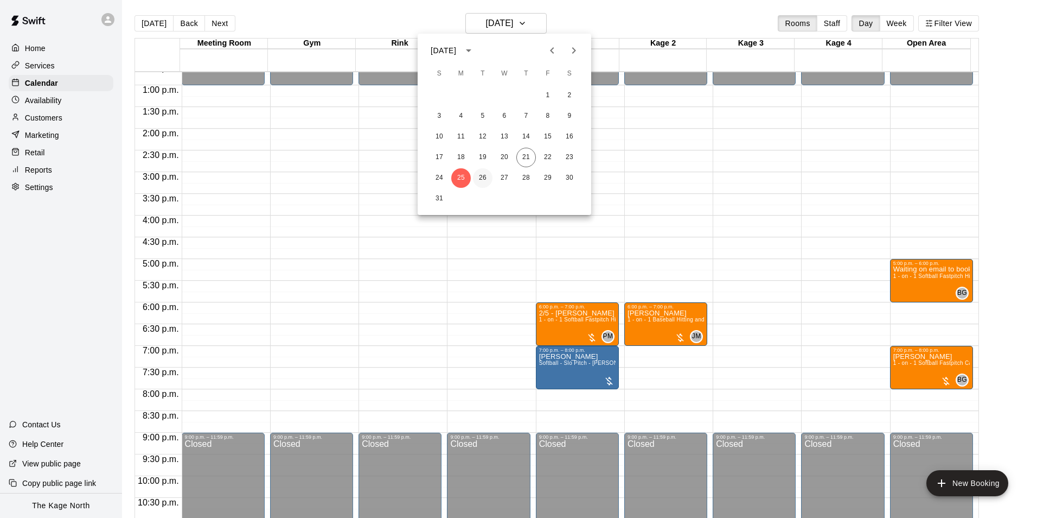
click at [483, 178] on button "26" at bounding box center [483, 178] width 20 height 20
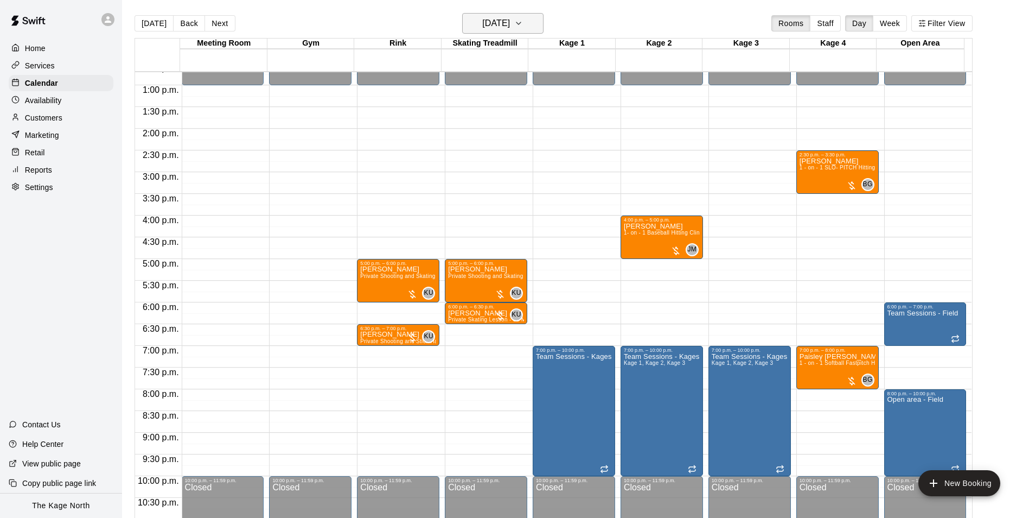
click at [510, 25] on h6 "[DATE]" at bounding box center [496, 23] width 28 height 15
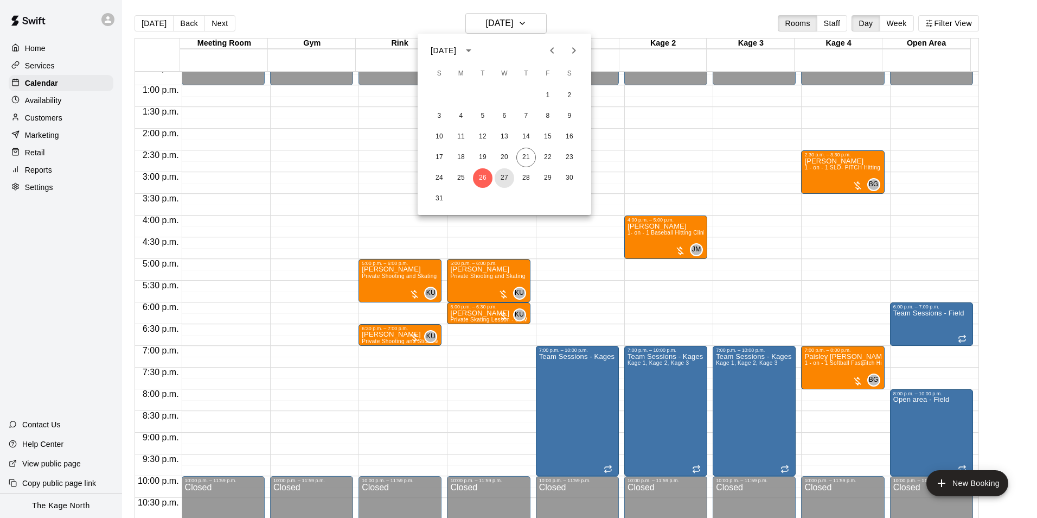
drag, startPoint x: 503, startPoint y: 178, endPoint x: 701, endPoint y: 435, distance: 324.2
click at [503, 178] on button "27" at bounding box center [505, 178] width 20 height 20
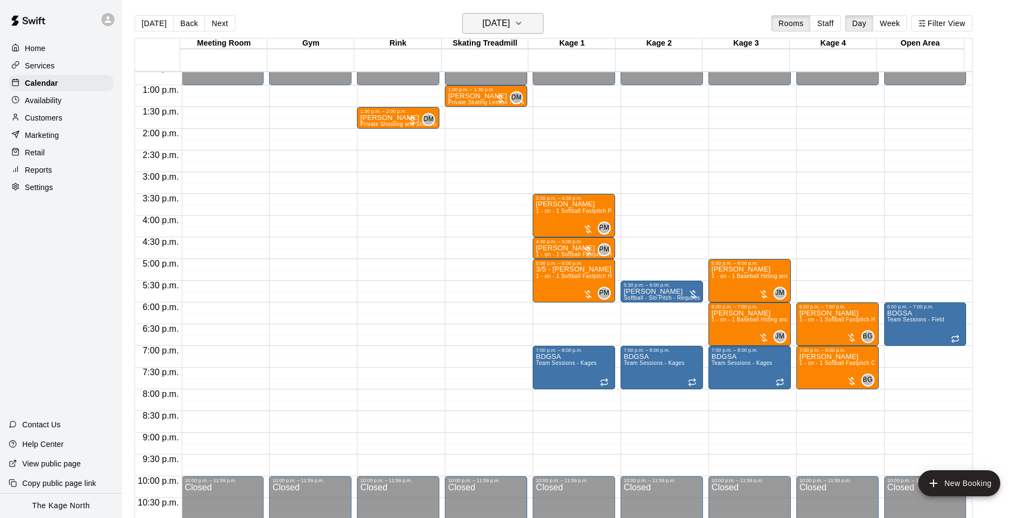
click at [509, 33] on div "[DATE] Back [DATE][DATE] Rooms Staff Day Week Filter View" at bounding box center [554, 25] width 838 height 25
click at [510, 24] on h6 "[DATE]" at bounding box center [496, 23] width 28 height 15
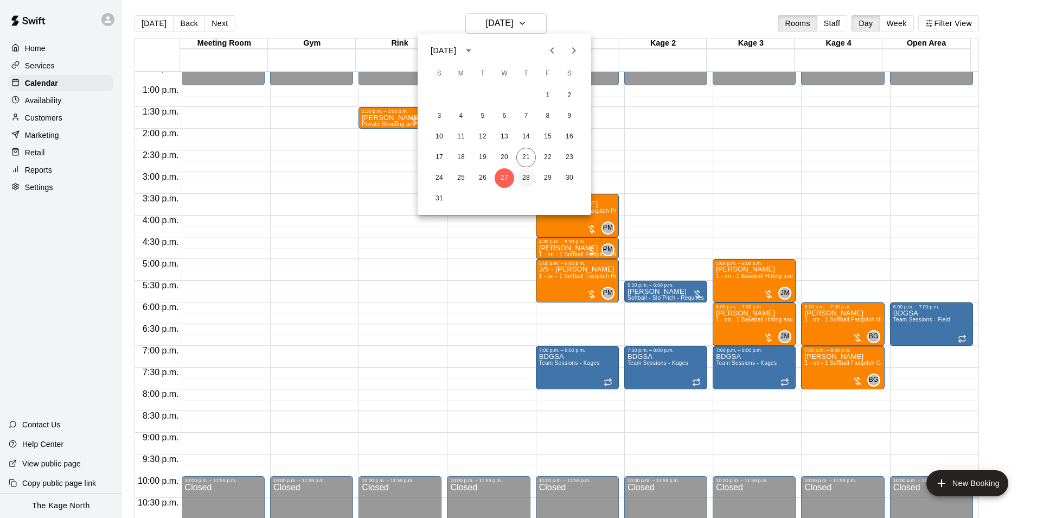
click at [527, 178] on button "28" at bounding box center [526, 178] width 20 height 20
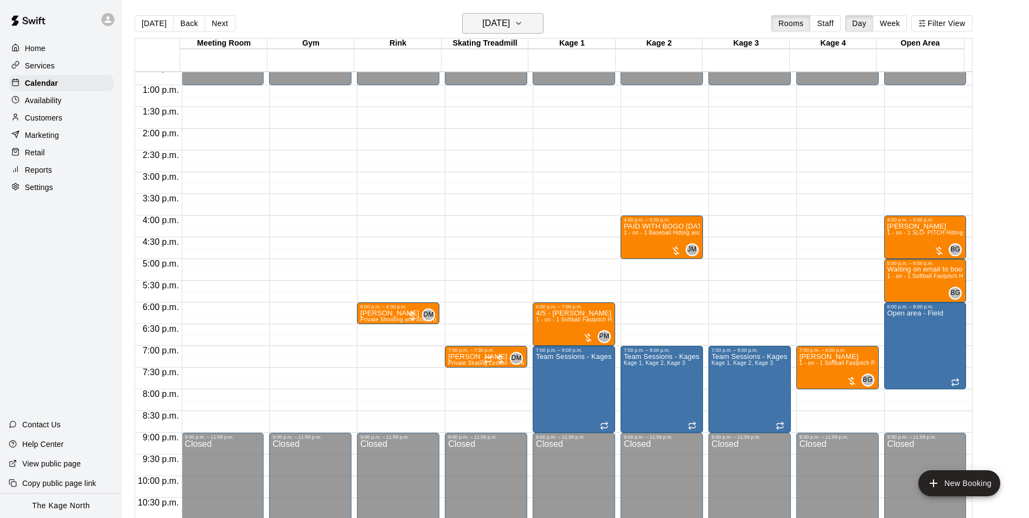
click at [509, 17] on h6 "[DATE]" at bounding box center [496, 23] width 28 height 15
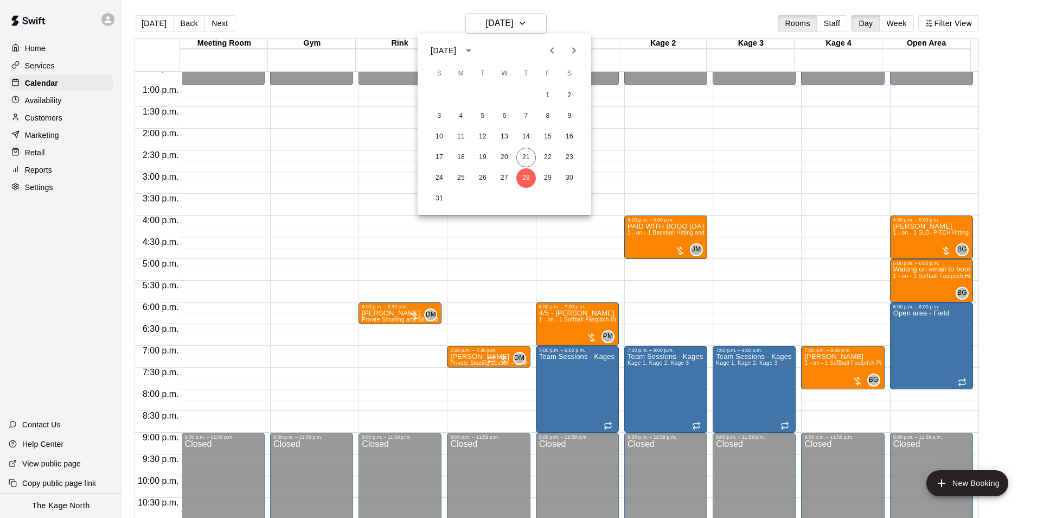
click at [43, 102] on div at bounding box center [518, 259] width 1037 height 518
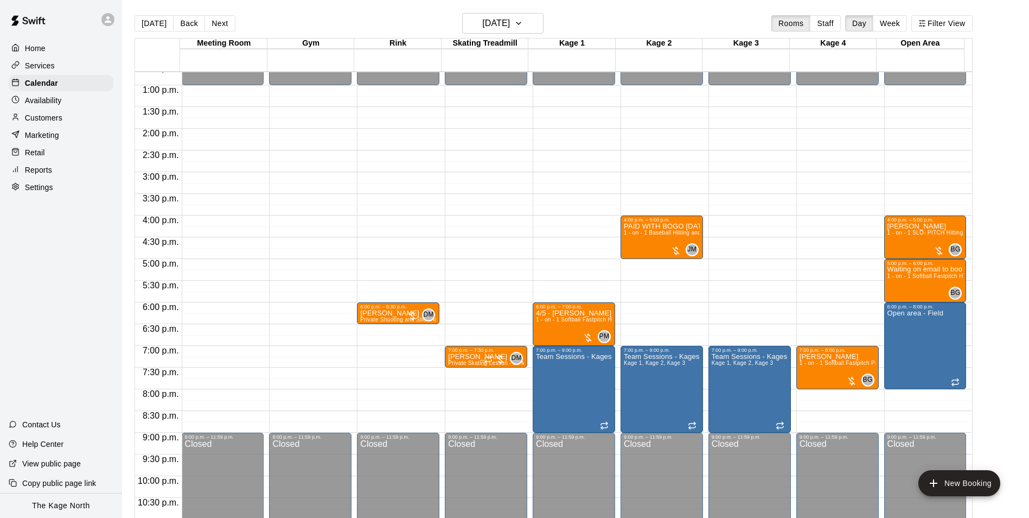
click at [53, 103] on p "Availability" at bounding box center [43, 100] width 37 height 11
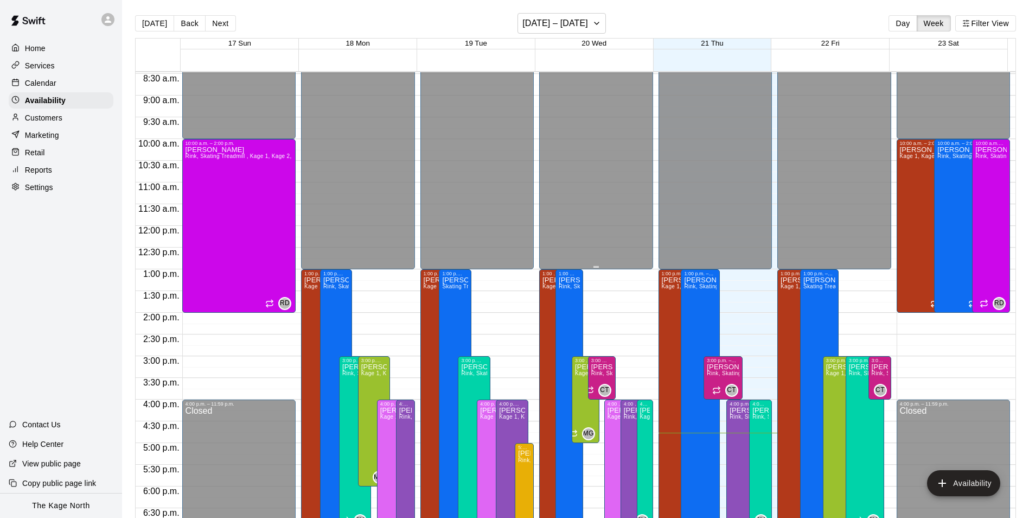
scroll to position [476, 0]
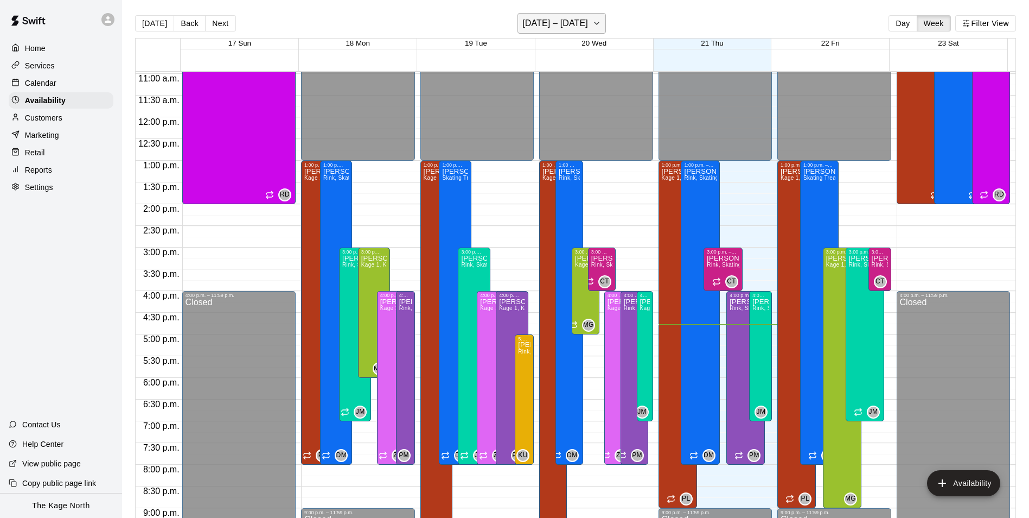
click at [573, 17] on h6 "[DATE] – [DATE]" at bounding box center [555, 23] width 66 height 15
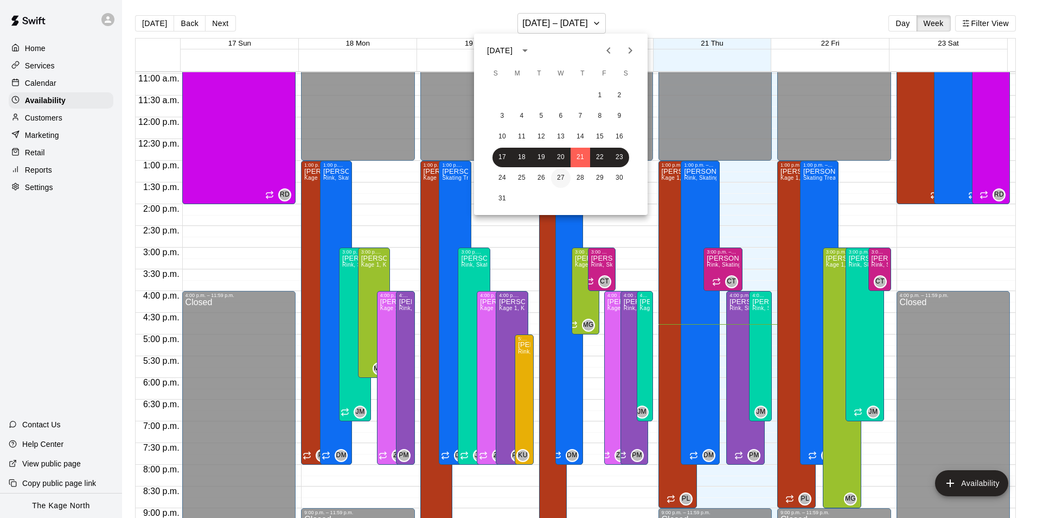
click at [563, 174] on button "27" at bounding box center [561, 178] width 20 height 20
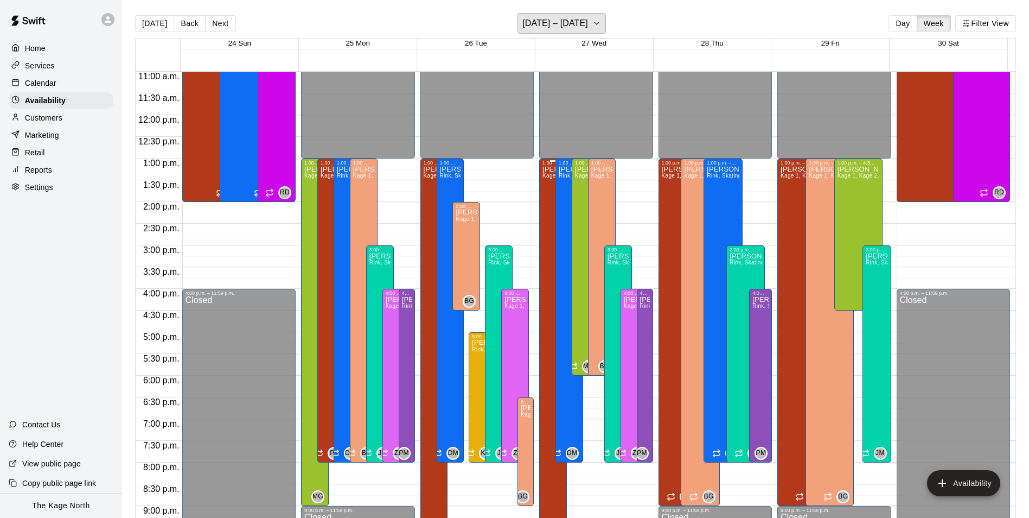
scroll to position [530, 0]
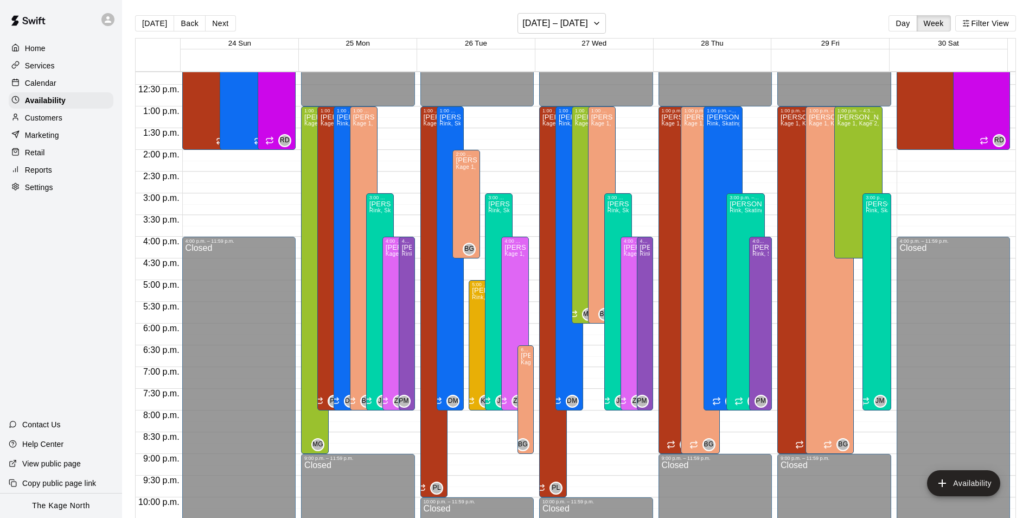
click at [49, 81] on p "Calendar" at bounding box center [40, 83] width 31 height 11
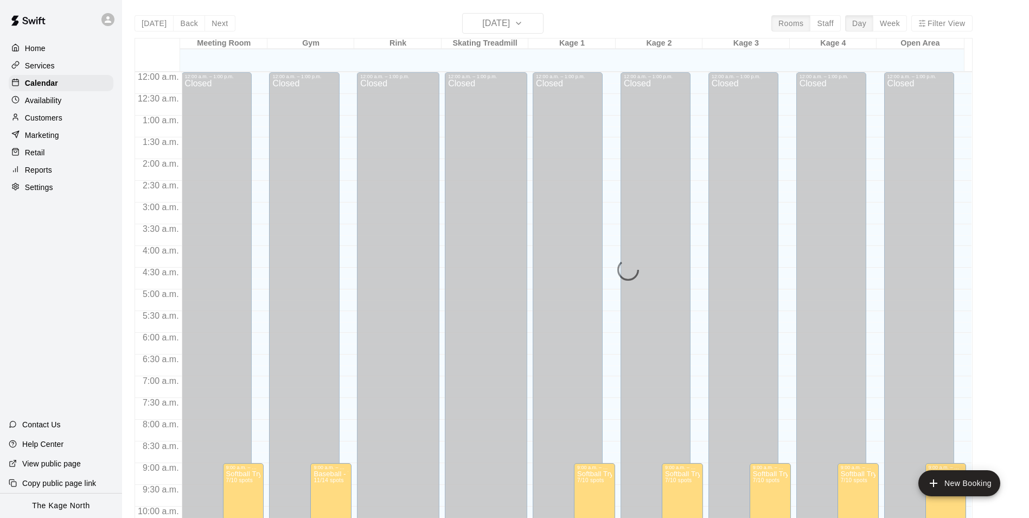
scroll to position [551, 0]
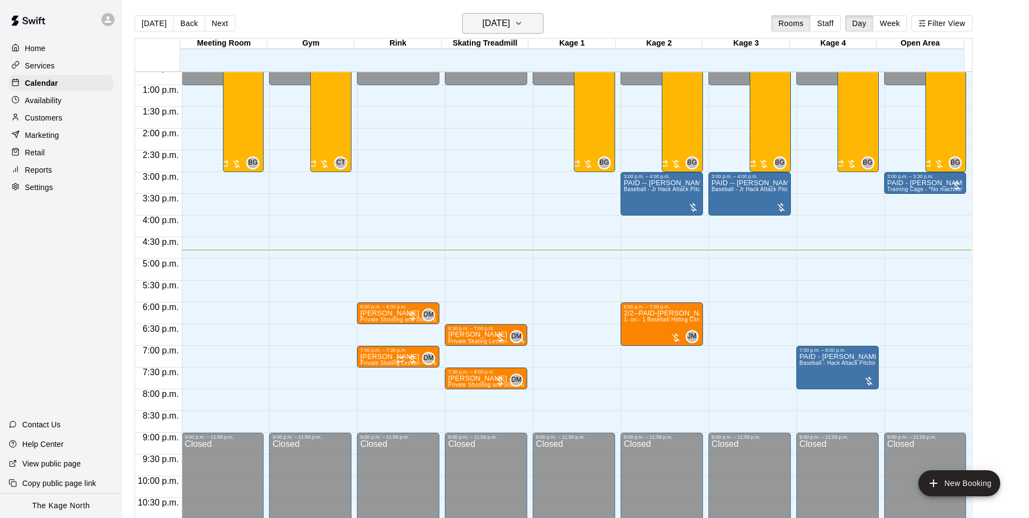
click at [510, 20] on h6 "[DATE]" at bounding box center [496, 23] width 28 height 15
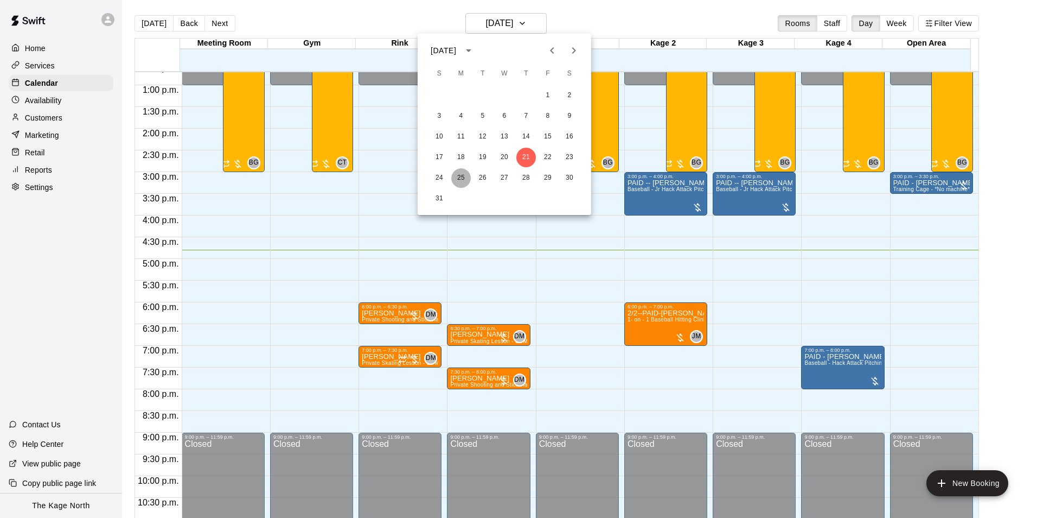
click at [462, 173] on button "25" at bounding box center [461, 178] width 20 height 20
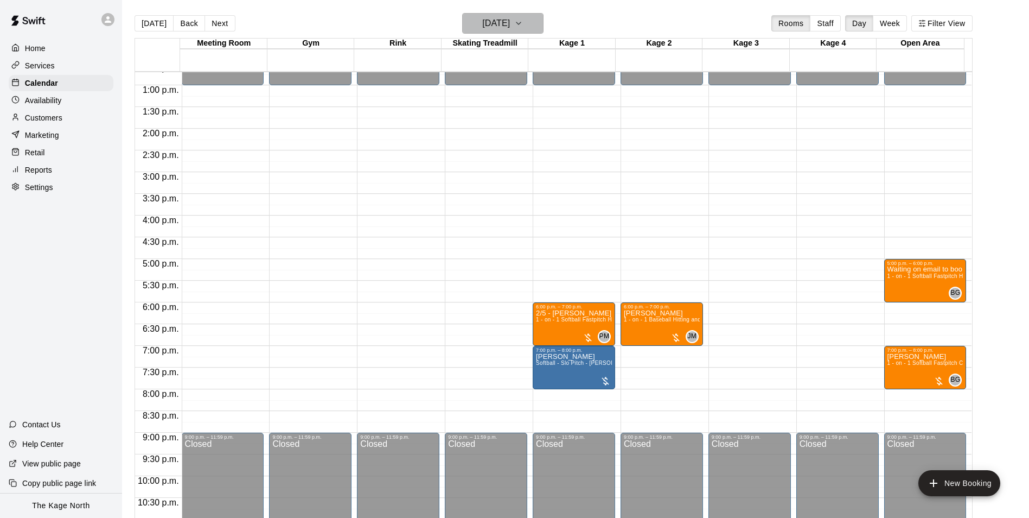
click at [531, 26] on button "[DATE]" at bounding box center [502, 23] width 81 height 21
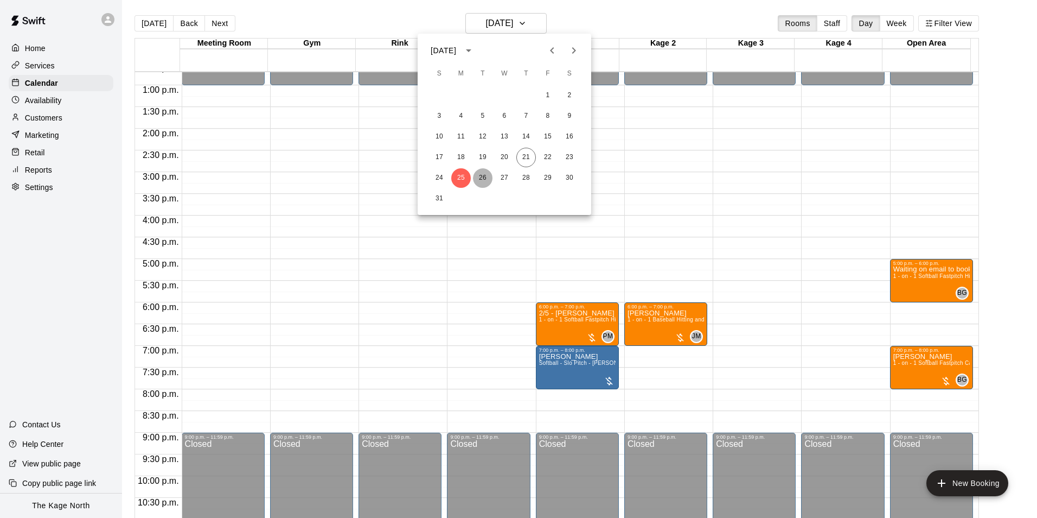
click at [482, 180] on button "26" at bounding box center [483, 178] width 20 height 20
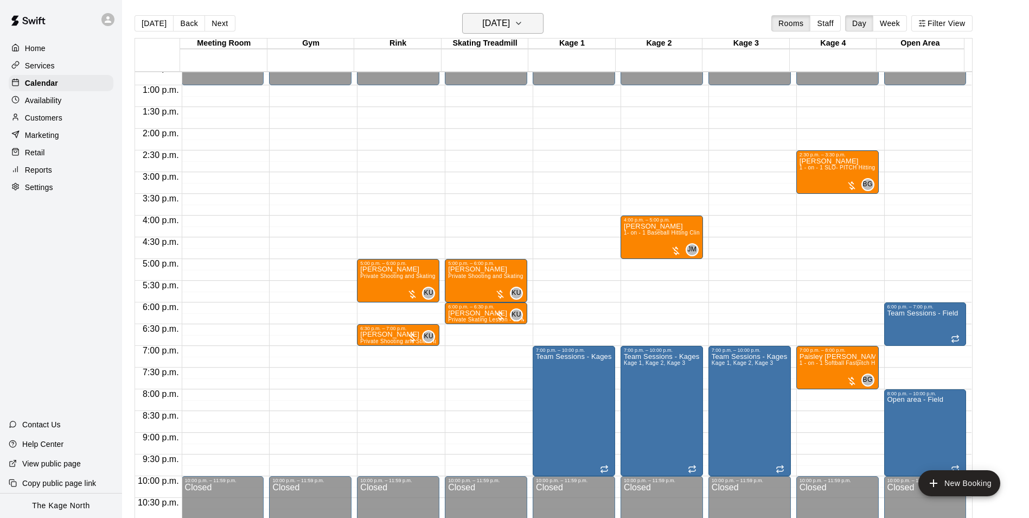
click at [510, 22] on h6 "[DATE]" at bounding box center [496, 23] width 28 height 15
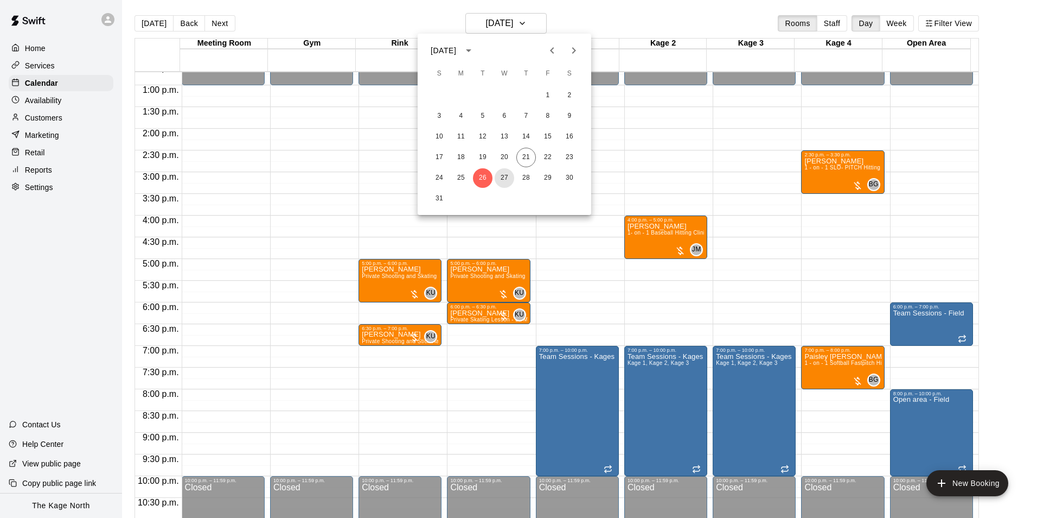
drag, startPoint x: 505, startPoint y: 177, endPoint x: 627, endPoint y: 268, distance: 151.6
click at [505, 177] on button "27" at bounding box center [505, 178] width 20 height 20
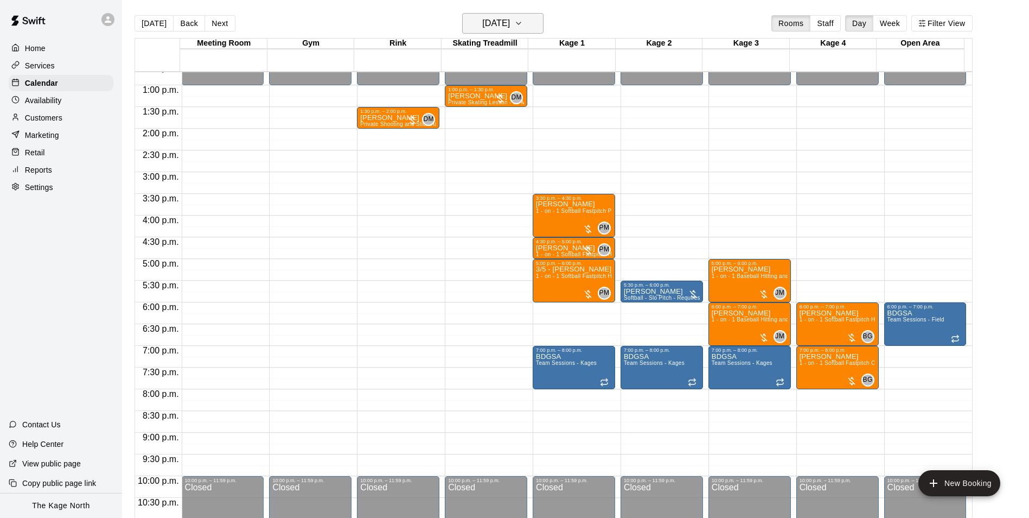
click at [510, 27] on h6 "[DATE]" at bounding box center [496, 23] width 28 height 15
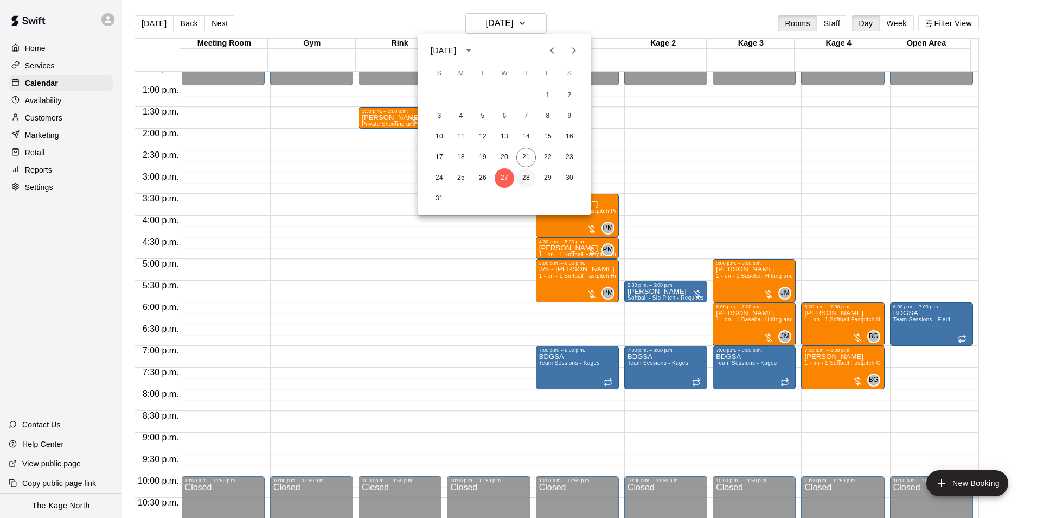
click at [525, 177] on button "28" at bounding box center [526, 178] width 20 height 20
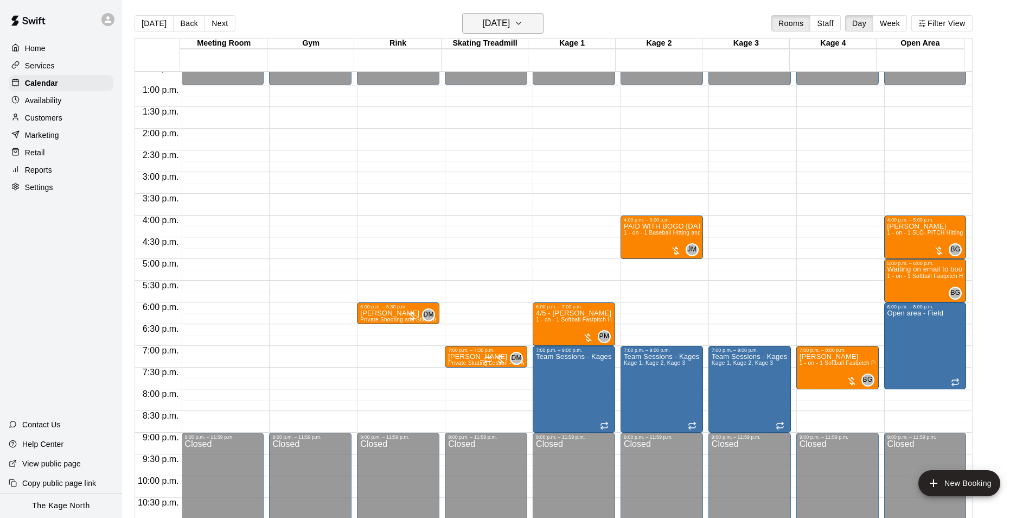
click at [510, 24] on h6 "[DATE]" at bounding box center [496, 23] width 28 height 15
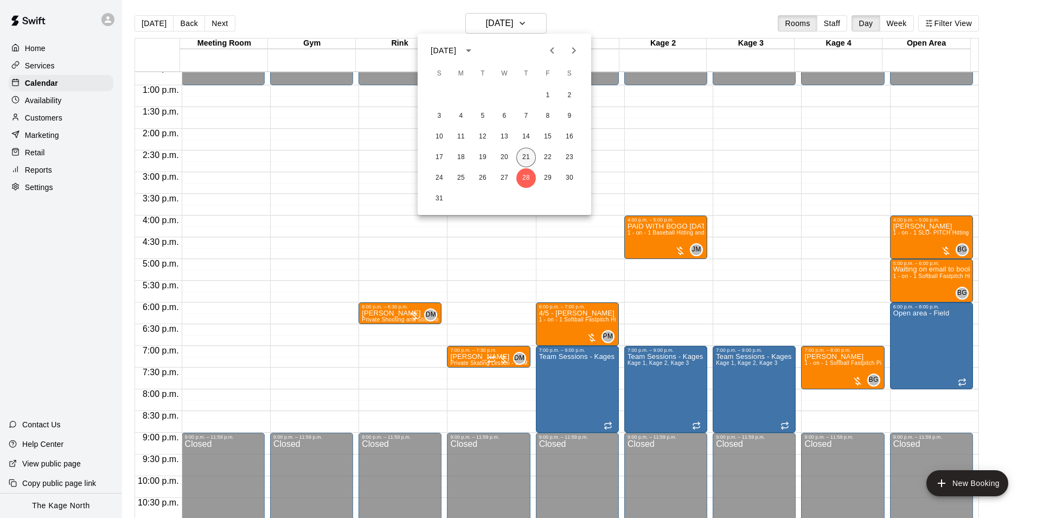
click at [525, 156] on button "21" at bounding box center [526, 158] width 20 height 20
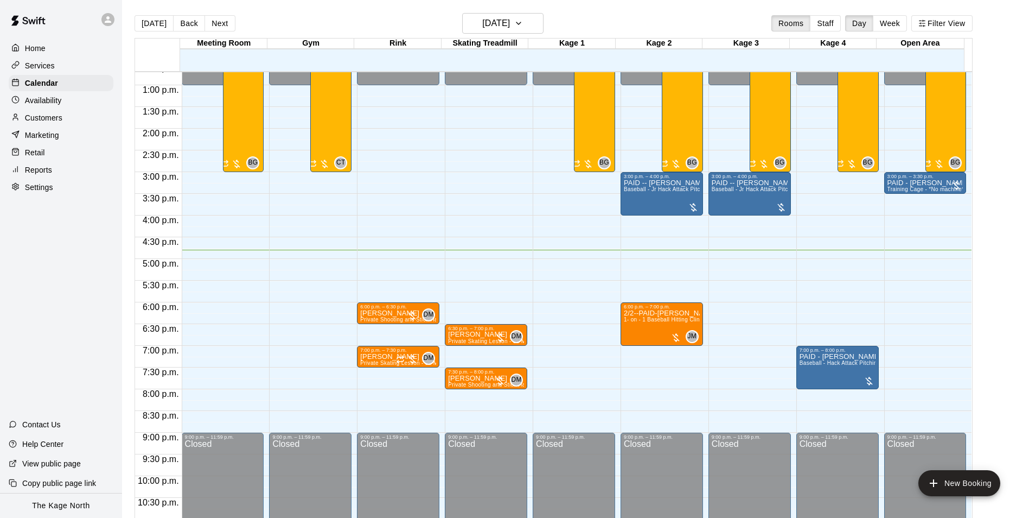
click at [603, 16] on div "[DATE] Back [DATE][DATE] Rooms Staff Day Week Filter View" at bounding box center [554, 25] width 838 height 25
click at [510, 21] on h6 "[DATE]" at bounding box center [496, 23] width 28 height 15
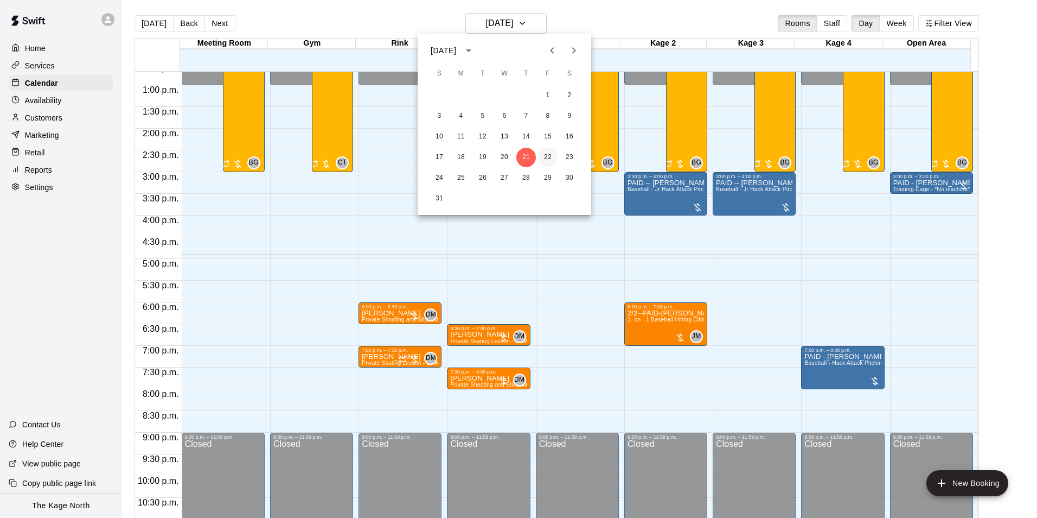
click at [552, 157] on button "22" at bounding box center [548, 158] width 20 height 20
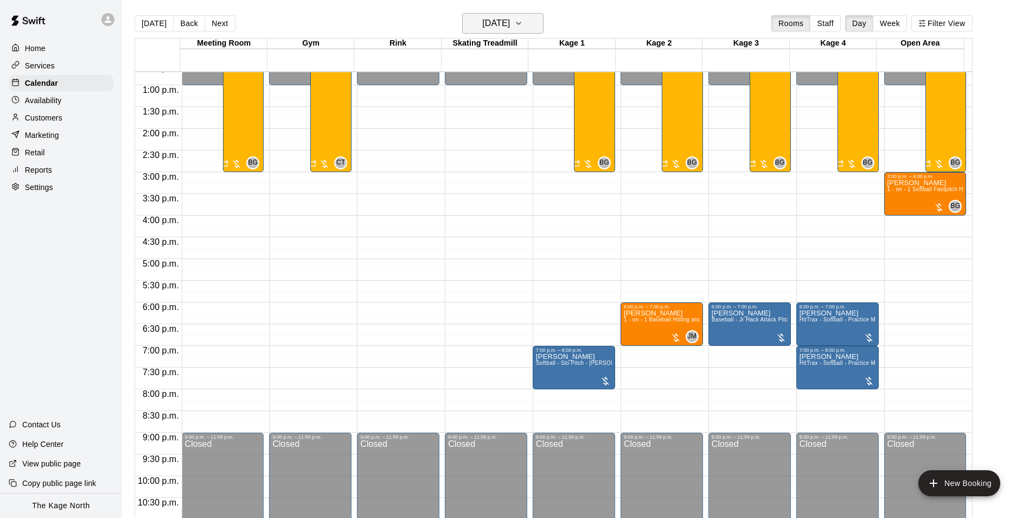
click at [510, 20] on h6 "[DATE]" at bounding box center [496, 23] width 28 height 15
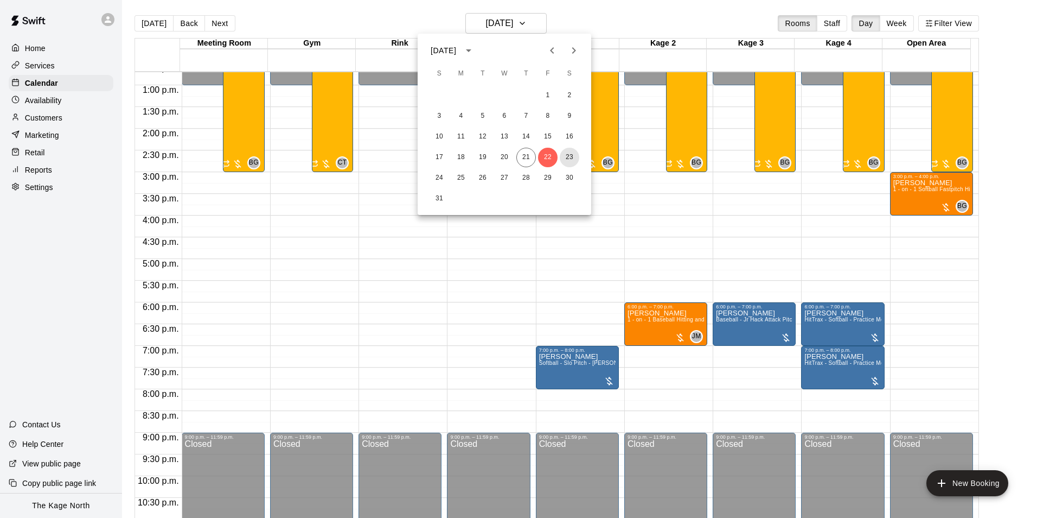
drag, startPoint x: 567, startPoint y: 155, endPoint x: 682, endPoint y: 226, distance: 135.5
click at [567, 155] on button "23" at bounding box center [570, 158] width 20 height 20
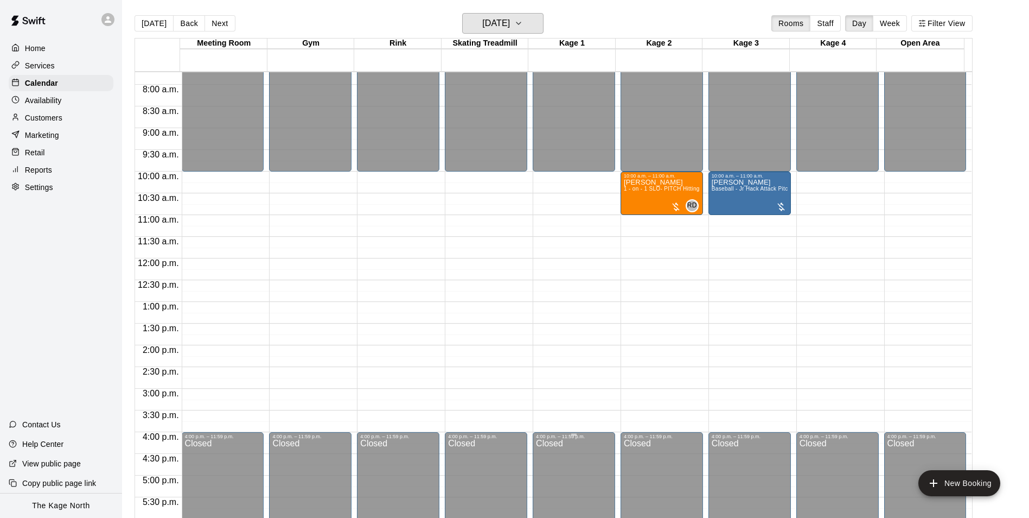
scroll to position [334, 0]
click at [510, 24] on h6 "[DATE]" at bounding box center [496, 23] width 28 height 15
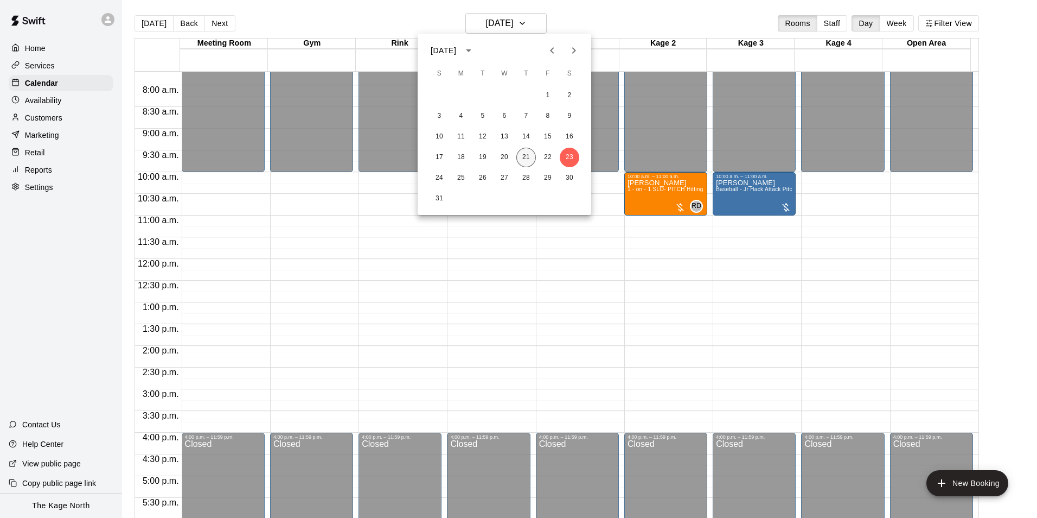
click at [524, 157] on button "21" at bounding box center [526, 158] width 20 height 20
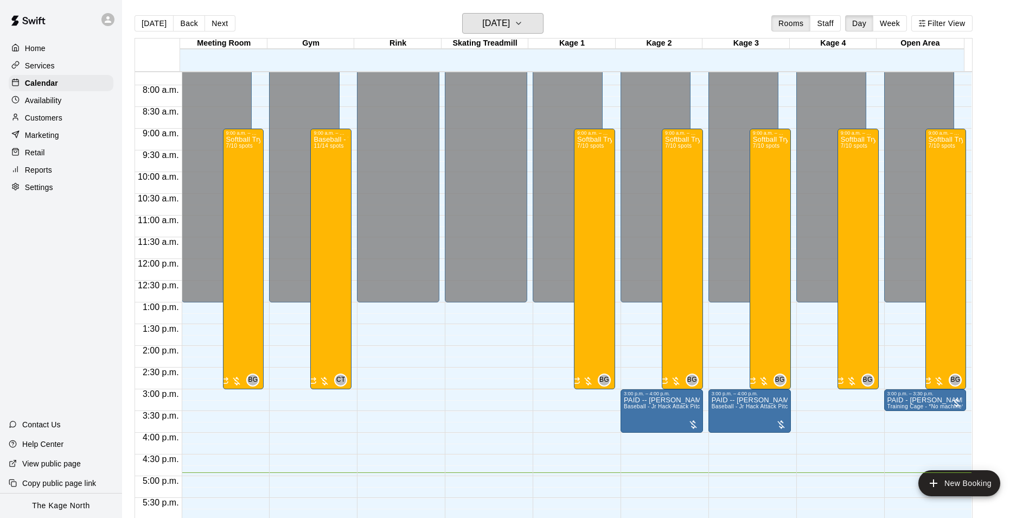
scroll to position [585, 0]
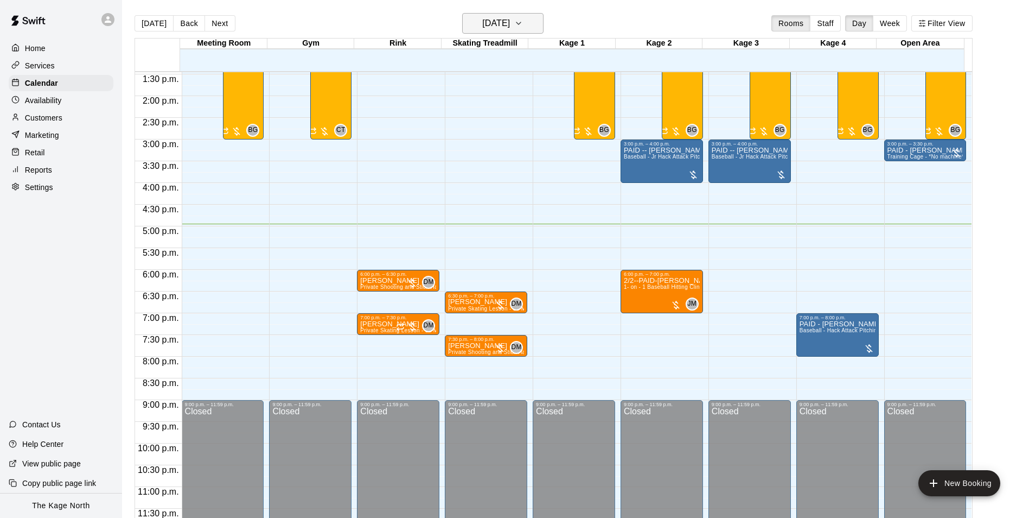
click at [500, 17] on h6 "[DATE]" at bounding box center [496, 23] width 28 height 15
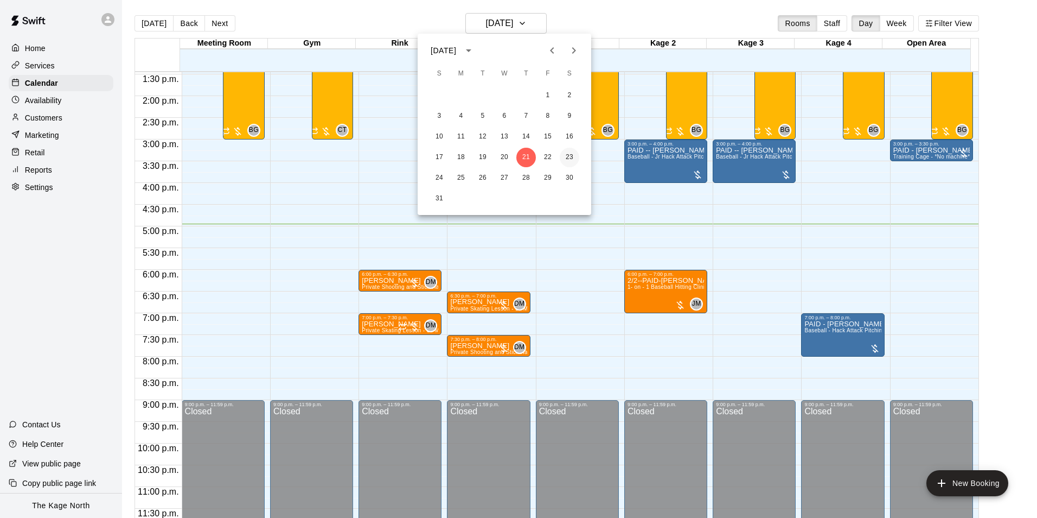
click at [567, 157] on button "23" at bounding box center [570, 158] width 20 height 20
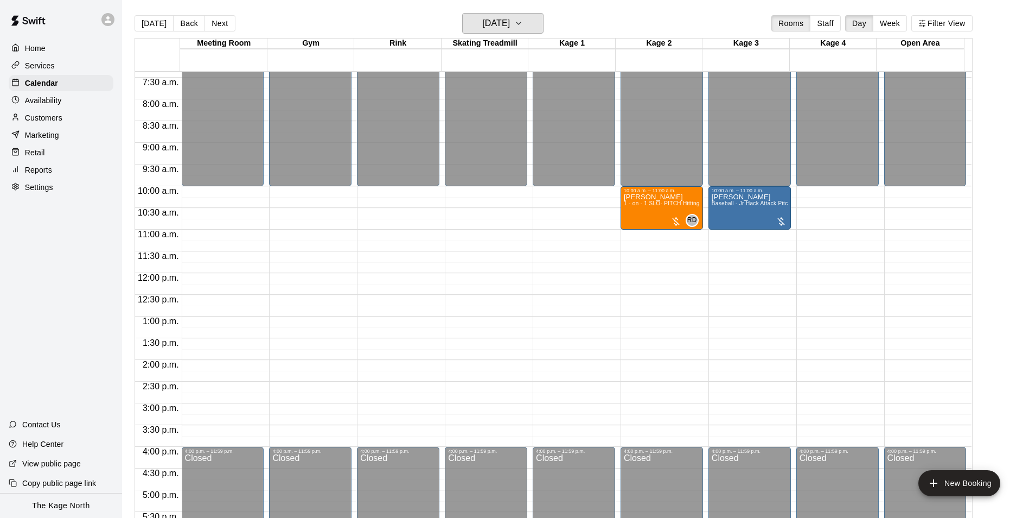
scroll to position [259, 0]
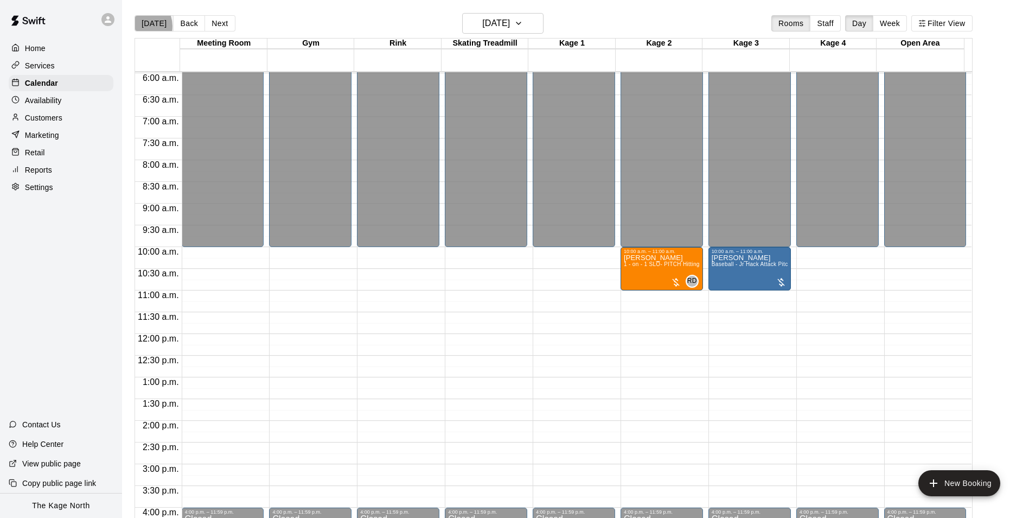
click at [142, 25] on button "[DATE]" at bounding box center [154, 23] width 39 height 16
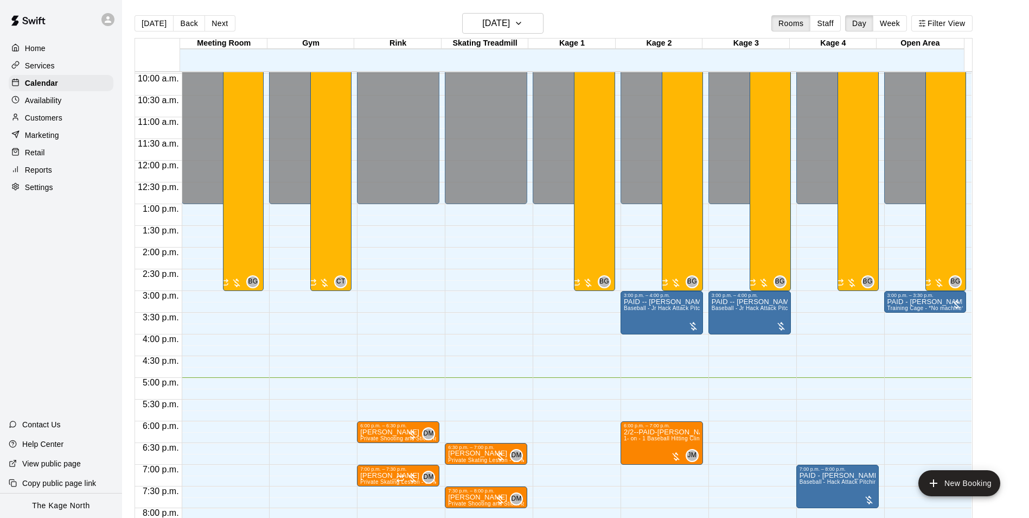
scroll to position [531, 0]
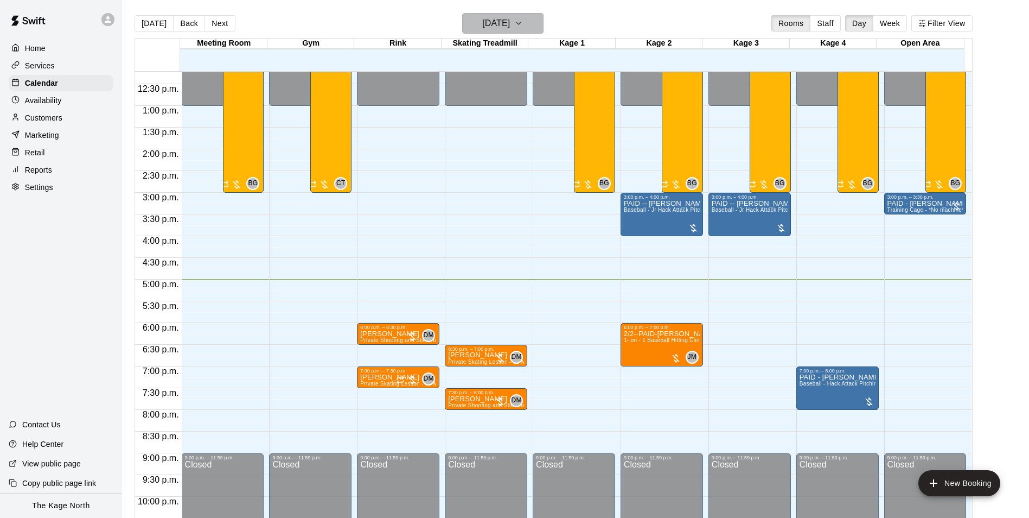
click at [510, 25] on h6 "[DATE]" at bounding box center [496, 23] width 28 height 15
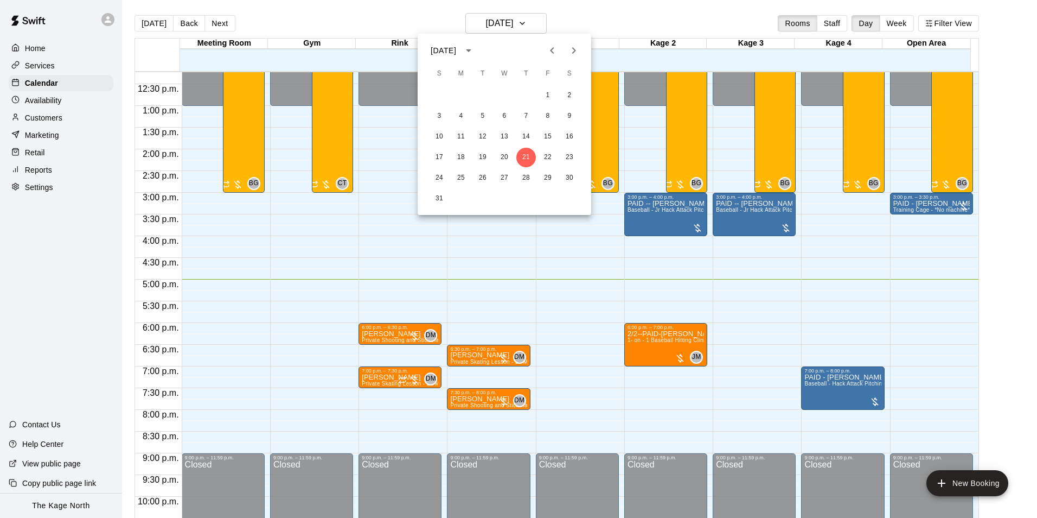
click at [610, 12] on div at bounding box center [518, 259] width 1037 height 518
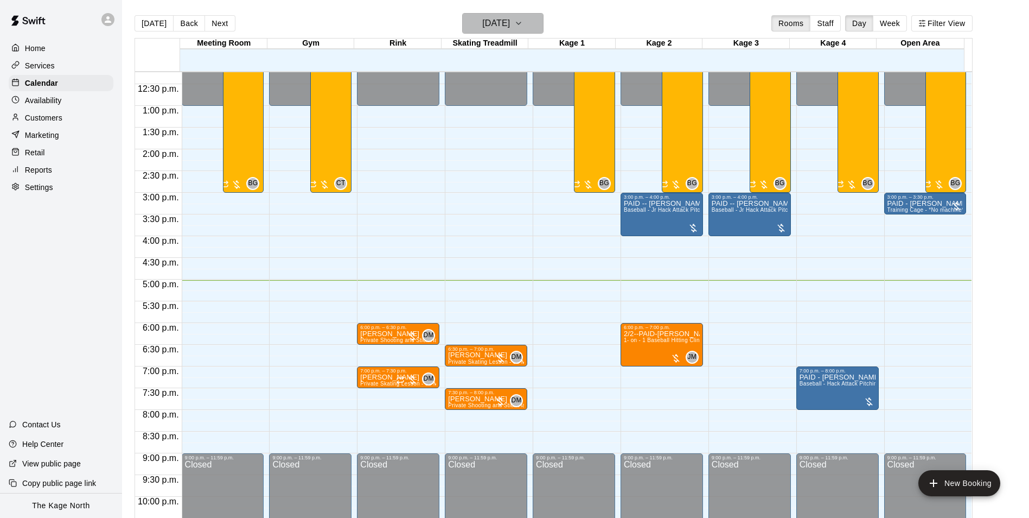
click at [544, 31] on button "[DATE]" at bounding box center [502, 23] width 81 height 21
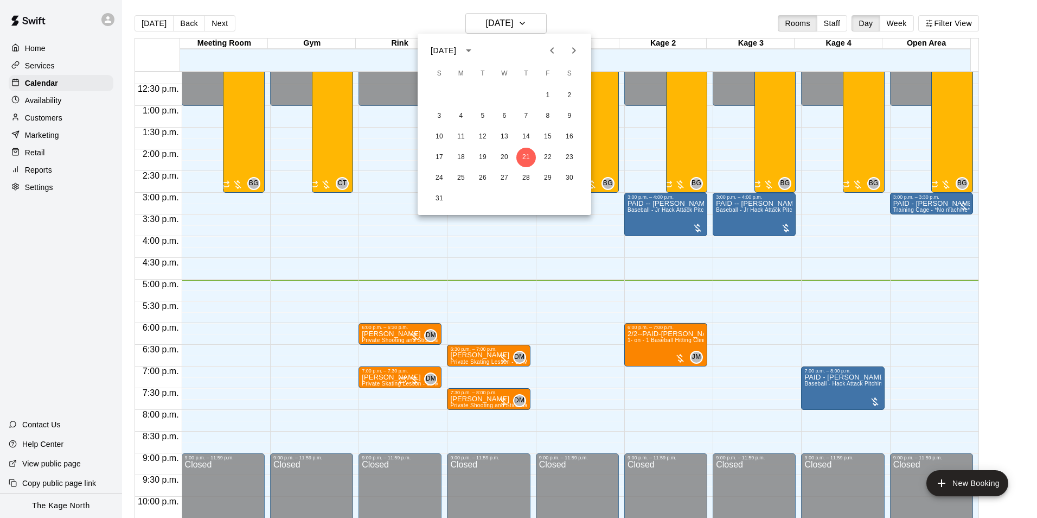
click at [597, 17] on div at bounding box center [518, 259] width 1037 height 518
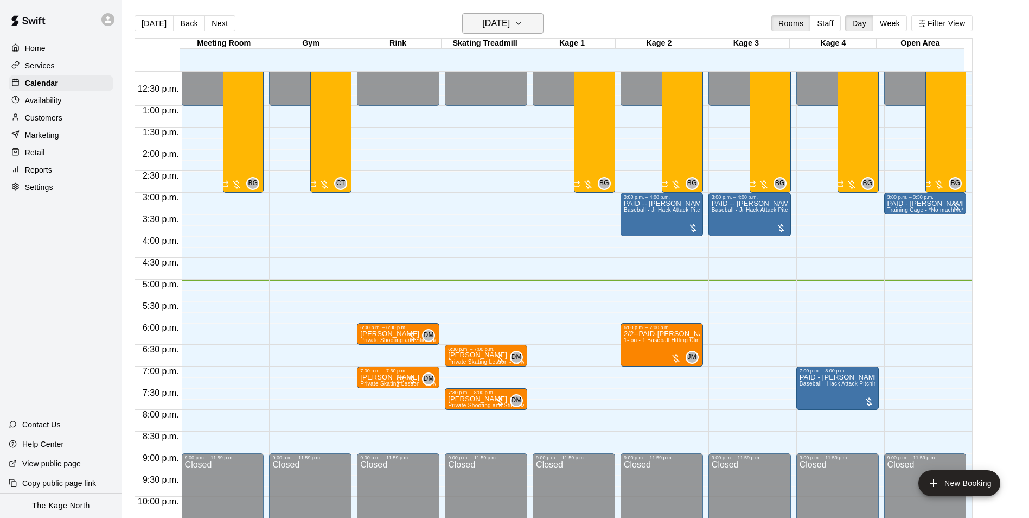
click at [533, 24] on button "[DATE]" at bounding box center [502, 23] width 81 height 21
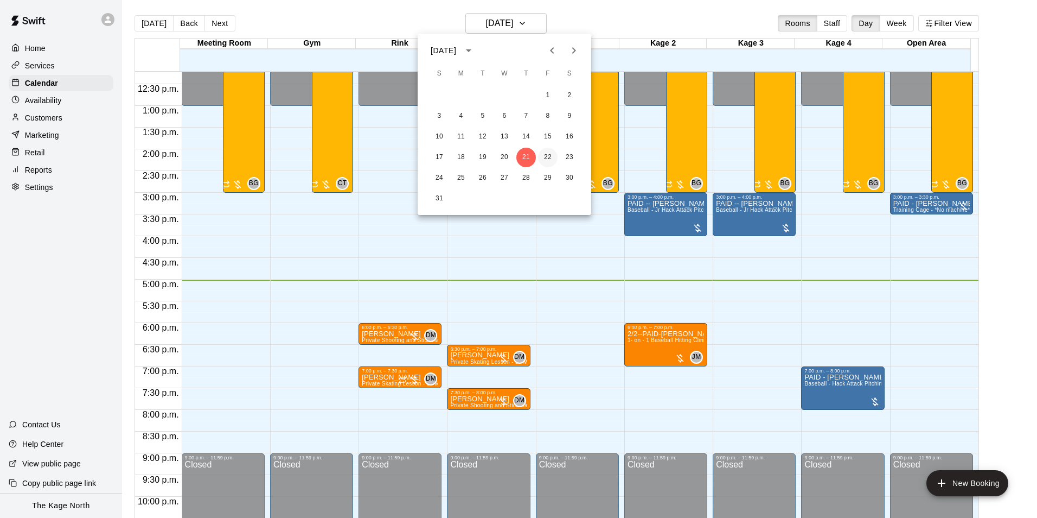
click at [542, 157] on button "22" at bounding box center [548, 158] width 20 height 20
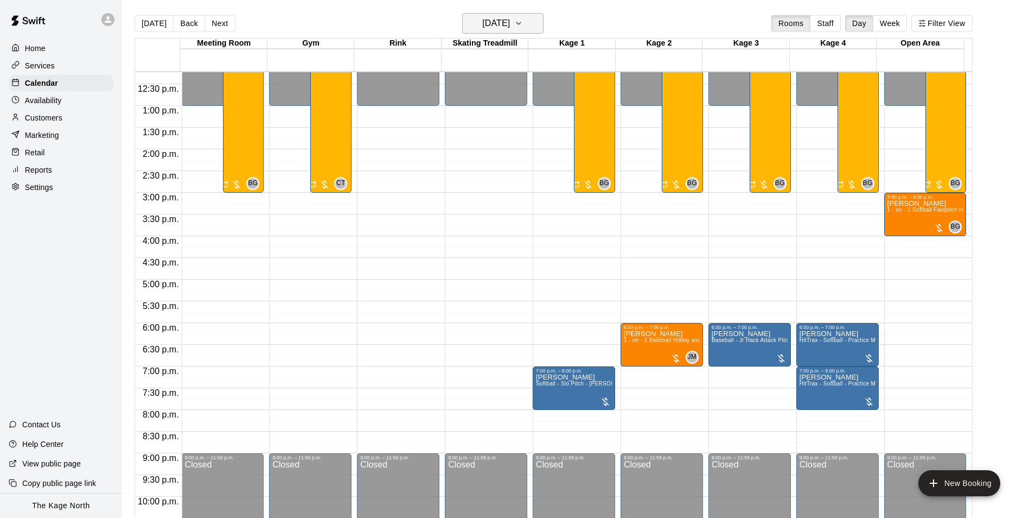
click at [510, 23] on h6 "[DATE]" at bounding box center [496, 23] width 28 height 15
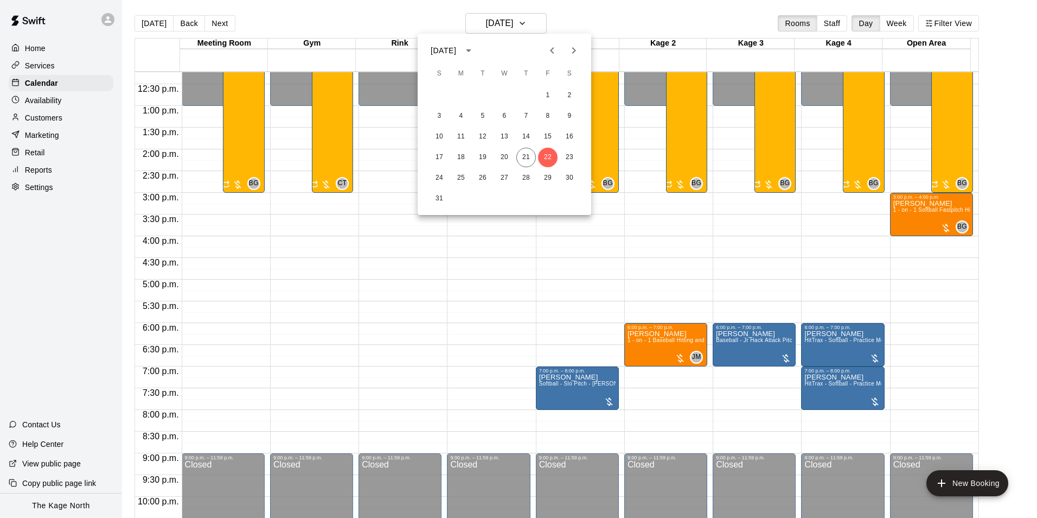
click at [605, 23] on div at bounding box center [518, 259] width 1037 height 518
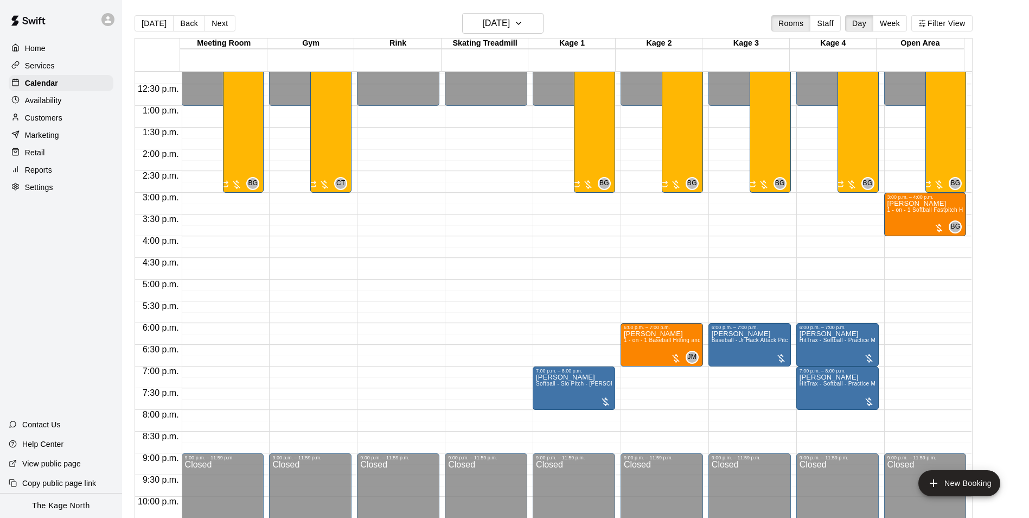
click at [37, 123] on p "Customers" at bounding box center [43, 117] width 37 height 11
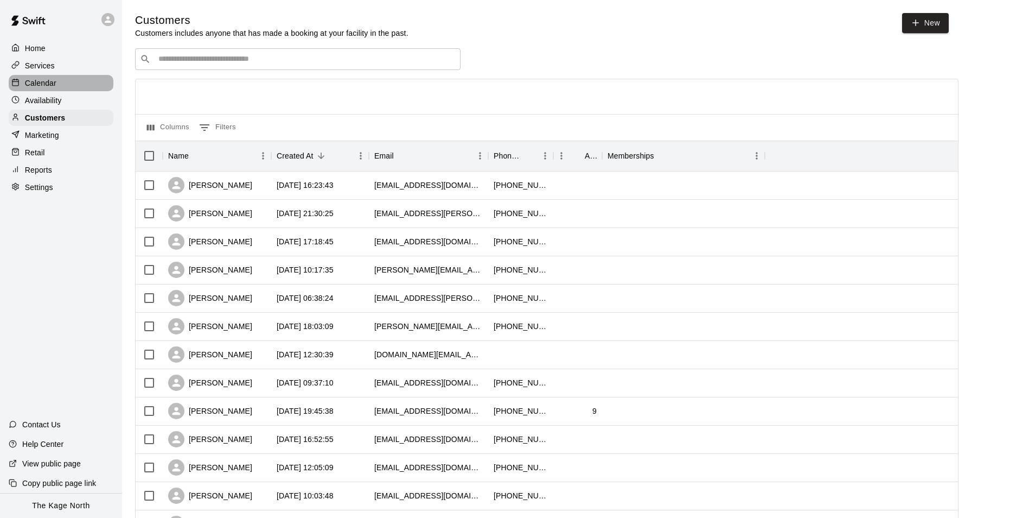
click at [55, 85] on p "Calendar" at bounding box center [40, 83] width 31 height 11
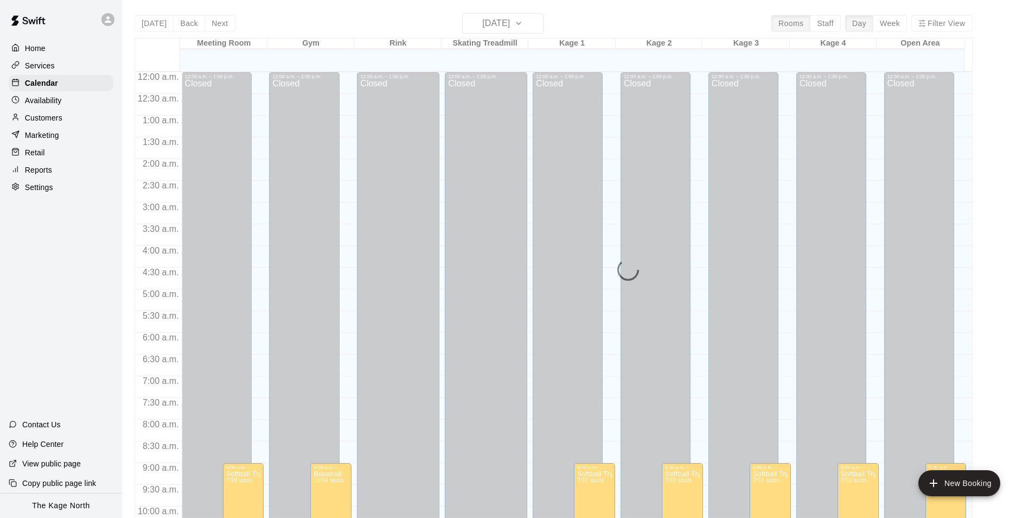
scroll to position [551, 0]
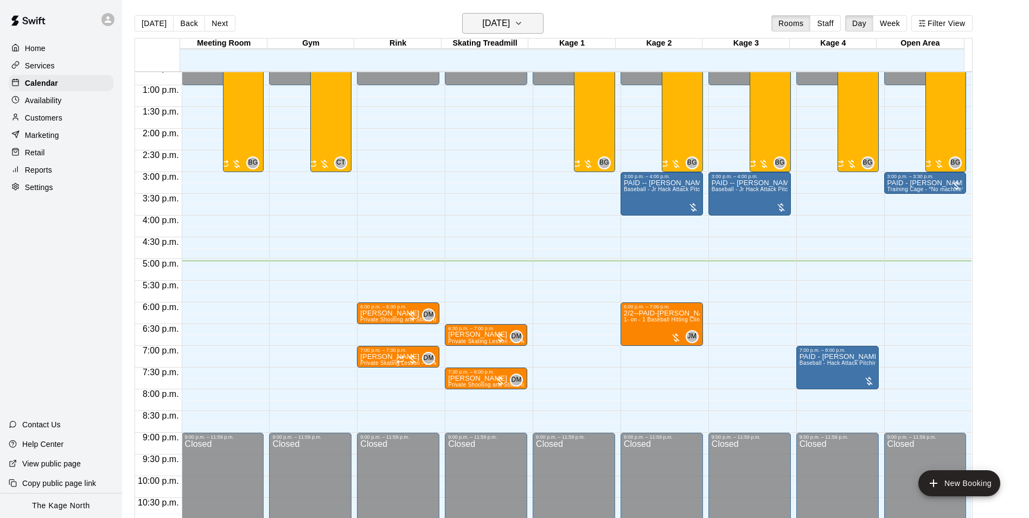
click at [510, 30] on h6 "[DATE]" at bounding box center [496, 23] width 28 height 15
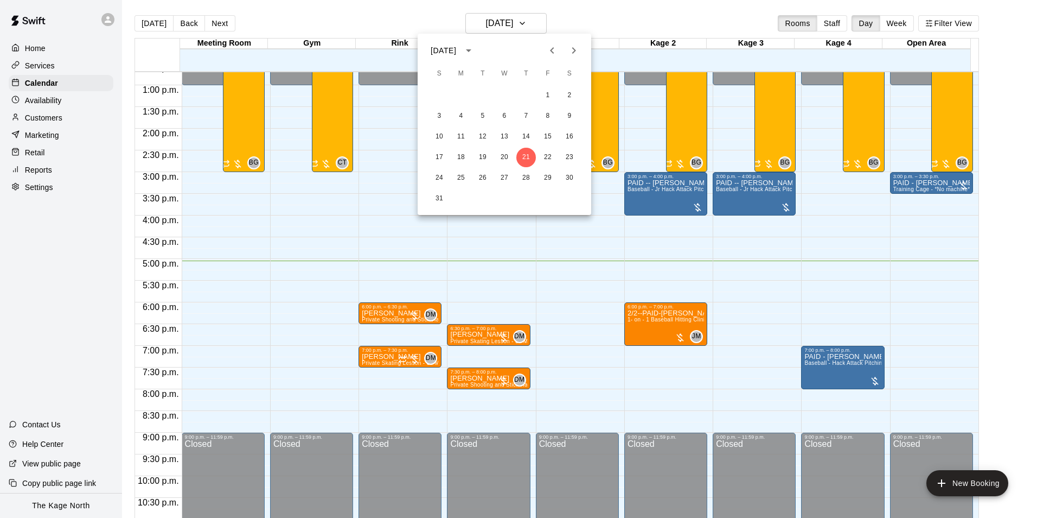
click at [583, 24] on div at bounding box center [518, 259] width 1037 height 518
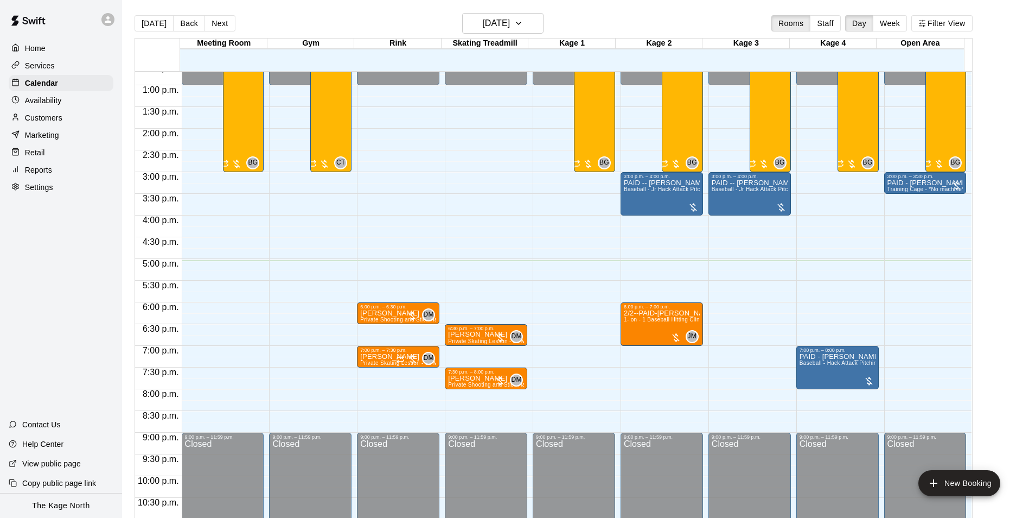
click at [386, 24] on div "[DATE] Back [DATE][DATE] Rooms Staff Day Week Filter View" at bounding box center [554, 25] width 838 height 25
click at [598, 22] on div "[DATE] Back [DATE][DATE] Rooms Staff Day Week Filter View" at bounding box center [554, 25] width 838 height 25
click at [432, 15] on div "[DATE] Back [DATE][DATE] Rooms Staff Day Week Filter View" at bounding box center [554, 25] width 838 height 25
click at [585, 20] on div "[DATE] Back [DATE][DATE] Rooms Staff Day Week Filter View" at bounding box center [554, 25] width 838 height 25
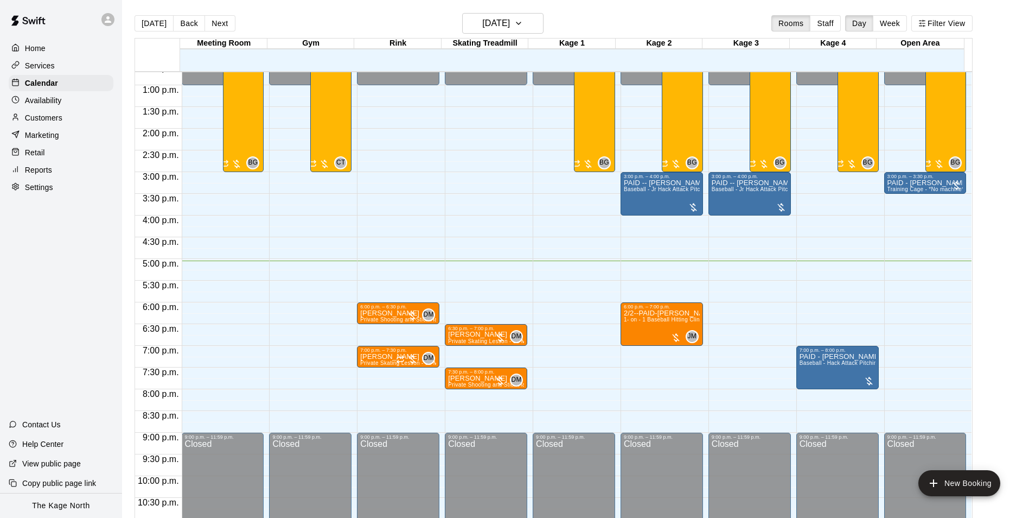
click at [327, 23] on div "[DATE] Back [DATE][DATE] Rooms Staff Day Week Filter View" at bounding box center [554, 25] width 838 height 25
click at [56, 115] on p "Customers" at bounding box center [43, 117] width 37 height 11
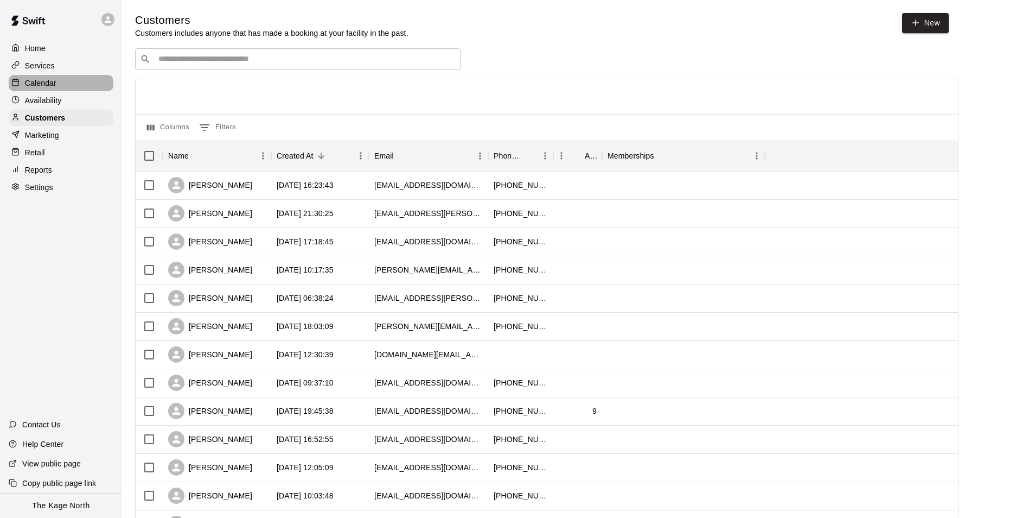
click at [45, 84] on p "Calendar" at bounding box center [40, 83] width 31 height 11
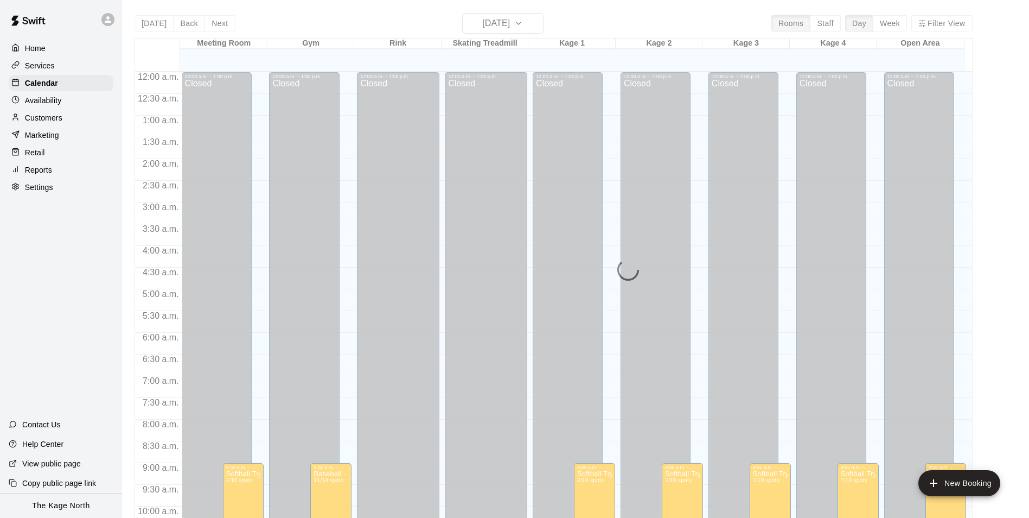
scroll to position [551, 0]
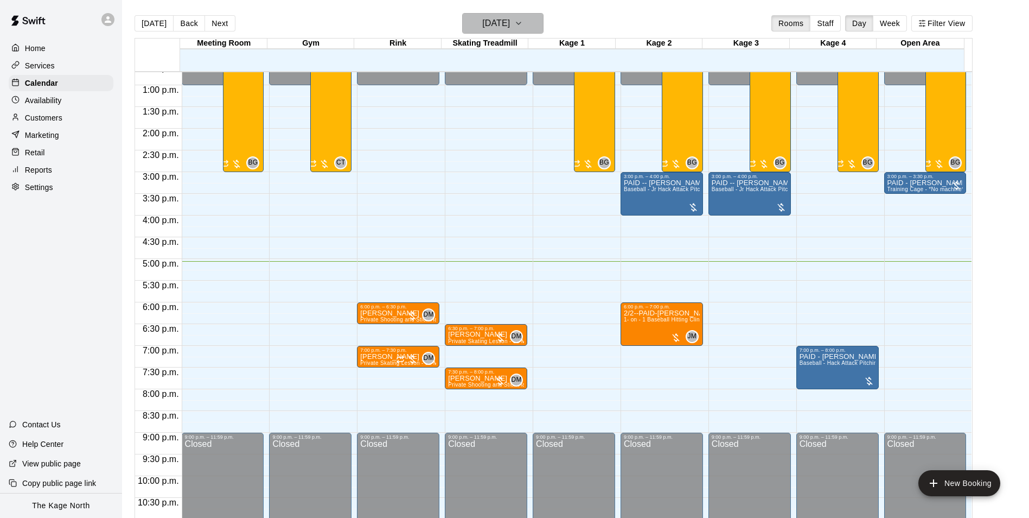
click at [523, 21] on icon "button" at bounding box center [518, 23] width 9 height 13
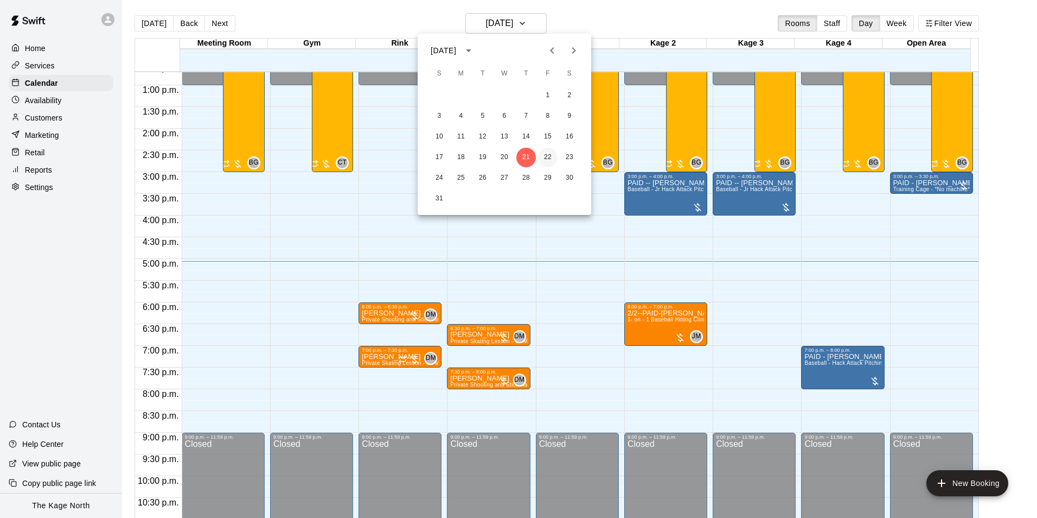
click at [546, 155] on button "22" at bounding box center [548, 158] width 20 height 20
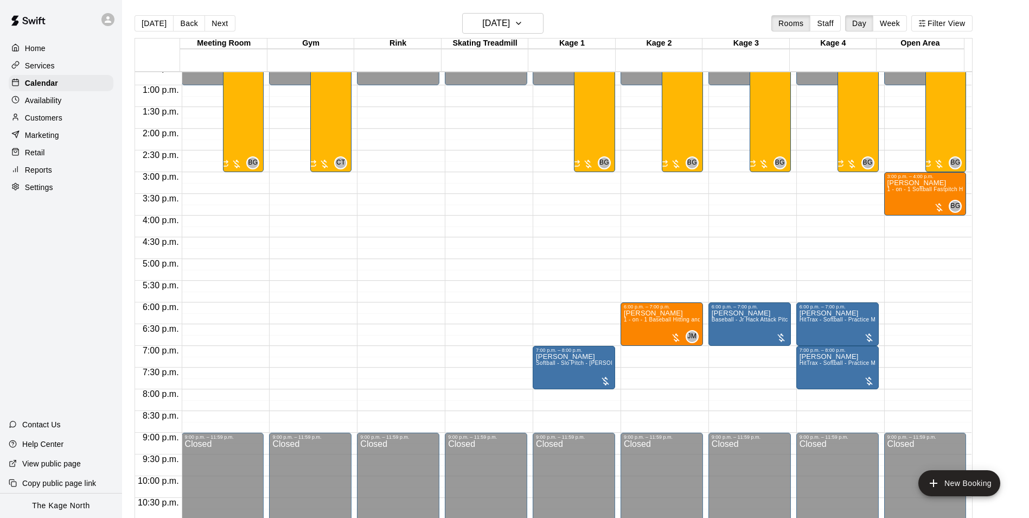
click at [585, 20] on div "[DATE] Back [DATE][DATE] Rooms Staff Day Week Filter View" at bounding box center [554, 25] width 838 height 25
click at [523, 22] on icon "button" at bounding box center [518, 23] width 9 height 13
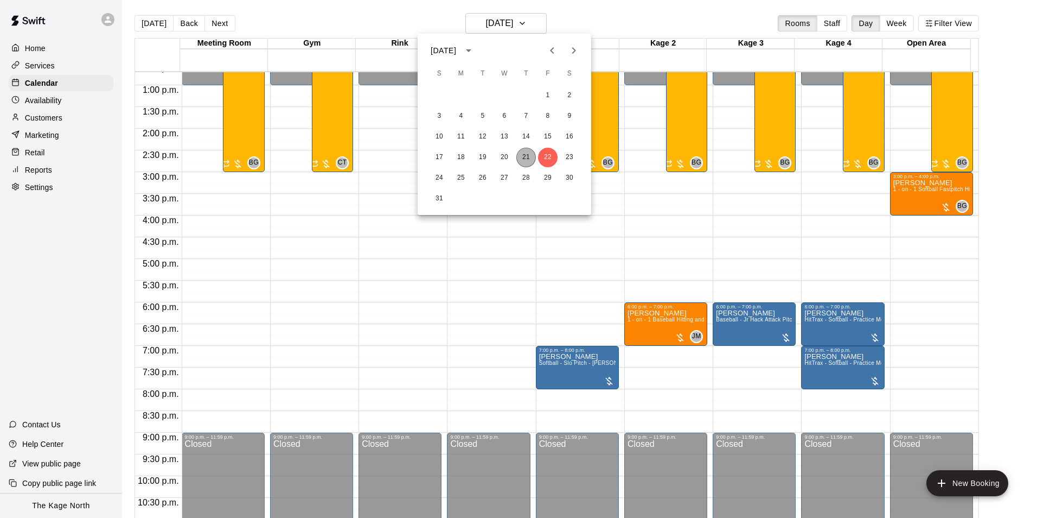
click at [529, 158] on button "21" at bounding box center [526, 158] width 20 height 20
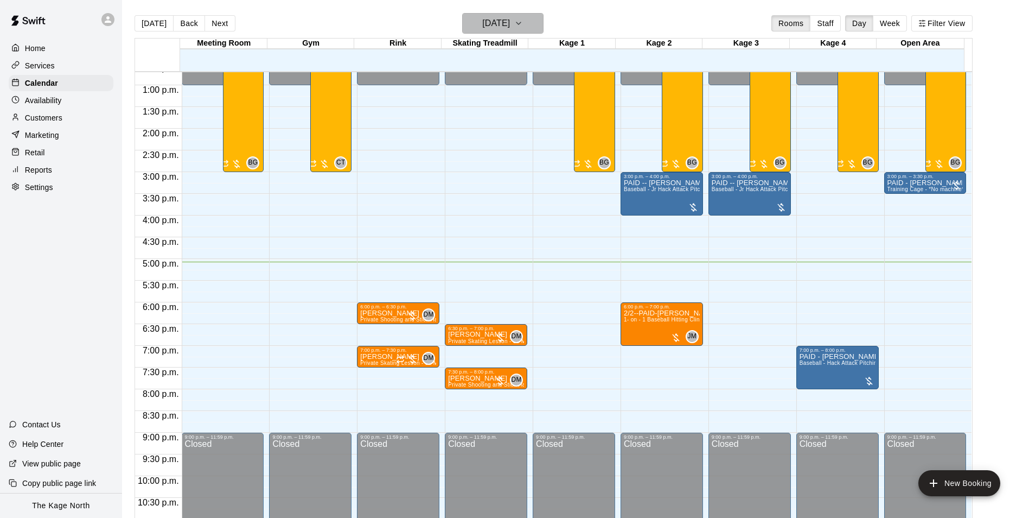
click at [510, 23] on h6 "[DATE]" at bounding box center [496, 23] width 28 height 15
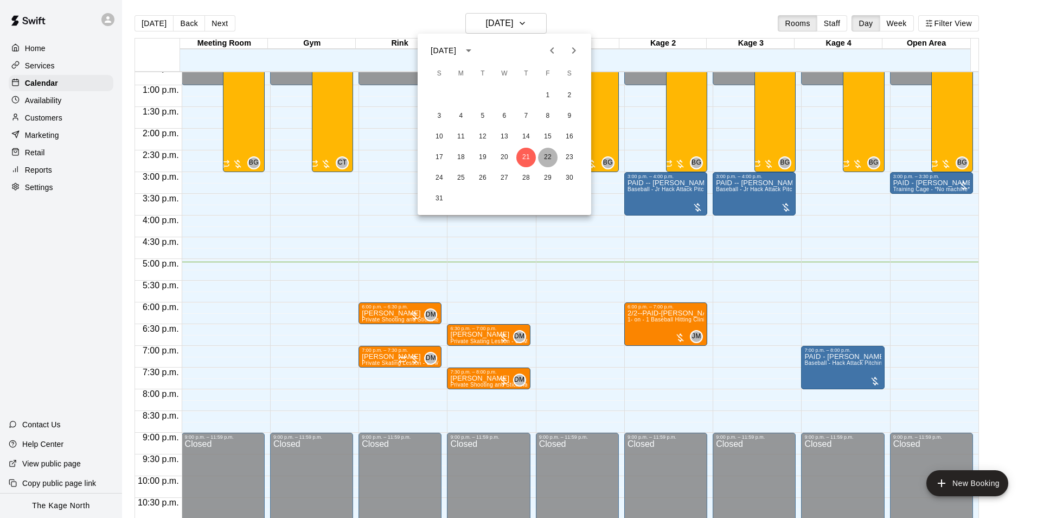
click at [548, 153] on button "22" at bounding box center [548, 158] width 20 height 20
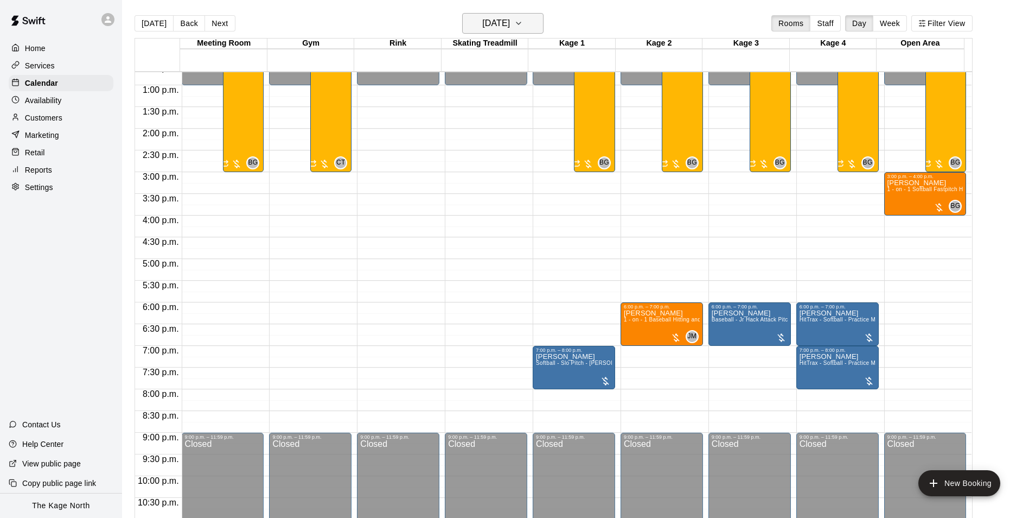
click at [509, 23] on h6 "[DATE]" at bounding box center [496, 23] width 28 height 15
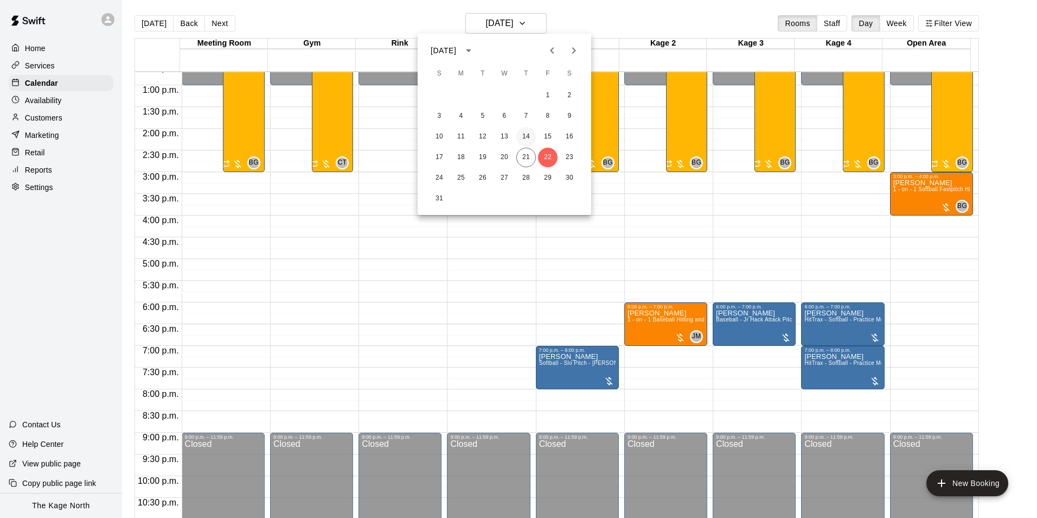
click at [523, 136] on button "14" at bounding box center [526, 137] width 20 height 20
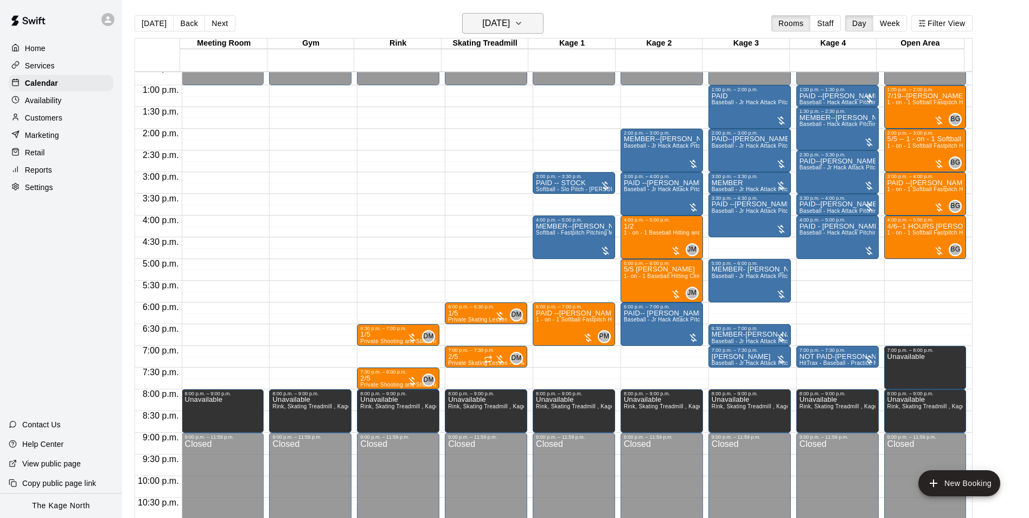
click at [510, 20] on h6 "[DATE]" at bounding box center [496, 23] width 28 height 15
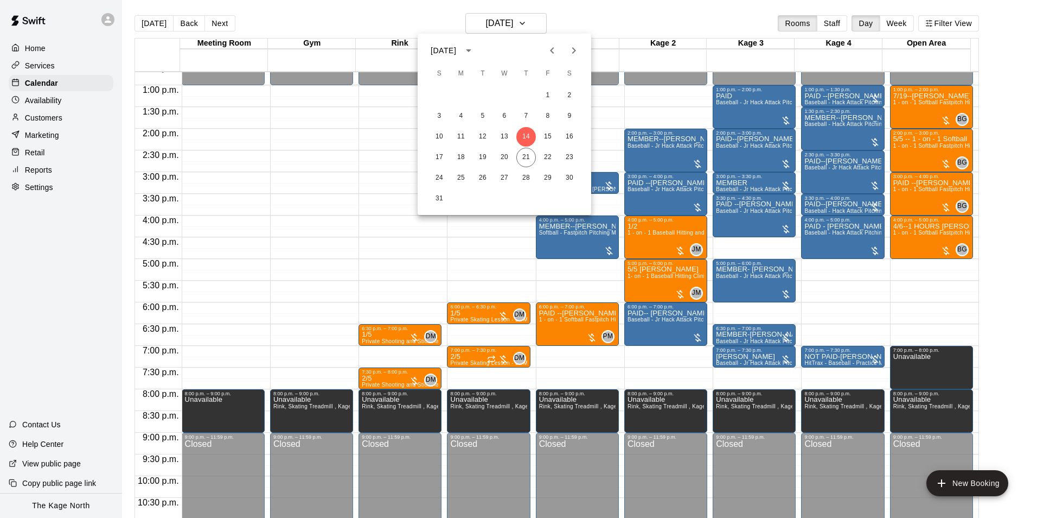
click at [614, 17] on div at bounding box center [518, 259] width 1037 height 518
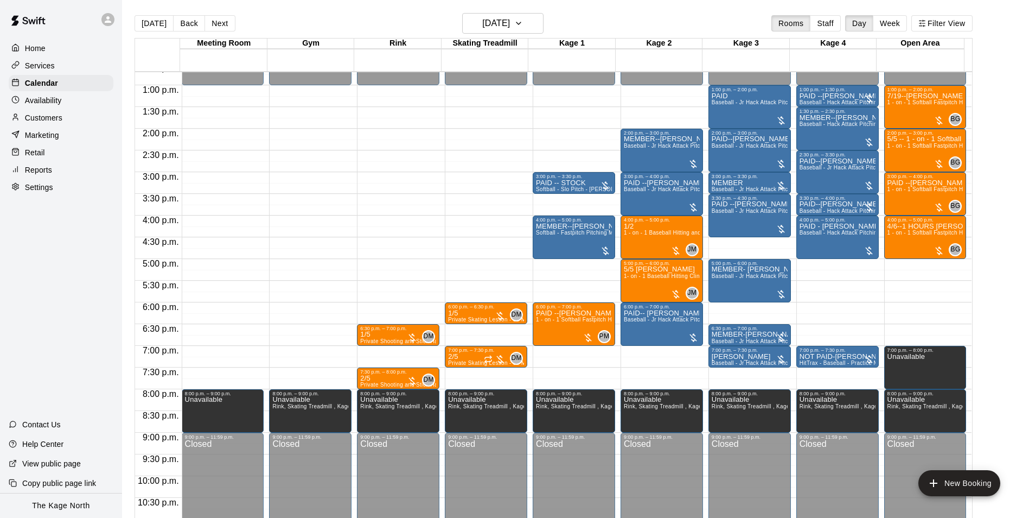
click at [55, 119] on p "Customers" at bounding box center [43, 117] width 37 height 11
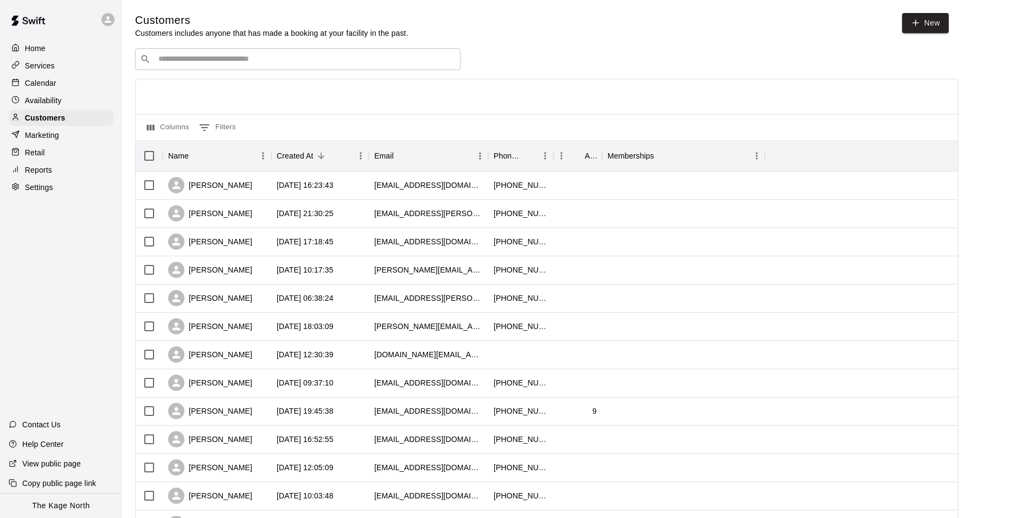
click at [46, 84] on p "Calendar" at bounding box center [40, 83] width 31 height 11
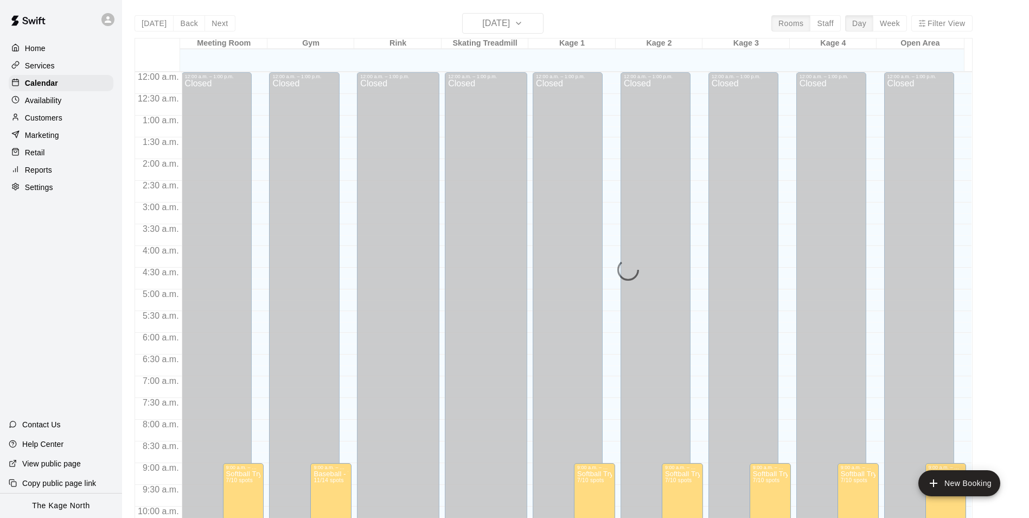
scroll to position [551, 0]
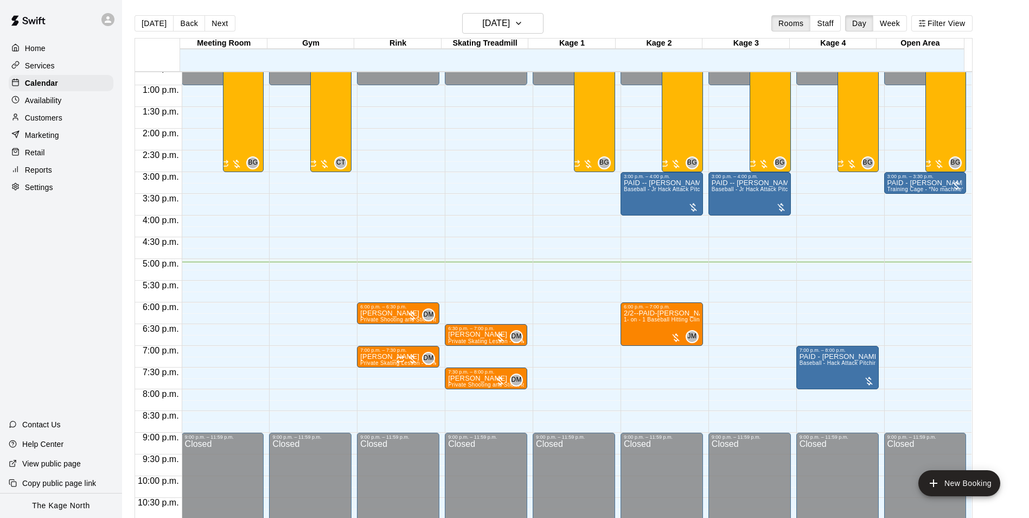
click at [39, 119] on p "Customers" at bounding box center [43, 117] width 37 height 11
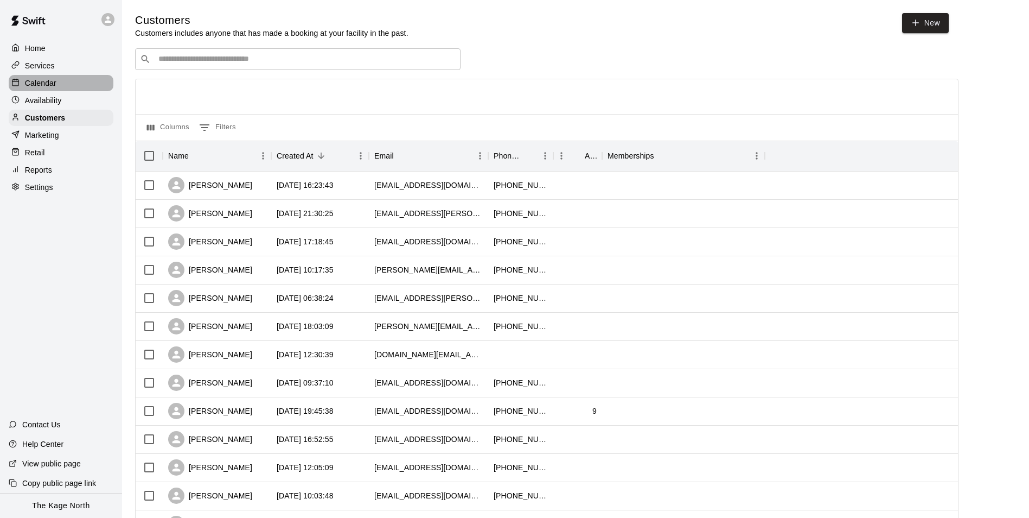
click at [49, 86] on p "Calendar" at bounding box center [40, 83] width 31 height 11
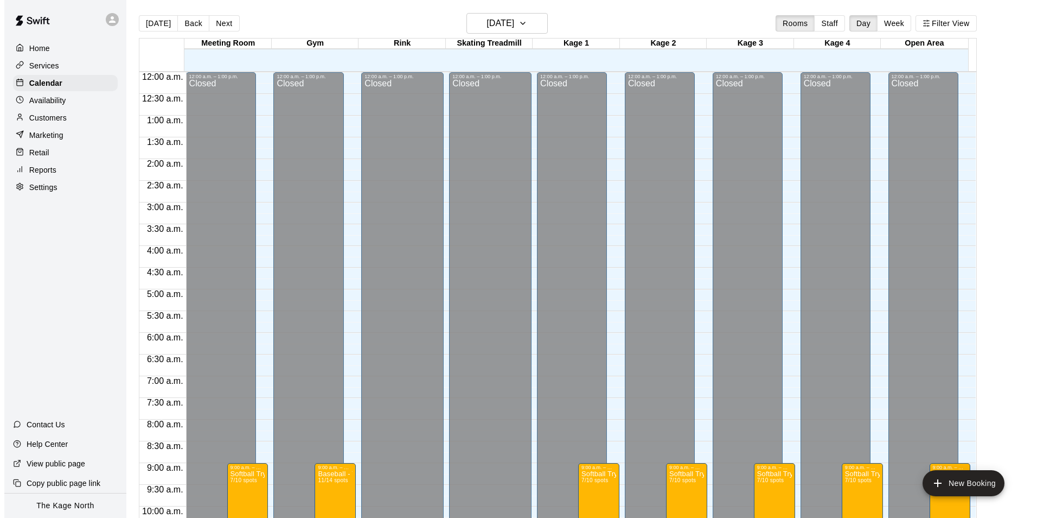
scroll to position [551, 0]
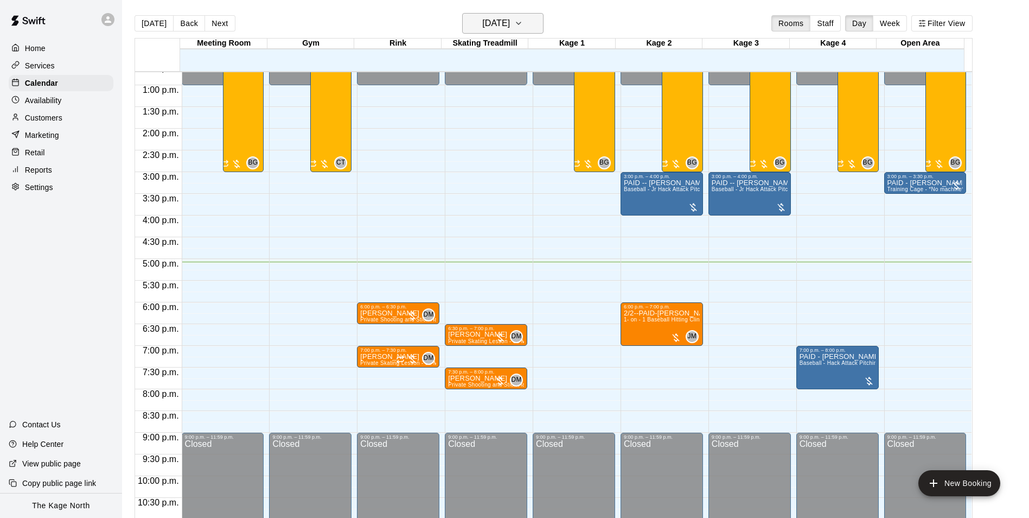
click at [510, 24] on h6 "[DATE]" at bounding box center [496, 23] width 28 height 15
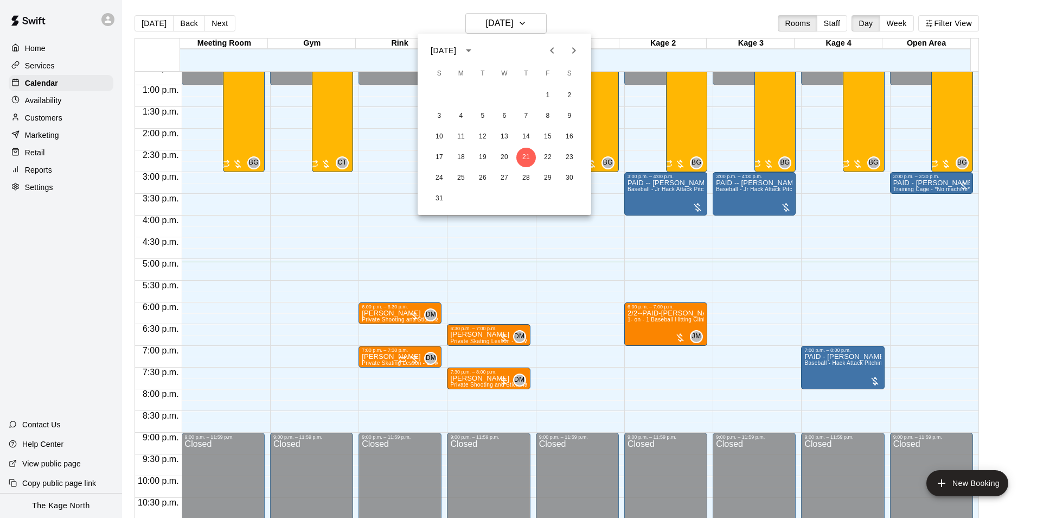
click at [589, 15] on div at bounding box center [518, 259] width 1037 height 518
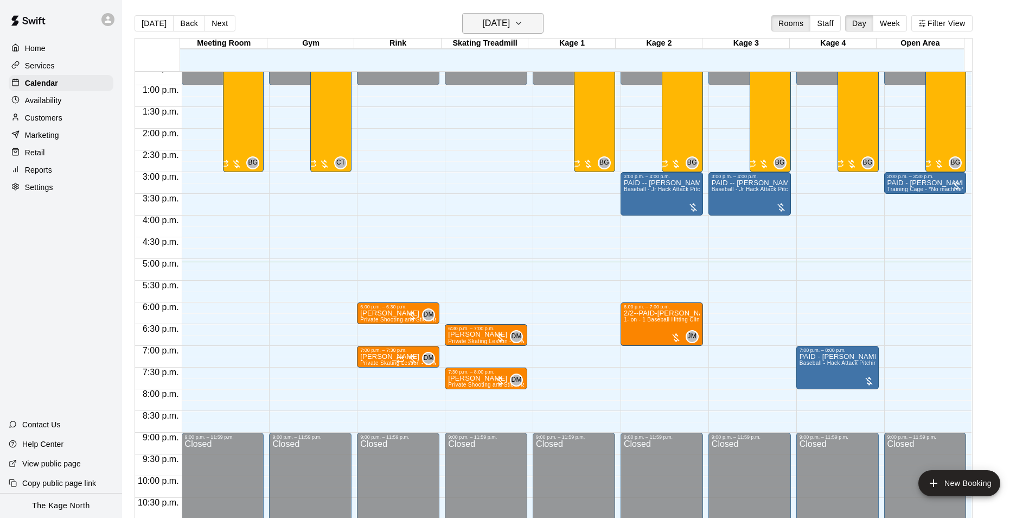
click at [510, 22] on h6 "[DATE]" at bounding box center [496, 23] width 28 height 15
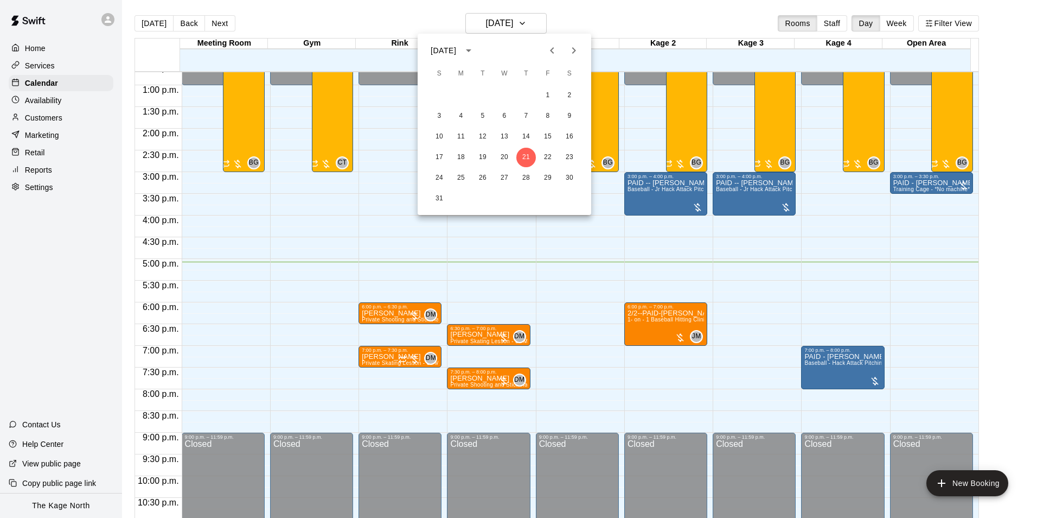
click at [602, 17] on div at bounding box center [518, 259] width 1037 height 518
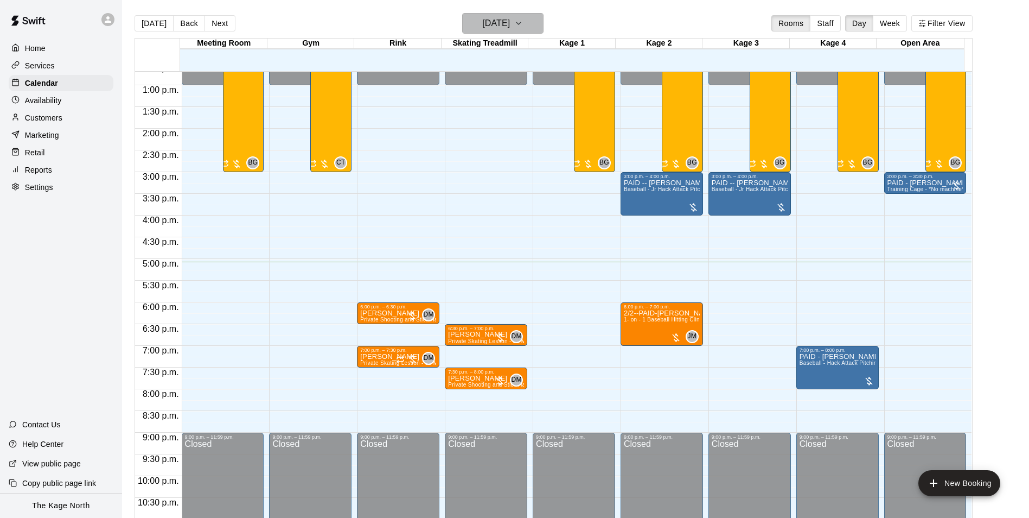
click at [510, 22] on h6 "[DATE]" at bounding box center [496, 23] width 28 height 15
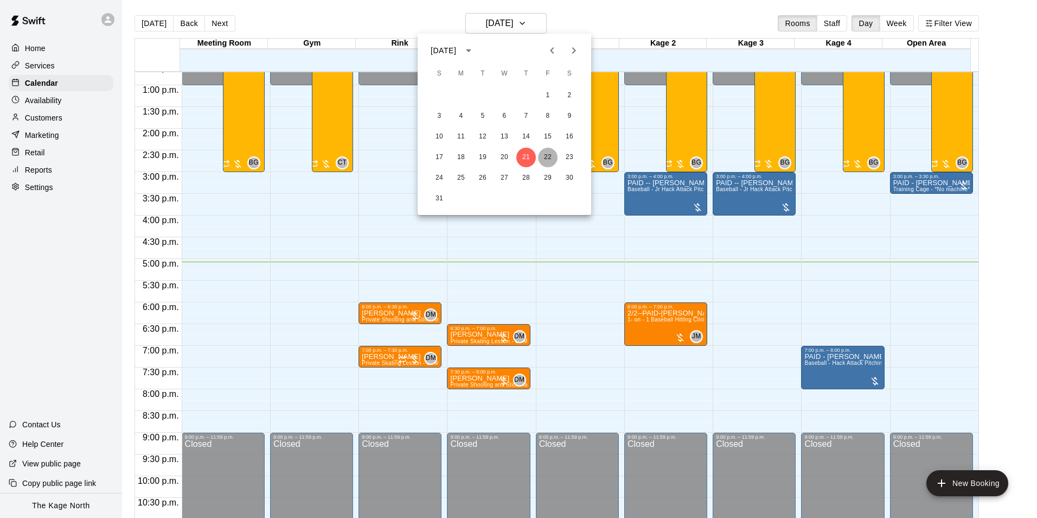
click at [548, 158] on button "22" at bounding box center [548, 158] width 20 height 20
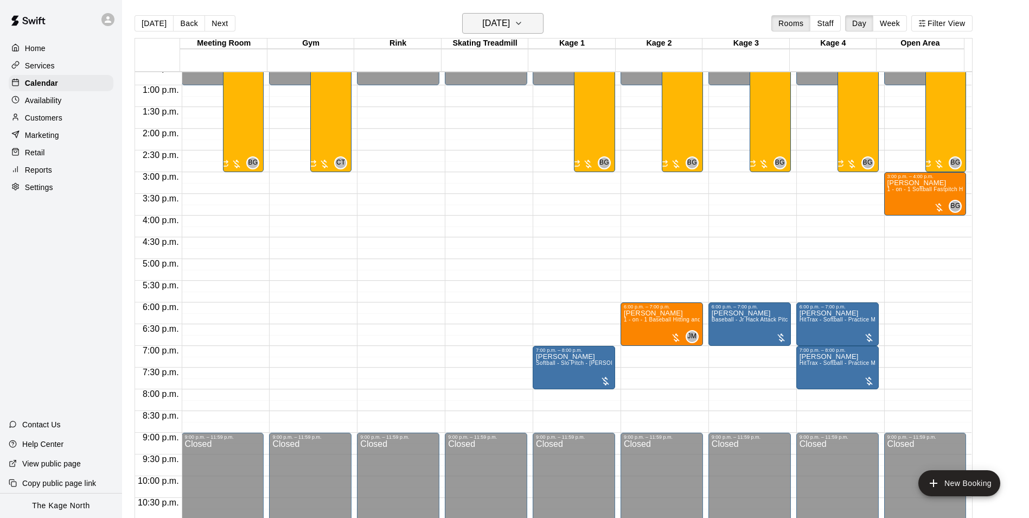
click at [510, 24] on h6 "[DATE]" at bounding box center [496, 23] width 28 height 15
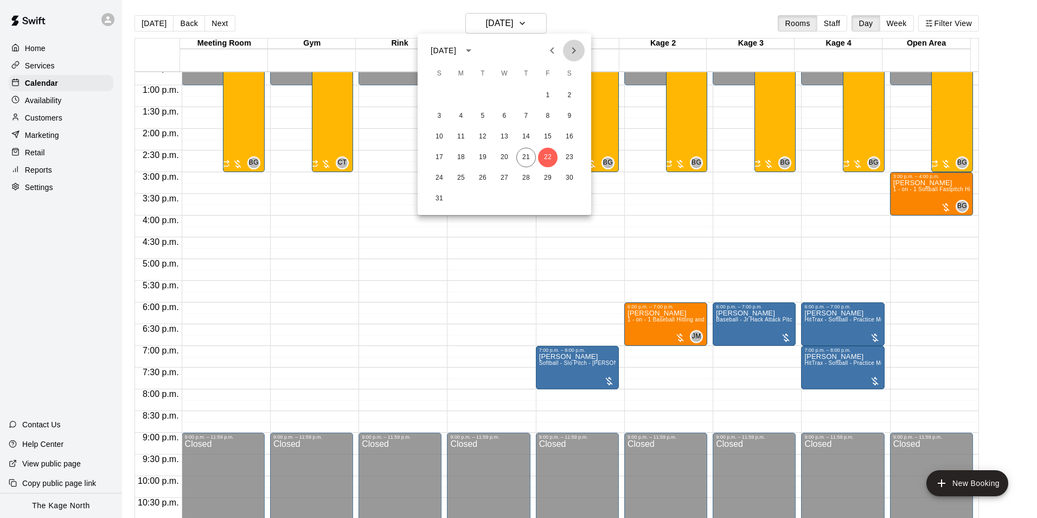
click at [573, 54] on icon "Next month" at bounding box center [573, 50] width 13 height 13
click at [528, 134] on button "18" at bounding box center [526, 137] width 20 height 20
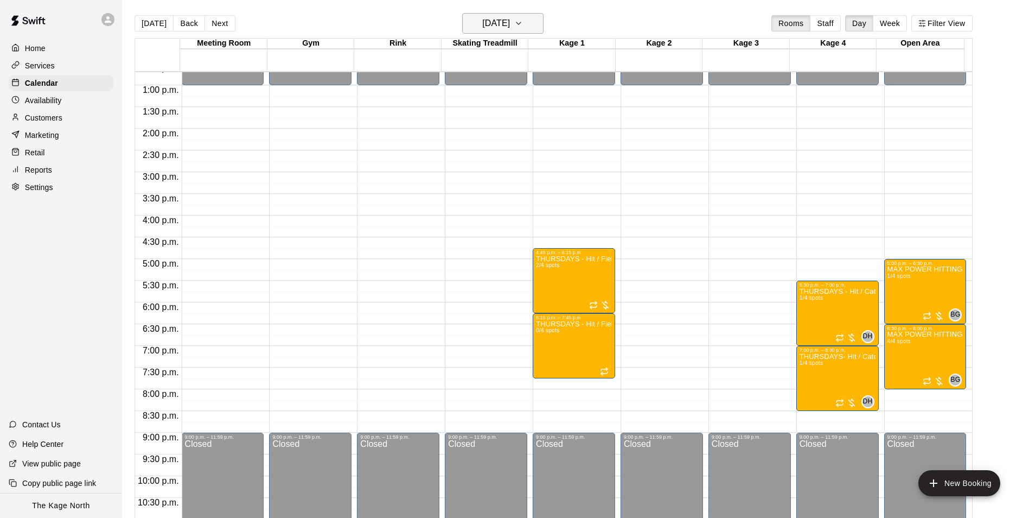
click at [509, 22] on h6 "[DATE]" at bounding box center [496, 23] width 28 height 15
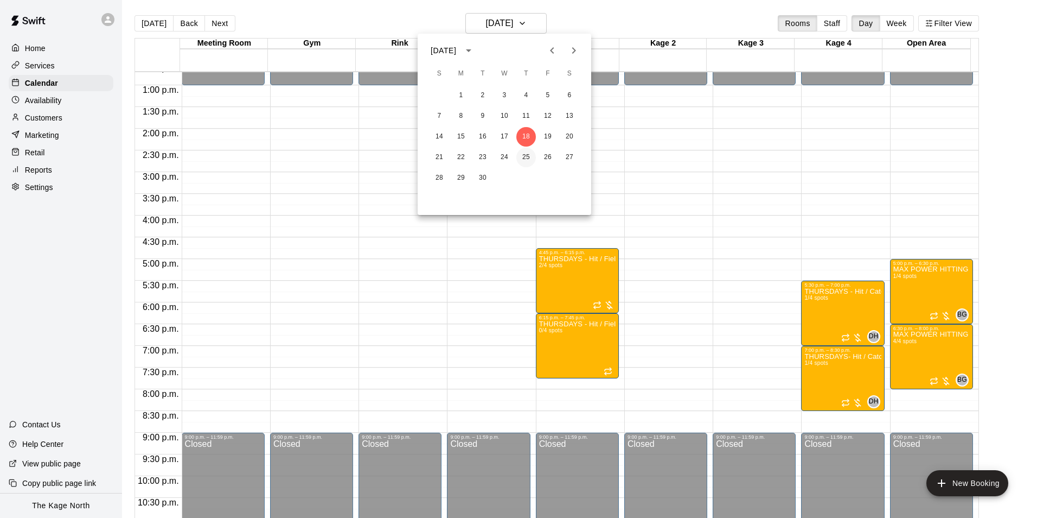
click at [522, 154] on button "25" at bounding box center [526, 158] width 20 height 20
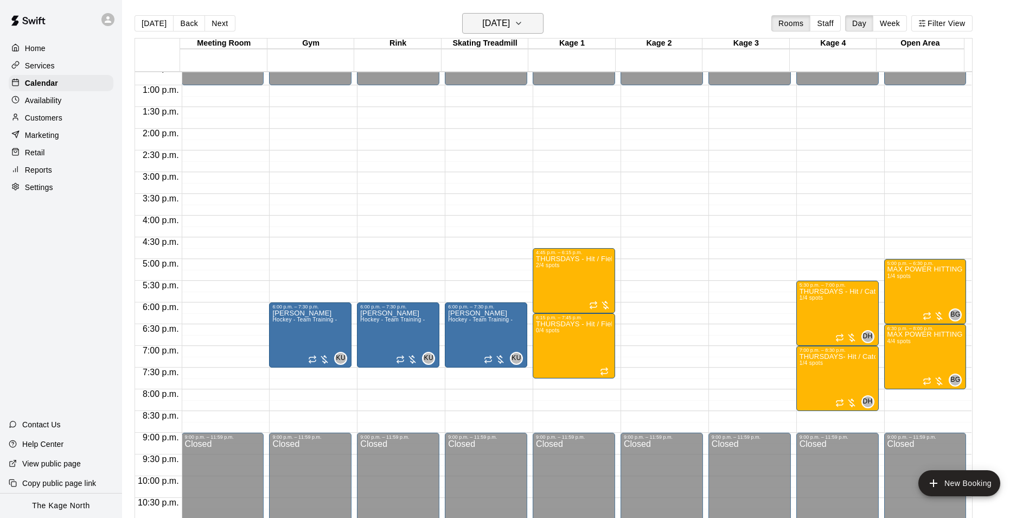
click at [510, 19] on h6 "[DATE]" at bounding box center [496, 23] width 28 height 15
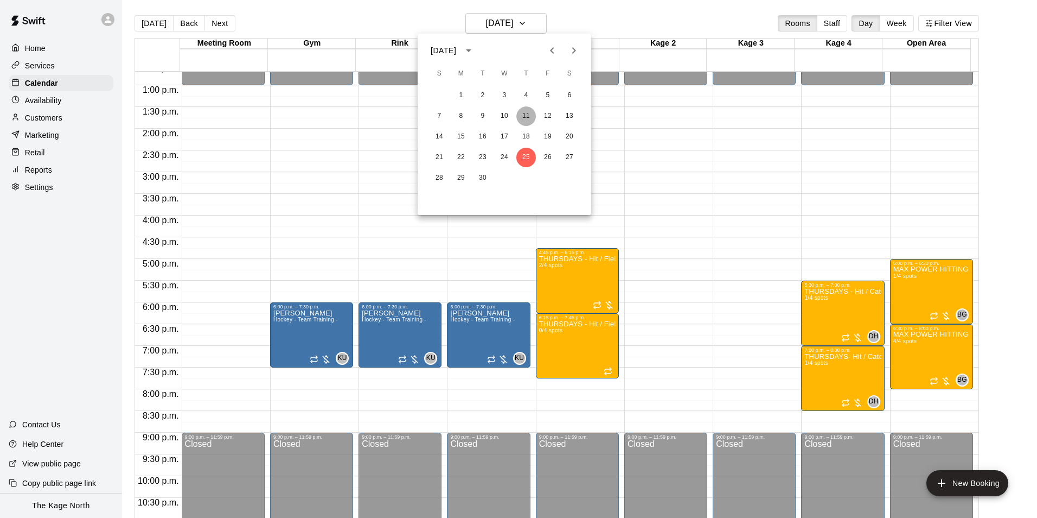
click at [525, 117] on button "11" at bounding box center [526, 116] width 20 height 20
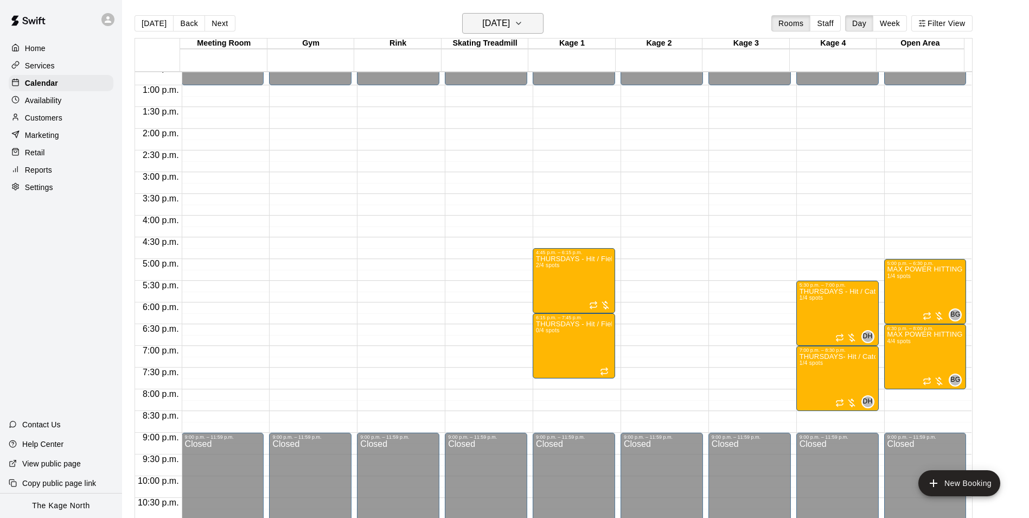
click at [523, 28] on icon "button" at bounding box center [518, 23] width 9 height 13
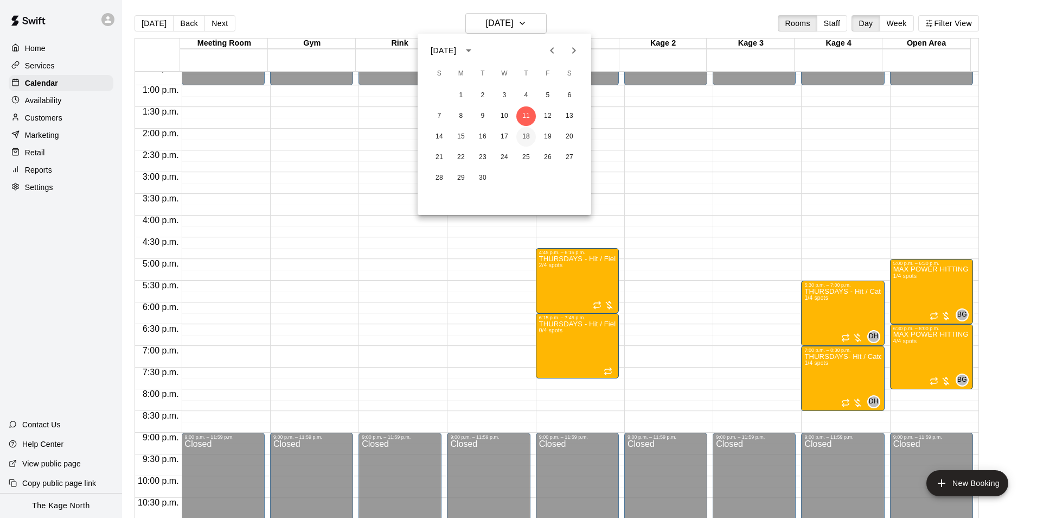
click at [530, 136] on button "18" at bounding box center [526, 137] width 20 height 20
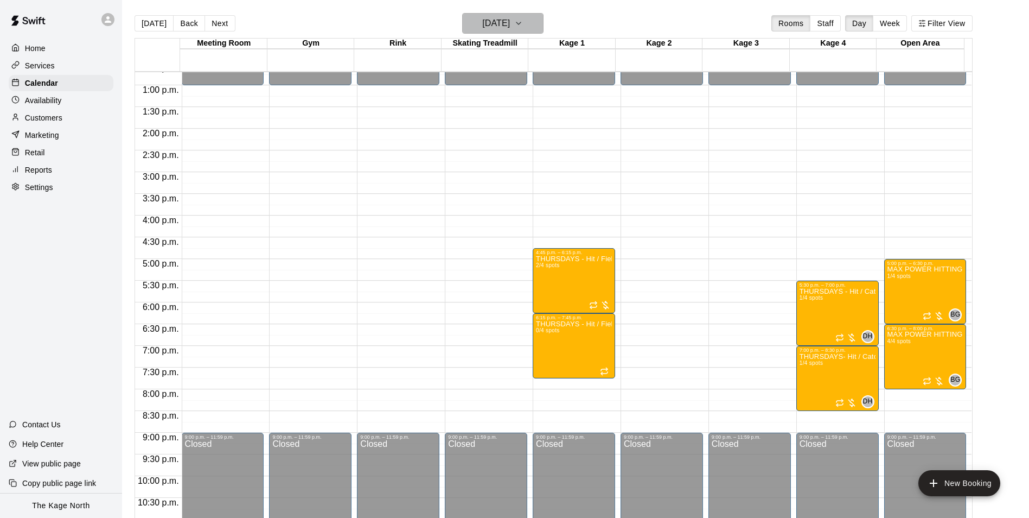
click at [522, 13] on button "[DATE]" at bounding box center [502, 23] width 81 height 21
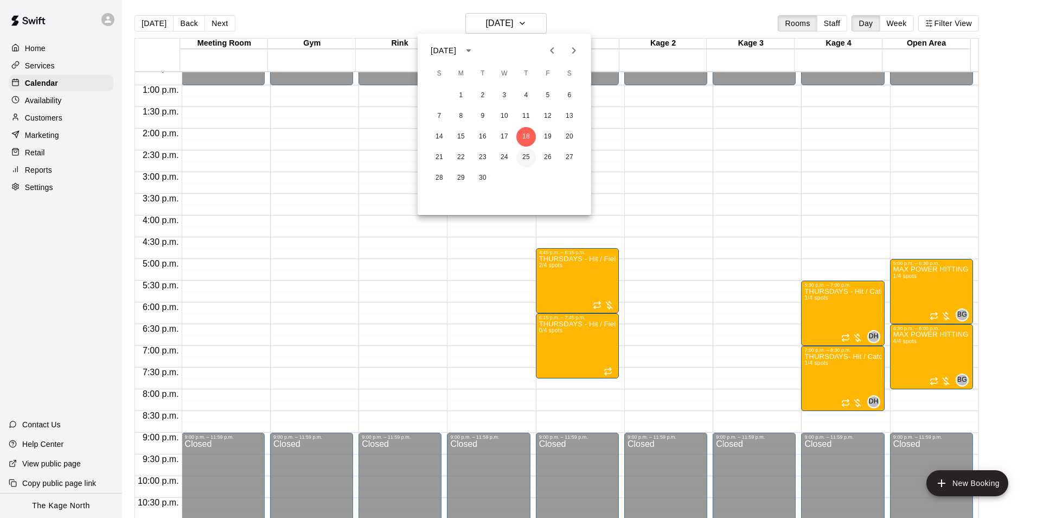
click at [529, 152] on button "25" at bounding box center [526, 158] width 20 height 20
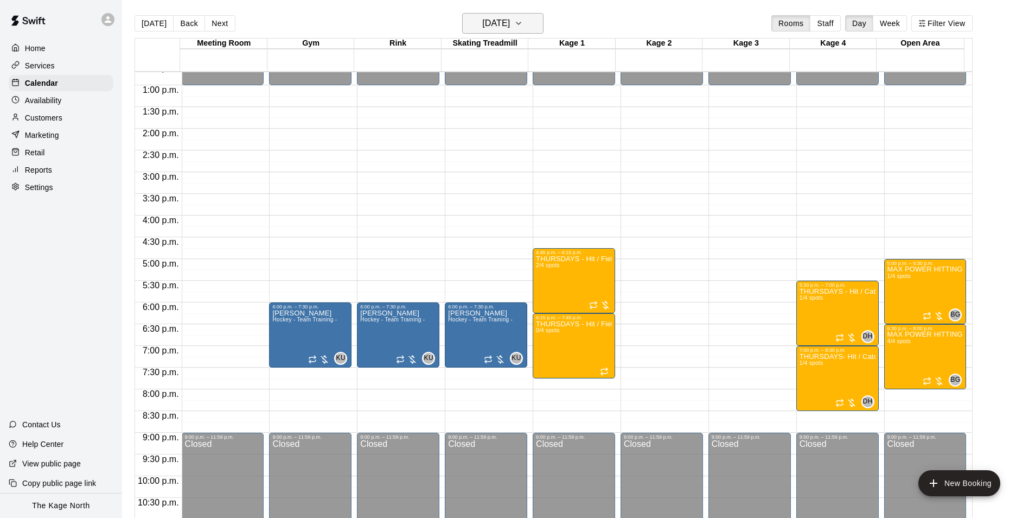
click at [510, 18] on h6 "[DATE]" at bounding box center [496, 23] width 28 height 15
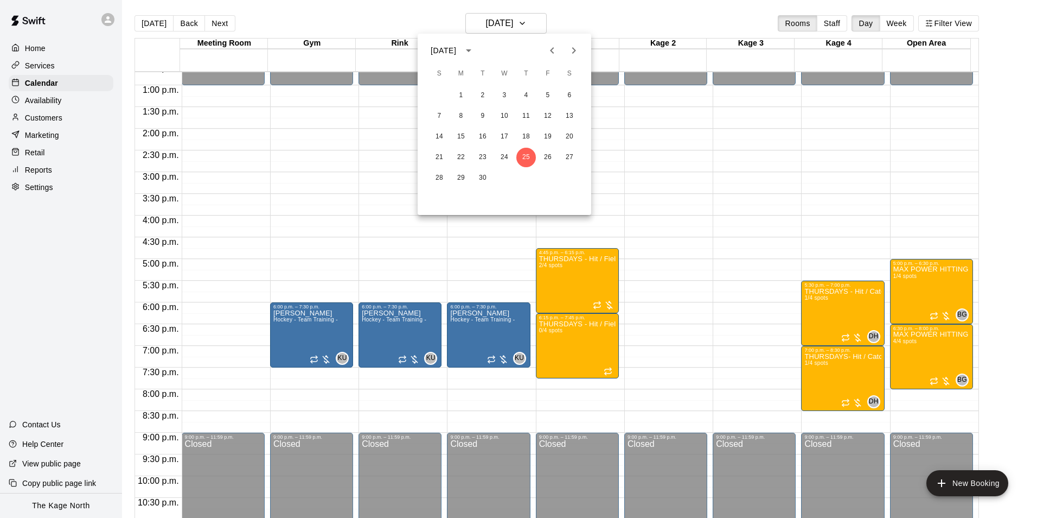
click at [575, 52] on icon "Next month" at bounding box center [573, 50] width 13 height 13
click at [529, 94] on button "2" at bounding box center [526, 96] width 20 height 20
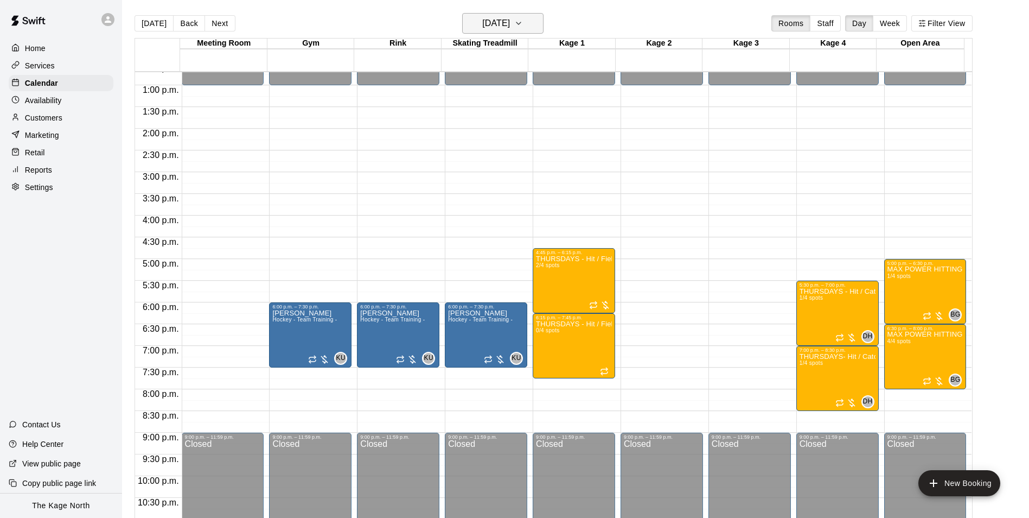
click at [526, 14] on button "[DATE]" at bounding box center [502, 23] width 81 height 21
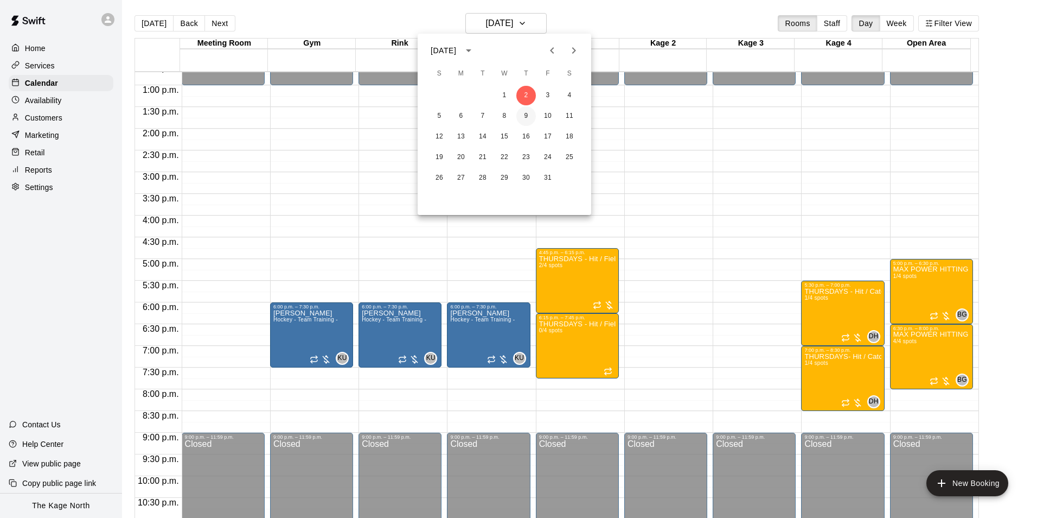
click at [524, 116] on button "9" at bounding box center [526, 116] width 20 height 20
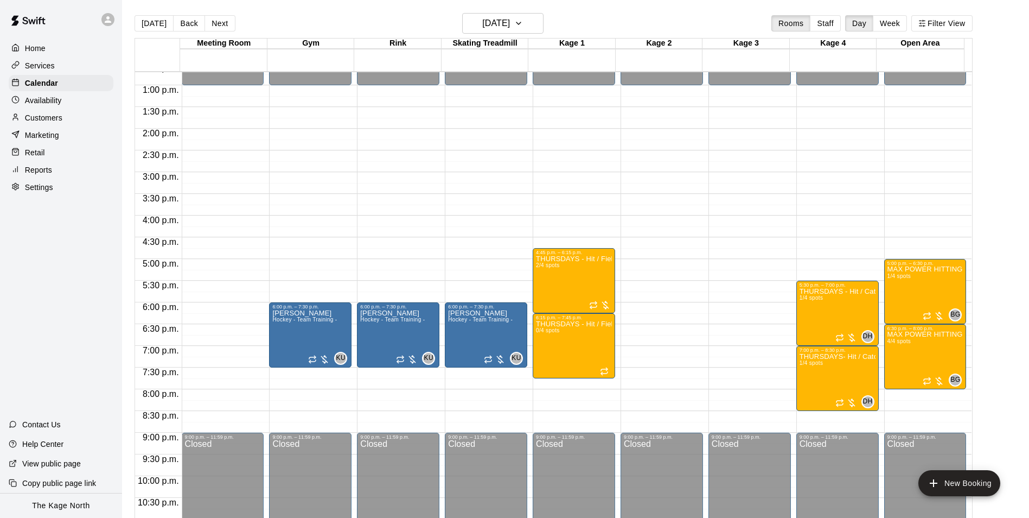
click at [512, 8] on main "[DATE] Back [DATE][DATE] Rooms Staff Day Week Filter View Meeting Room 09 Thu G…" at bounding box center [575, 267] width 907 height 535
click at [510, 21] on h6 "[DATE]" at bounding box center [496, 23] width 28 height 15
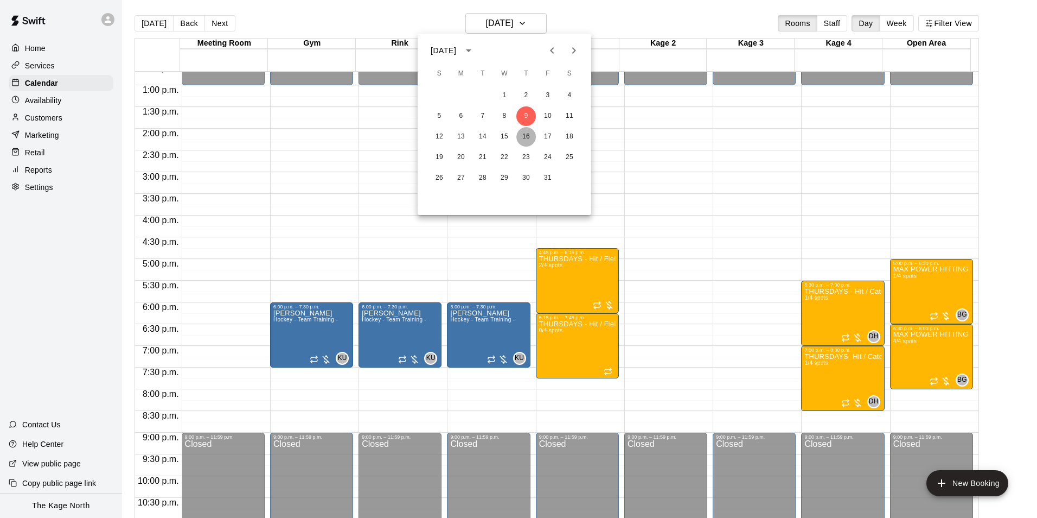
click at [526, 141] on button "16" at bounding box center [526, 137] width 20 height 20
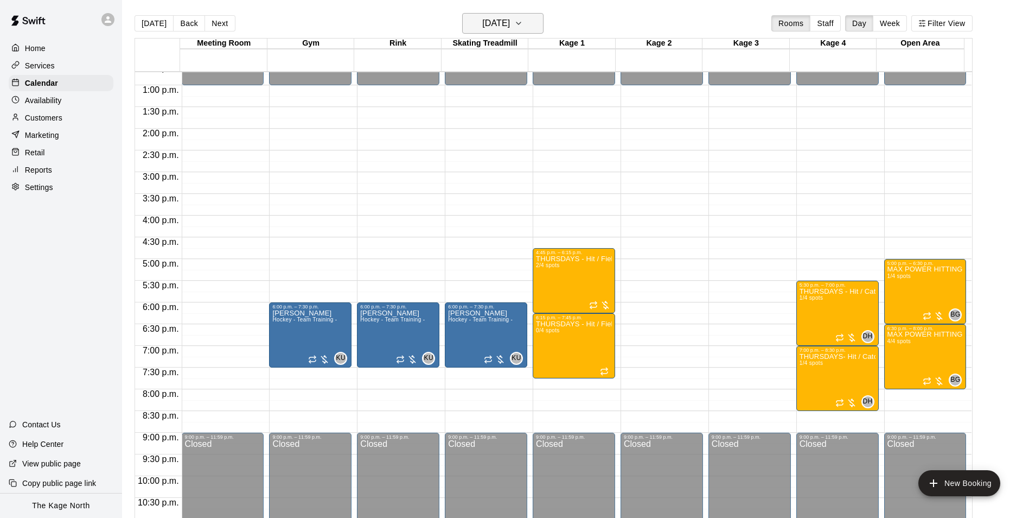
click at [523, 20] on icon "button" at bounding box center [518, 23] width 9 height 13
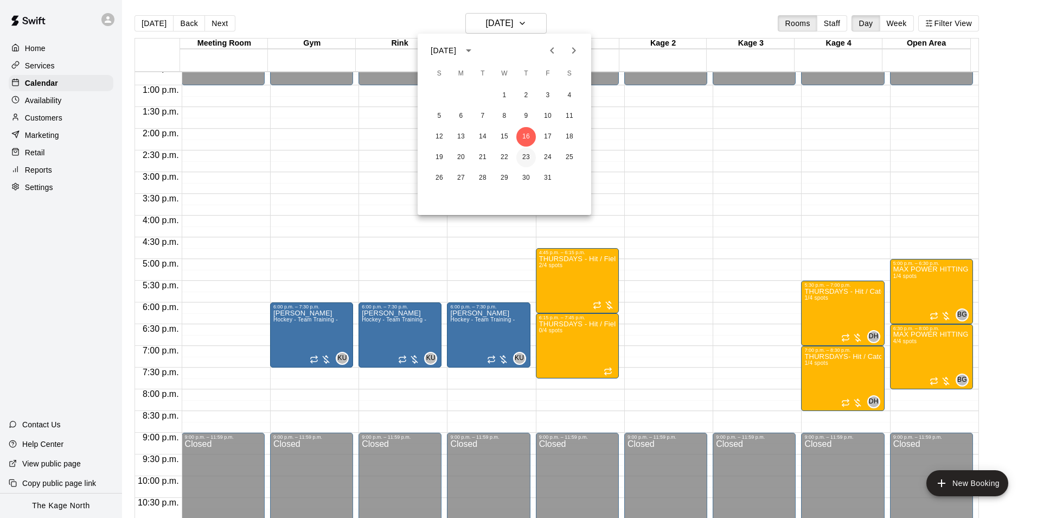
click at [525, 154] on button "23" at bounding box center [526, 158] width 20 height 20
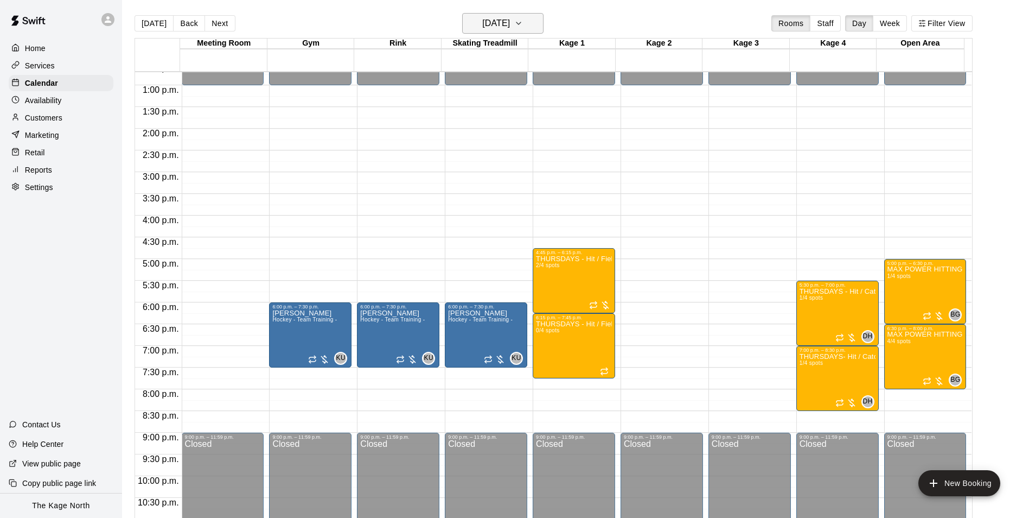
click at [510, 20] on h6 "[DATE]" at bounding box center [496, 23] width 28 height 15
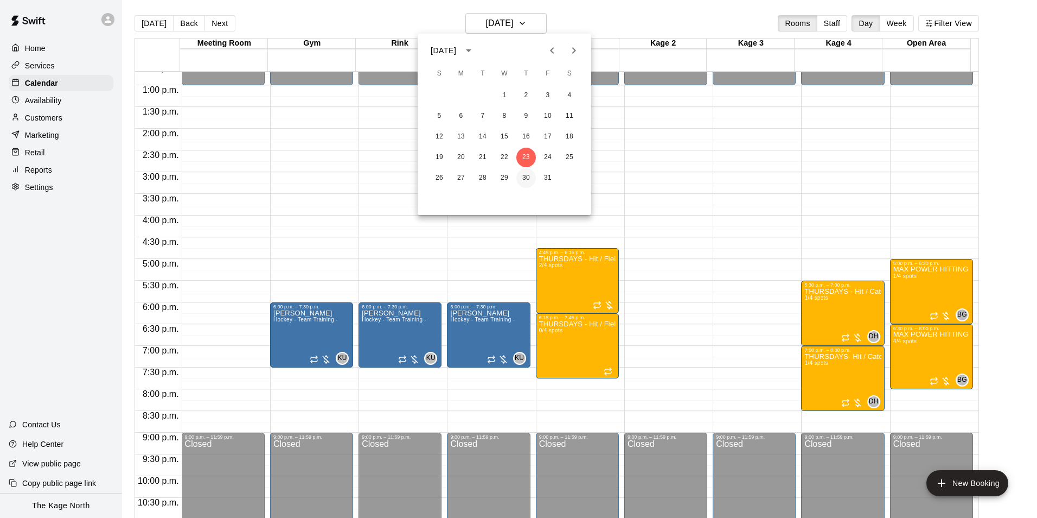
click at [522, 177] on button "30" at bounding box center [526, 178] width 20 height 20
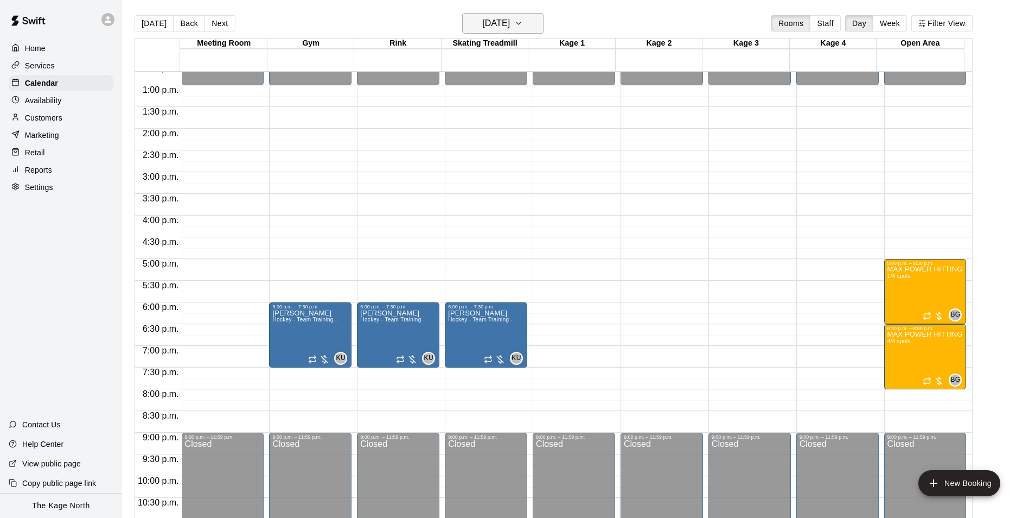
click at [533, 22] on button "[DATE]" at bounding box center [502, 23] width 81 height 21
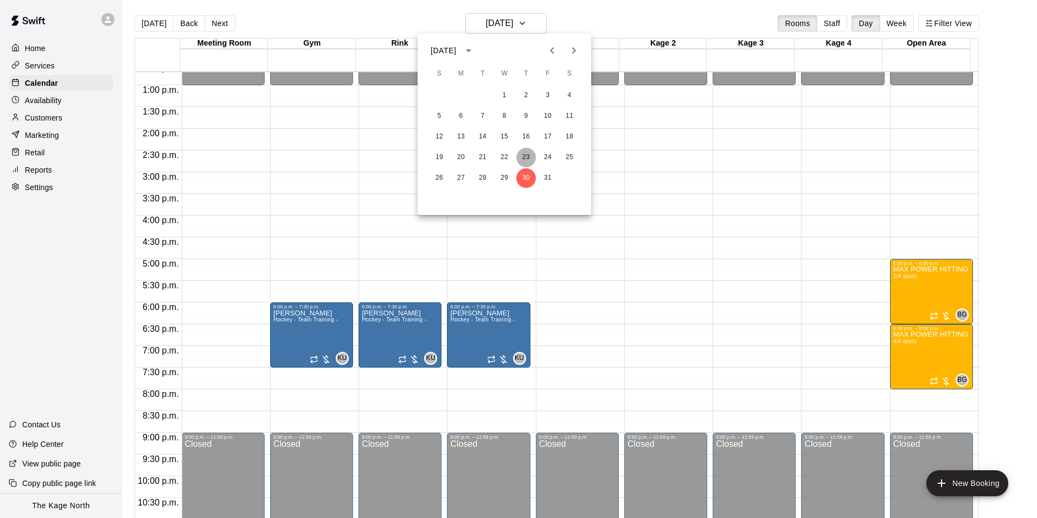
click at [528, 156] on button "23" at bounding box center [526, 158] width 20 height 20
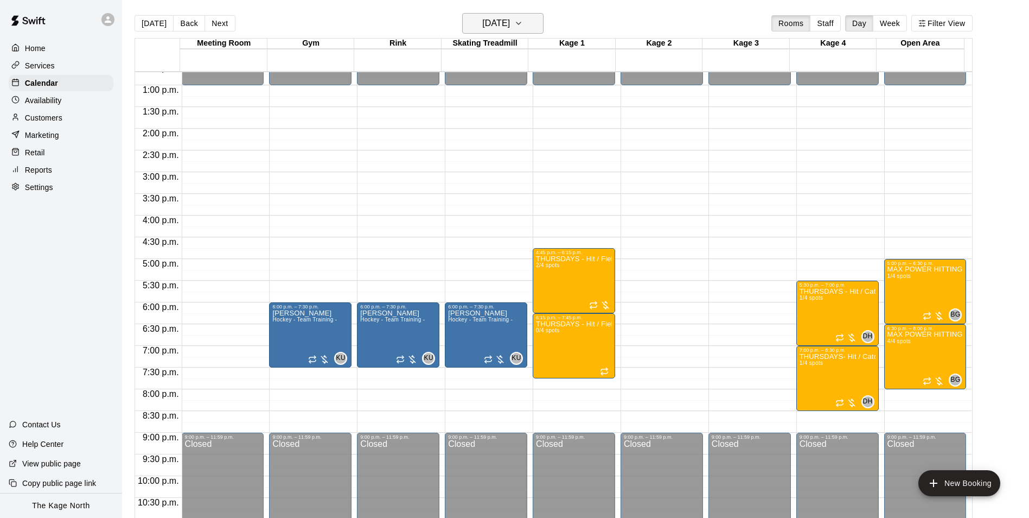
click at [510, 21] on h6 "[DATE]" at bounding box center [496, 23] width 28 height 15
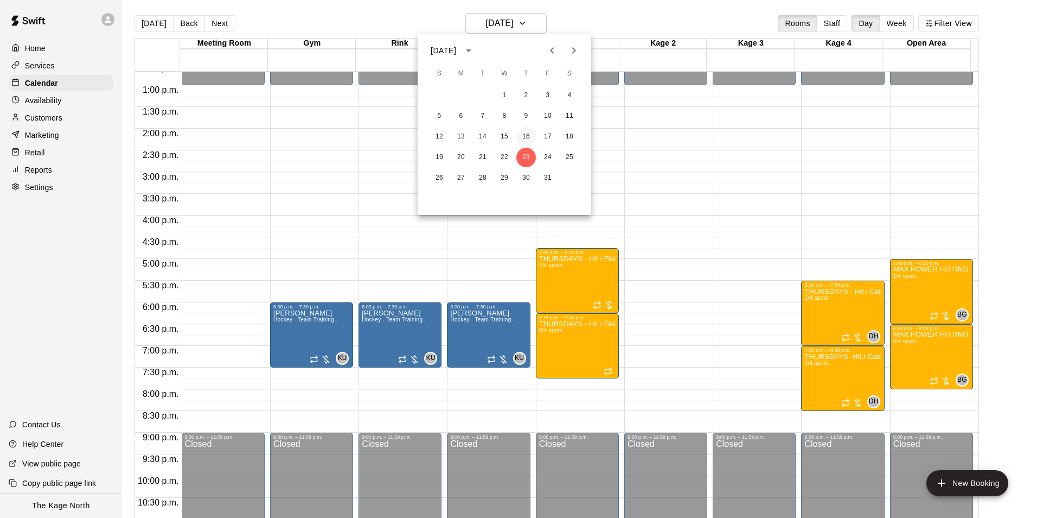
click at [526, 141] on button "16" at bounding box center [526, 137] width 20 height 20
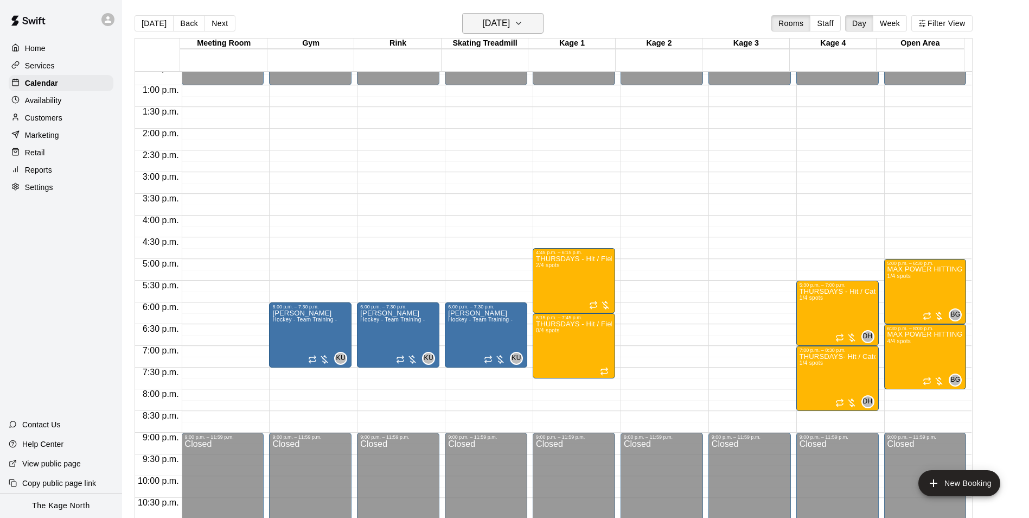
click at [510, 22] on h6 "[DATE]" at bounding box center [496, 23] width 28 height 15
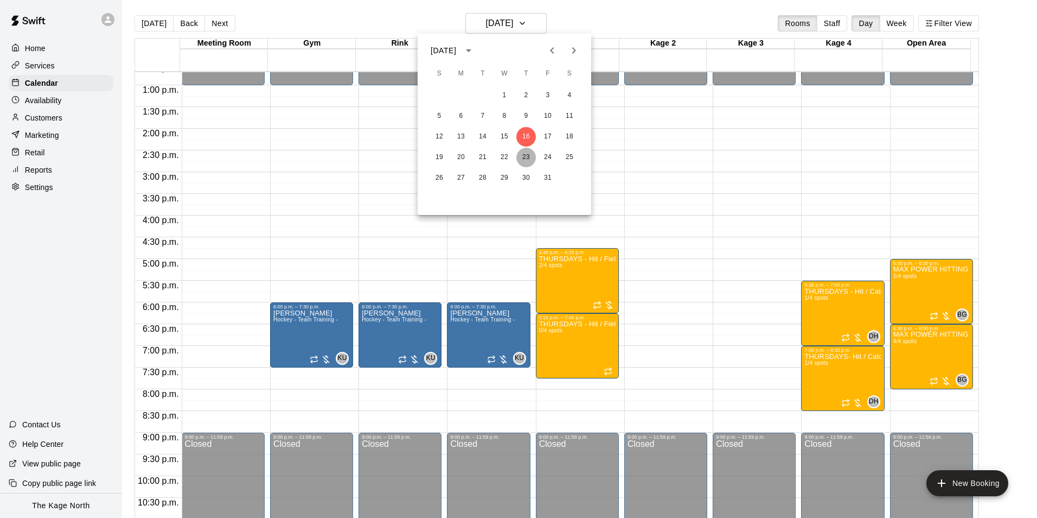
click at [526, 151] on button "23" at bounding box center [526, 158] width 20 height 20
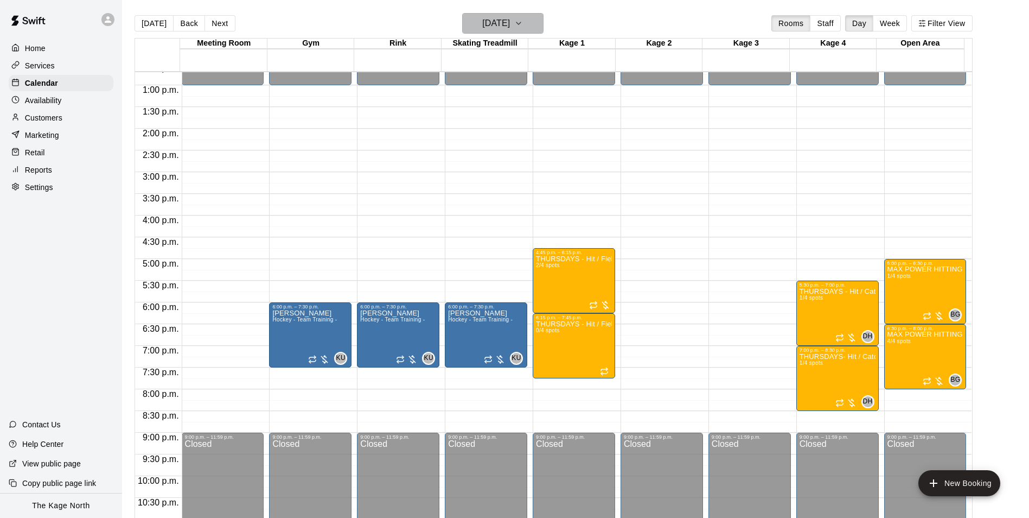
click at [510, 25] on h6 "[DATE]" at bounding box center [496, 23] width 28 height 15
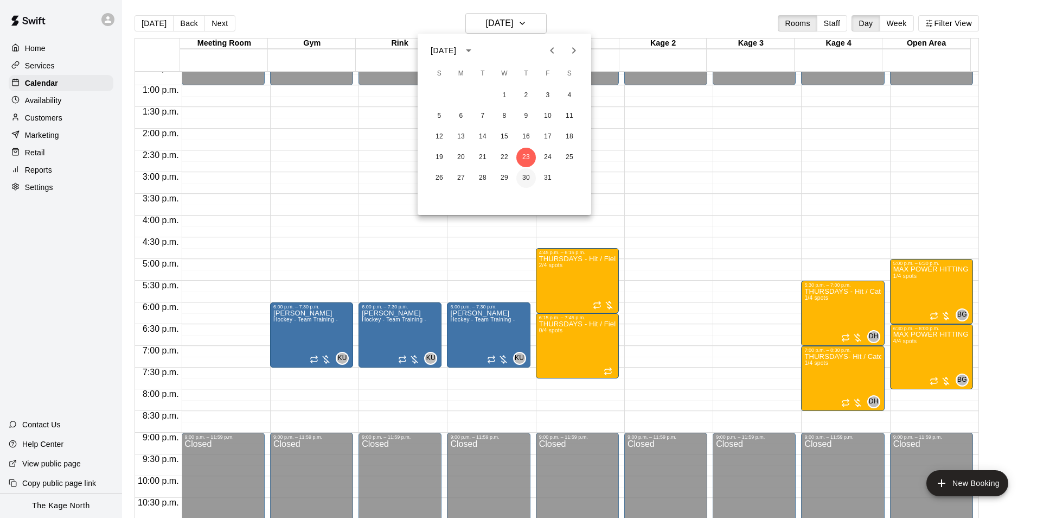
click at [531, 174] on button "30" at bounding box center [526, 178] width 20 height 20
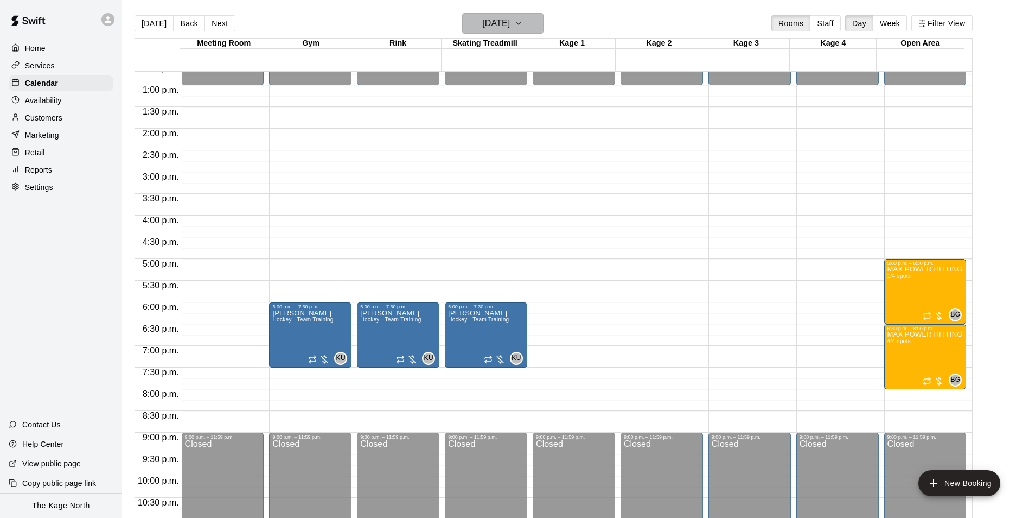
click at [510, 26] on h6 "[DATE]" at bounding box center [496, 23] width 28 height 15
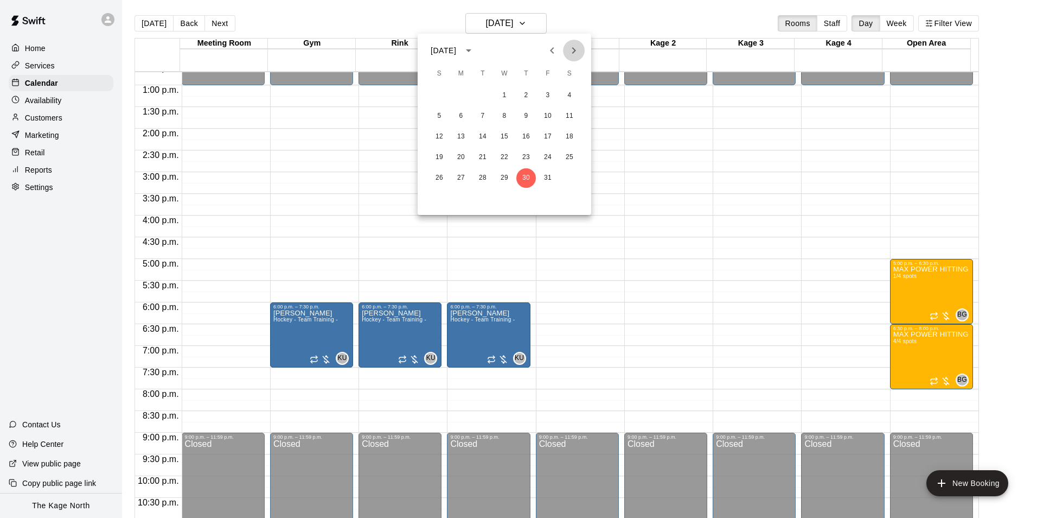
click at [566, 56] on button "Next month" at bounding box center [574, 51] width 22 height 22
click at [525, 114] on button "6" at bounding box center [526, 116] width 20 height 20
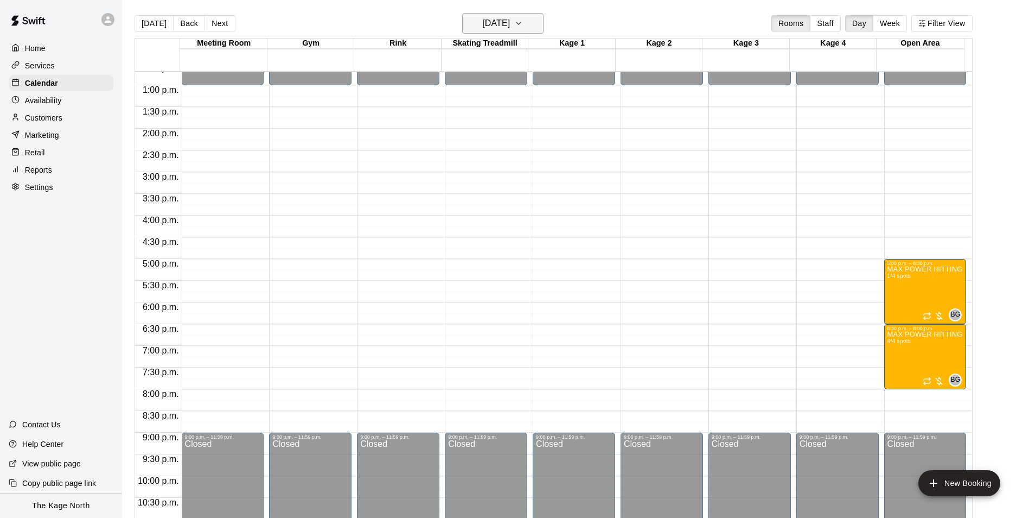
click at [510, 25] on h6 "[DATE]" at bounding box center [496, 23] width 28 height 15
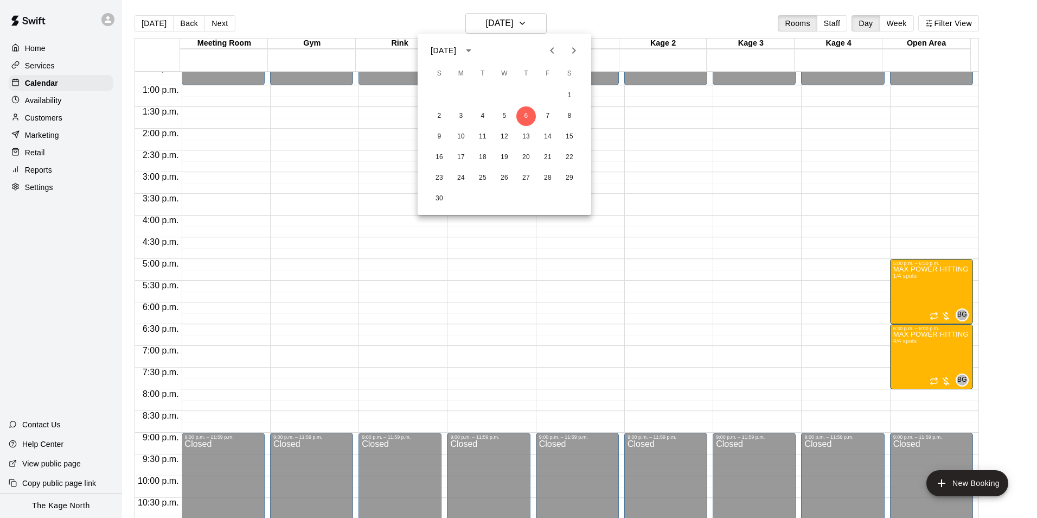
click at [548, 49] on icon "Previous month" at bounding box center [552, 50] width 13 height 13
click at [523, 175] on button "30" at bounding box center [526, 178] width 20 height 20
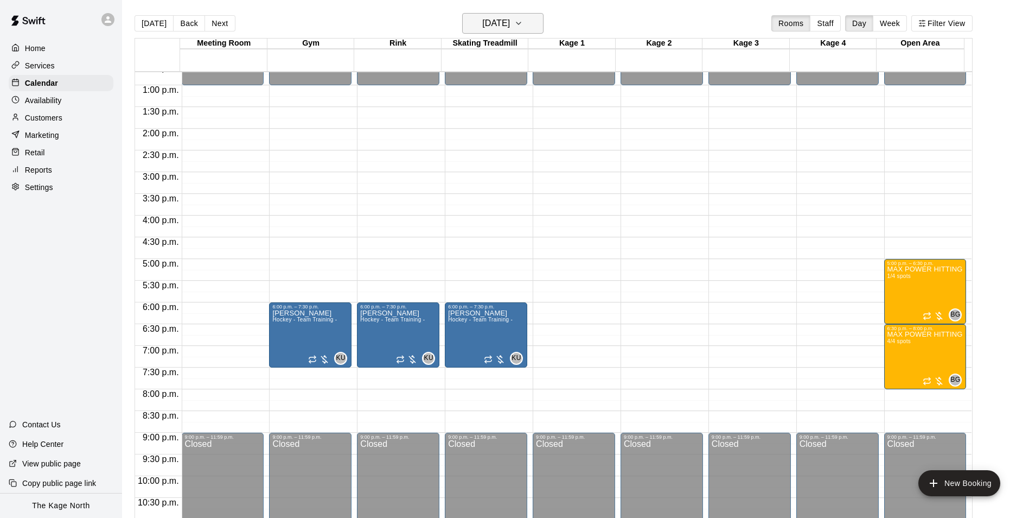
click at [510, 24] on h6 "[DATE]" at bounding box center [496, 23] width 28 height 15
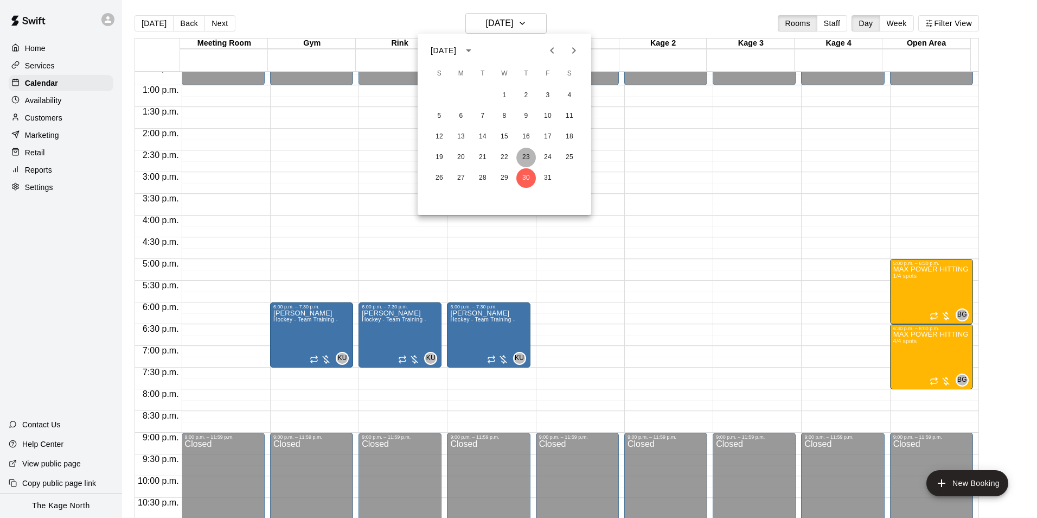
click at [522, 157] on button "23" at bounding box center [526, 158] width 20 height 20
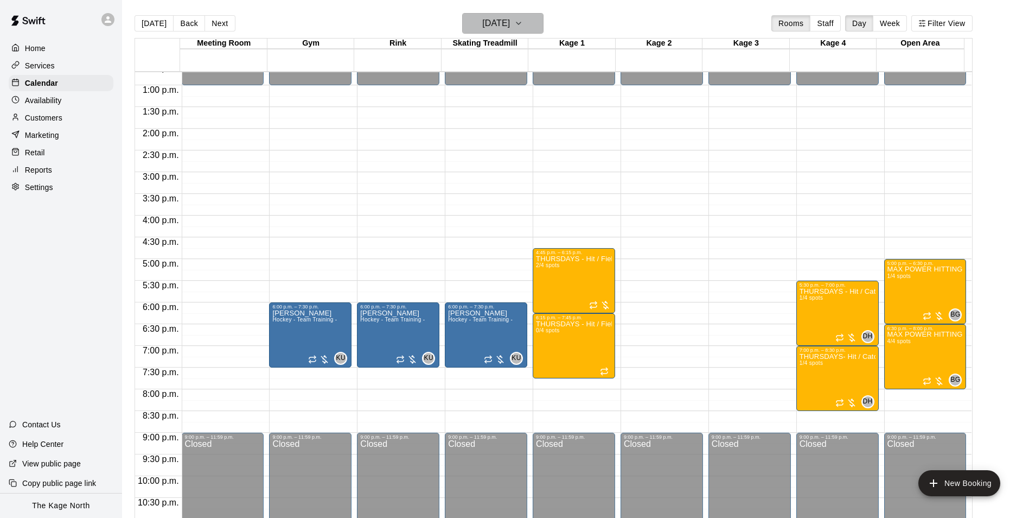
click at [510, 20] on h6 "[DATE]" at bounding box center [496, 23] width 28 height 15
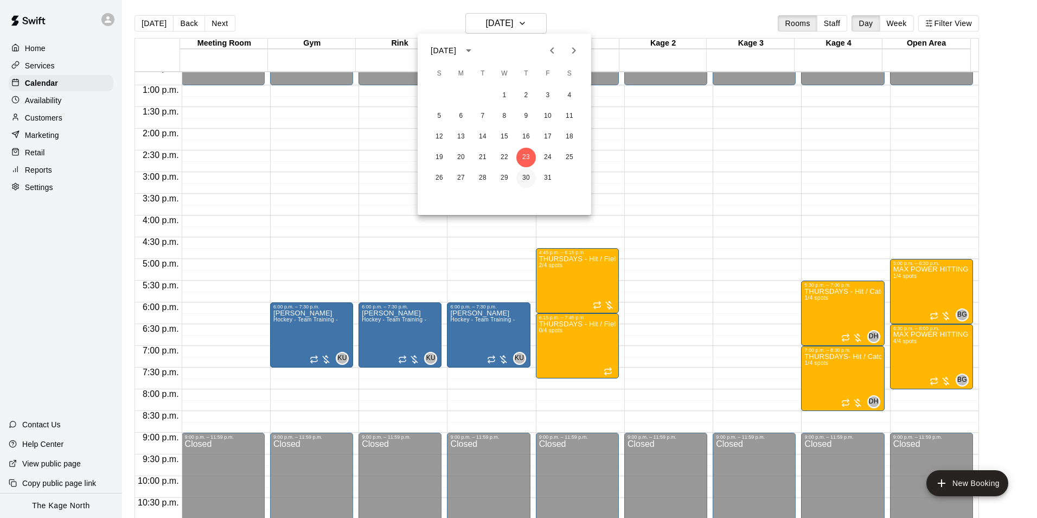
click at [527, 173] on button "30" at bounding box center [526, 178] width 20 height 20
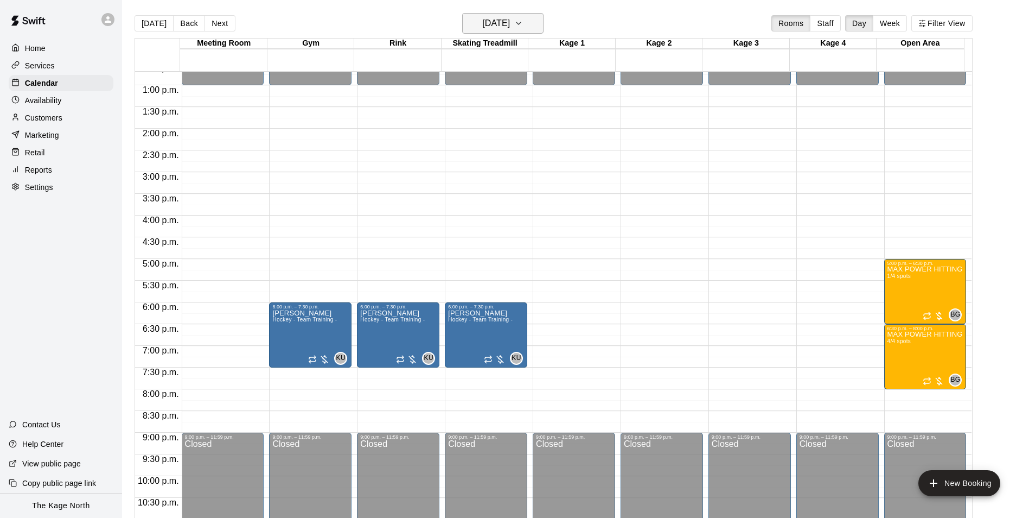
click at [510, 21] on h6 "[DATE]" at bounding box center [496, 23] width 28 height 15
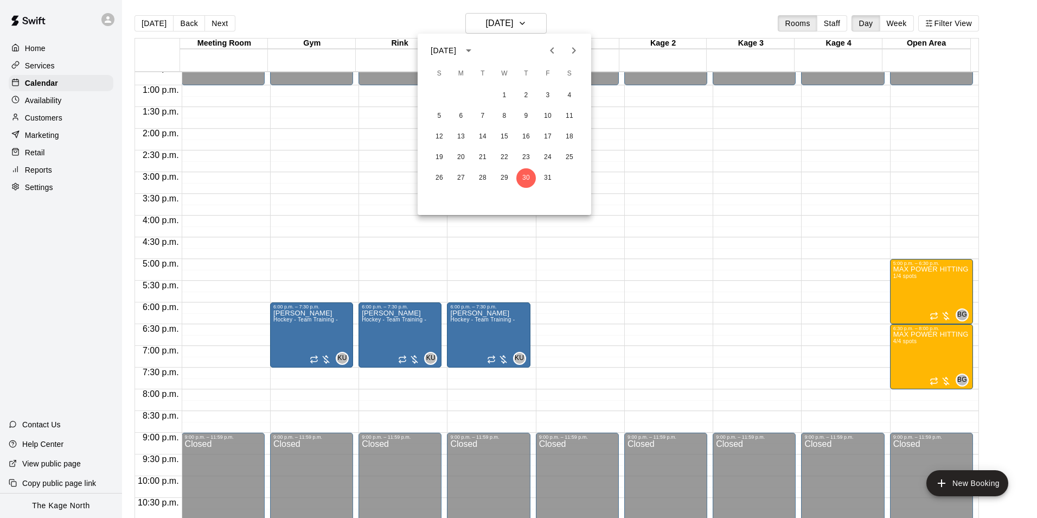
click at [579, 52] on icon "Next month" at bounding box center [573, 50] width 13 height 13
click at [574, 50] on icon "Next month" at bounding box center [573, 50] width 13 height 13
drag, startPoint x: 526, startPoint y: 115, endPoint x: 561, endPoint y: 141, distance: 44.3
click at [526, 114] on button "11" at bounding box center [526, 116] width 20 height 20
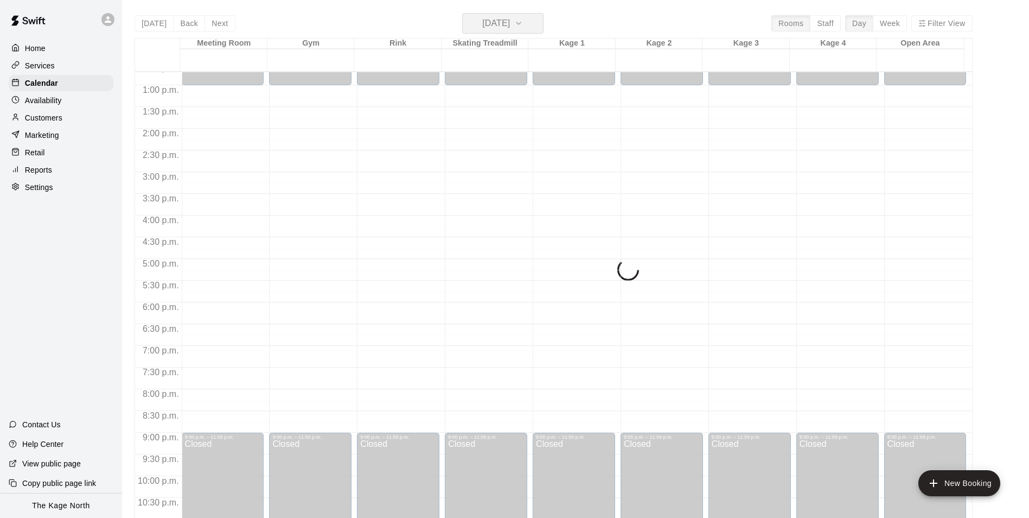
click at [510, 22] on h6 "[DATE]" at bounding box center [496, 23] width 28 height 15
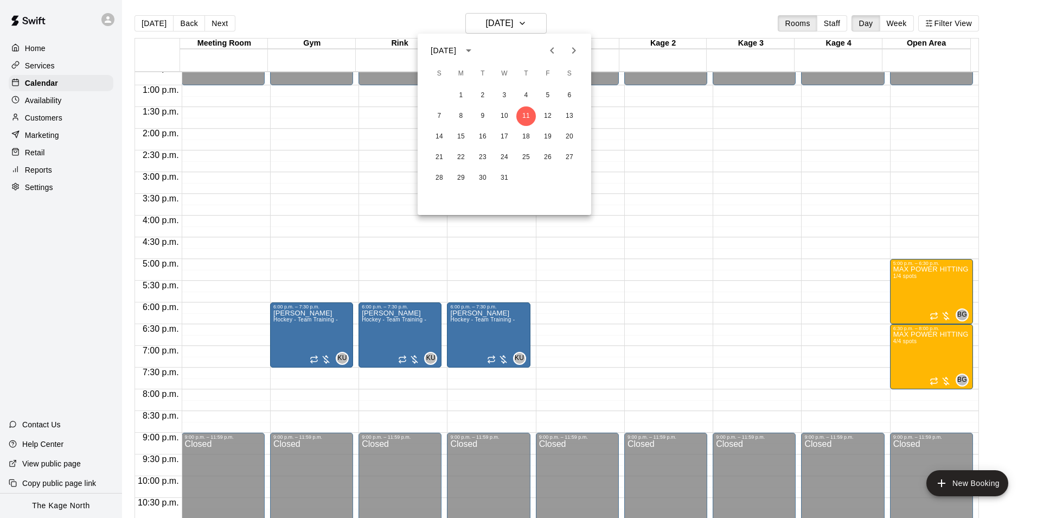
click at [554, 48] on icon "Previous month" at bounding box center [552, 50] width 4 height 7
click at [555, 51] on icon "Previous month" at bounding box center [552, 50] width 13 height 13
click at [551, 52] on icon "Previous month" at bounding box center [552, 50] width 13 height 13
click at [526, 113] on button "11" at bounding box center [526, 116] width 20 height 20
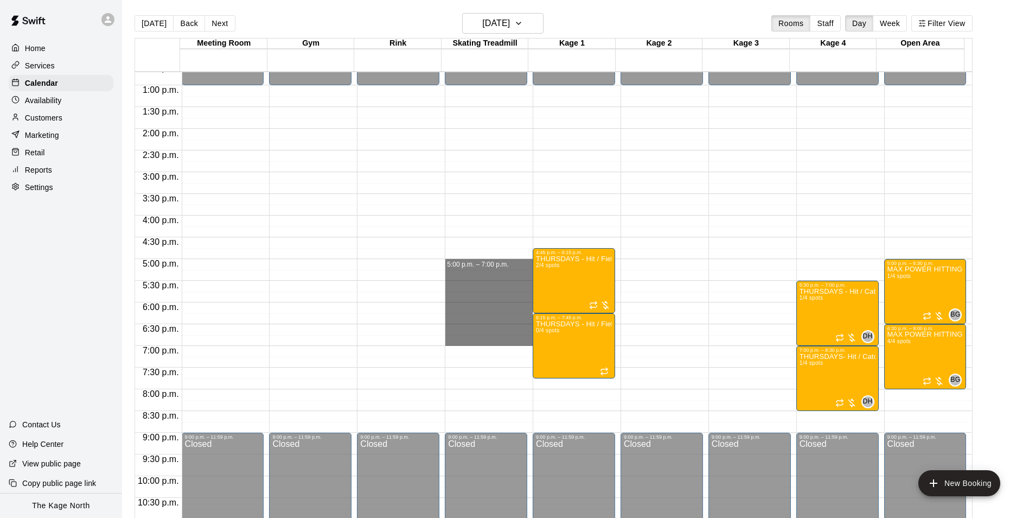
drag, startPoint x: 508, startPoint y: 261, endPoint x: 510, endPoint y: 338, distance: 77.0
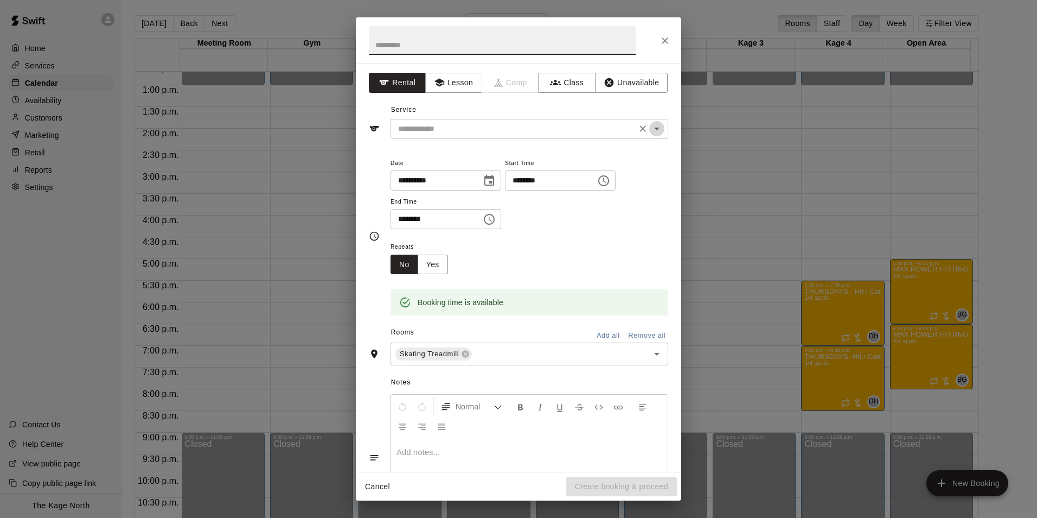
click at [654, 128] on icon "Open" at bounding box center [656, 128] width 5 height 3
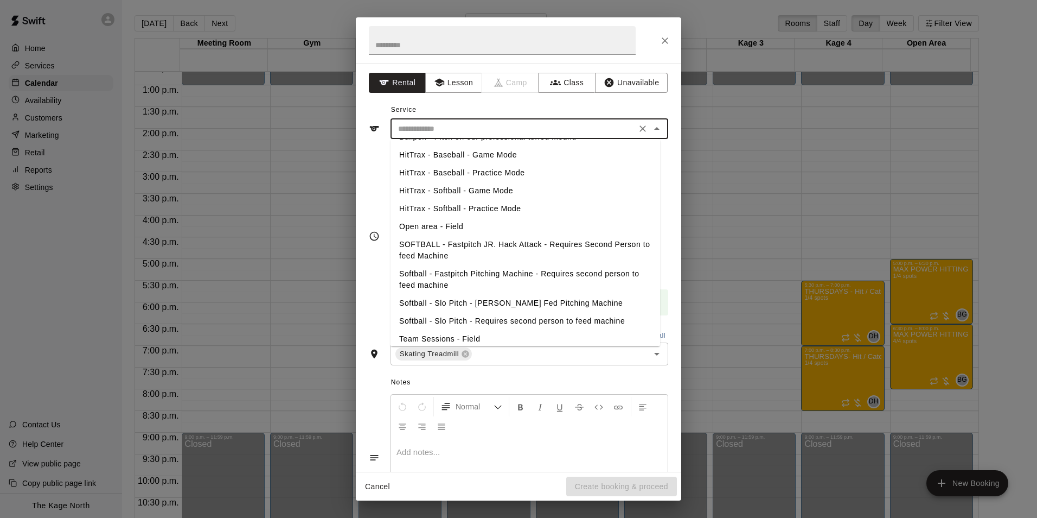
scroll to position [216, 0]
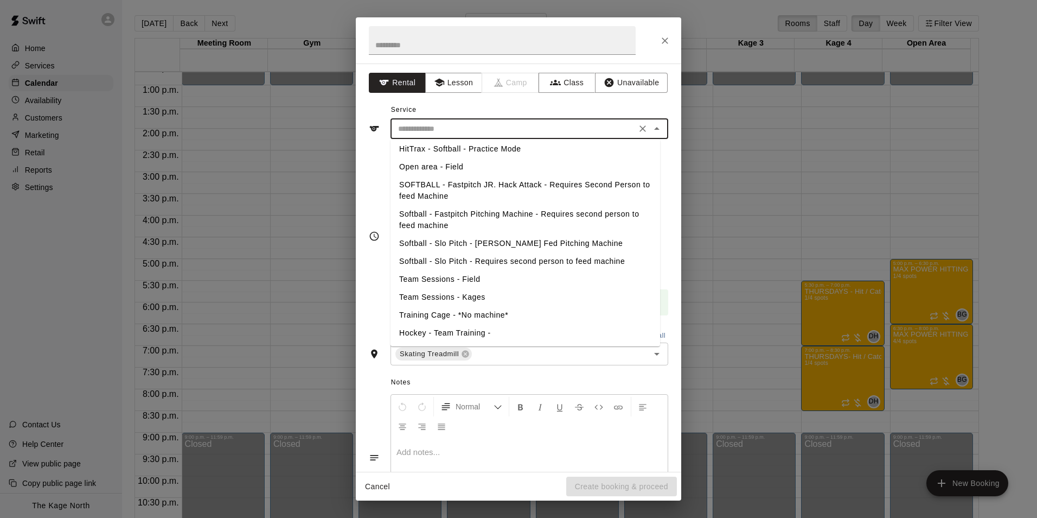
click at [488, 328] on li "Hockey - Team Training -" at bounding box center [526, 333] width 270 height 18
type input "**********"
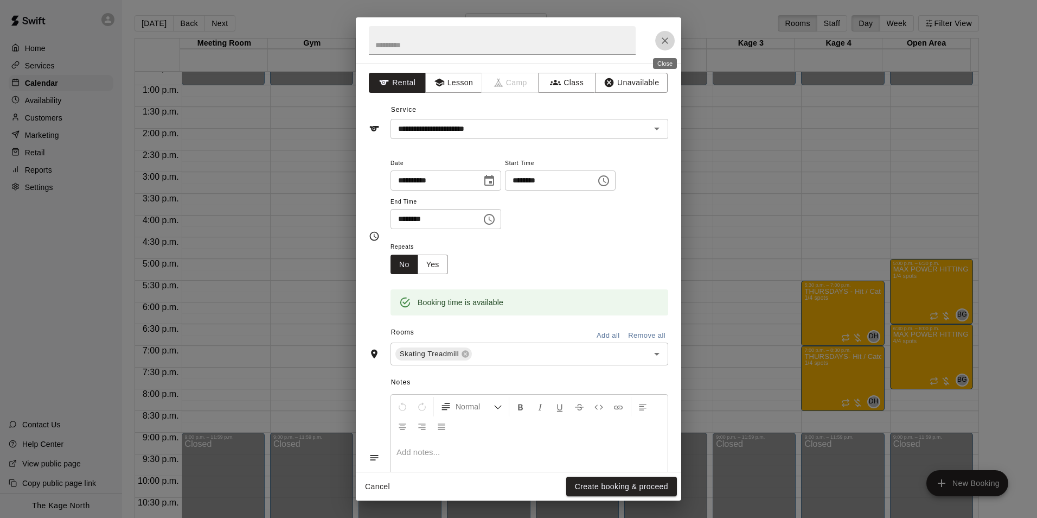
click at [667, 41] on icon "Close" at bounding box center [665, 40] width 11 height 11
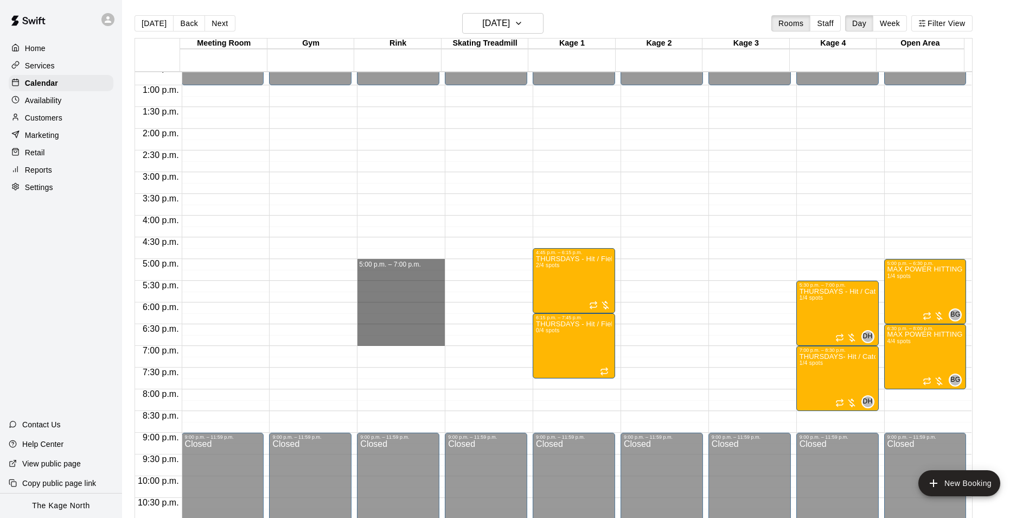
drag, startPoint x: 407, startPoint y: 261, endPoint x: 410, endPoint y: 340, distance: 78.2
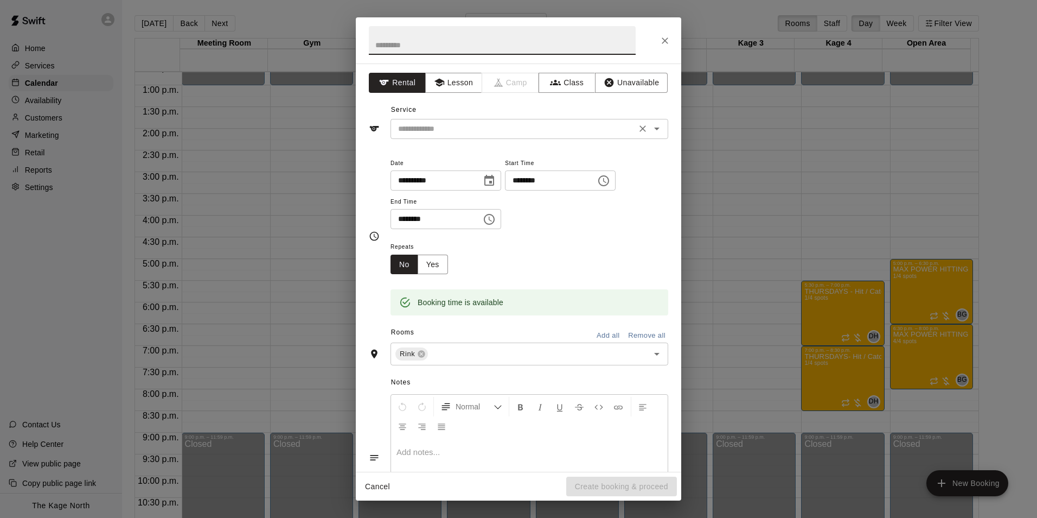
click at [650, 131] on icon "Open" at bounding box center [656, 128] width 13 height 13
click at [464, 105] on div "Service ​" at bounding box center [518, 119] width 299 height 37
click at [665, 41] on icon "Close" at bounding box center [665, 40] width 7 height 7
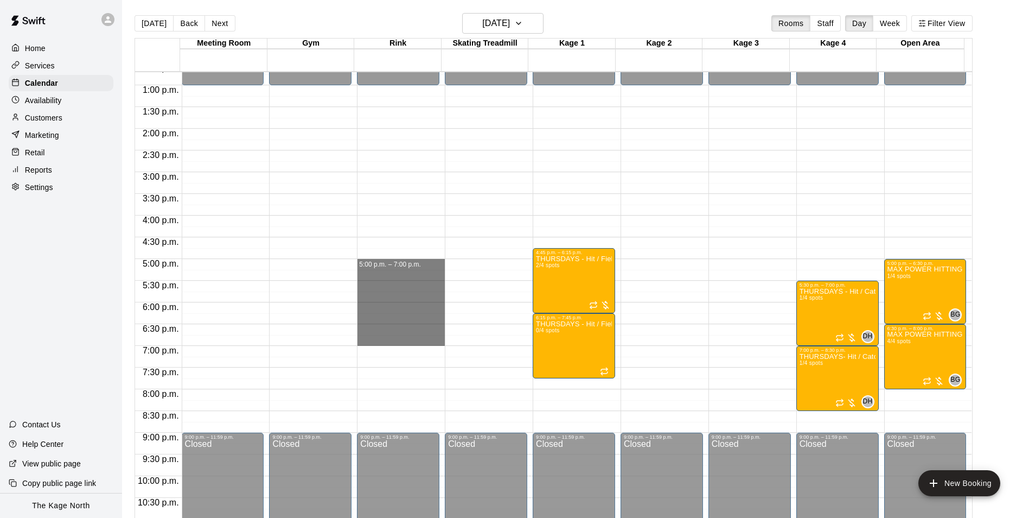
drag, startPoint x: 415, startPoint y: 261, endPoint x: 414, endPoint y: 340, distance: 78.7
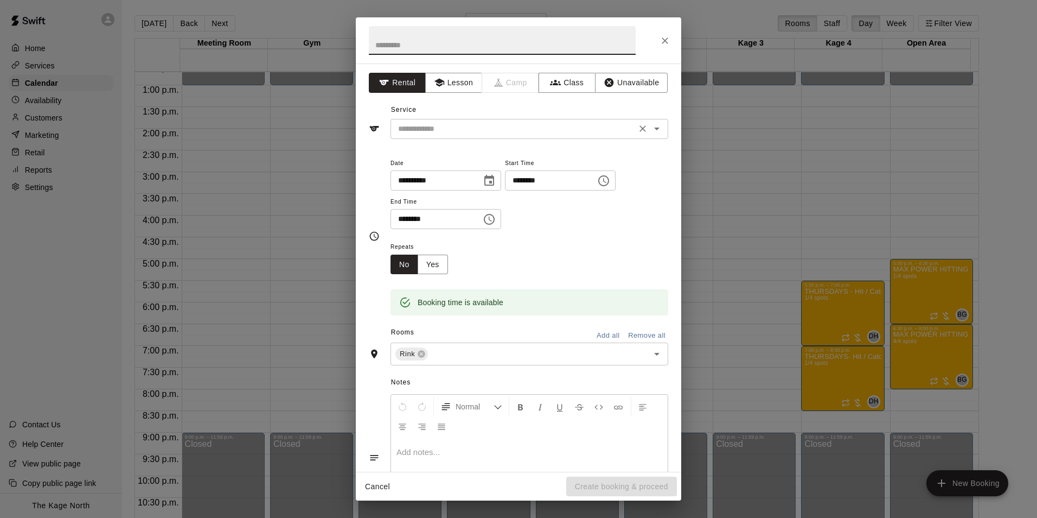
click at [650, 132] on icon "Open" at bounding box center [656, 128] width 13 height 13
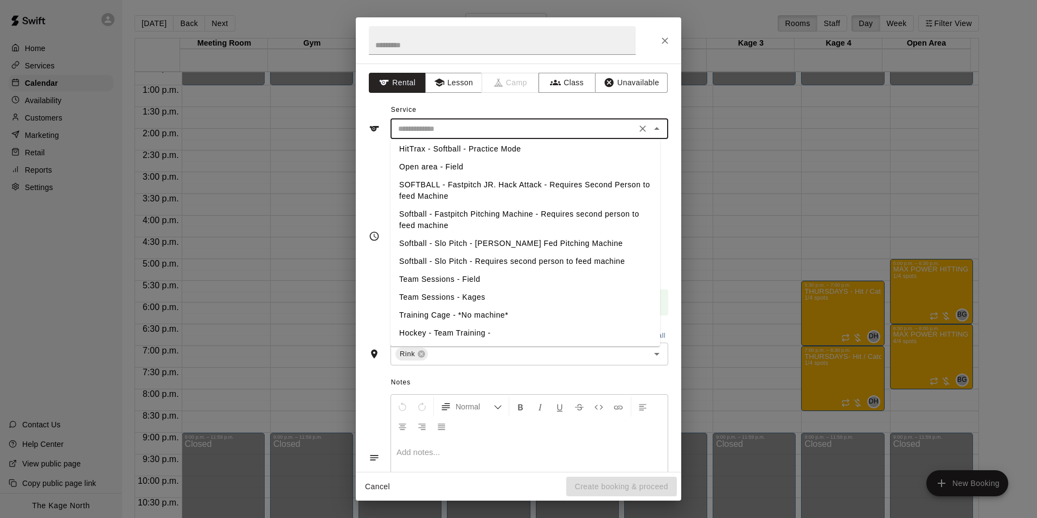
click at [472, 332] on li "Hockey - Team Training -" at bounding box center [526, 333] width 270 height 18
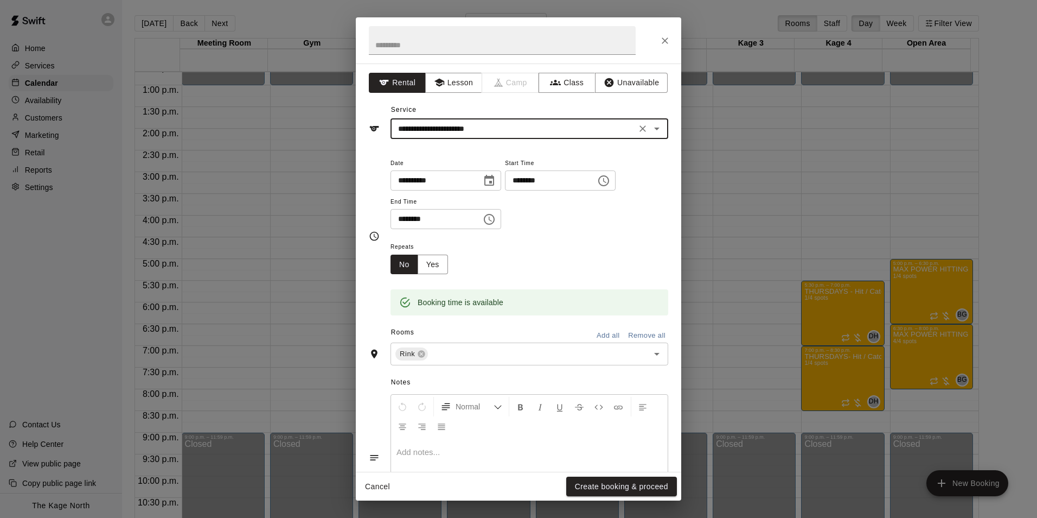
type input "**********"
click at [458, 353] on input "text" at bounding box center [531, 354] width 203 height 14
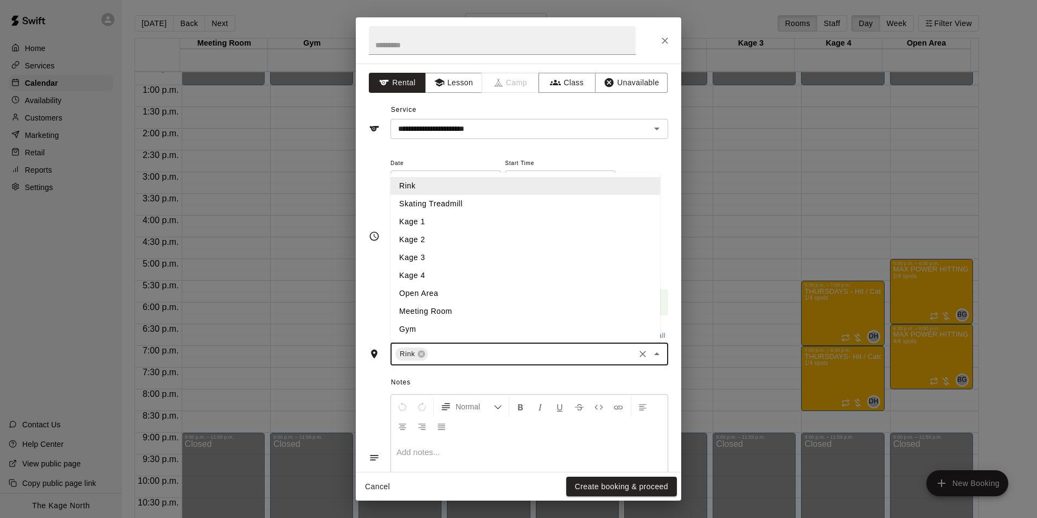
click at [456, 203] on li "Skating Treadmill" at bounding box center [526, 204] width 270 height 18
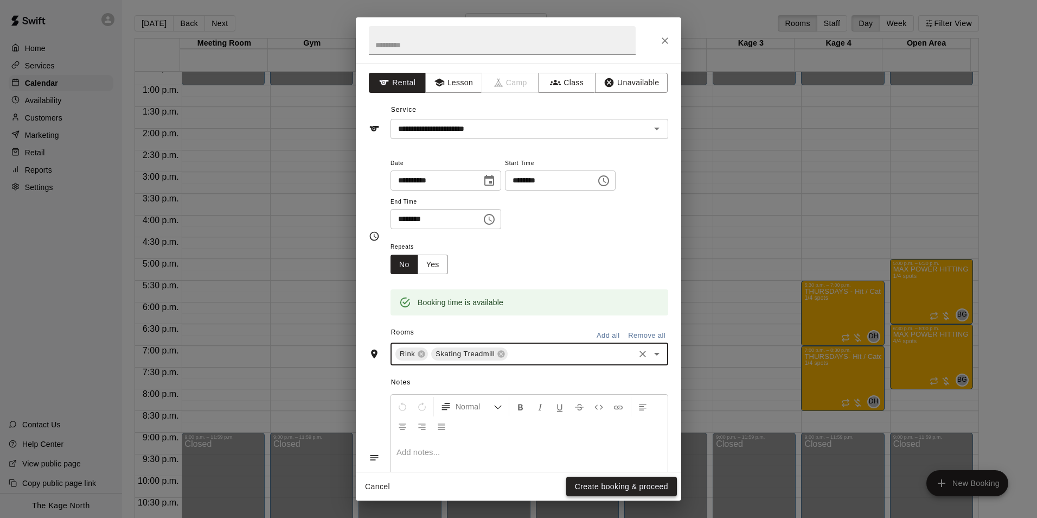
click at [628, 481] on button "Create booking & proceed" at bounding box center [621, 486] width 111 height 20
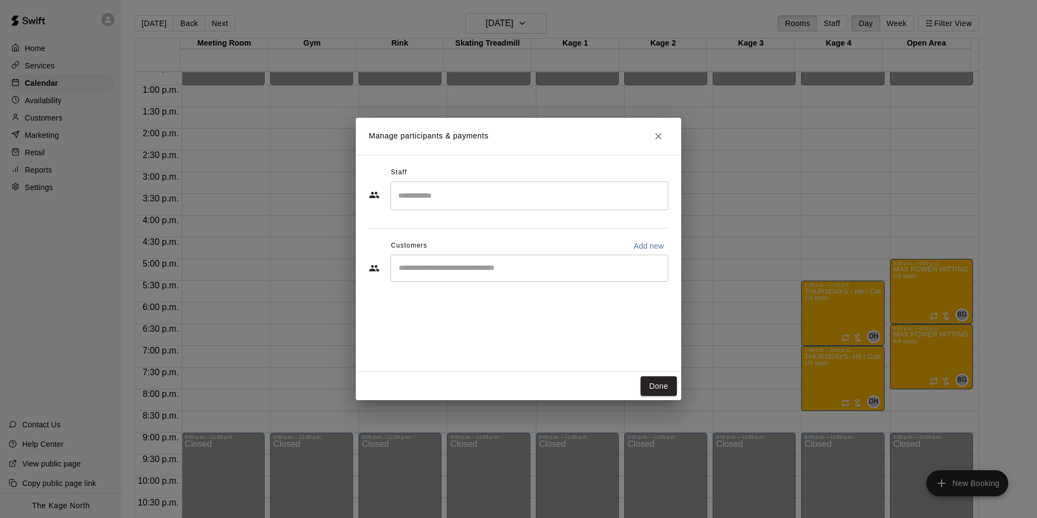
click at [467, 270] on input "Start typing to search customers..." at bounding box center [529, 268] width 268 height 11
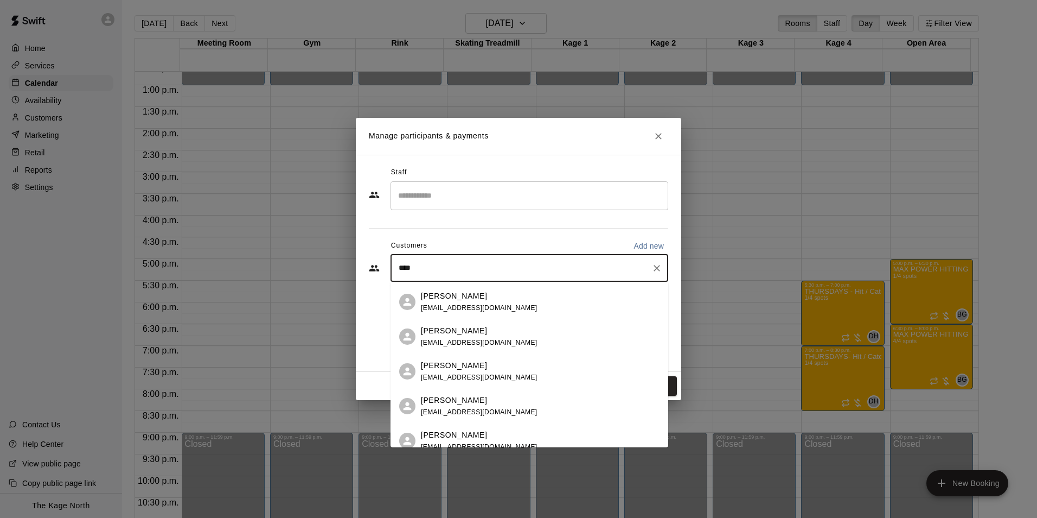
scroll to position [163, 0]
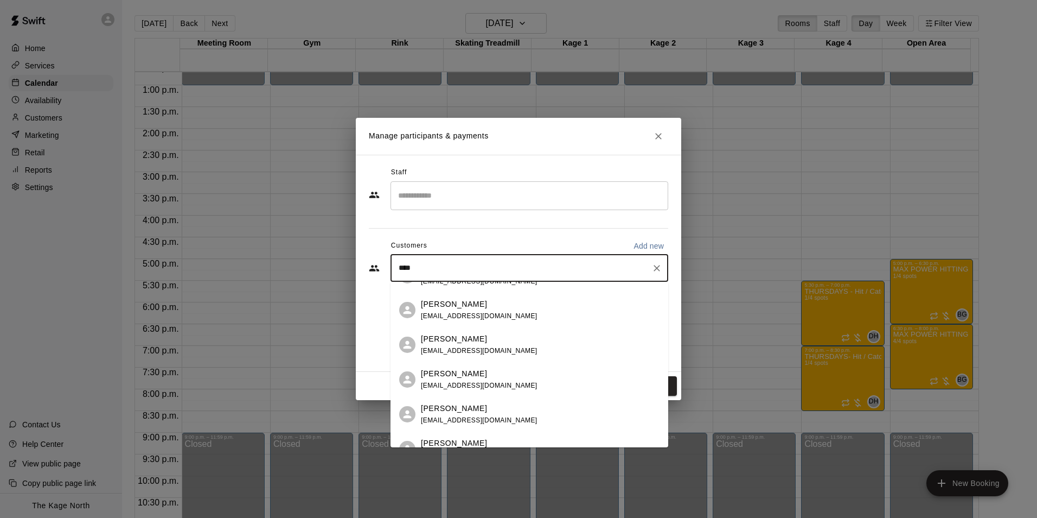
type input "****"
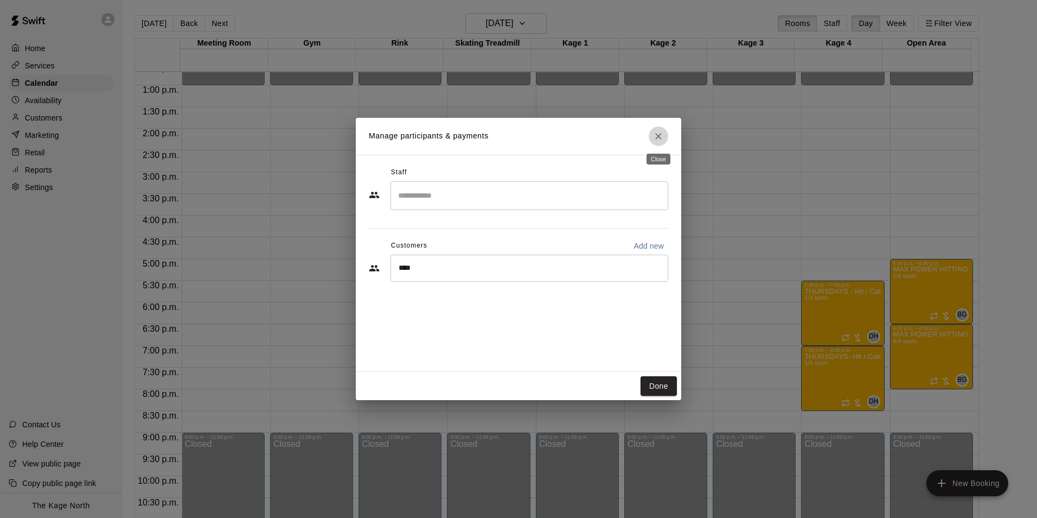
click at [659, 135] on icon "Close" at bounding box center [658, 136] width 11 height 11
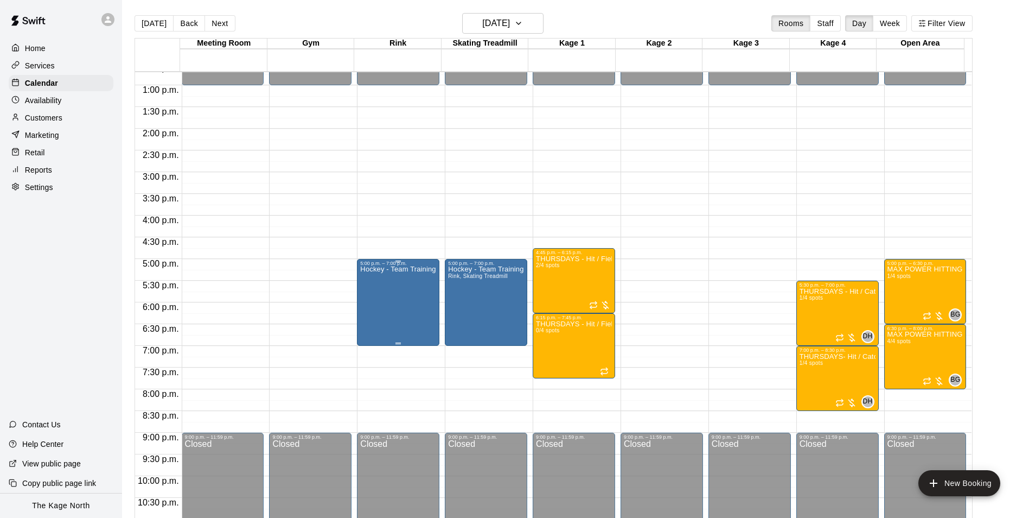
click at [395, 291] on div "Hockey - Team Training -" at bounding box center [398, 525] width 76 height 518
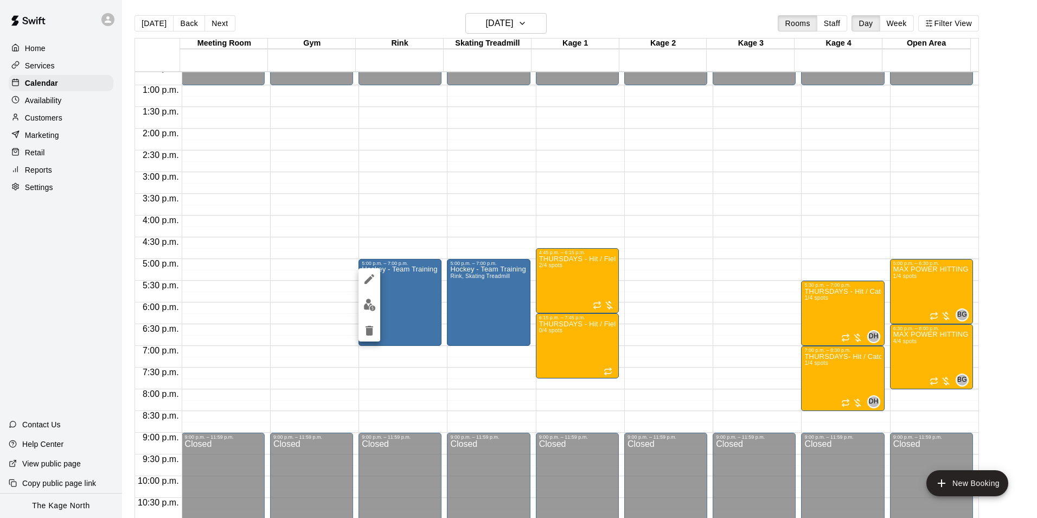
click at [365, 333] on icon "delete" at bounding box center [369, 330] width 13 height 13
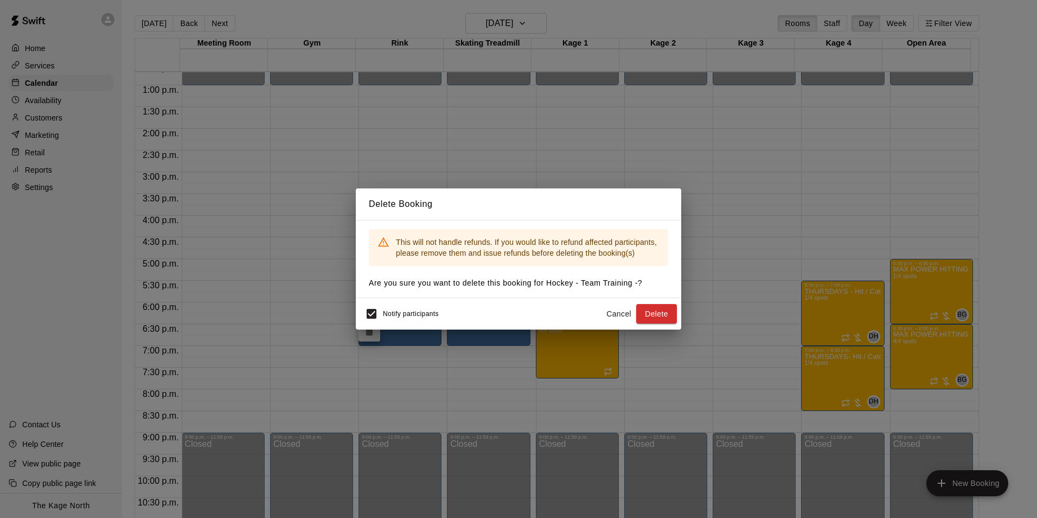
click at [655, 315] on button "Delete" at bounding box center [656, 314] width 41 height 20
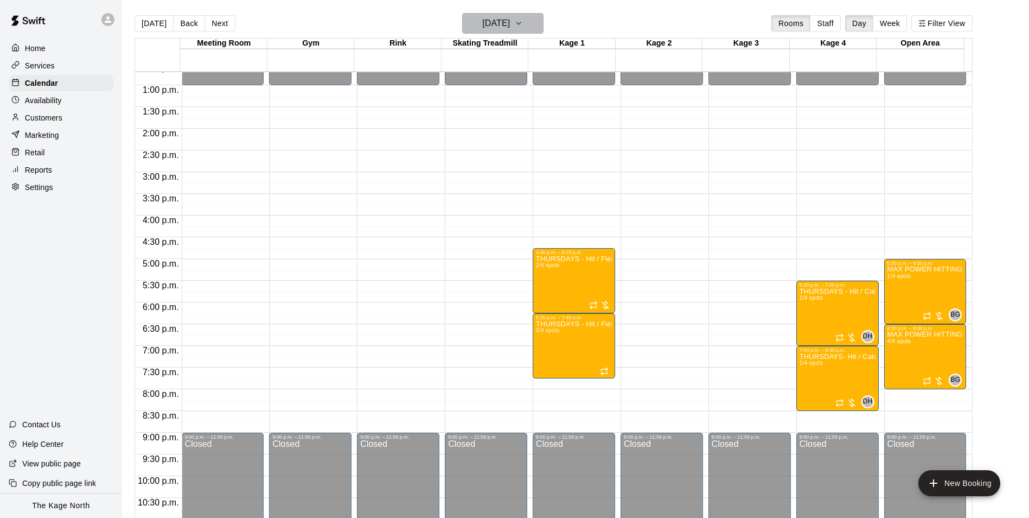
click at [510, 19] on h6 "[DATE]" at bounding box center [496, 23] width 28 height 15
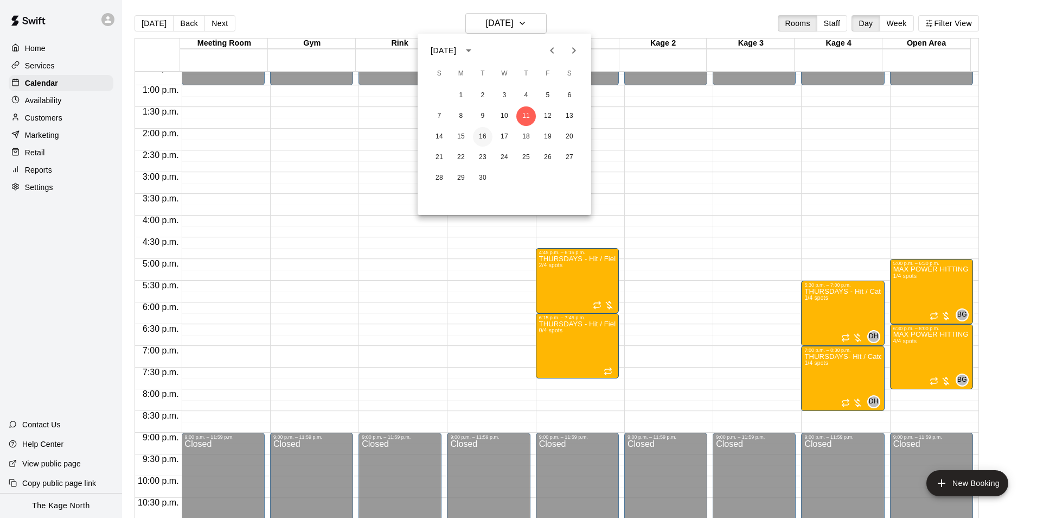
click at [480, 139] on button "16" at bounding box center [483, 137] width 20 height 20
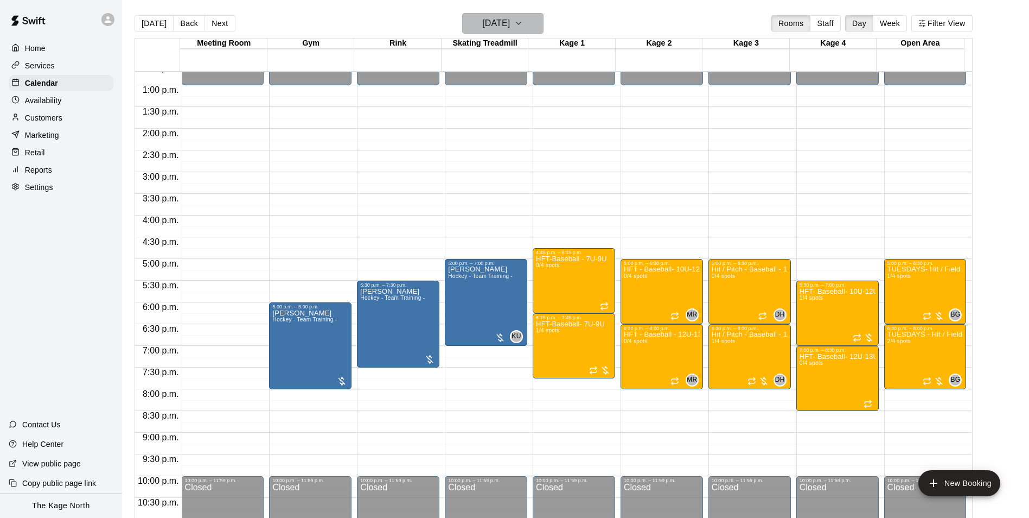
click at [510, 18] on h6 "[DATE]" at bounding box center [496, 23] width 28 height 15
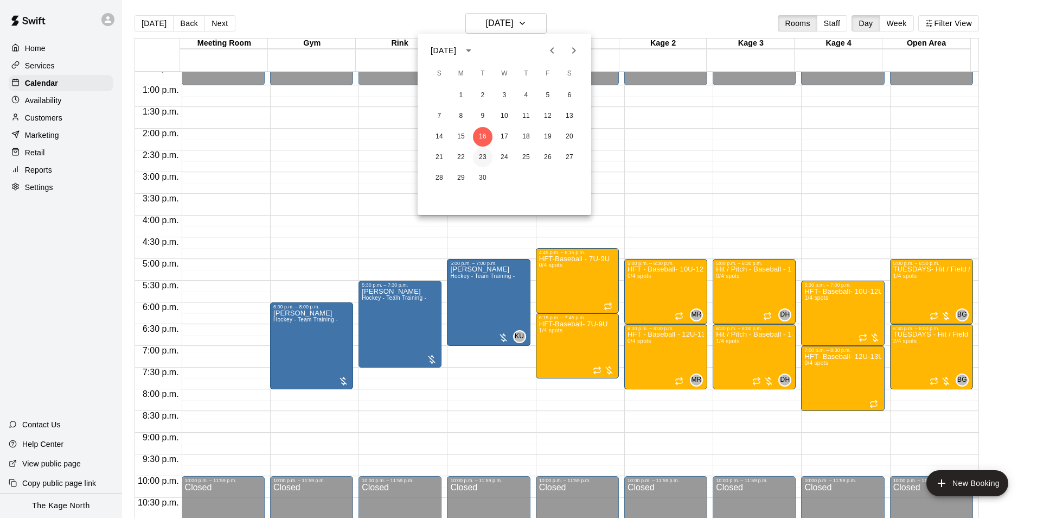
click at [484, 155] on button "23" at bounding box center [483, 158] width 20 height 20
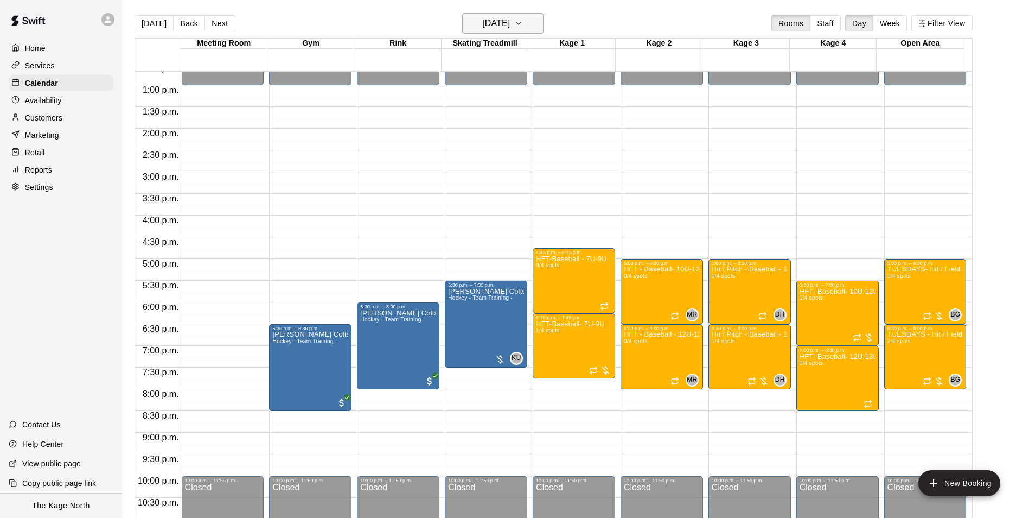
click at [510, 21] on h6 "[DATE]" at bounding box center [496, 23] width 28 height 15
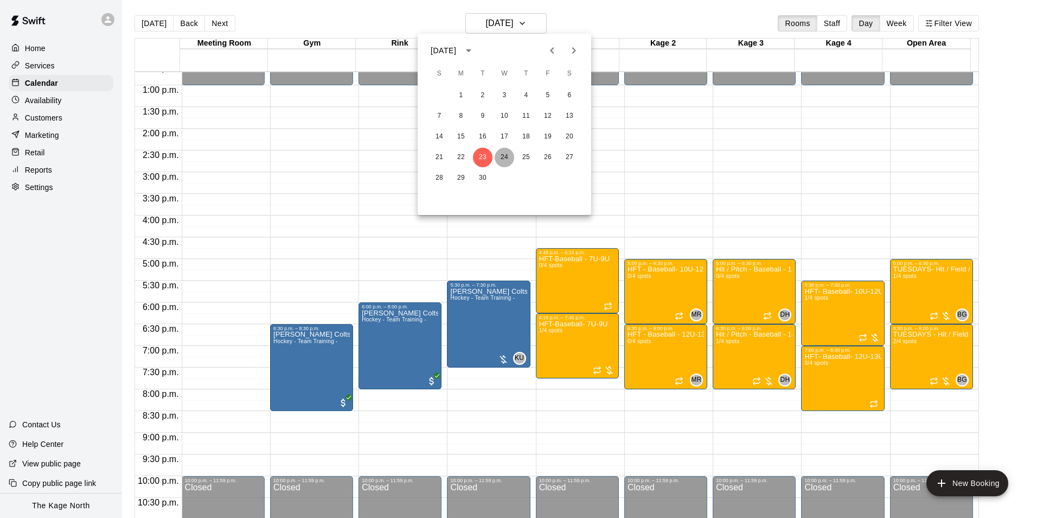
click at [501, 155] on button "24" at bounding box center [505, 158] width 20 height 20
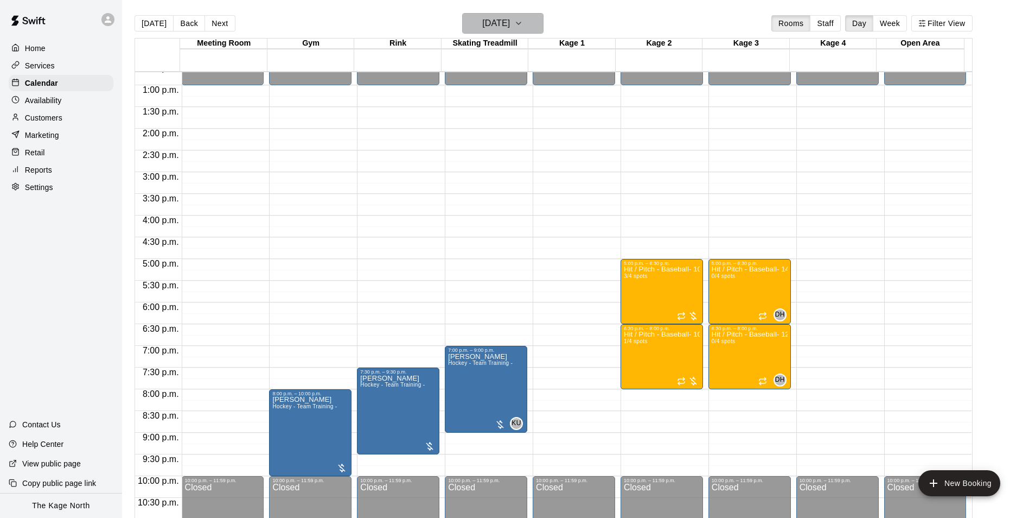
click at [510, 23] on h6 "[DATE]" at bounding box center [496, 23] width 28 height 15
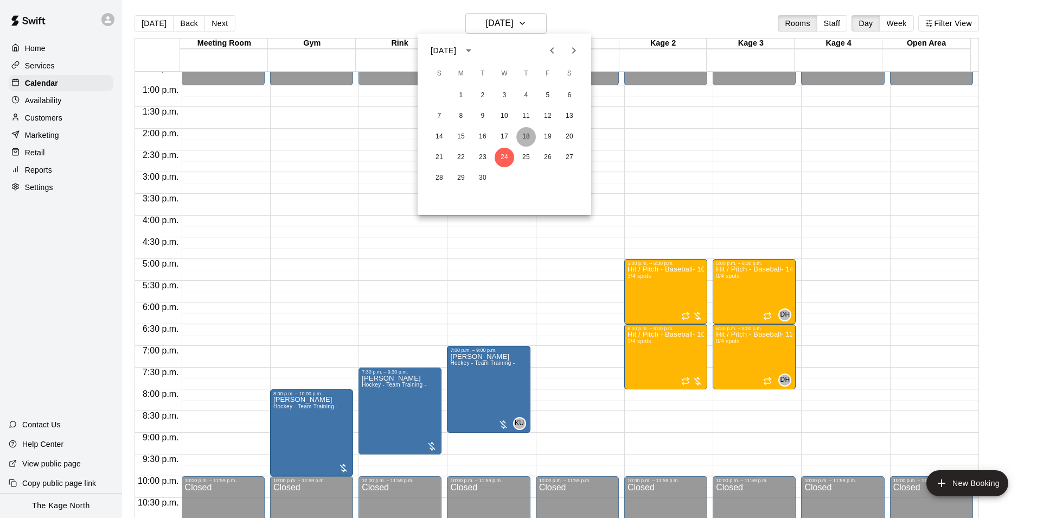
click at [527, 136] on button "18" at bounding box center [526, 137] width 20 height 20
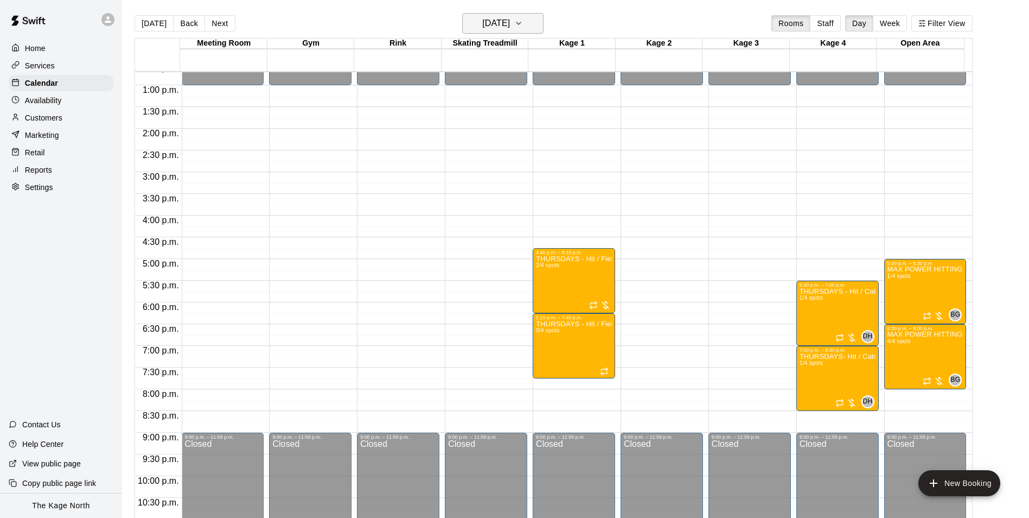
click at [510, 23] on h6 "[DATE]" at bounding box center [496, 23] width 28 height 15
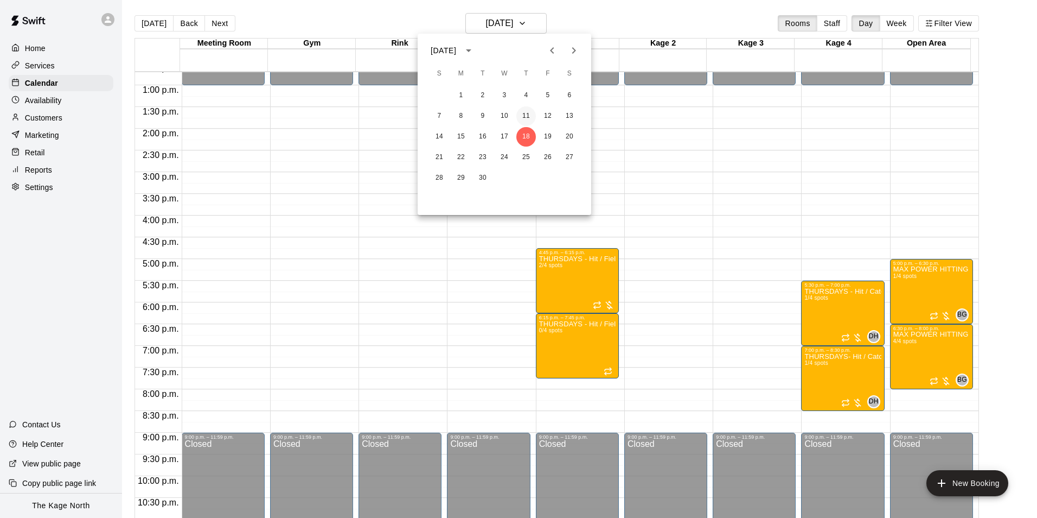
click at [529, 112] on button "11" at bounding box center [526, 116] width 20 height 20
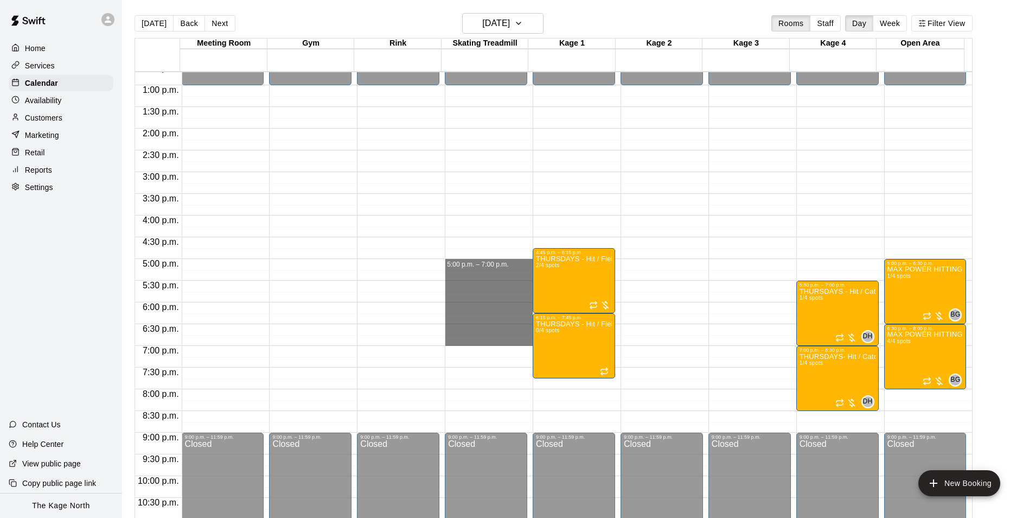
drag, startPoint x: 491, startPoint y: 264, endPoint x: 492, endPoint y: 337, distance: 73.2
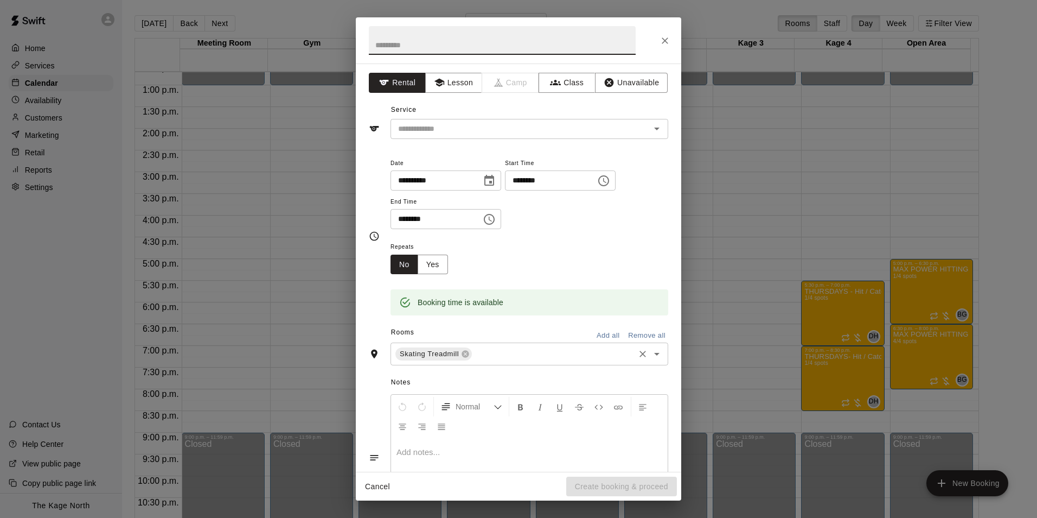
click at [491, 350] on input "text" at bounding box center [553, 354] width 159 height 14
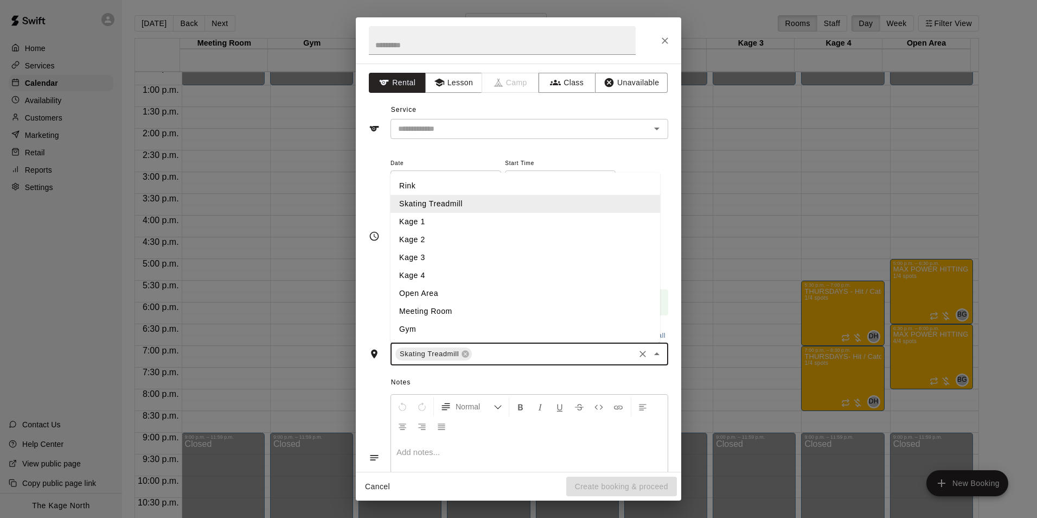
click at [432, 187] on li "Rink" at bounding box center [526, 186] width 270 height 18
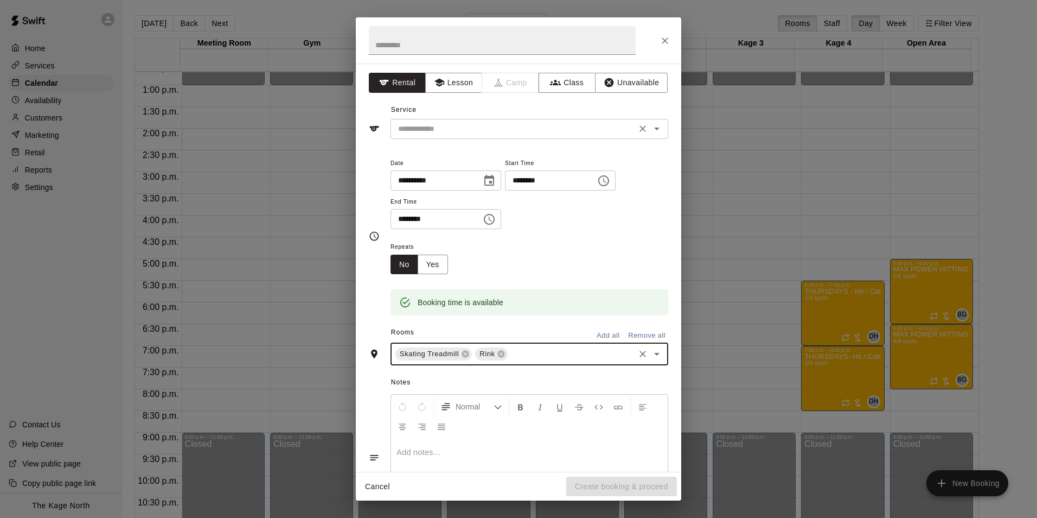
click at [477, 135] on input "text" at bounding box center [513, 129] width 239 height 14
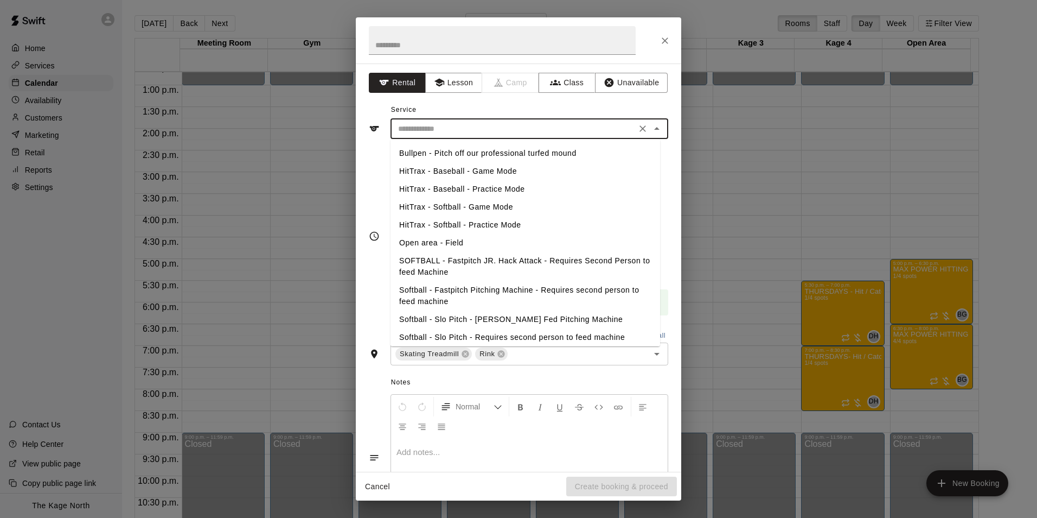
scroll to position [216, 0]
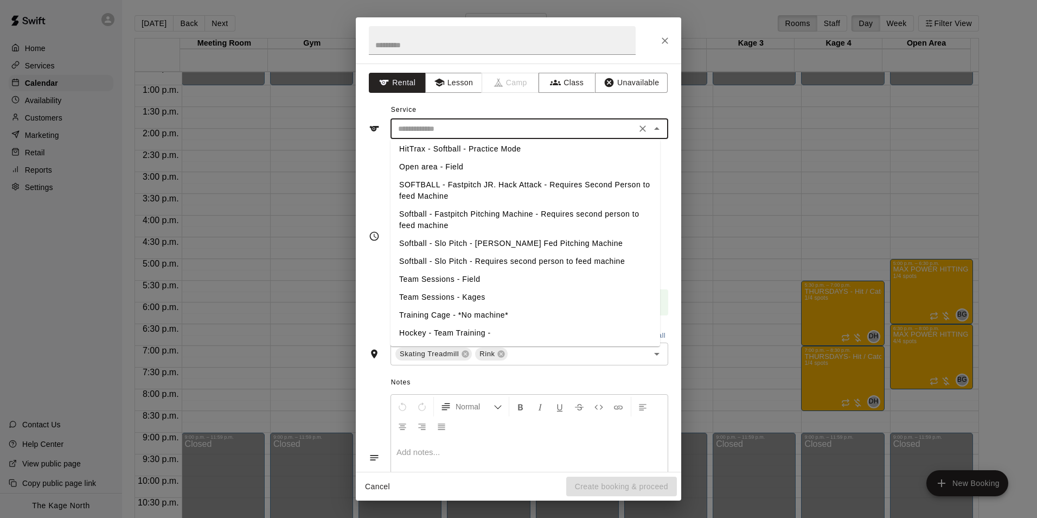
click at [475, 329] on li "Hockey - Team Training -" at bounding box center [526, 333] width 270 height 18
type input "**********"
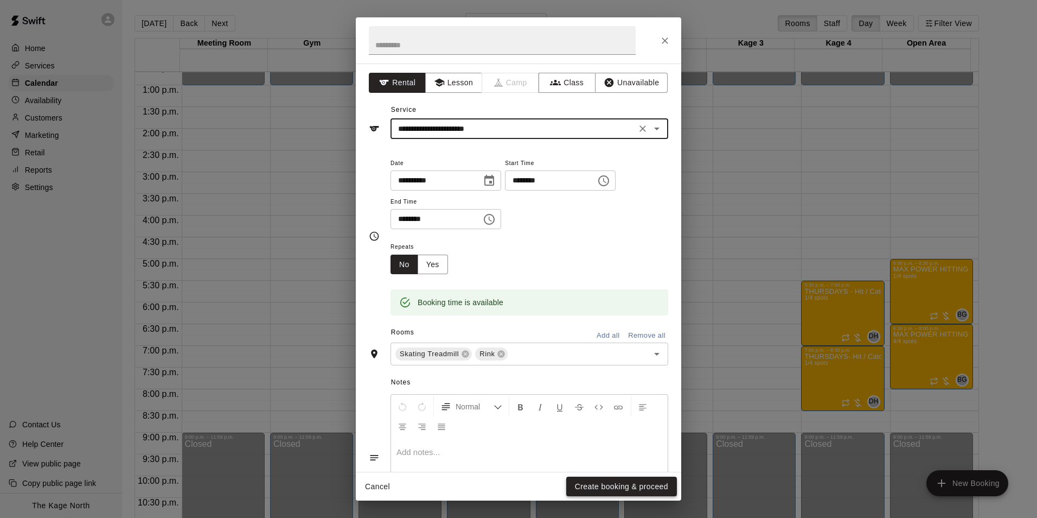
click at [621, 492] on button "Create booking & proceed" at bounding box center [621, 486] width 111 height 20
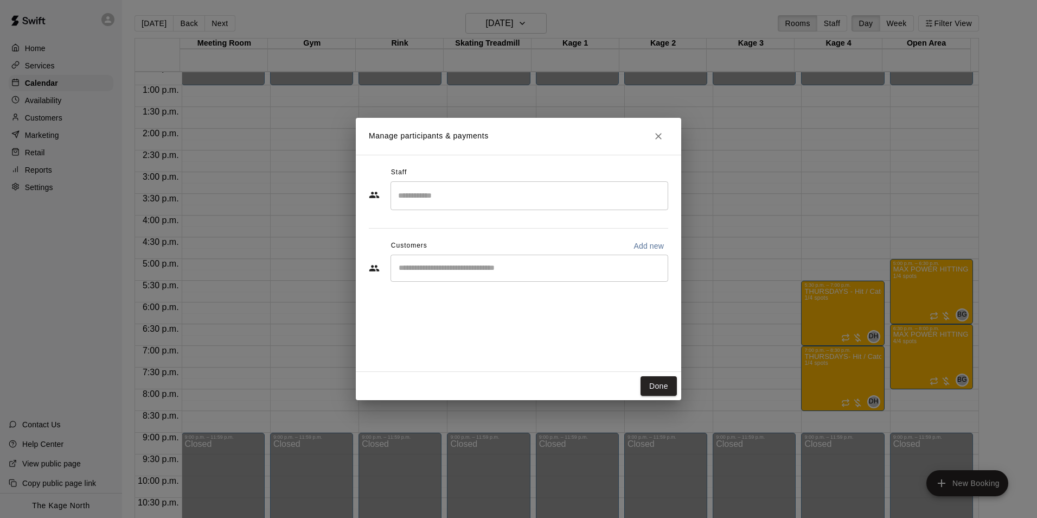
click at [442, 267] on input "Start typing to search customers..." at bounding box center [529, 268] width 268 height 11
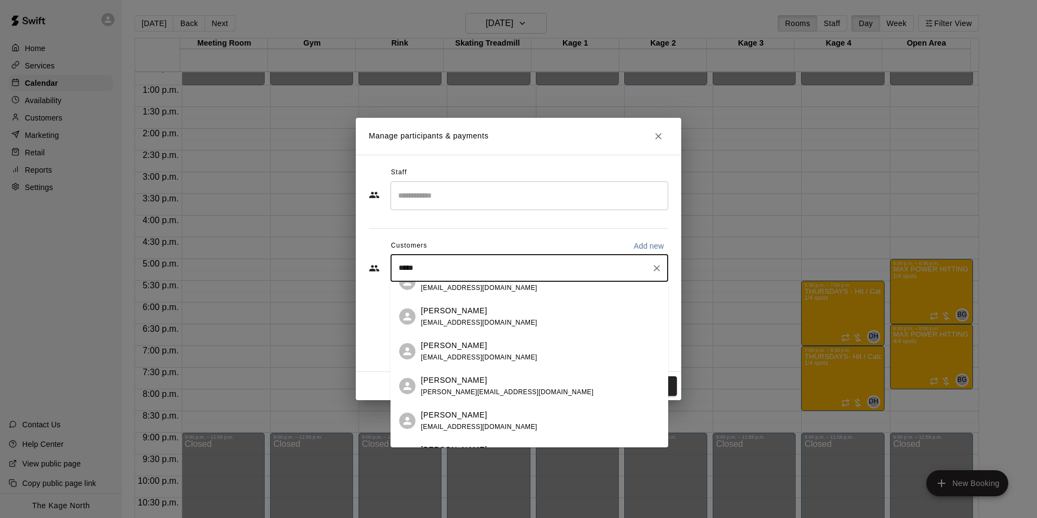
scroll to position [0, 0]
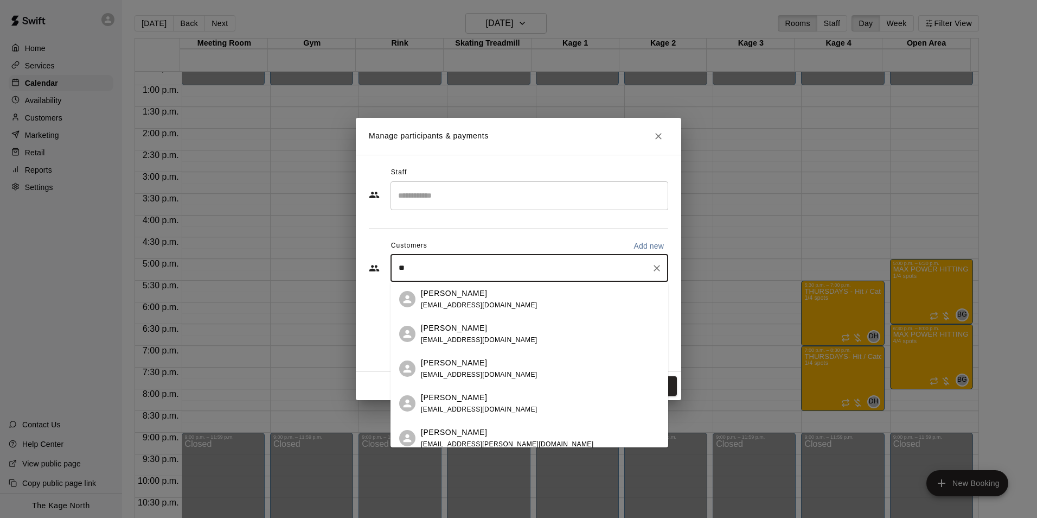
type input "*"
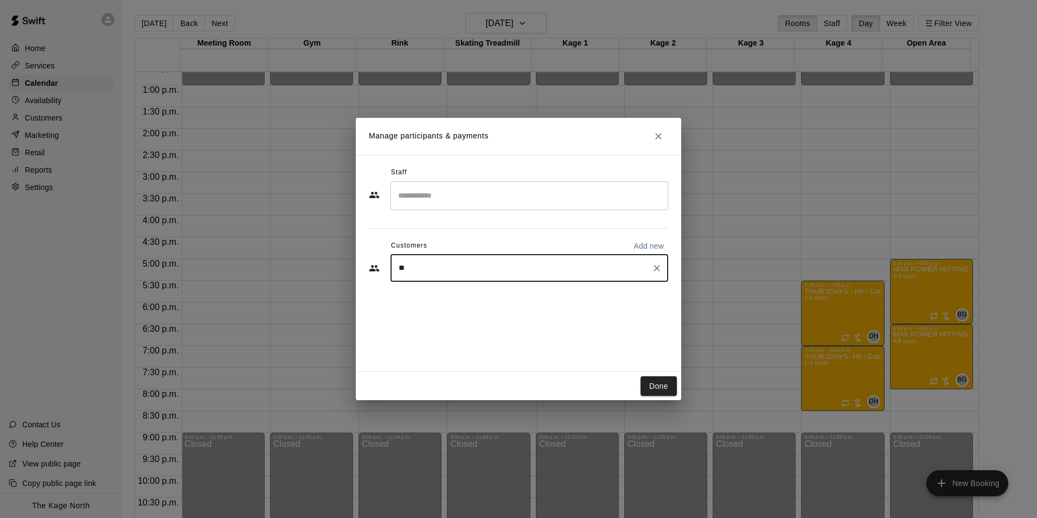
type input "*"
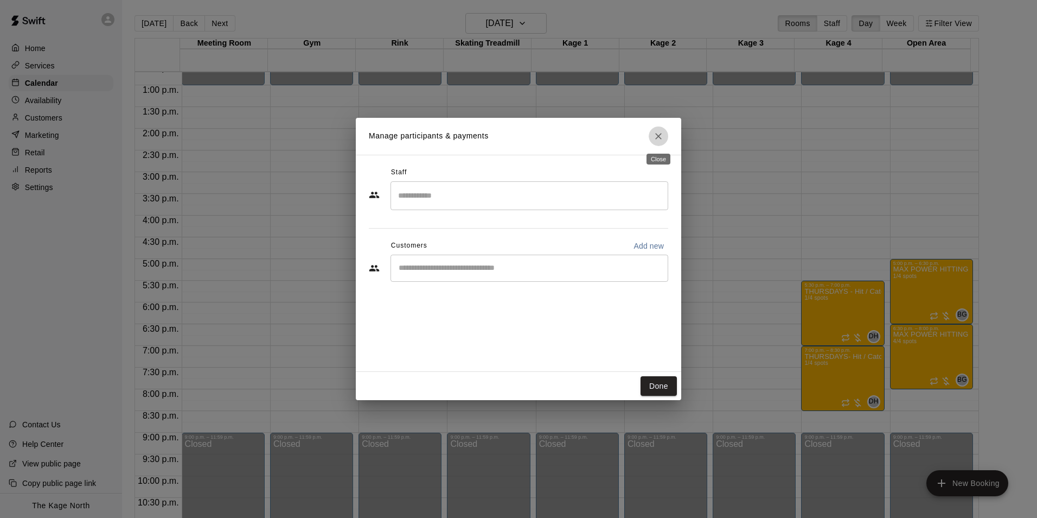
click at [651, 132] on button "Close" at bounding box center [659, 136] width 20 height 20
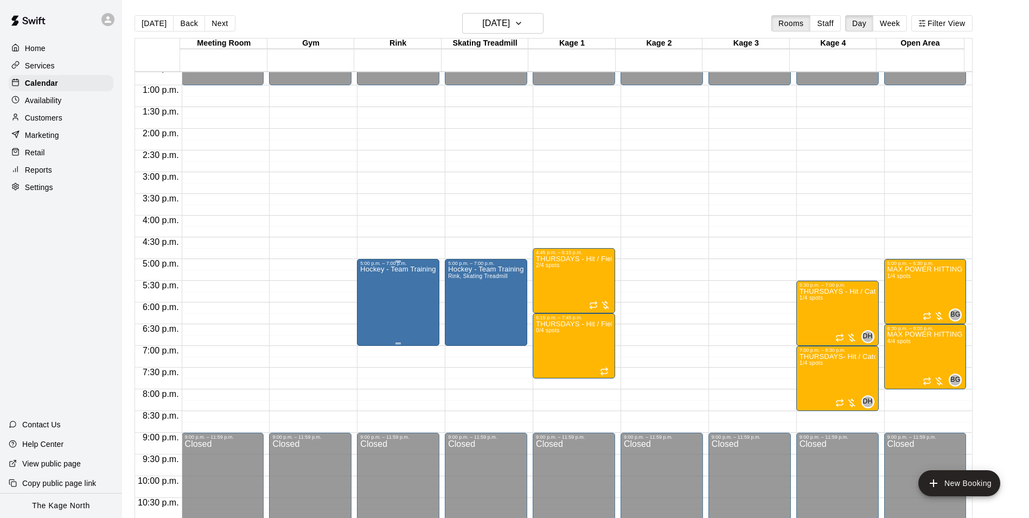
click at [411, 296] on div "Hockey - Team Training -" at bounding box center [398, 525] width 76 height 518
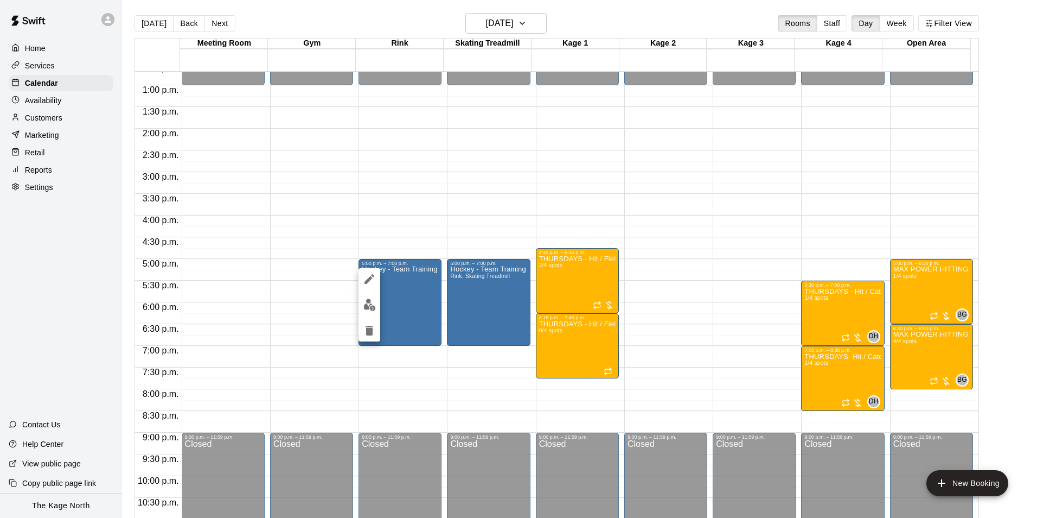
click at [381, 303] on div at bounding box center [518, 259] width 1037 height 518
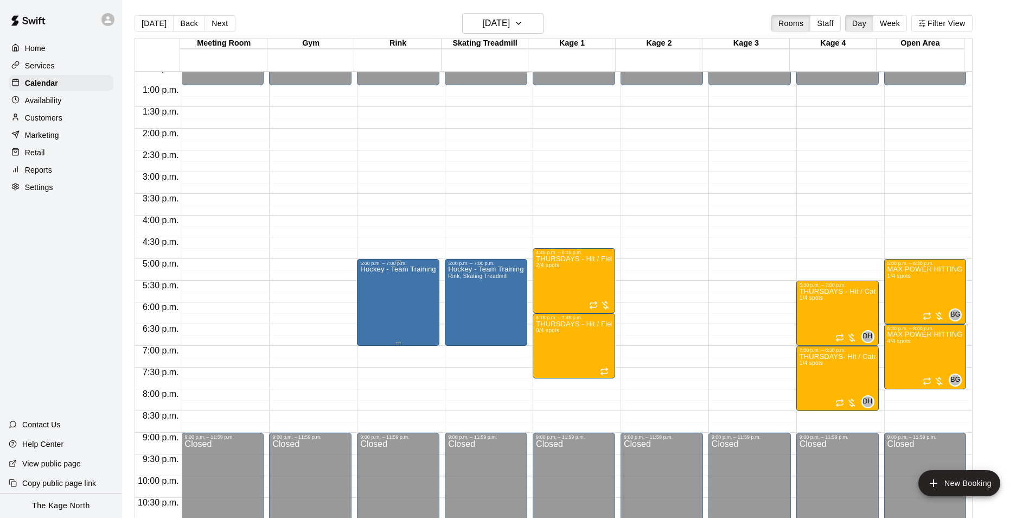
click at [385, 298] on div "Hockey - Team Training -" at bounding box center [398, 525] width 76 height 518
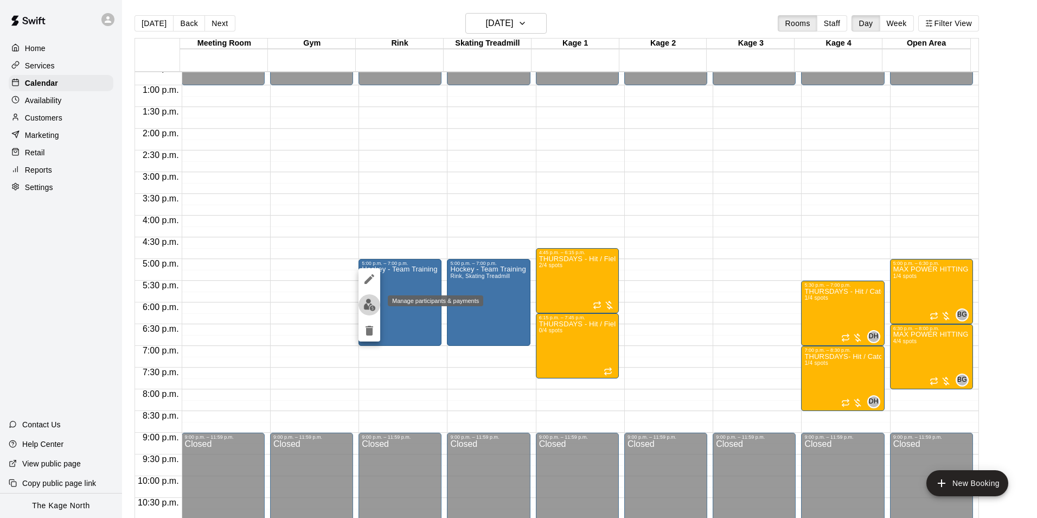
click at [367, 305] on img "edit" at bounding box center [369, 304] width 12 height 12
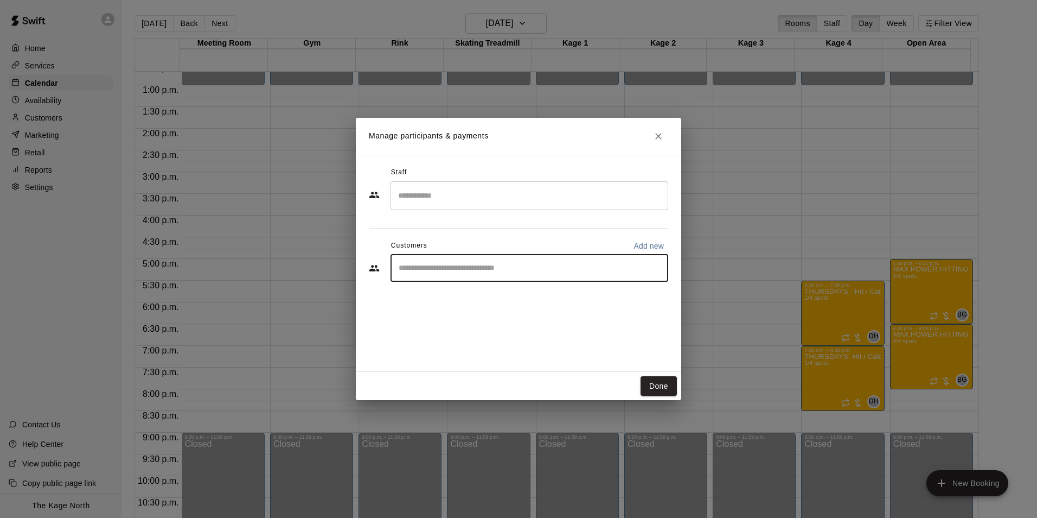
click at [430, 263] on input "Start typing to search customers..." at bounding box center [529, 268] width 268 height 11
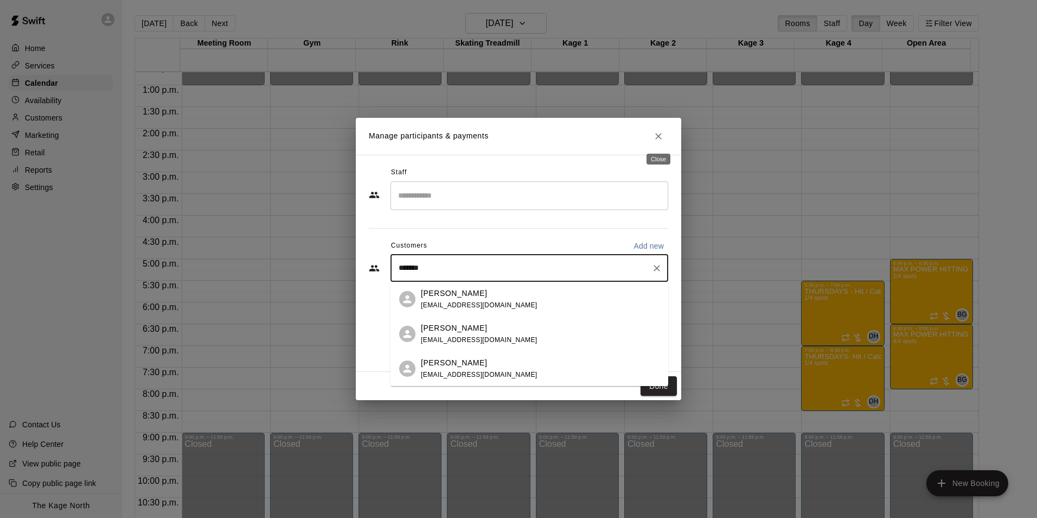
type input "*******"
click at [662, 139] on icon "Close" at bounding box center [658, 136] width 11 height 11
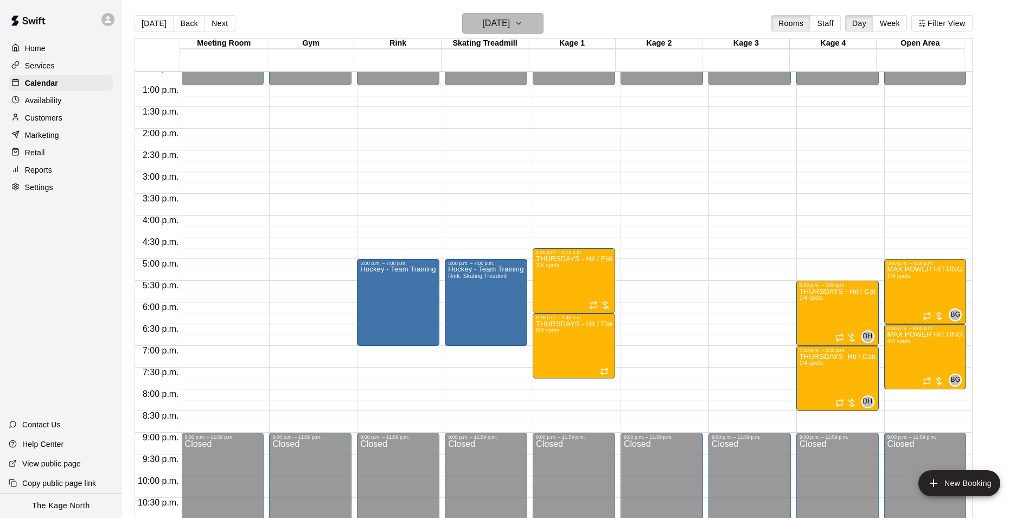
click at [510, 24] on h6 "[DATE]" at bounding box center [496, 23] width 28 height 15
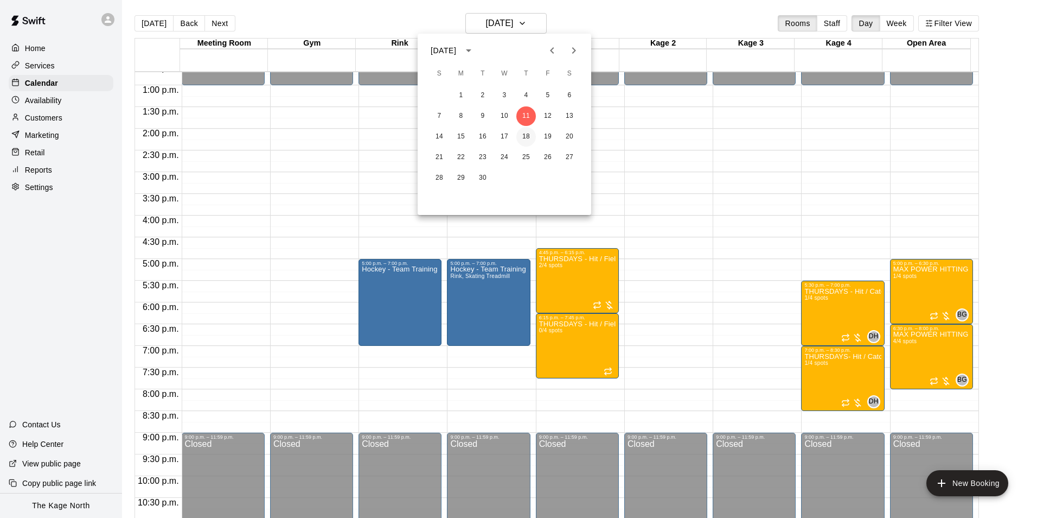
click at [527, 136] on button "18" at bounding box center [526, 137] width 20 height 20
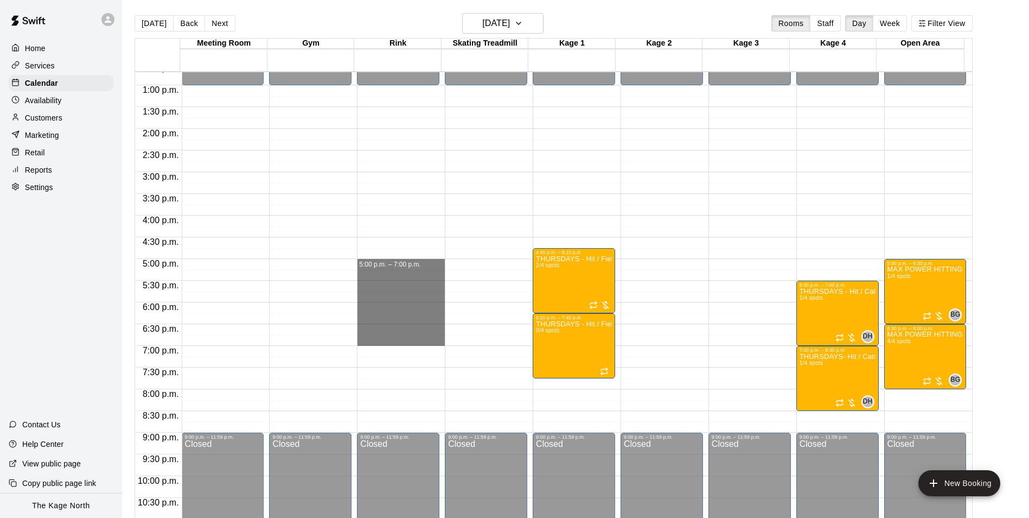
drag, startPoint x: 410, startPoint y: 264, endPoint x: 401, endPoint y: 345, distance: 81.8
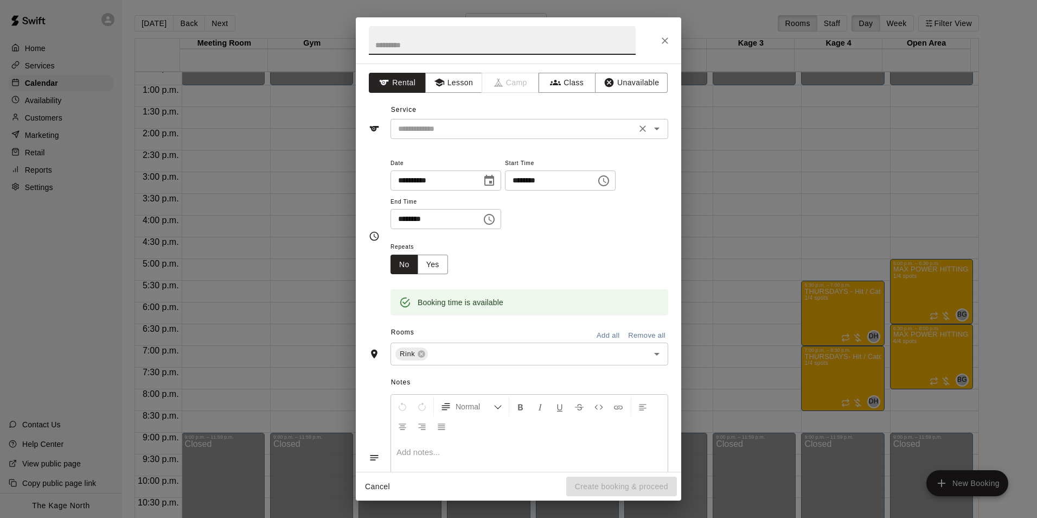
click at [650, 132] on icon "Open" at bounding box center [656, 128] width 13 height 13
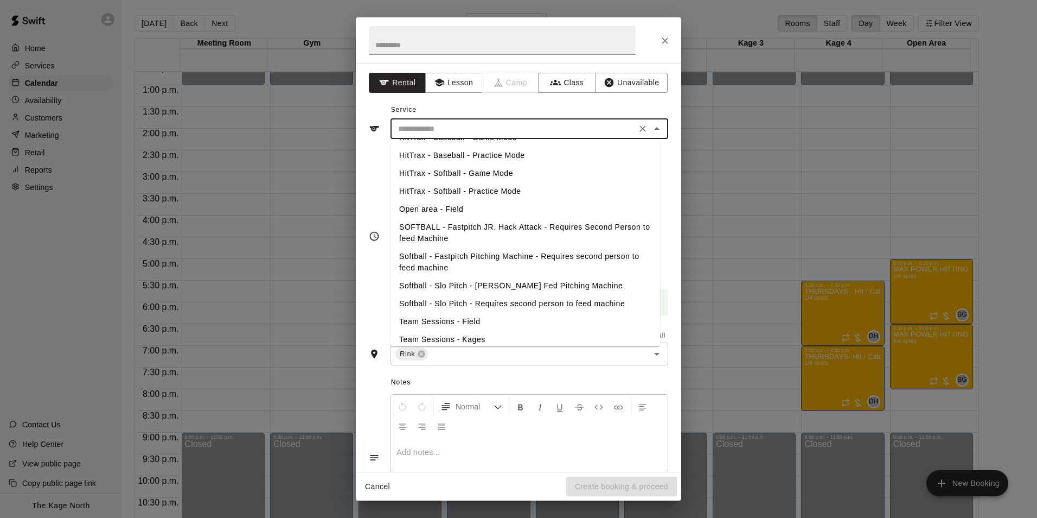
scroll to position [216, 0]
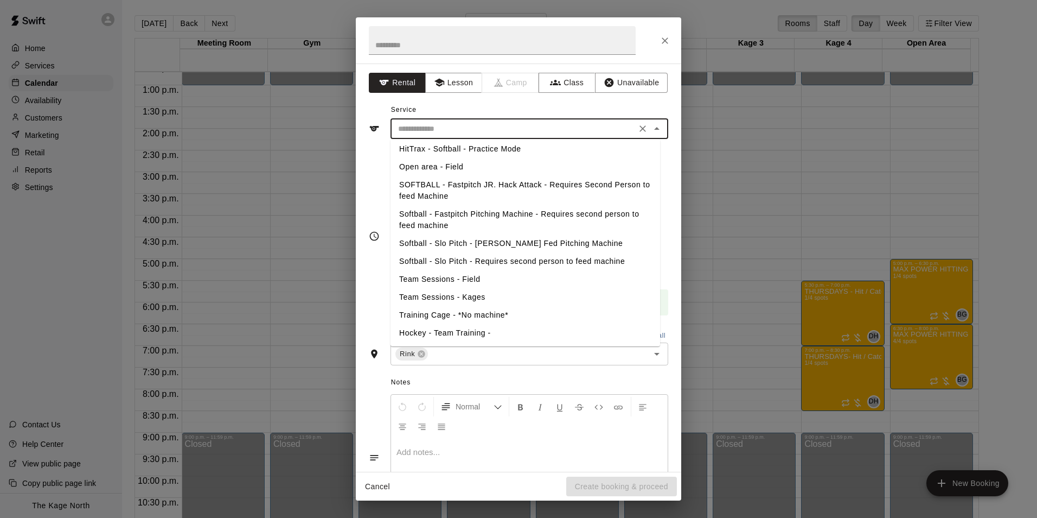
click at [471, 327] on li "Hockey - Team Training -" at bounding box center [526, 333] width 270 height 18
type input "**********"
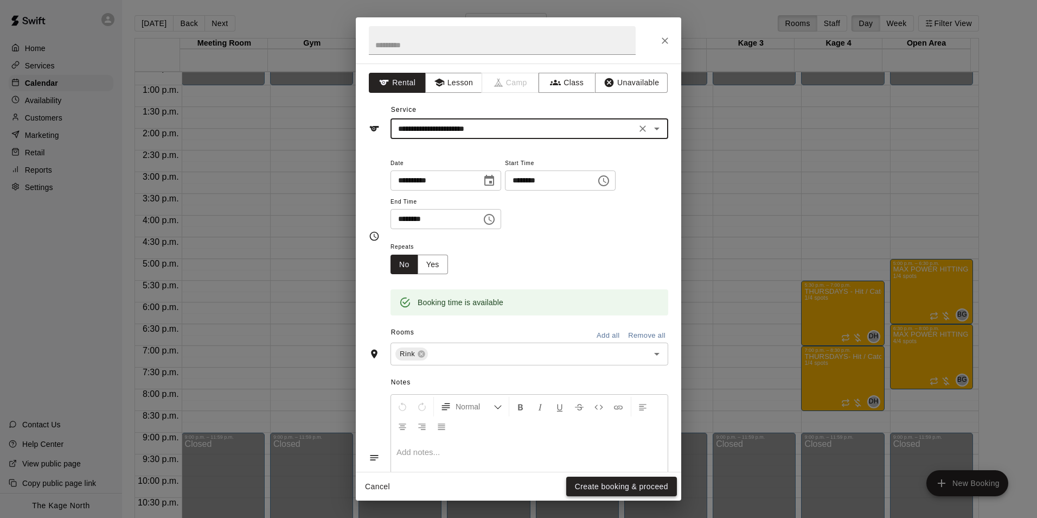
click at [624, 485] on button "Create booking & proceed" at bounding box center [621, 486] width 111 height 20
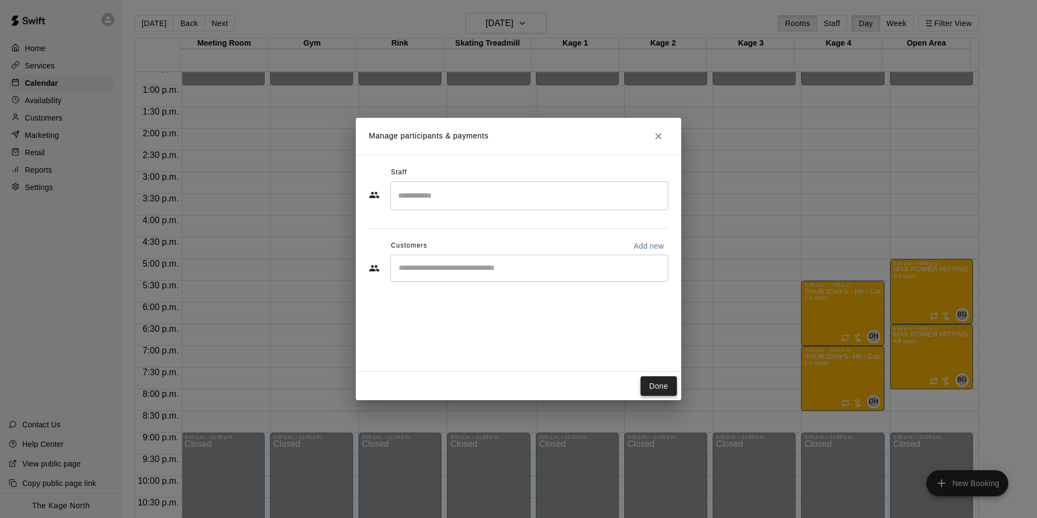
click at [655, 385] on button "Done" at bounding box center [659, 386] width 36 height 20
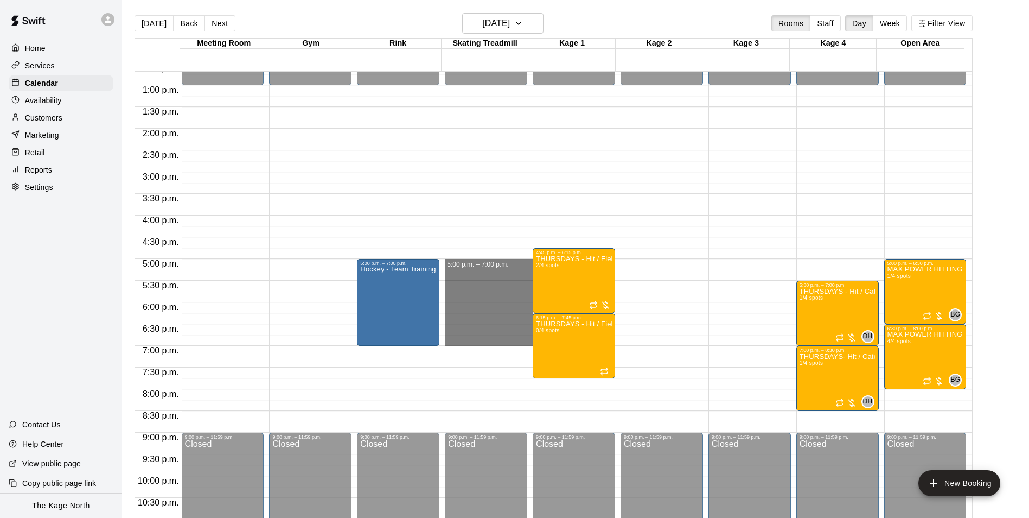
drag, startPoint x: 487, startPoint y: 262, endPoint x: 485, endPoint y: 340, distance: 77.6
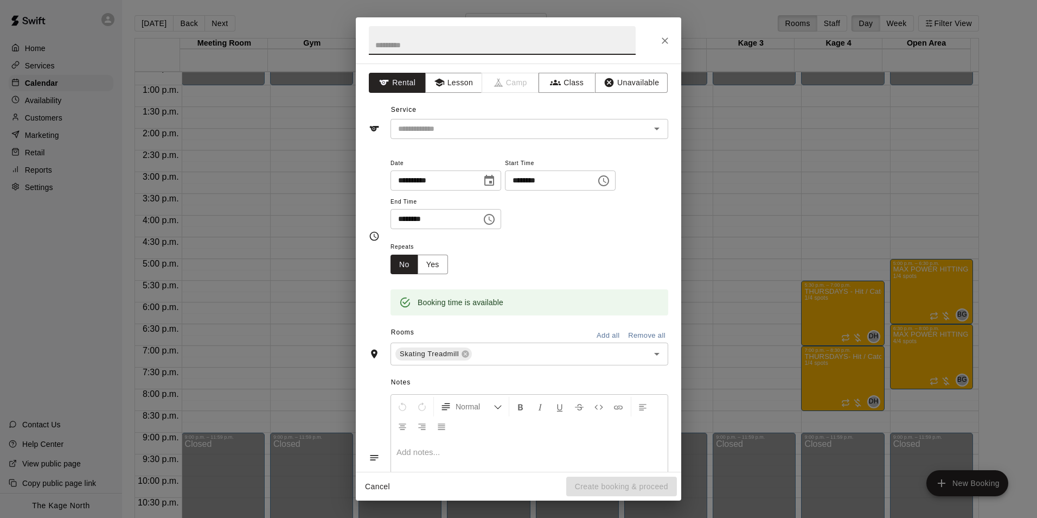
click at [670, 45] on button "Close" at bounding box center [665, 41] width 20 height 20
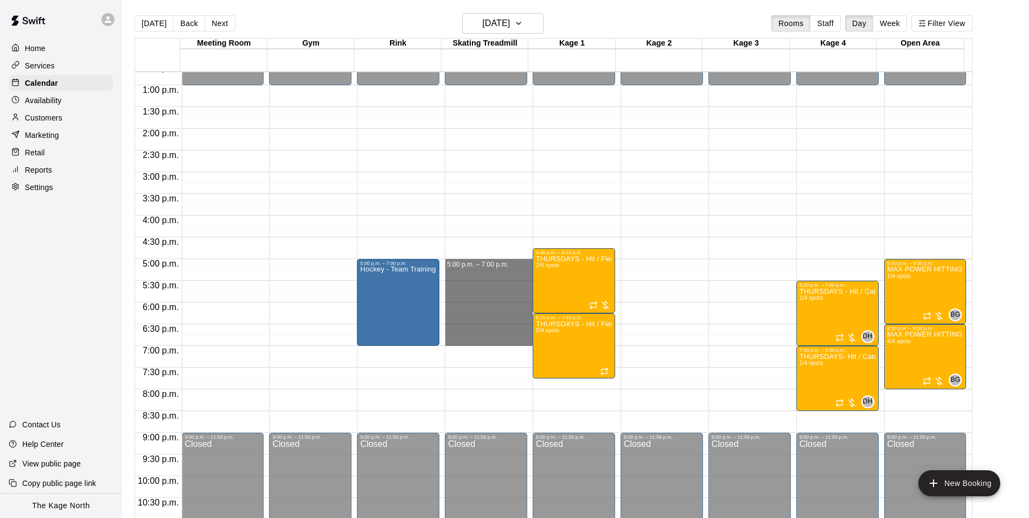
drag, startPoint x: 484, startPoint y: 264, endPoint x: 487, endPoint y: 340, distance: 75.4
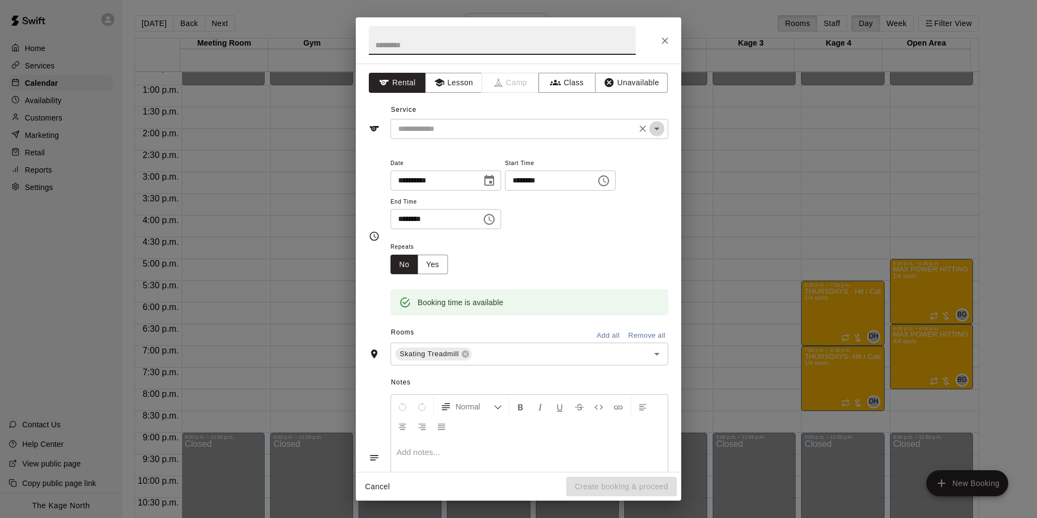
click at [654, 130] on icon "Open" at bounding box center [656, 128] width 5 height 3
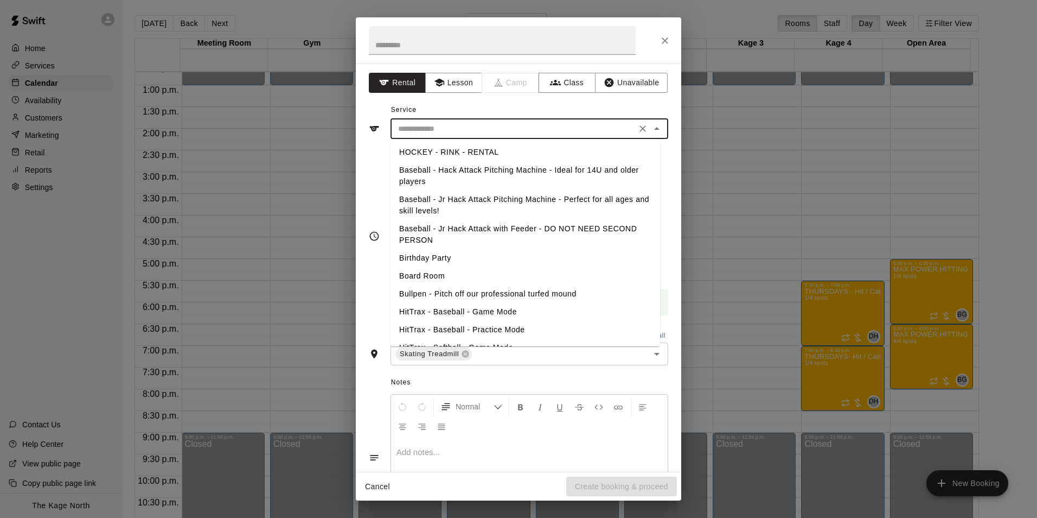
click at [528, 109] on div "Service ​ HOCKEY - RINK - RENTAL Baseball - Hack Attack Pitching Machine - Idea…" at bounding box center [518, 119] width 299 height 37
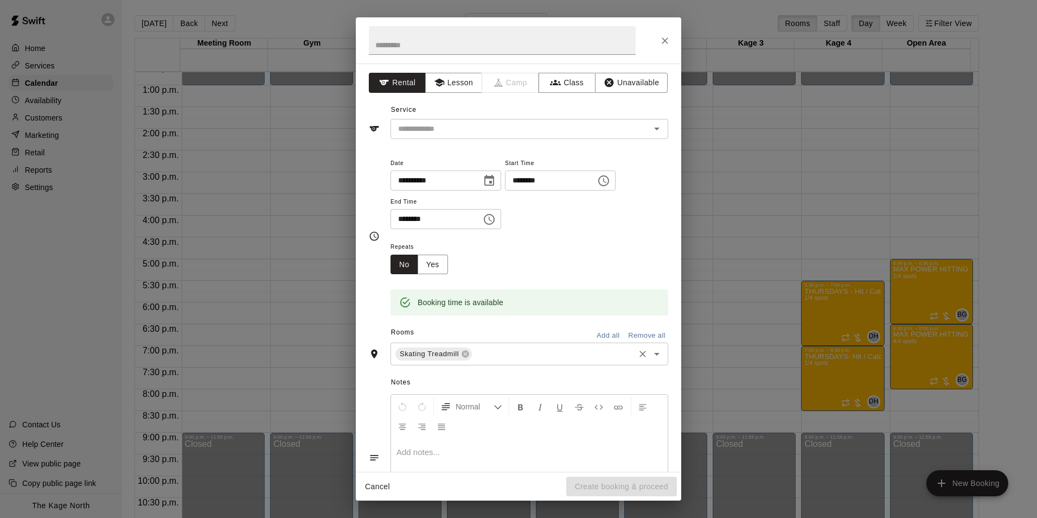
click at [493, 360] on input "text" at bounding box center [553, 354] width 159 height 14
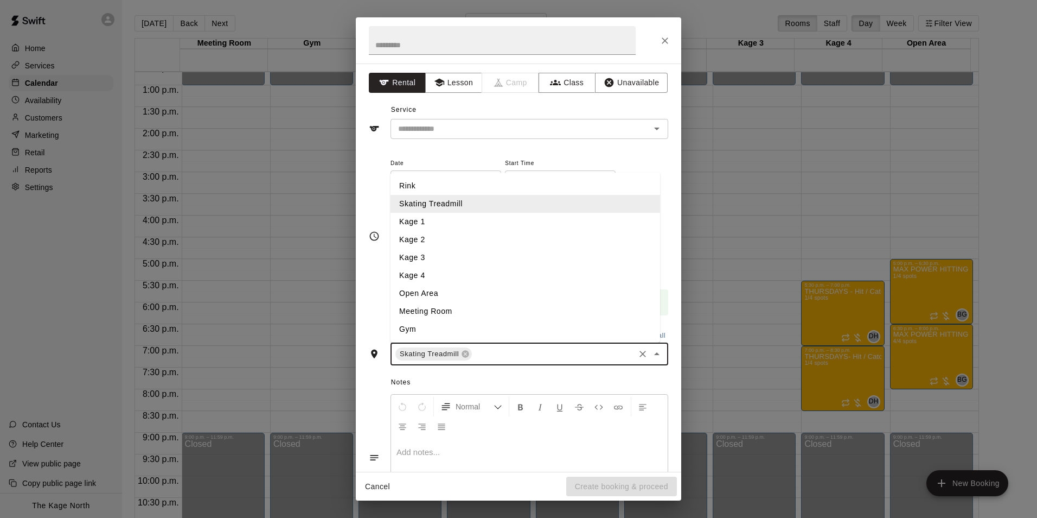
click at [441, 185] on li "Rink" at bounding box center [526, 186] width 270 height 18
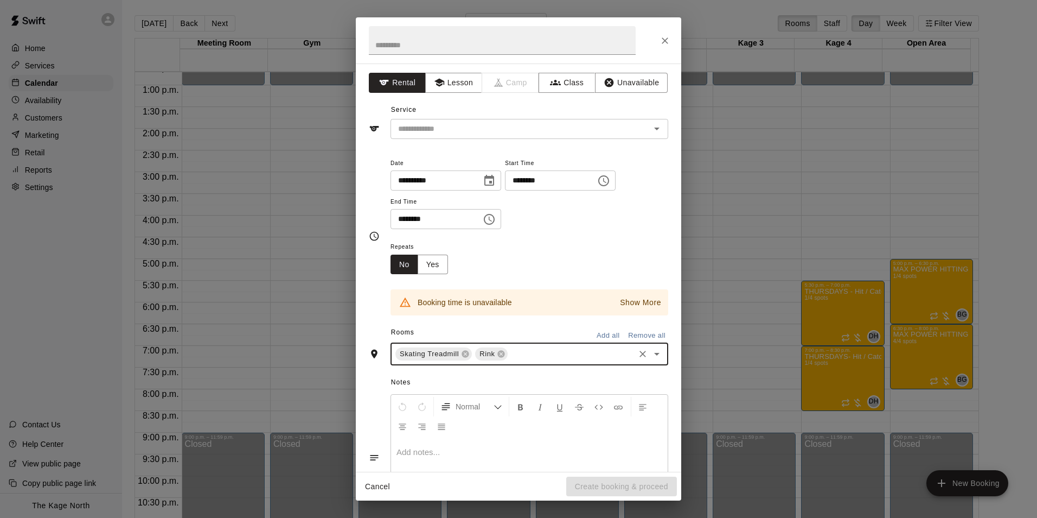
click at [495, 353] on span "Rink" at bounding box center [487, 353] width 24 height 11
click at [500, 352] on icon at bounding box center [501, 353] width 7 height 7
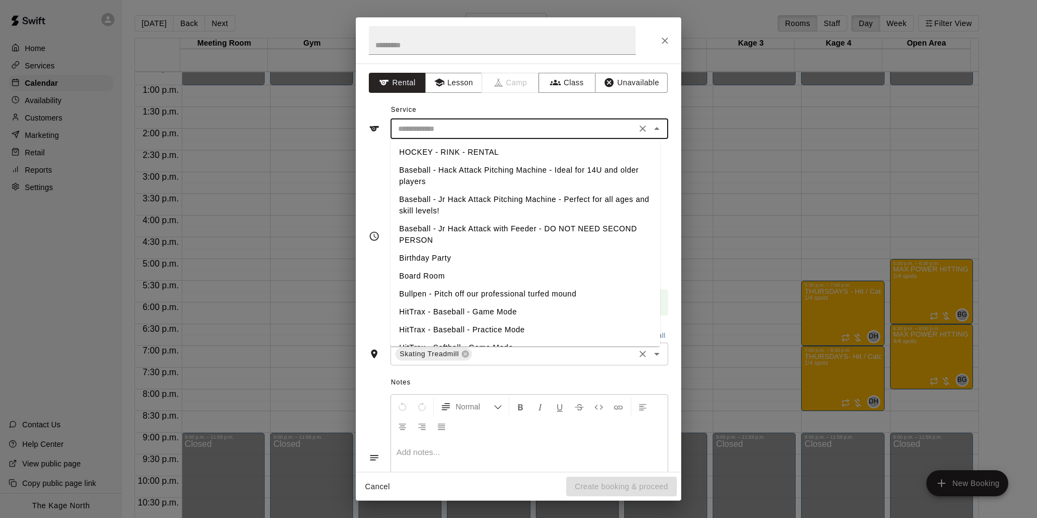
click at [614, 131] on input "text" at bounding box center [513, 129] width 239 height 14
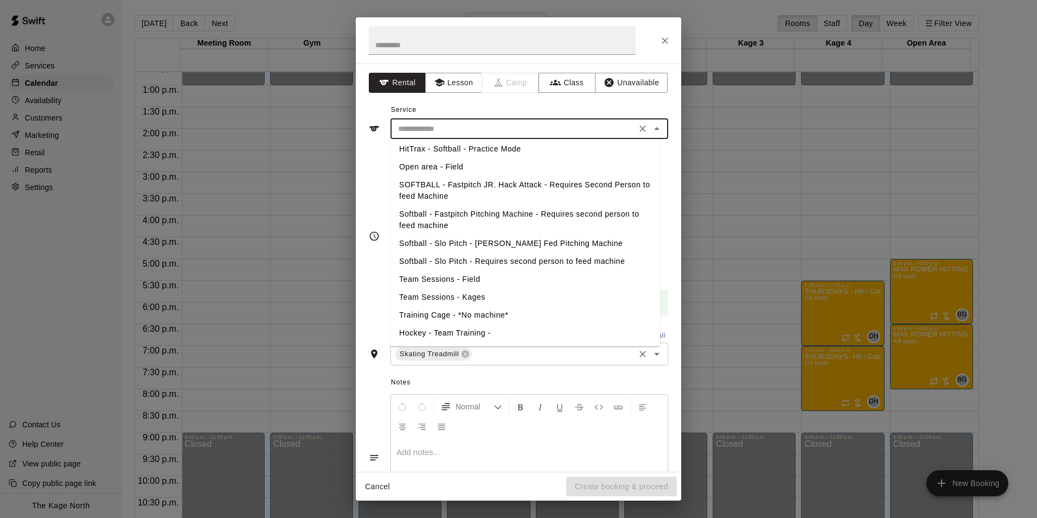
click at [480, 334] on li "Hockey - Team Training -" at bounding box center [526, 333] width 270 height 18
type input "**********"
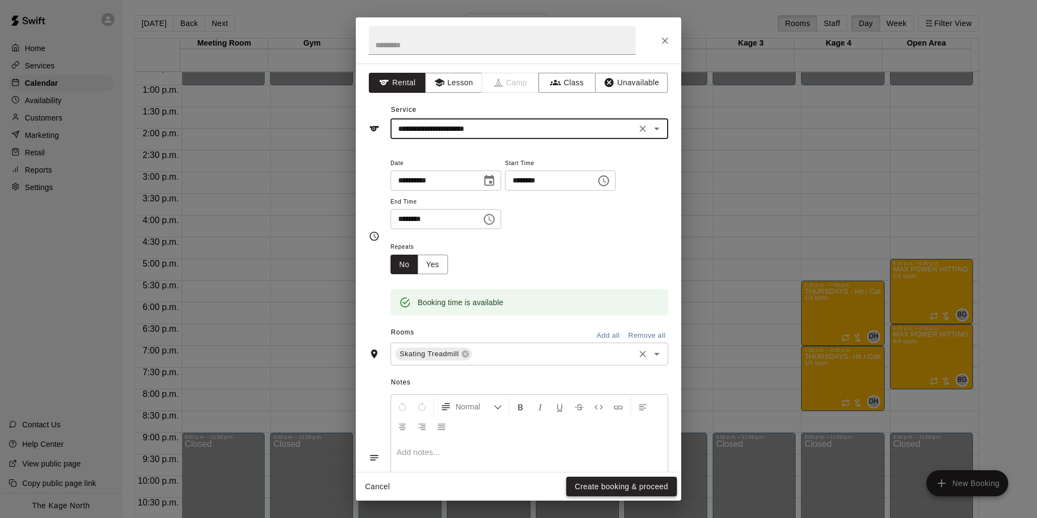
click at [630, 483] on button "Create booking & proceed" at bounding box center [621, 486] width 111 height 20
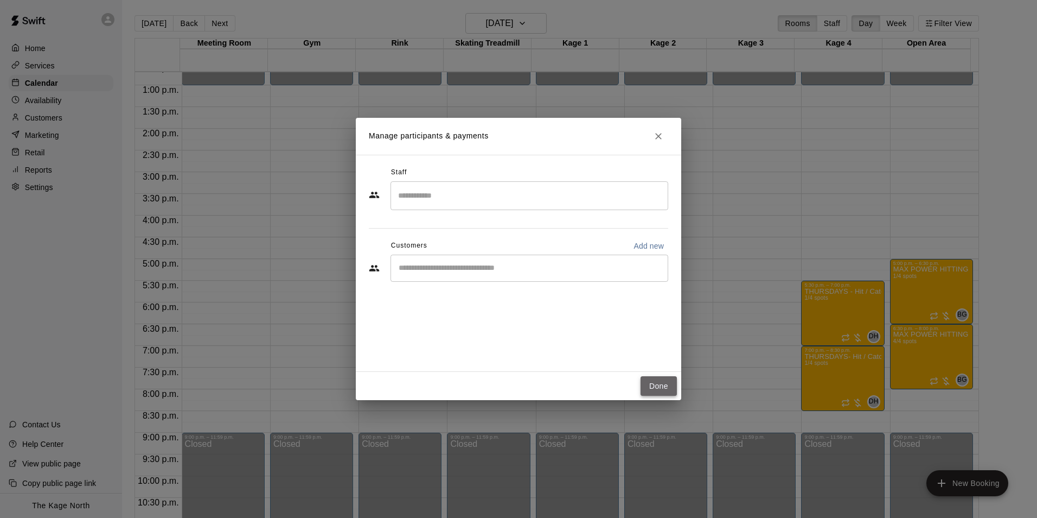
click at [651, 385] on button "Done" at bounding box center [659, 386] width 36 height 20
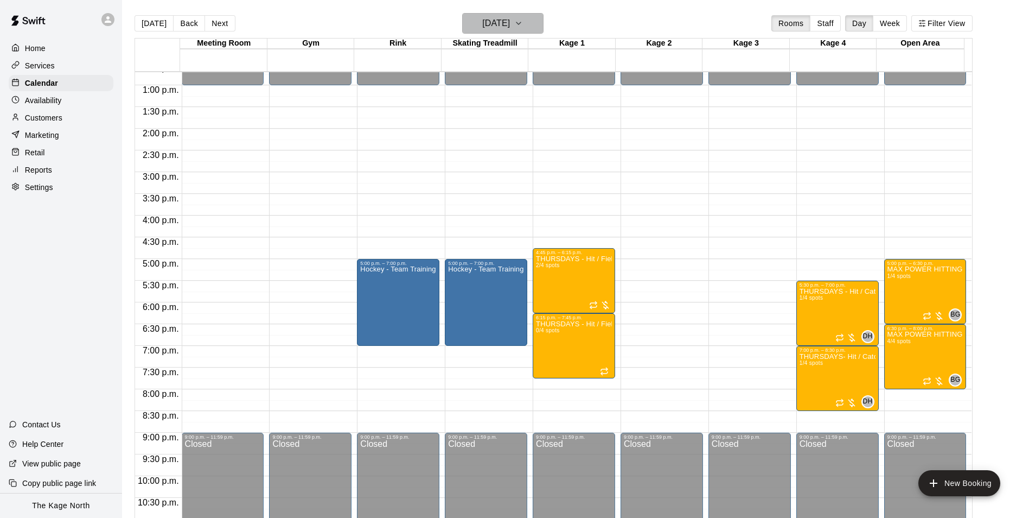
click at [510, 19] on h6 "[DATE]" at bounding box center [496, 23] width 28 height 15
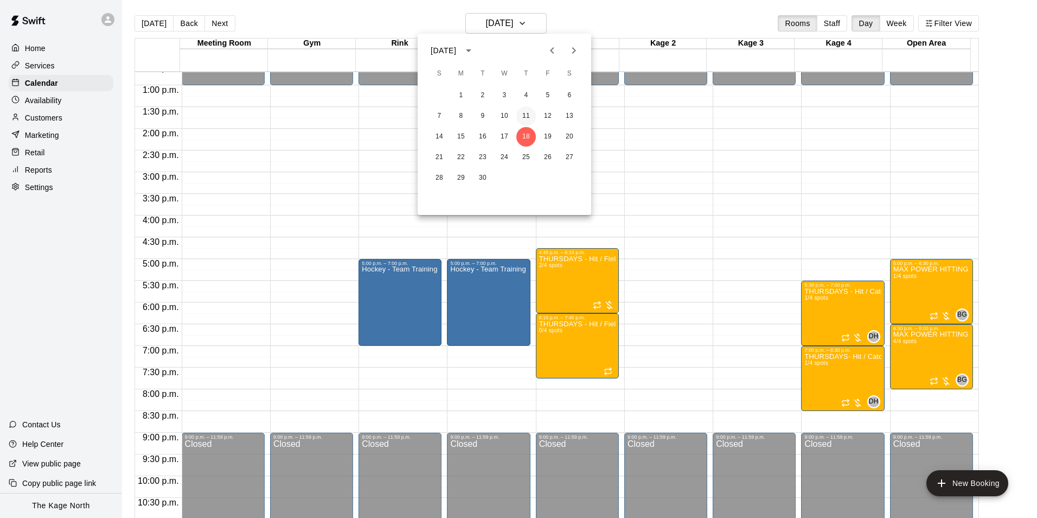
click at [519, 117] on button "11" at bounding box center [526, 116] width 20 height 20
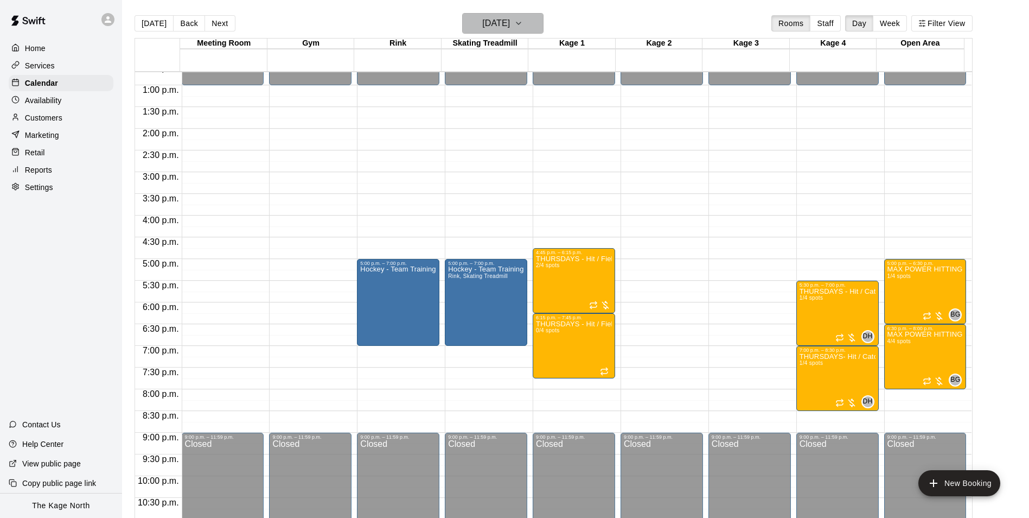
click at [510, 22] on h6 "[DATE]" at bounding box center [496, 23] width 28 height 15
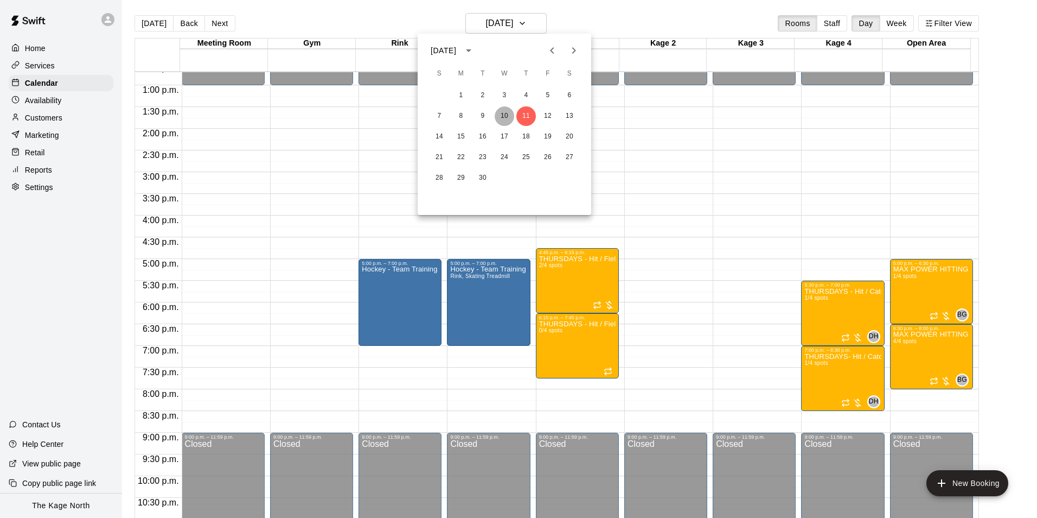
click at [504, 117] on button "10" at bounding box center [505, 116] width 20 height 20
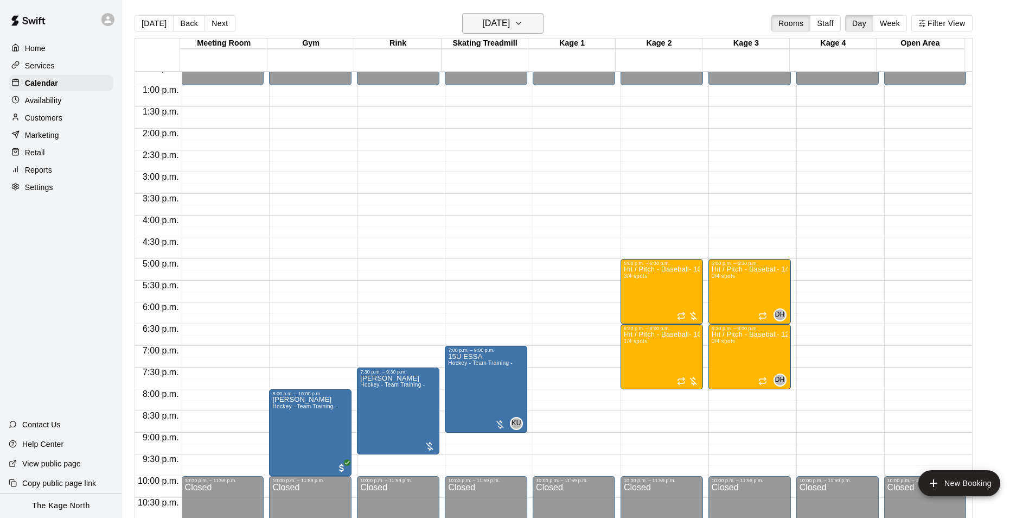
click at [510, 23] on h6 "[DATE]" at bounding box center [496, 23] width 28 height 15
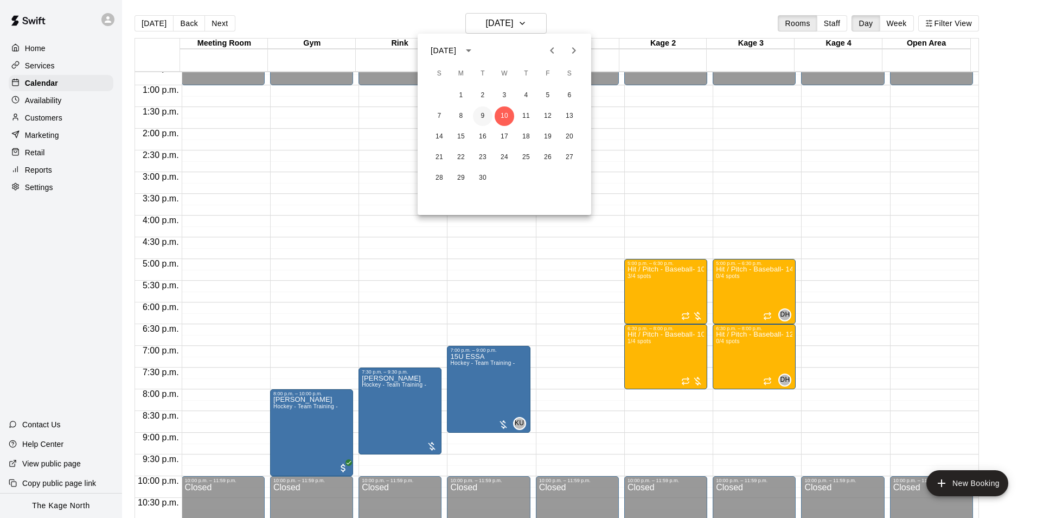
click at [484, 116] on button "9" at bounding box center [483, 116] width 20 height 20
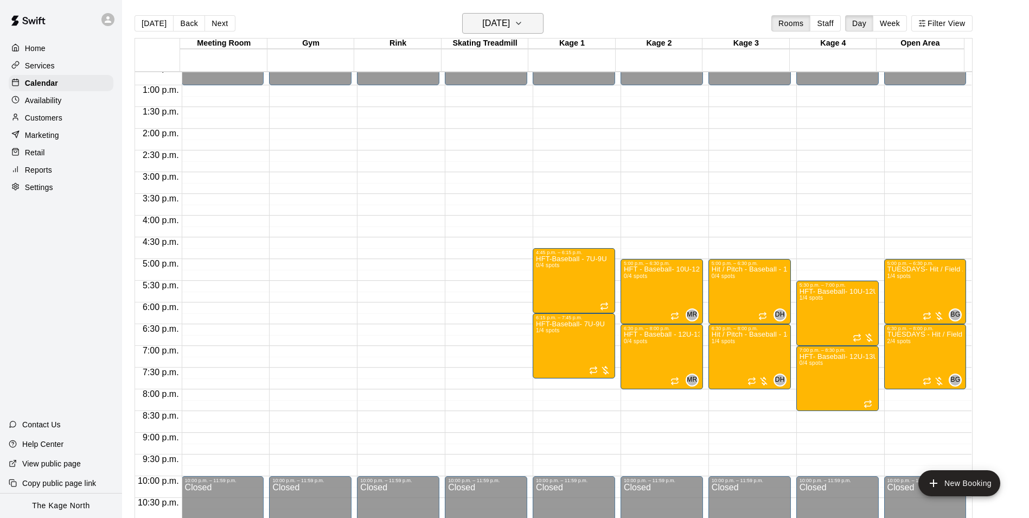
click at [510, 23] on h6 "[DATE]" at bounding box center [496, 23] width 28 height 15
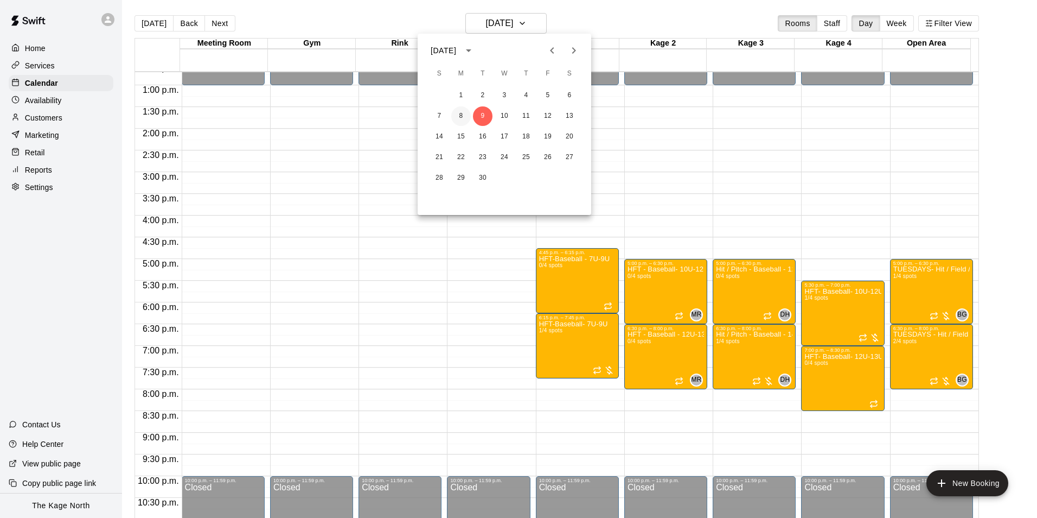
click at [463, 116] on button "8" at bounding box center [461, 116] width 20 height 20
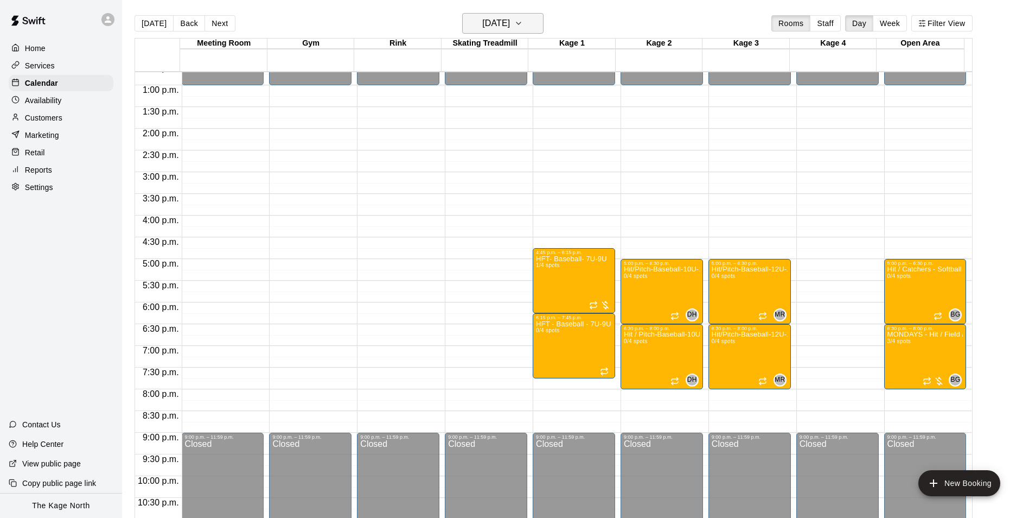
click at [532, 22] on button "[DATE]" at bounding box center [502, 23] width 81 height 21
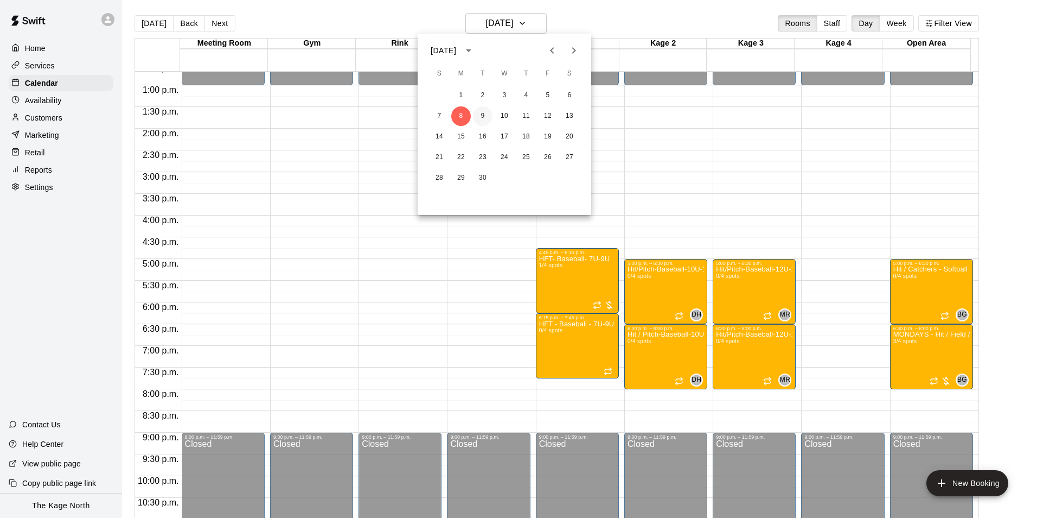
click at [483, 110] on button "9" at bounding box center [483, 116] width 20 height 20
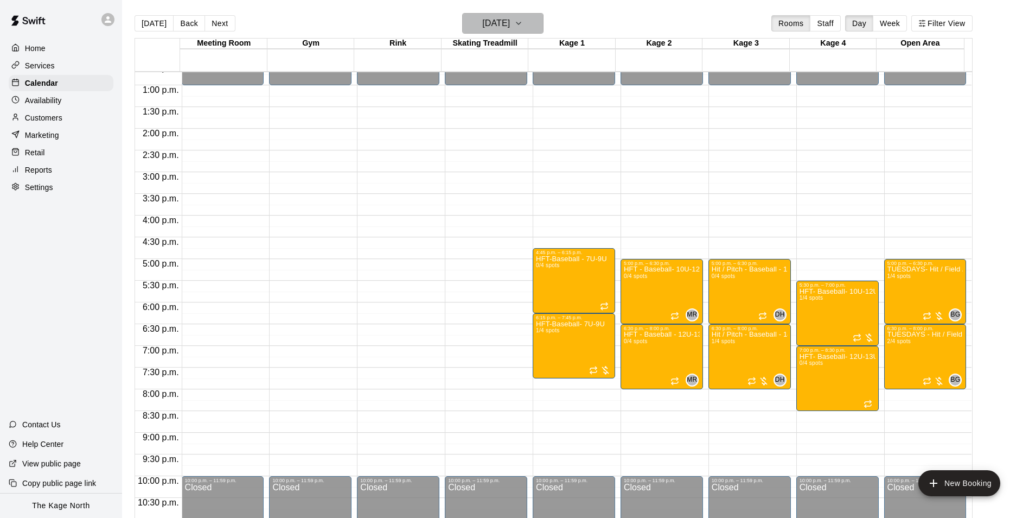
click at [529, 25] on button "[DATE]" at bounding box center [502, 23] width 81 height 21
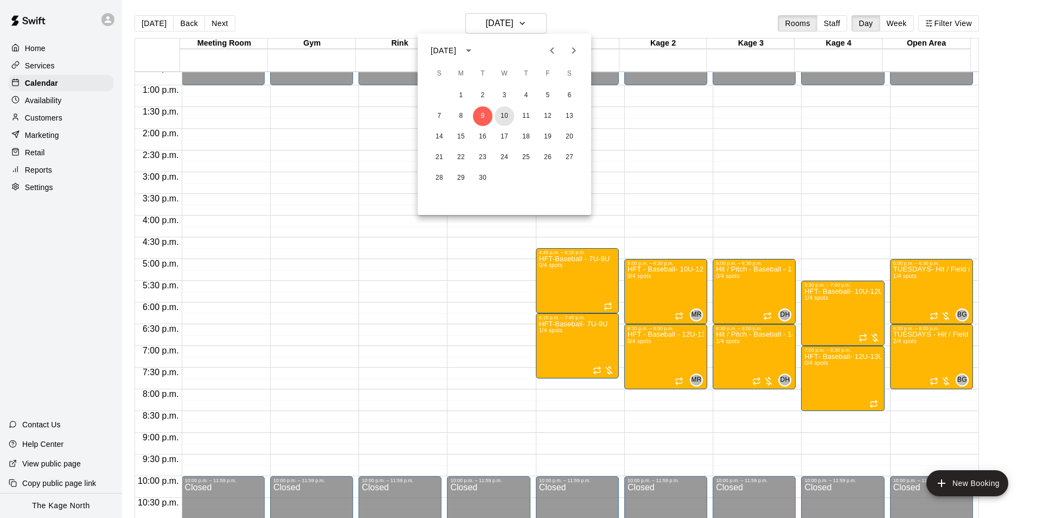
click at [504, 115] on button "10" at bounding box center [505, 116] width 20 height 20
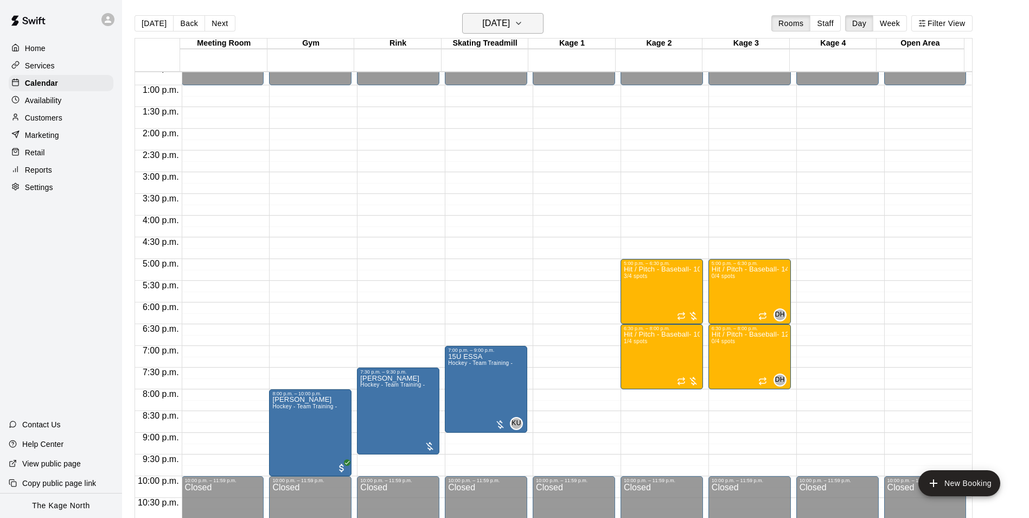
click at [510, 23] on h6 "[DATE]" at bounding box center [496, 23] width 28 height 15
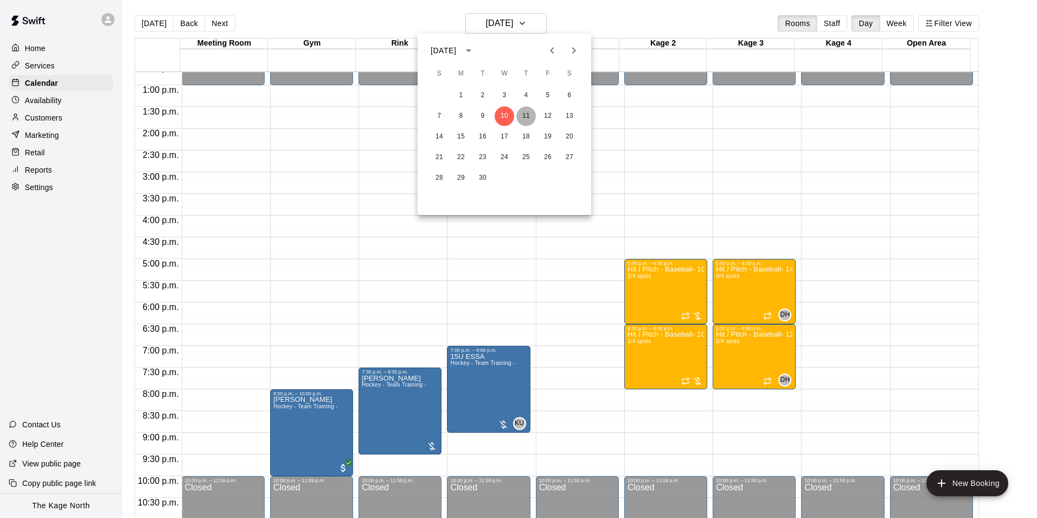
click at [521, 116] on button "11" at bounding box center [526, 116] width 20 height 20
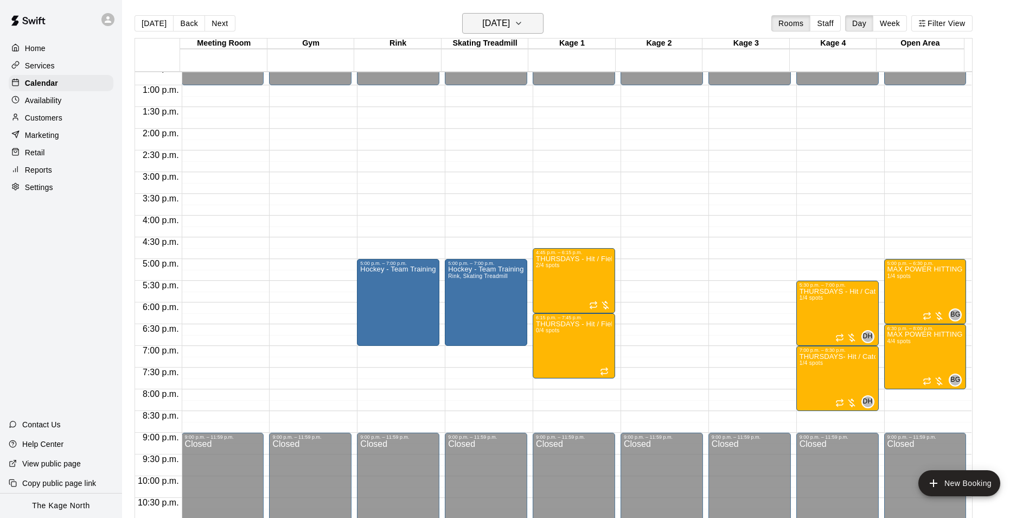
click at [510, 24] on h6 "[DATE]" at bounding box center [496, 23] width 28 height 15
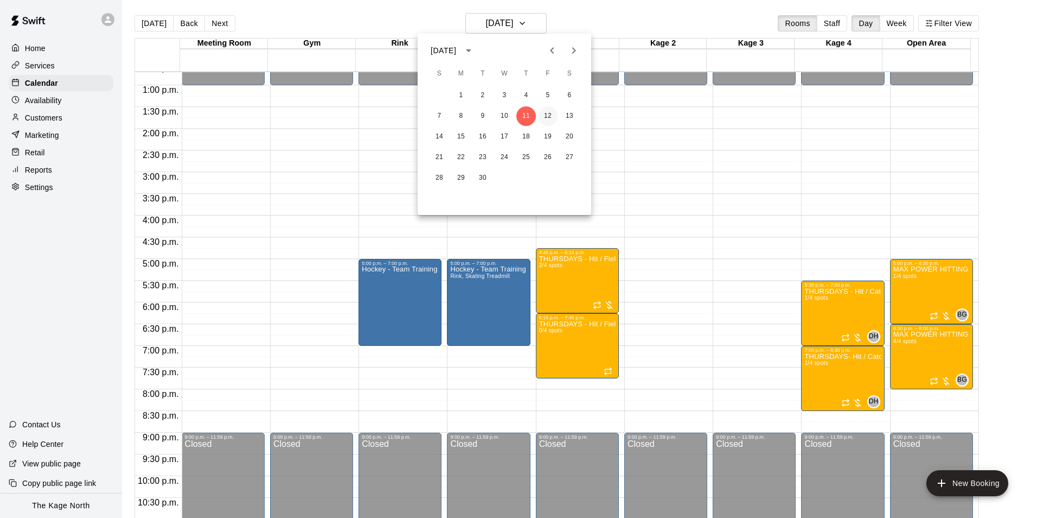
click at [546, 114] on button "12" at bounding box center [548, 116] width 20 height 20
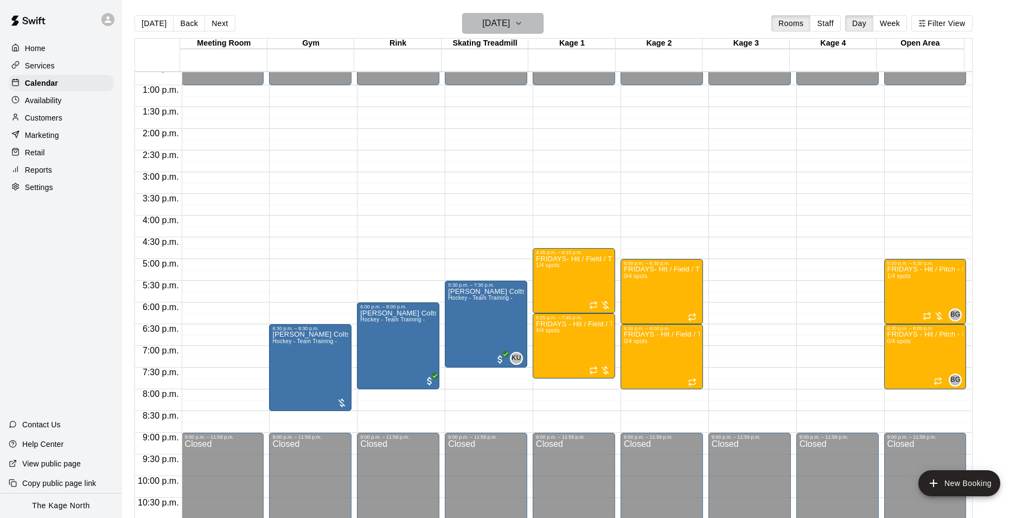
click at [510, 22] on h6 "[DATE]" at bounding box center [496, 23] width 28 height 15
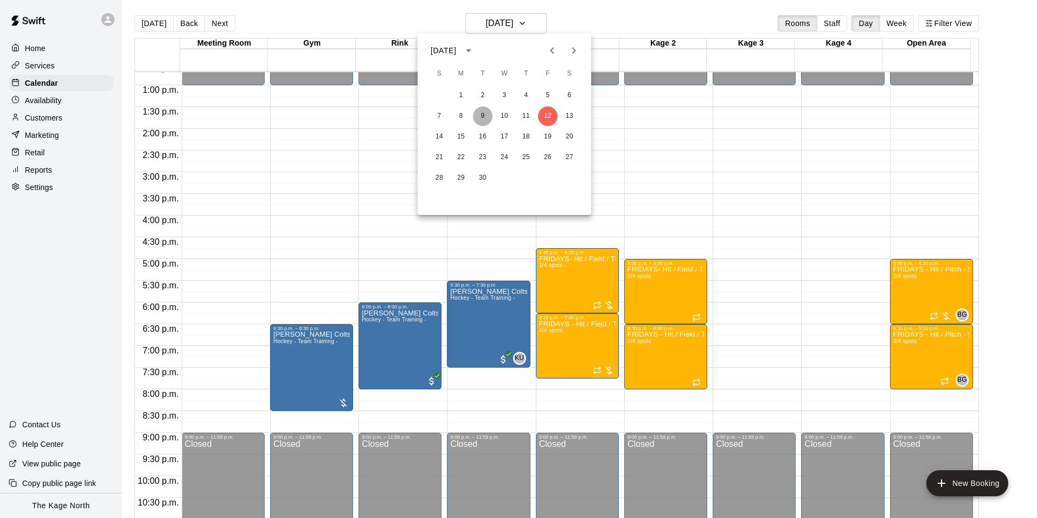
click at [482, 114] on button "9" at bounding box center [483, 116] width 20 height 20
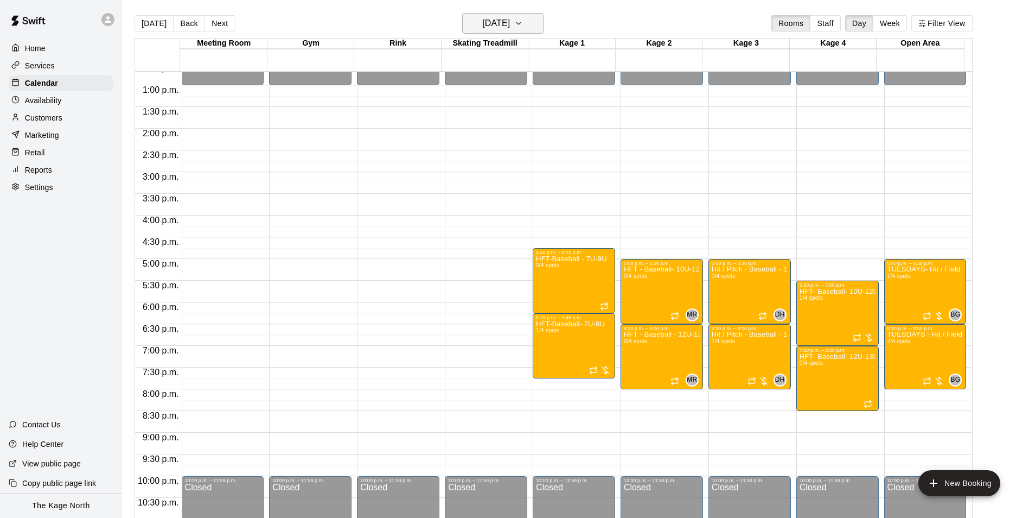
click at [510, 24] on h6 "[DATE]" at bounding box center [496, 23] width 28 height 15
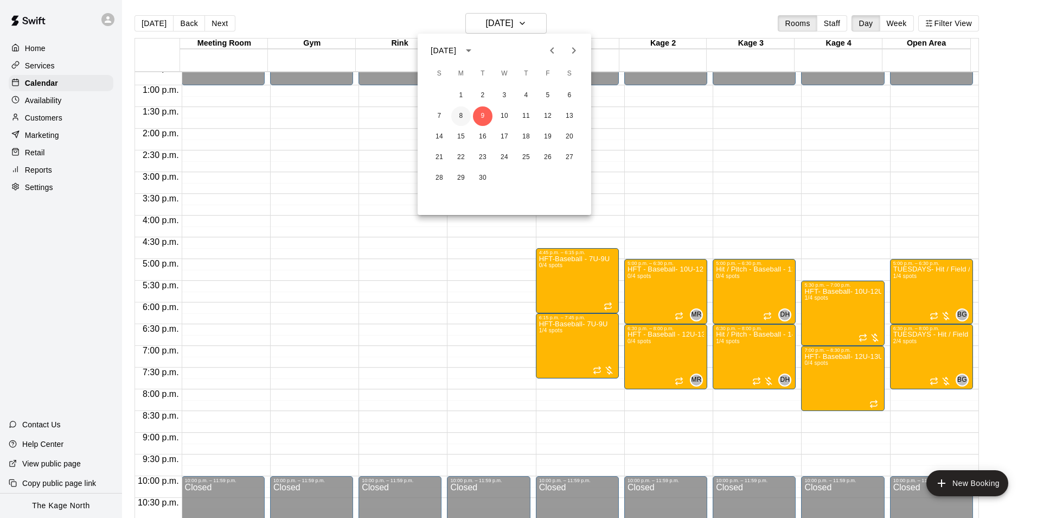
click at [464, 117] on button "8" at bounding box center [461, 116] width 20 height 20
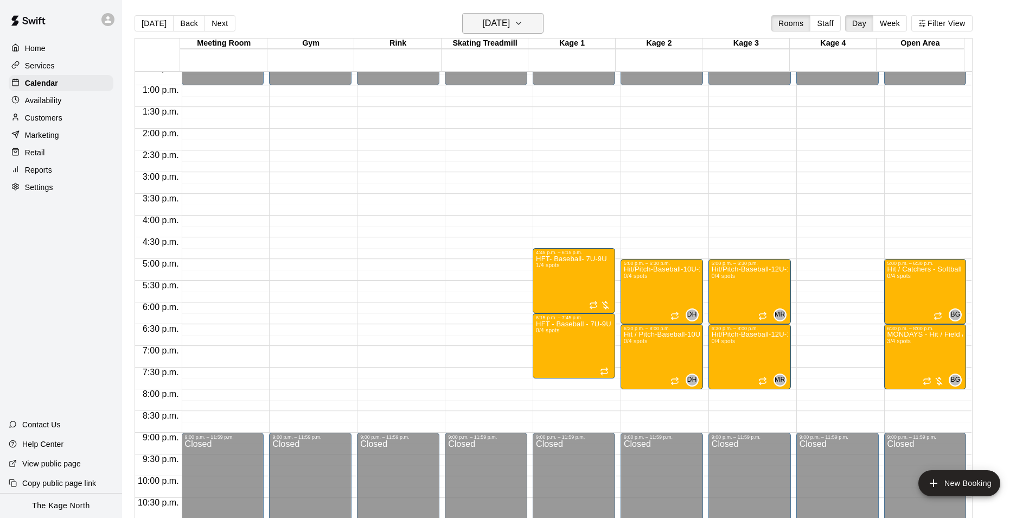
click at [510, 21] on h6 "[DATE]" at bounding box center [496, 23] width 28 height 15
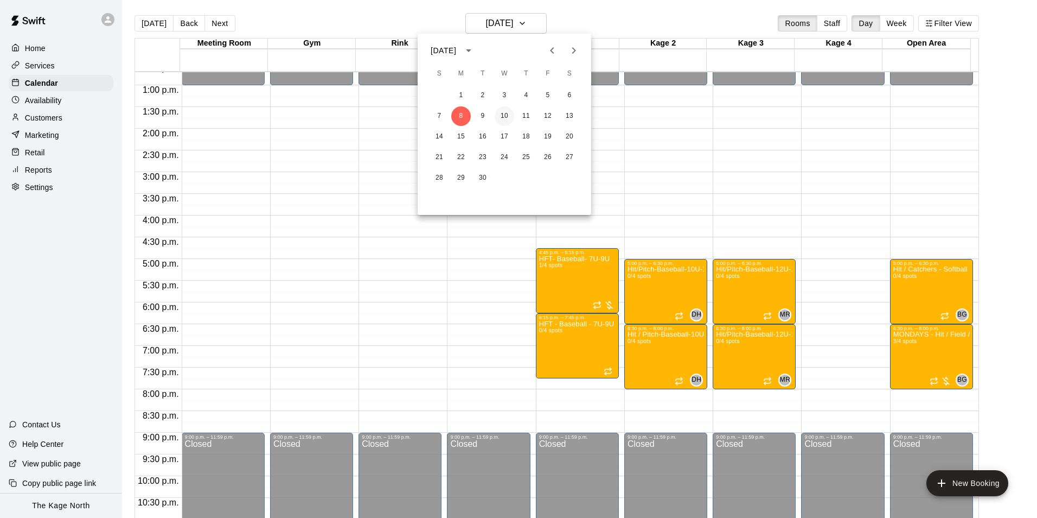
click at [509, 113] on button "10" at bounding box center [505, 116] width 20 height 20
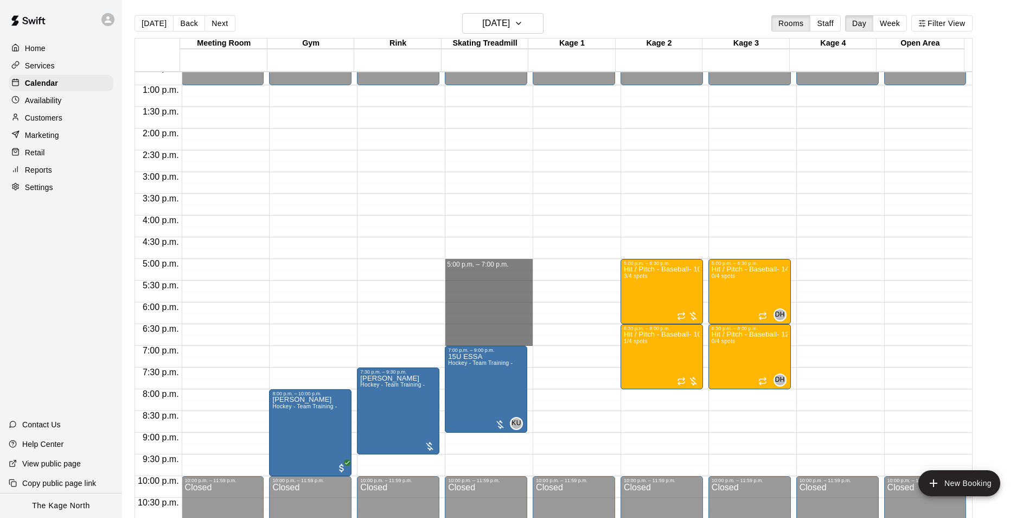
drag, startPoint x: 488, startPoint y: 264, endPoint x: 489, endPoint y: 340, distance: 76.5
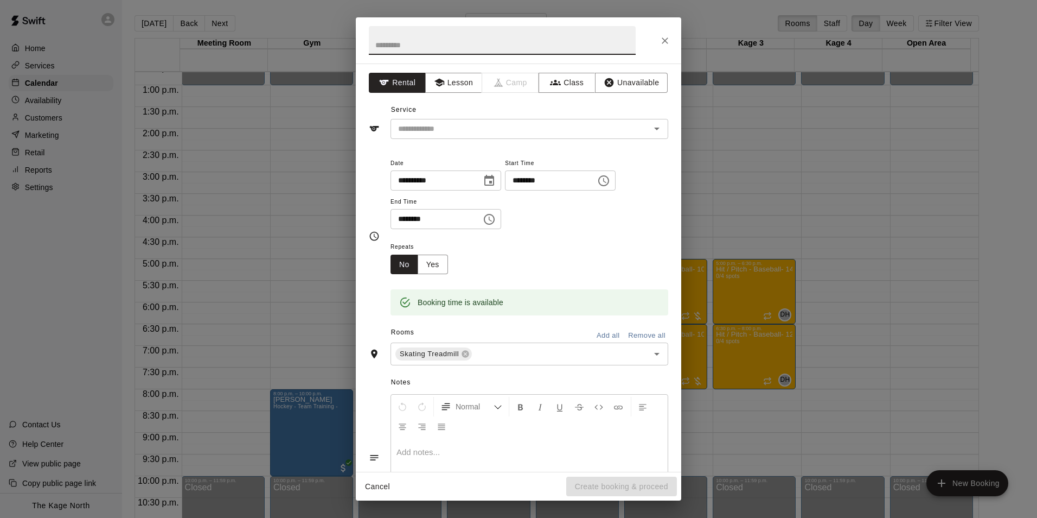
click at [666, 39] on icon "Close" at bounding box center [665, 40] width 11 height 11
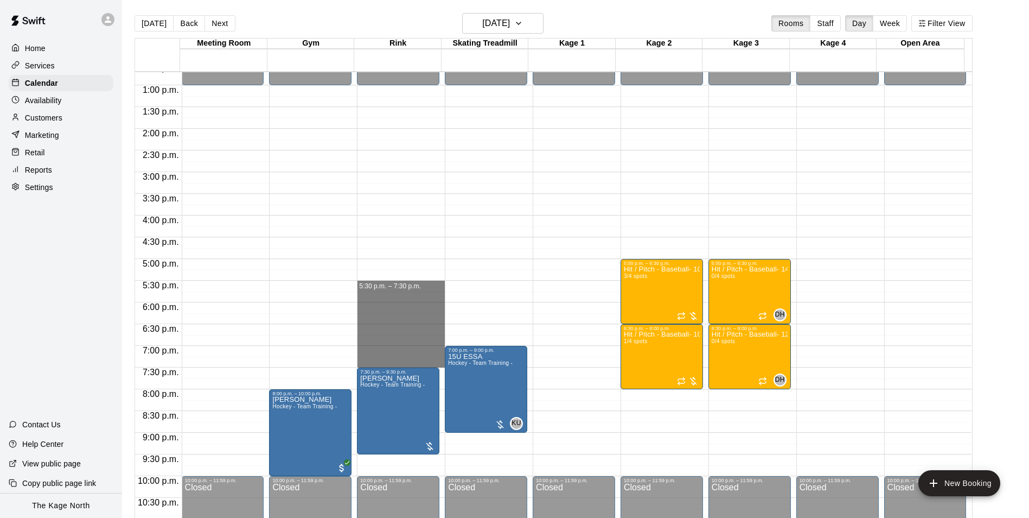
drag, startPoint x: 413, startPoint y: 283, endPoint x: 402, endPoint y: 362, distance: 79.5
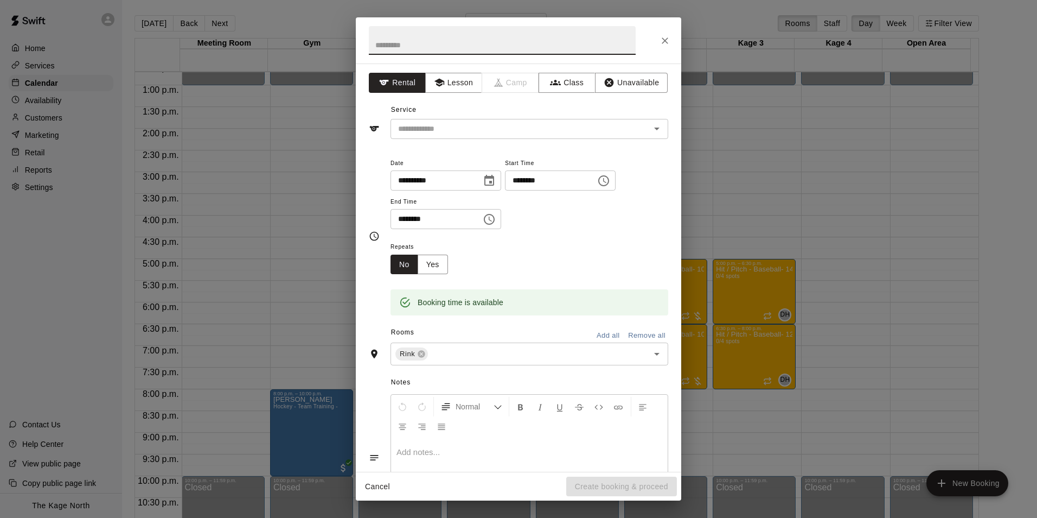
click at [665, 42] on icon "Close" at bounding box center [665, 40] width 11 height 11
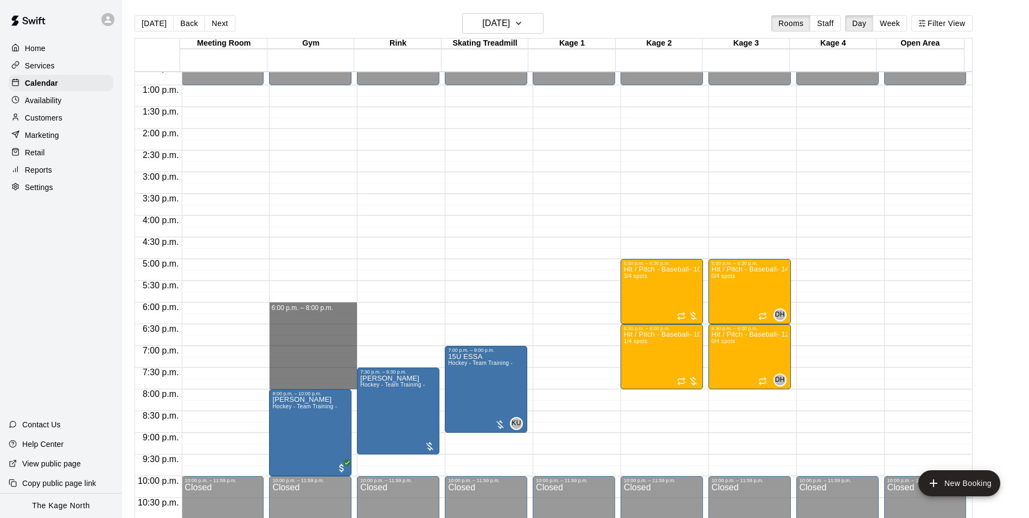
drag, startPoint x: 332, startPoint y: 303, endPoint x: 322, endPoint y: 386, distance: 83.6
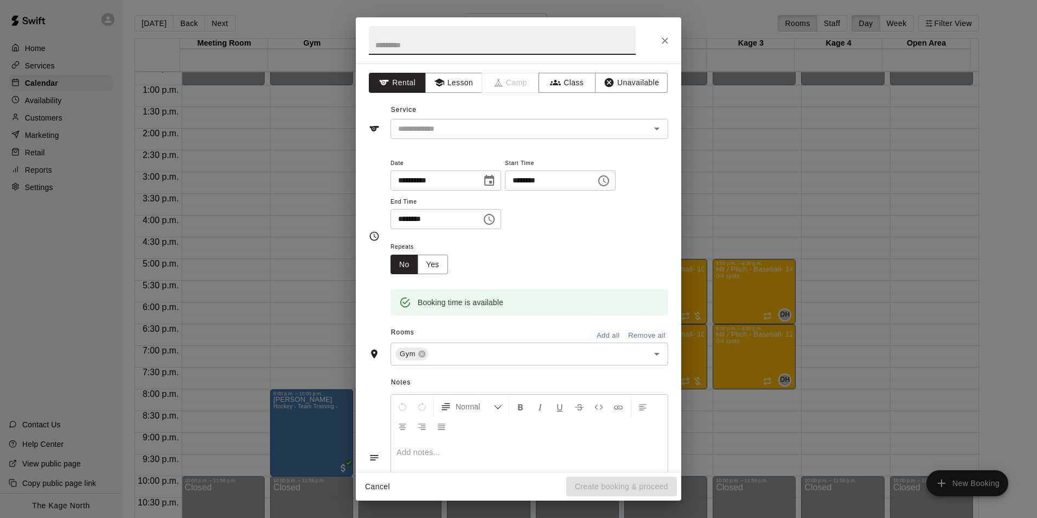
click at [660, 39] on icon "Close" at bounding box center [665, 40] width 11 height 11
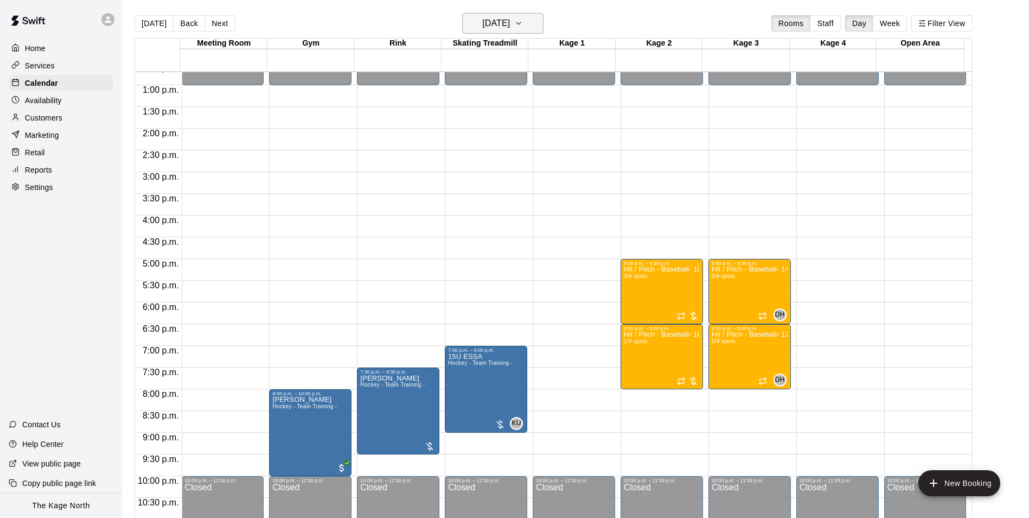
click at [510, 22] on h6 "[DATE]" at bounding box center [496, 23] width 28 height 15
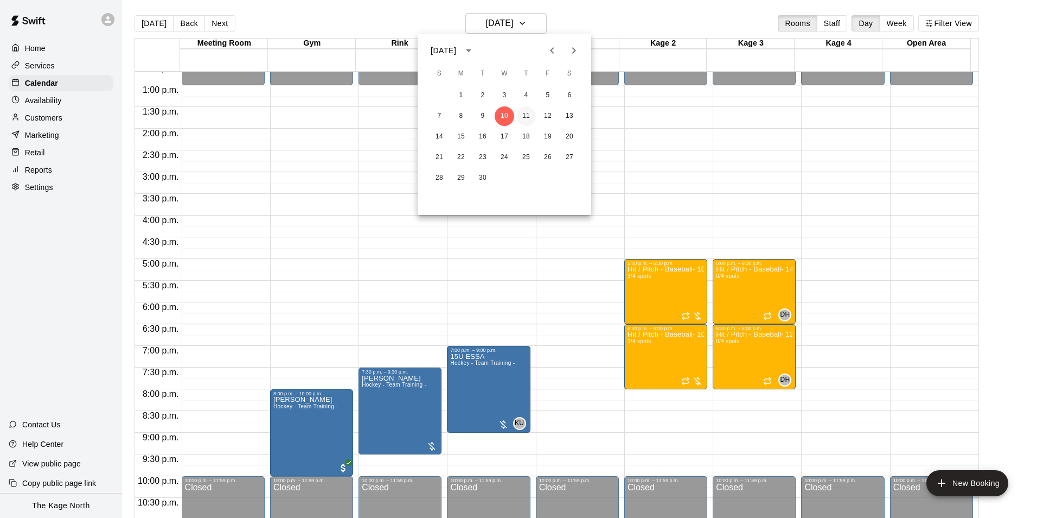
click at [530, 116] on button "11" at bounding box center [526, 116] width 20 height 20
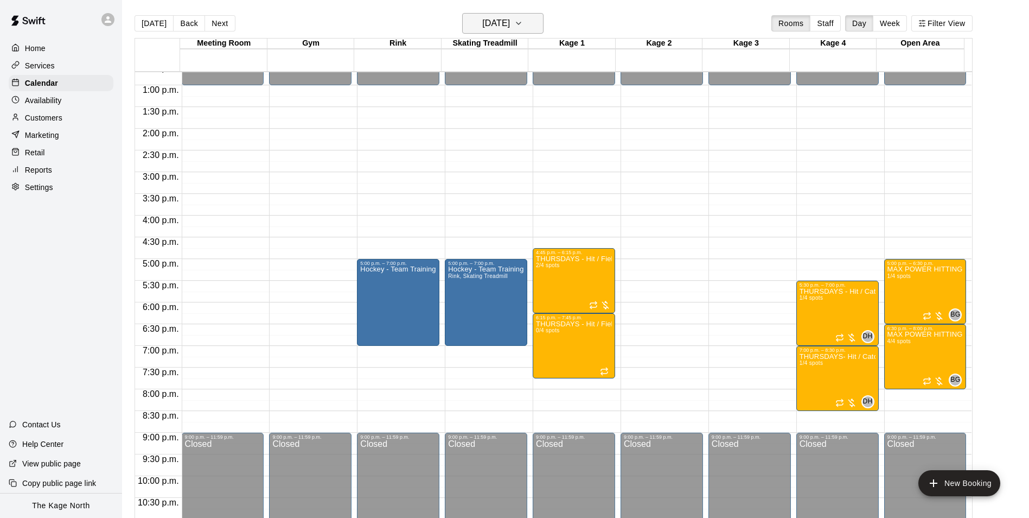
click at [510, 20] on h6 "[DATE]" at bounding box center [496, 23] width 28 height 15
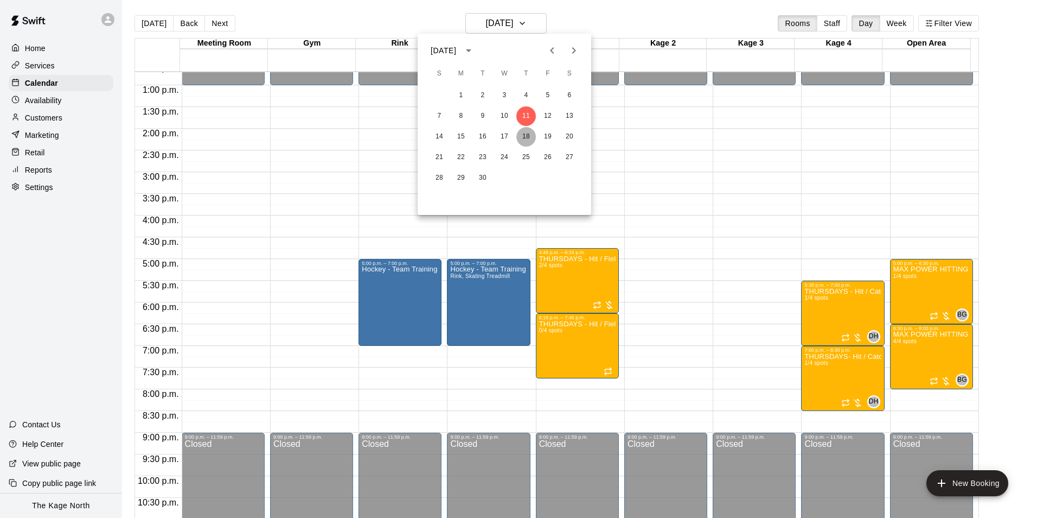
click at [529, 137] on button "18" at bounding box center [526, 137] width 20 height 20
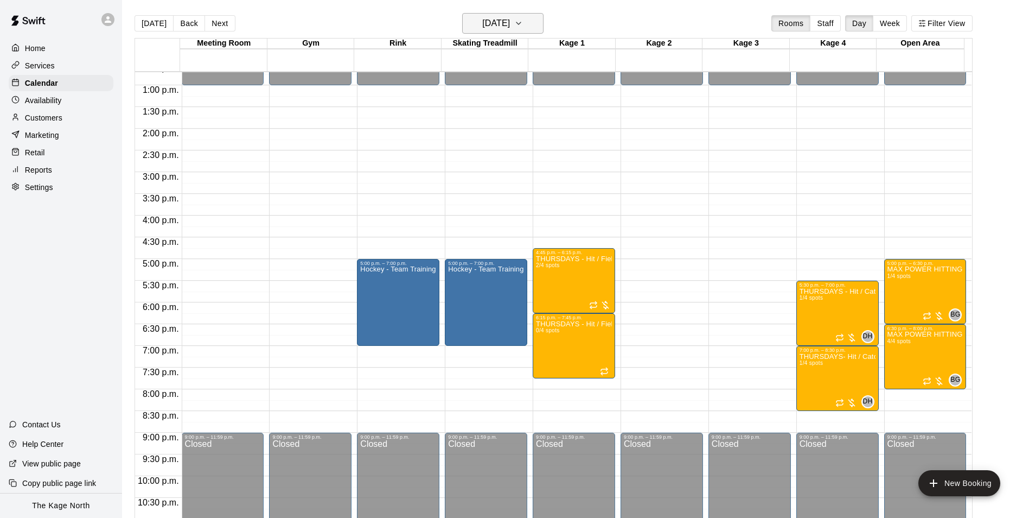
click at [510, 25] on h6 "[DATE]" at bounding box center [496, 23] width 28 height 15
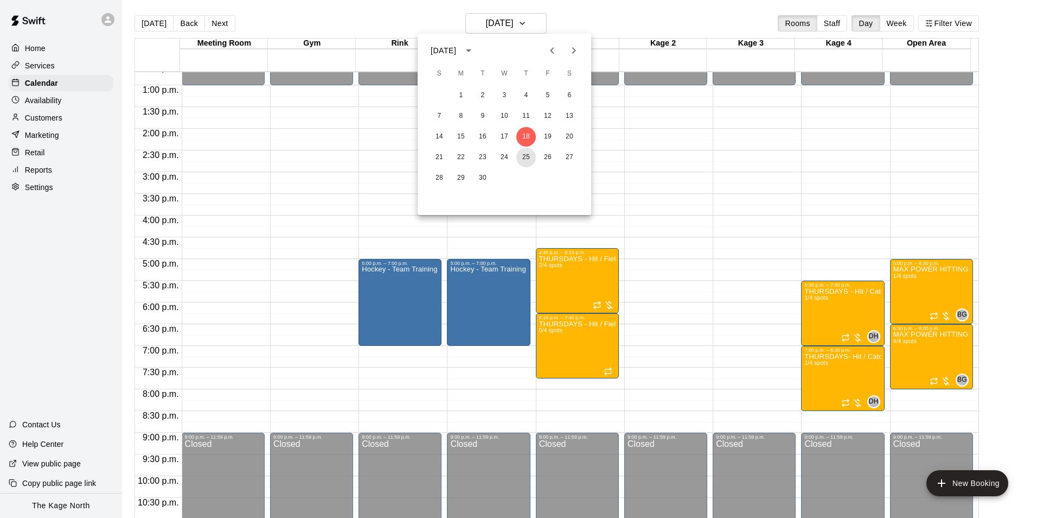
click at [527, 159] on button "25" at bounding box center [526, 158] width 20 height 20
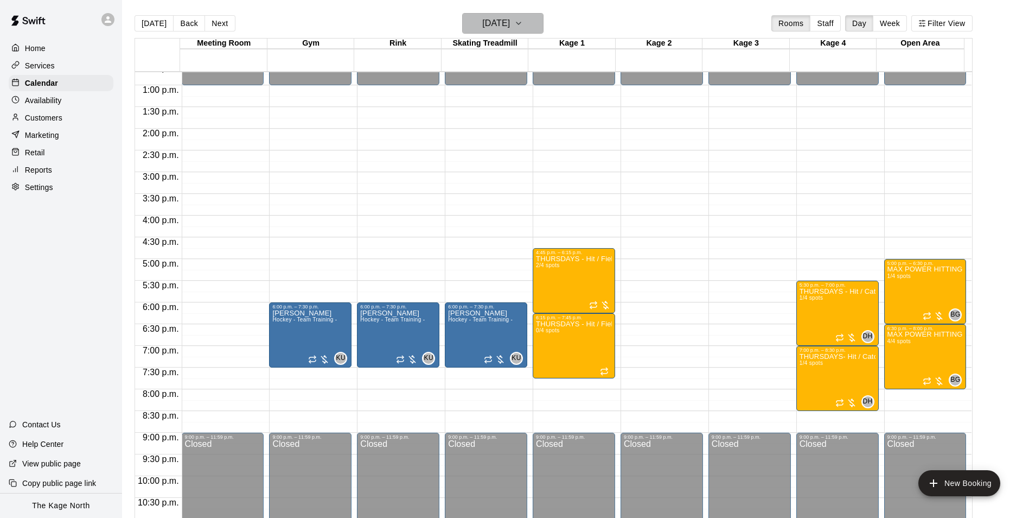
click at [510, 18] on h6 "[DATE]" at bounding box center [496, 23] width 28 height 15
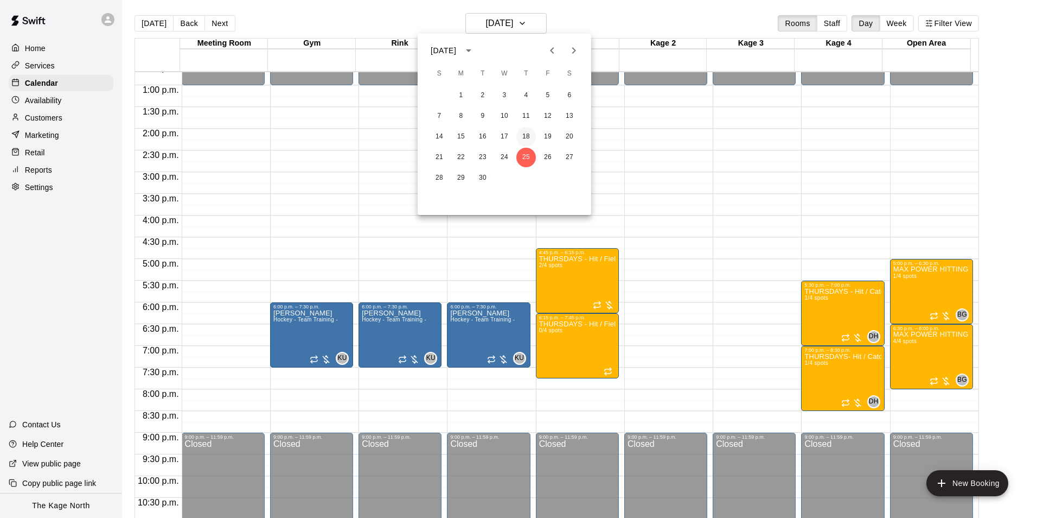
click at [527, 140] on button "18" at bounding box center [526, 137] width 20 height 20
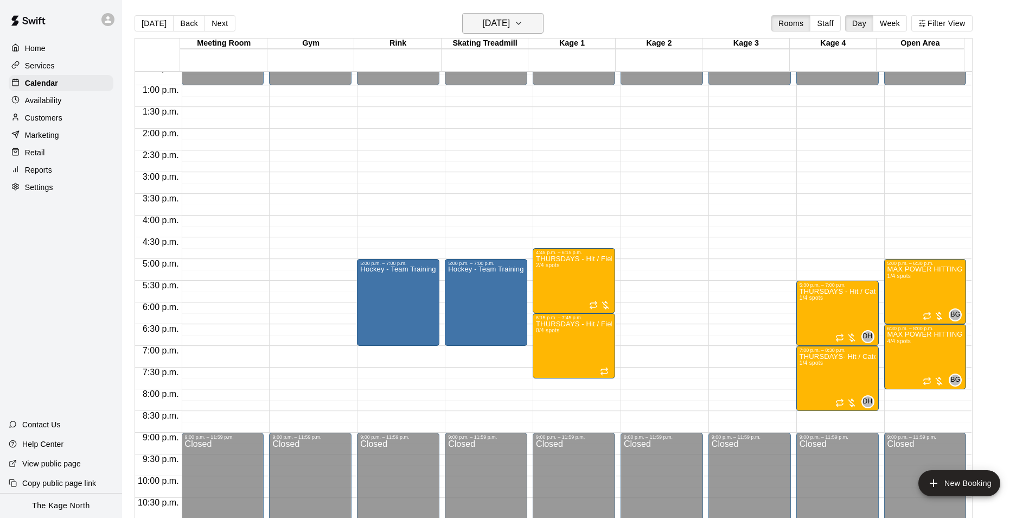
click at [510, 22] on h6 "[DATE]" at bounding box center [496, 23] width 28 height 15
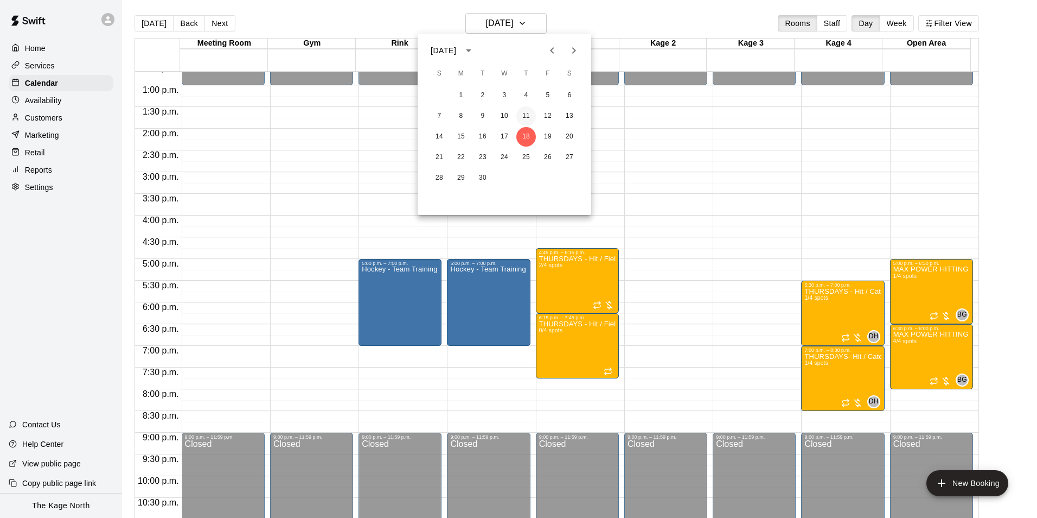
click at [527, 113] on button "11" at bounding box center [526, 116] width 20 height 20
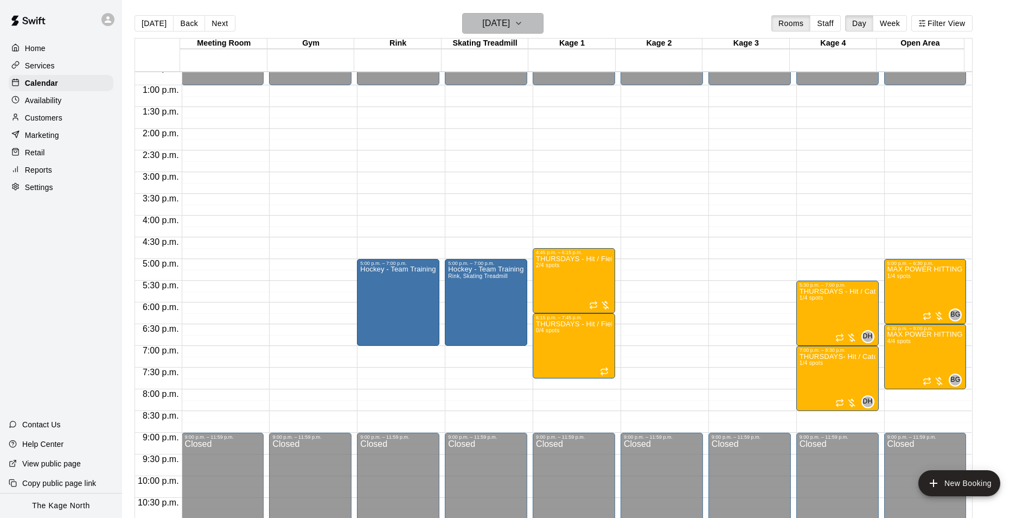
click at [510, 28] on h6 "[DATE]" at bounding box center [496, 23] width 28 height 15
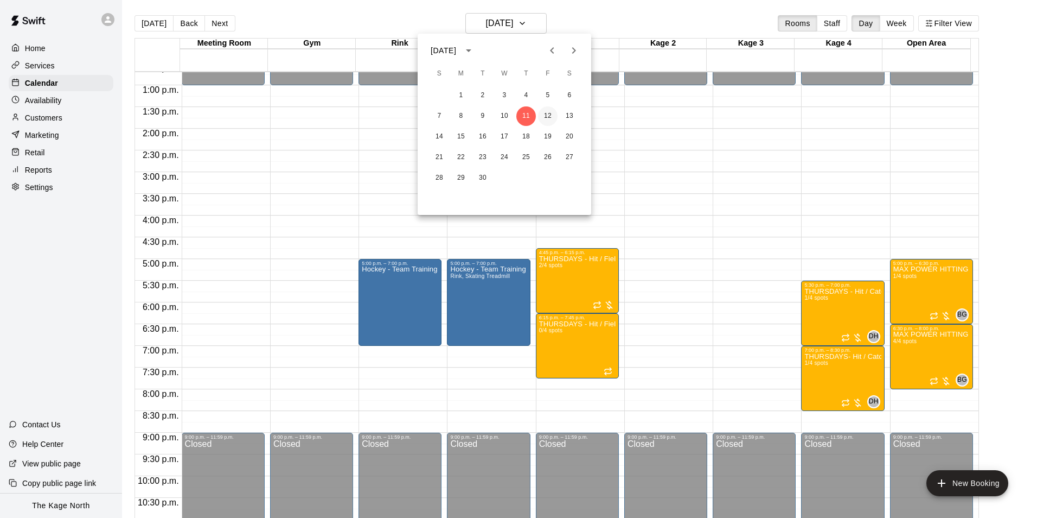
click at [547, 114] on button "12" at bounding box center [548, 116] width 20 height 20
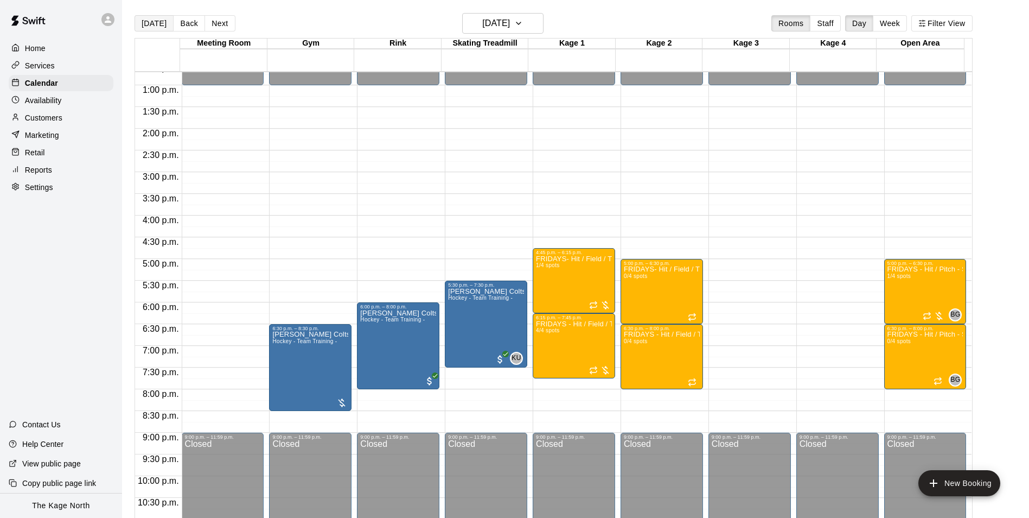
click at [148, 25] on button "[DATE]" at bounding box center [154, 23] width 39 height 16
